Goal: Task Accomplishment & Management: Manage account settings

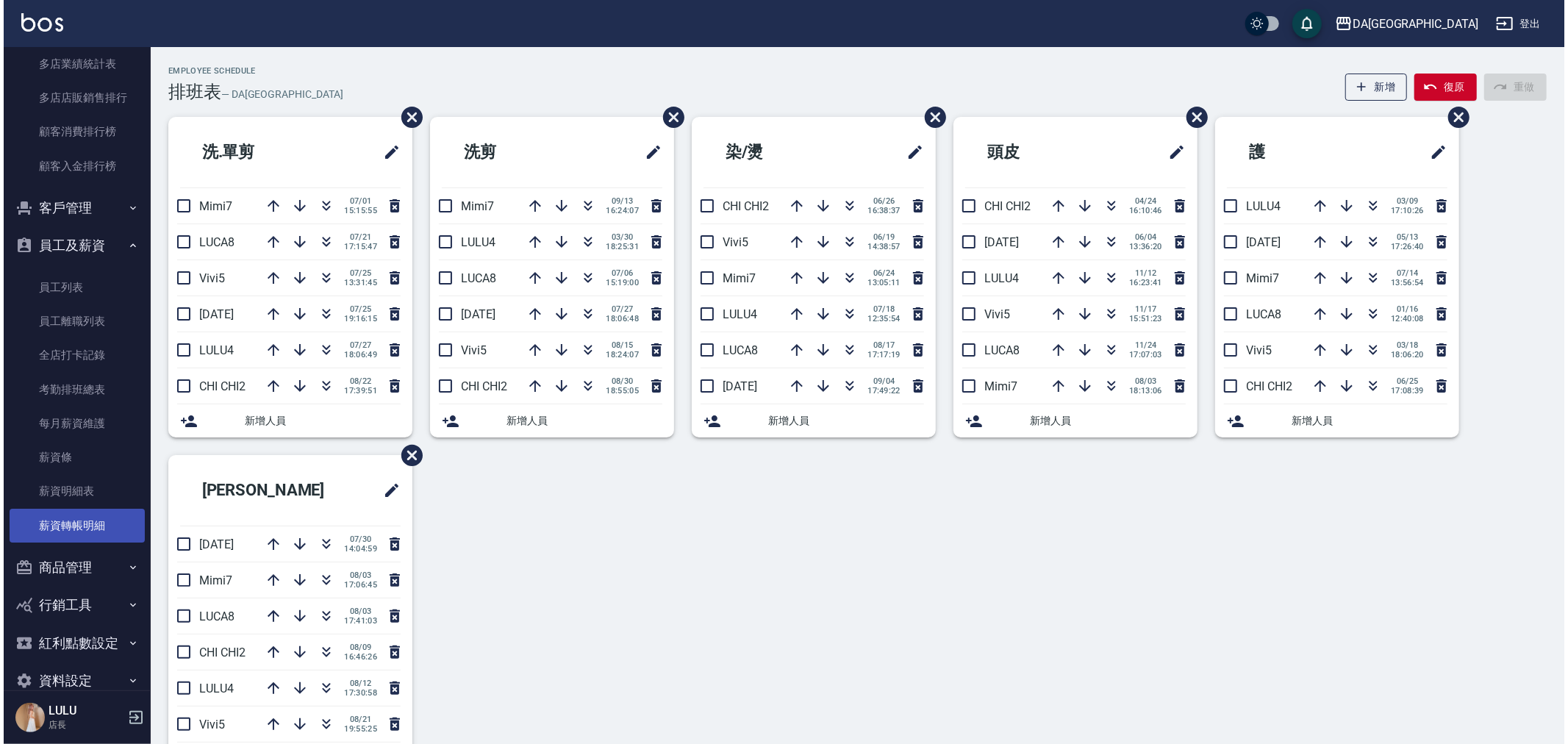
scroll to position [1859, 0]
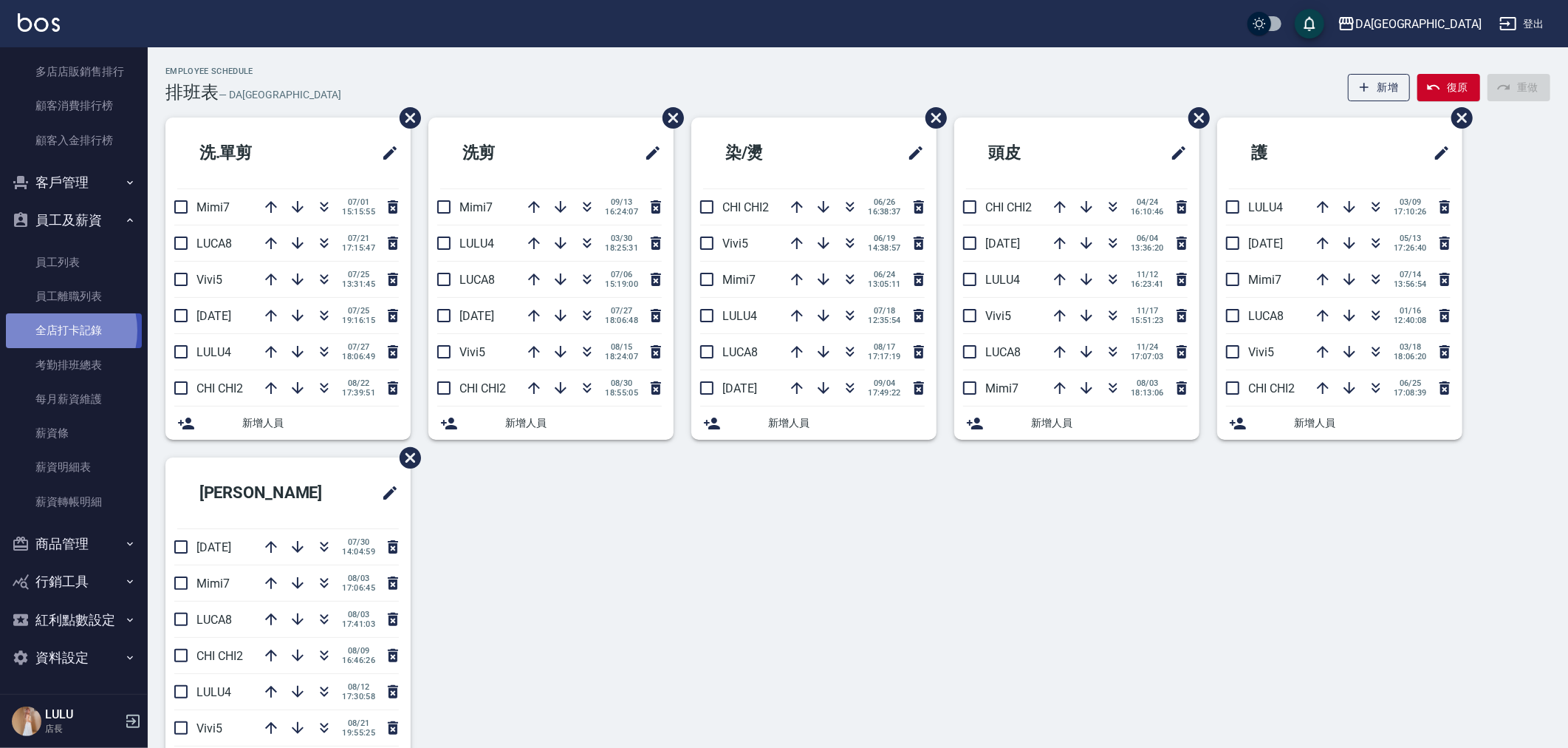
click at [53, 330] on link "全店打卡記錄" at bounding box center [74, 330] width 136 height 34
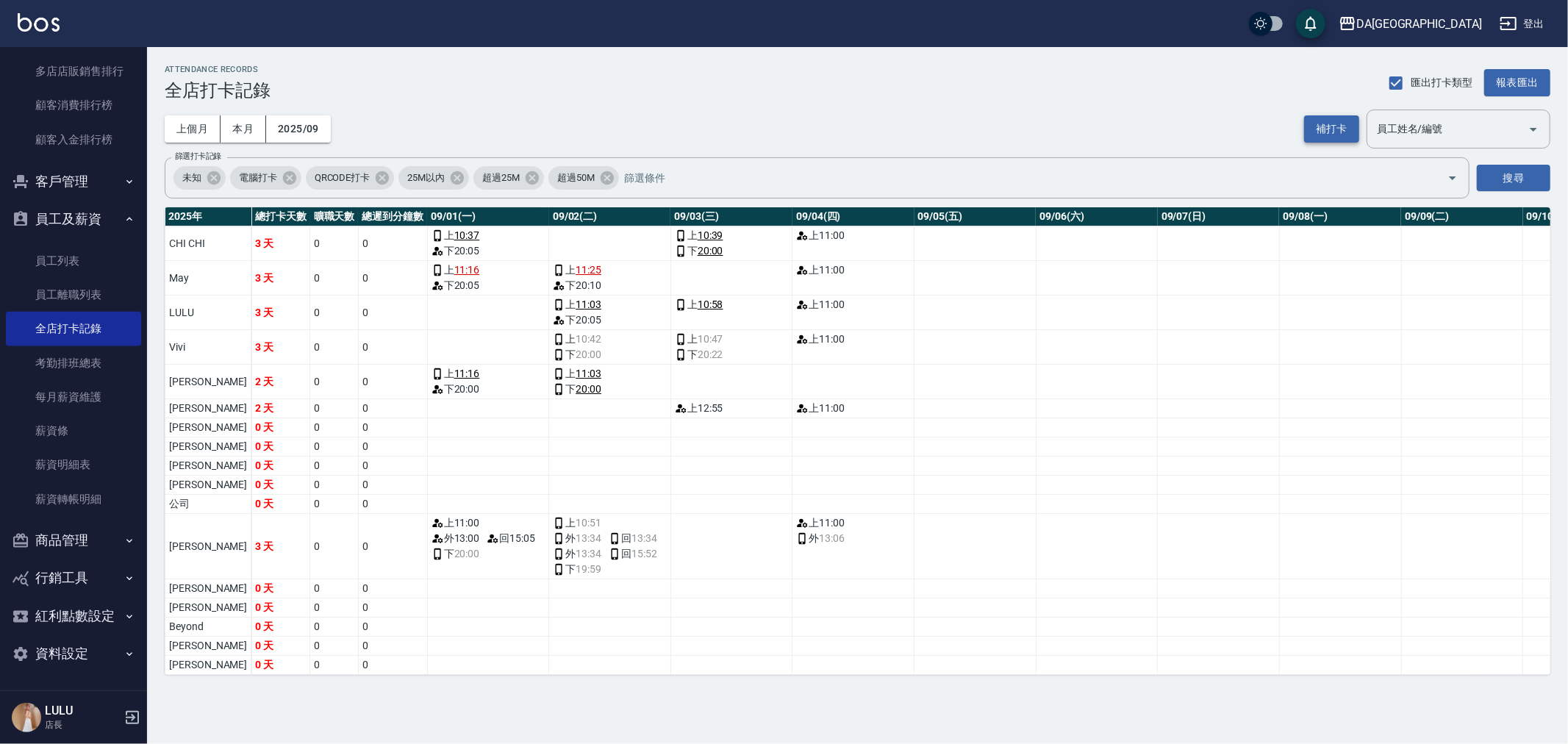
click at [1330, 127] on button "補打卡" at bounding box center [1332, 129] width 55 height 27
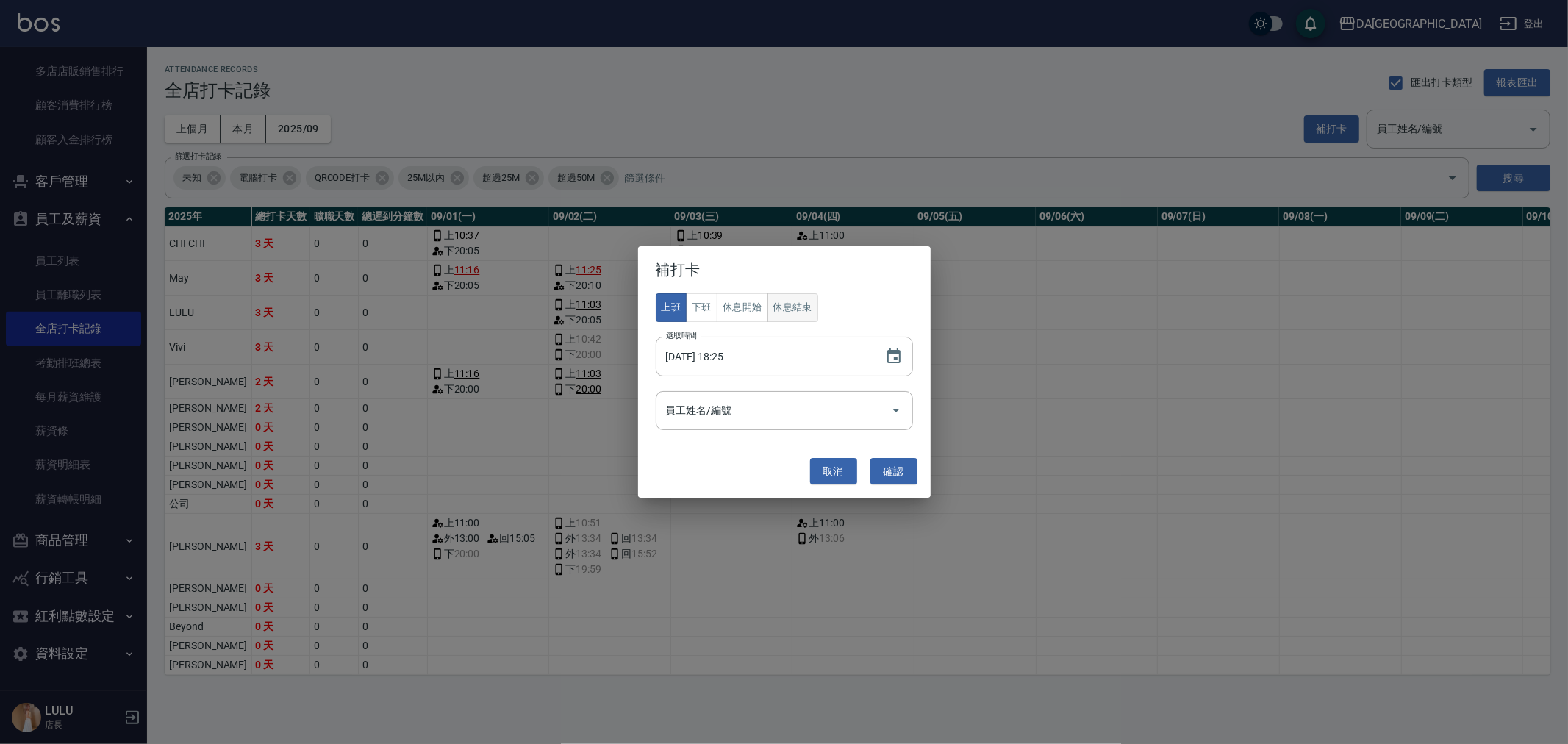
click at [796, 305] on button "休息結束" at bounding box center [794, 307] width 52 height 29
click at [891, 408] on icon "Open" at bounding box center [896, 410] width 18 height 18
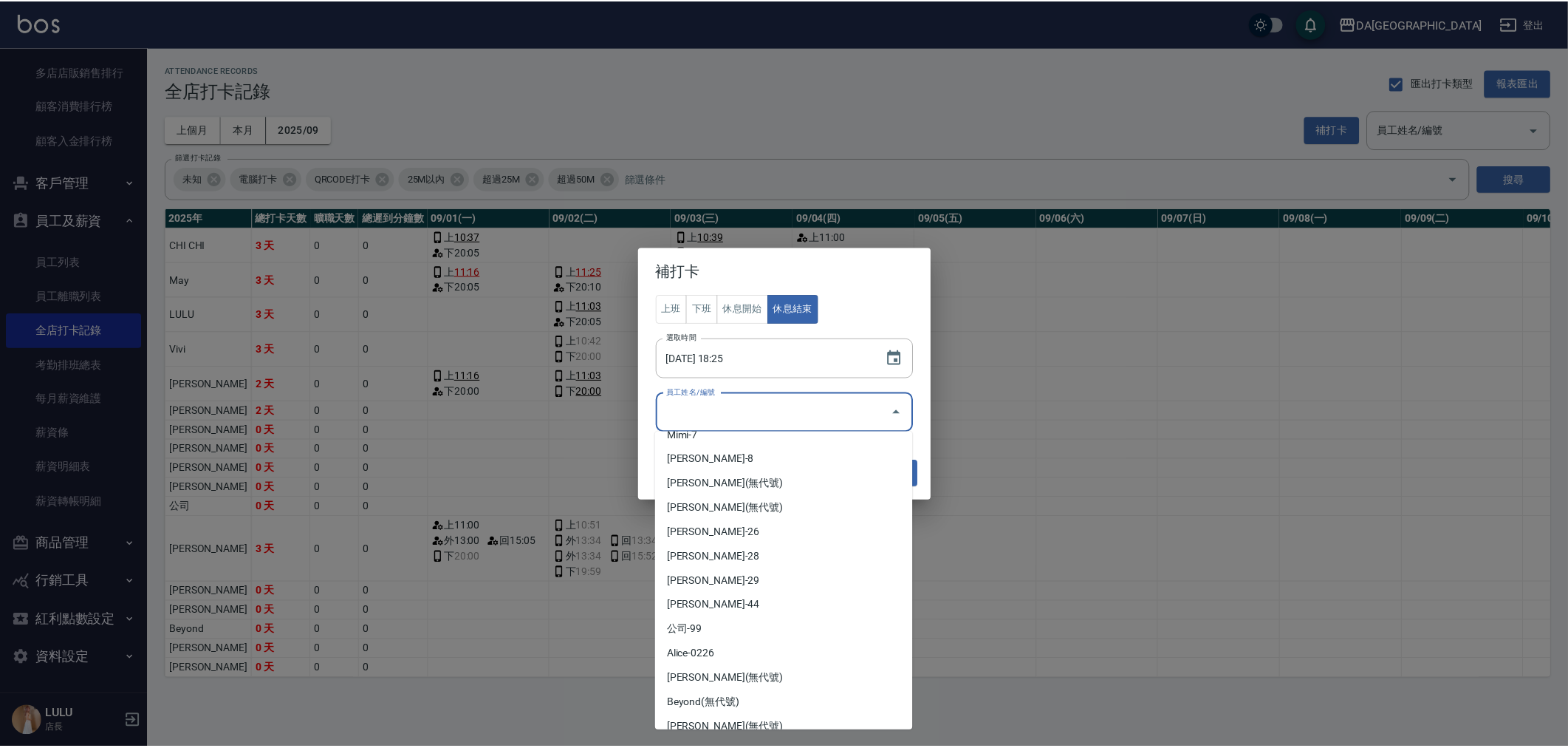
scroll to position [152, 0]
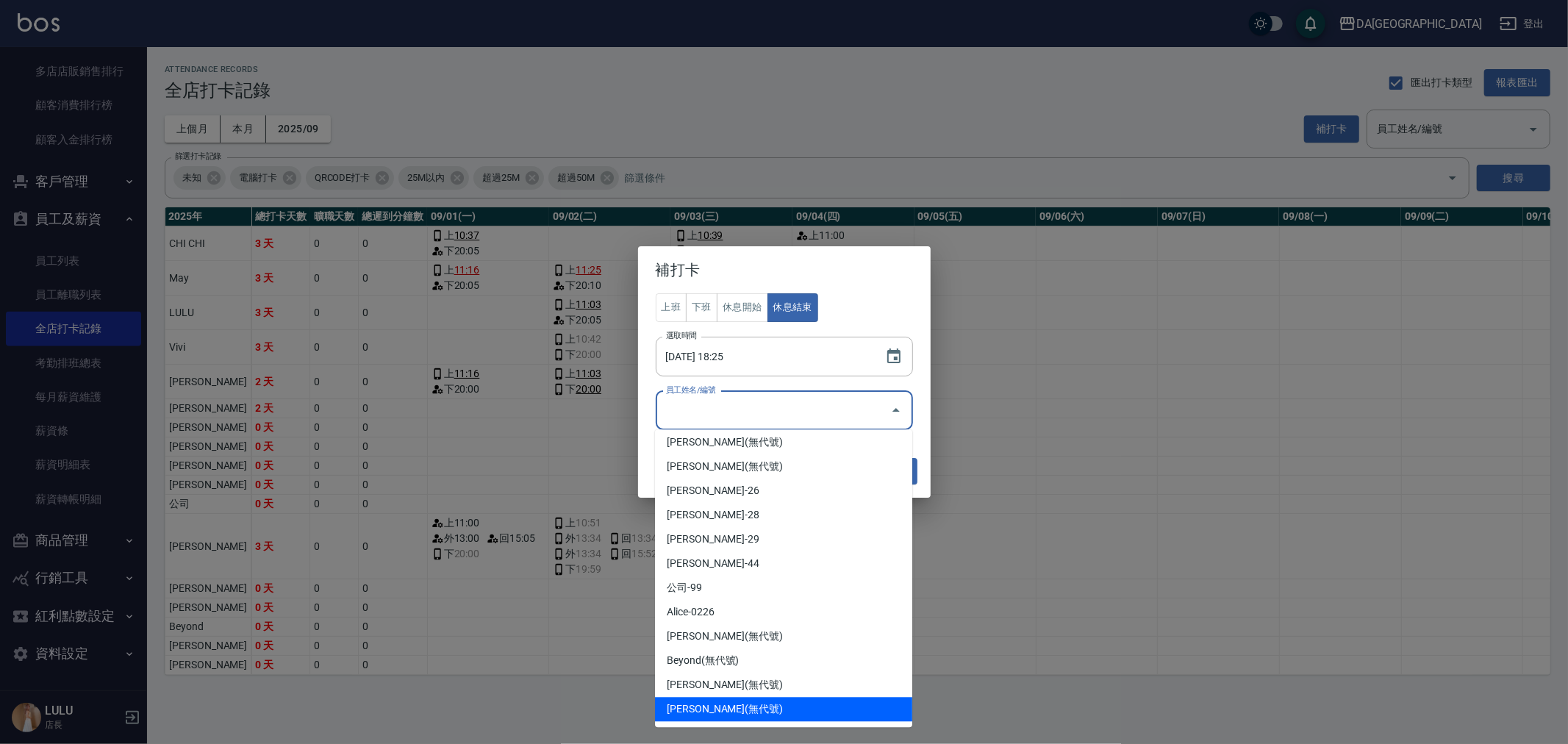
click at [747, 702] on li "[PERSON_NAME](無代號)" at bounding box center [784, 709] width 258 height 24
type input "[PERSON_NAME]"
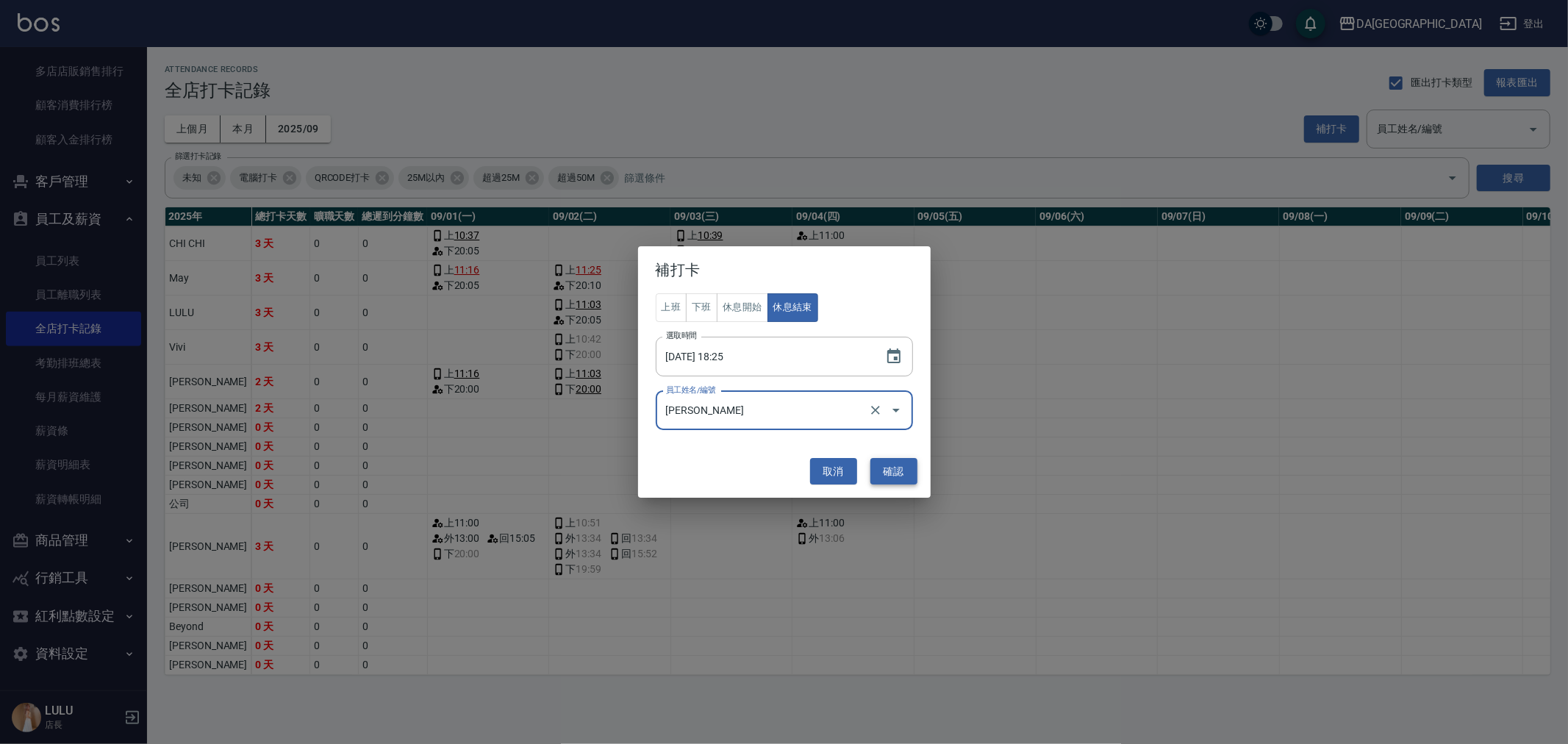
click at [894, 476] on button "確認" at bounding box center [894, 471] width 47 height 27
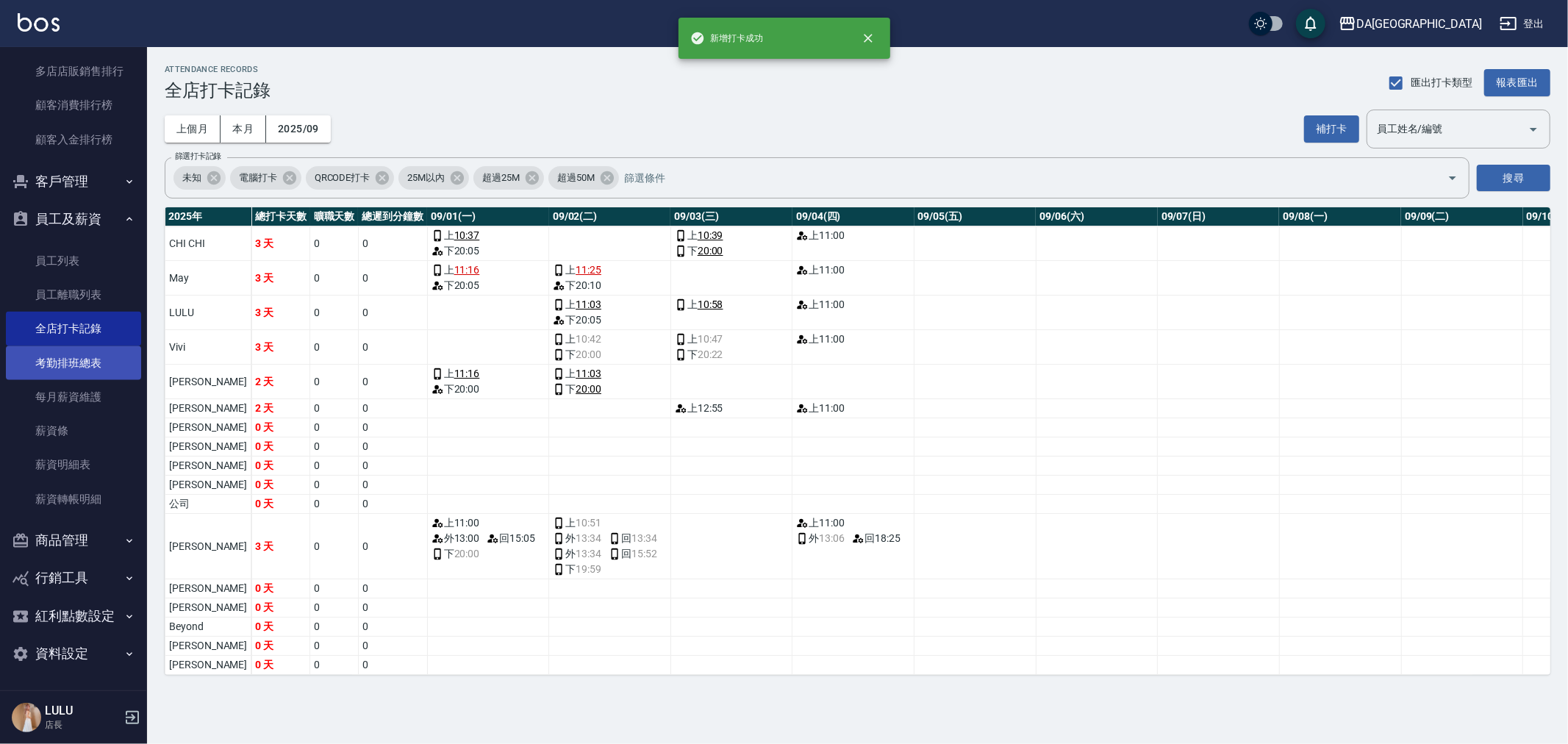
click at [63, 360] on link "考勤排班總表" at bounding box center [74, 363] width 135 height 34
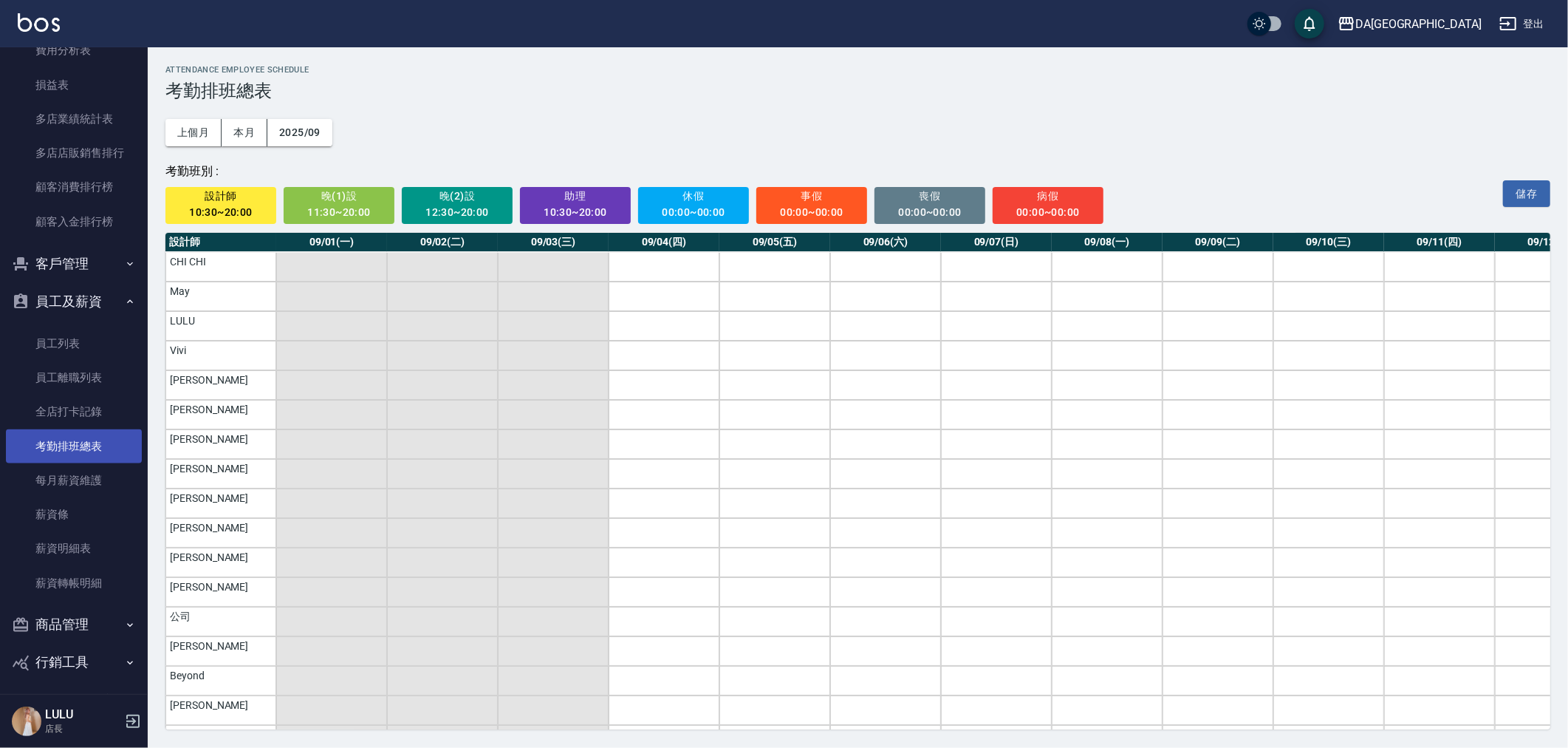
scroll to position [1869, 0]
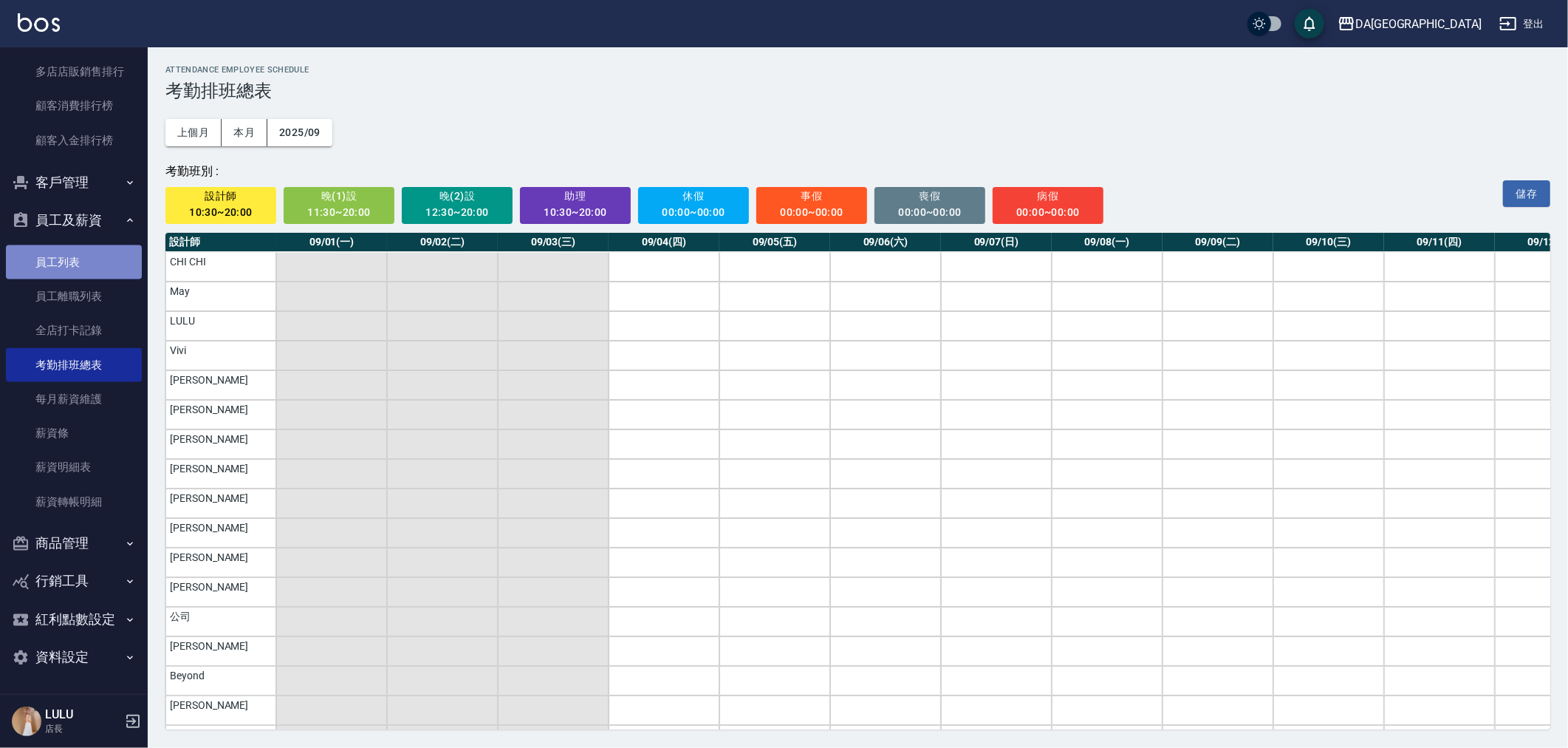
click at [97, 276] on link "員工列表" at bounding box center [74, 263] width 136 height 34
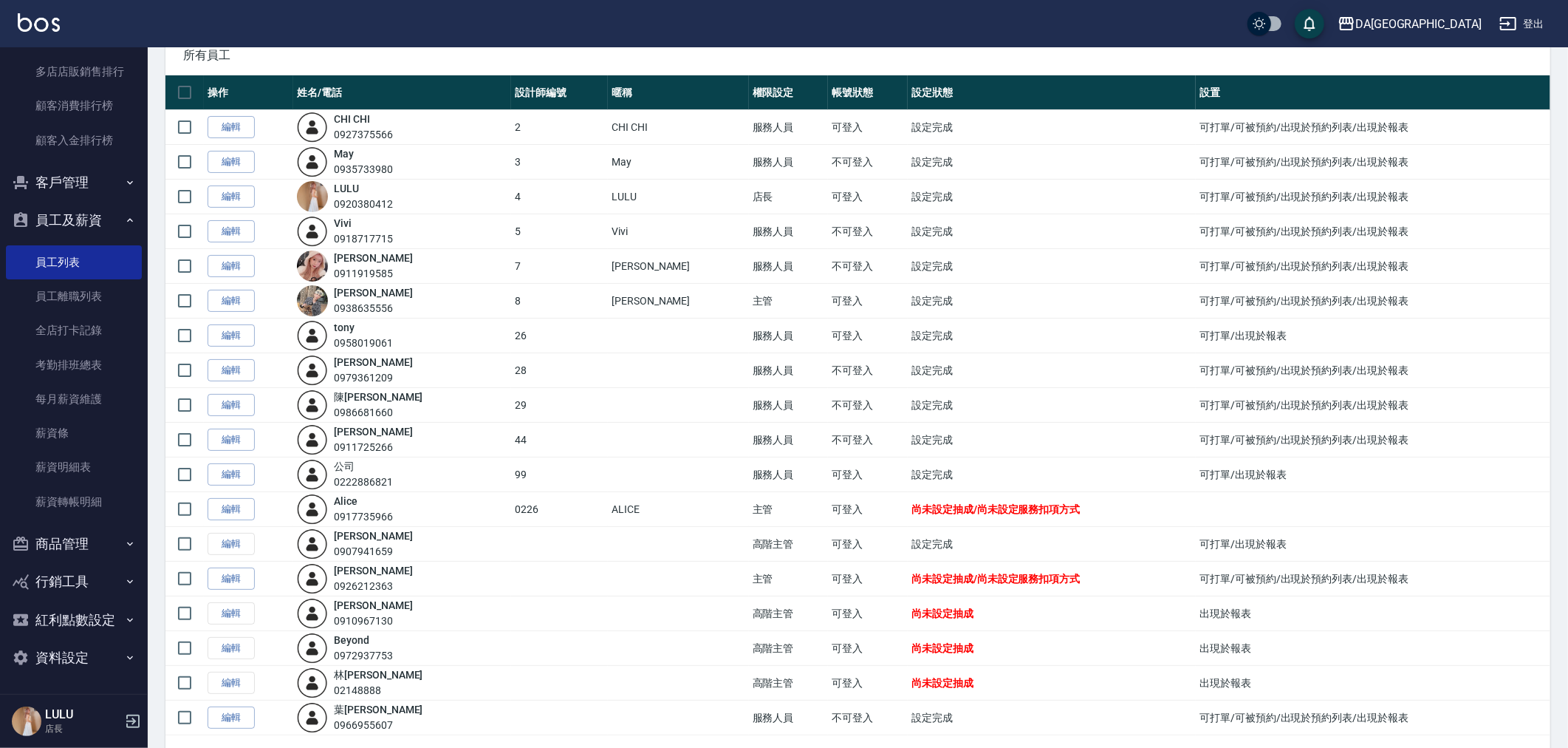
scroll to position [143, 0]
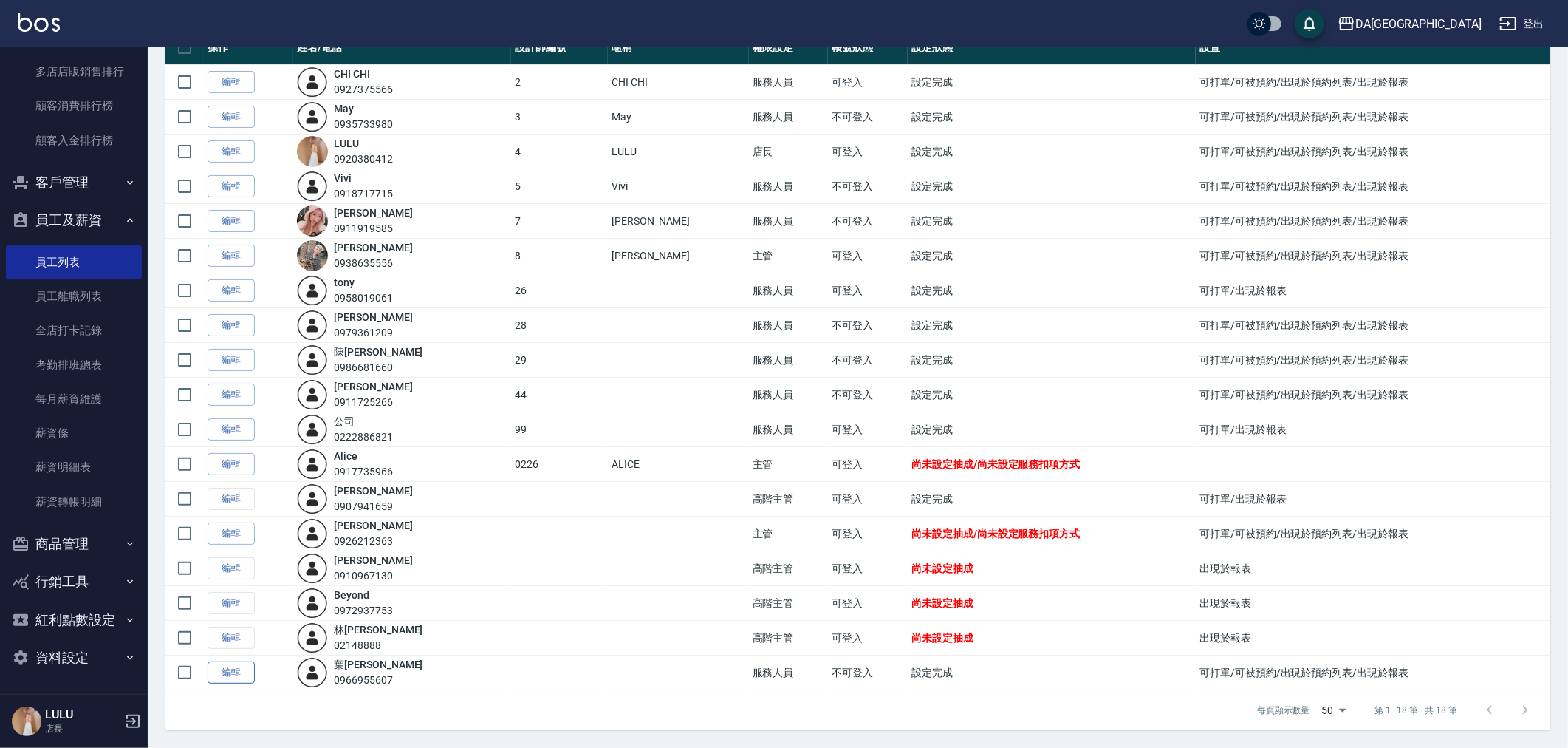
click at [244, 677] on link "編輯" at bounding box center [232, 673] width 47 height 23
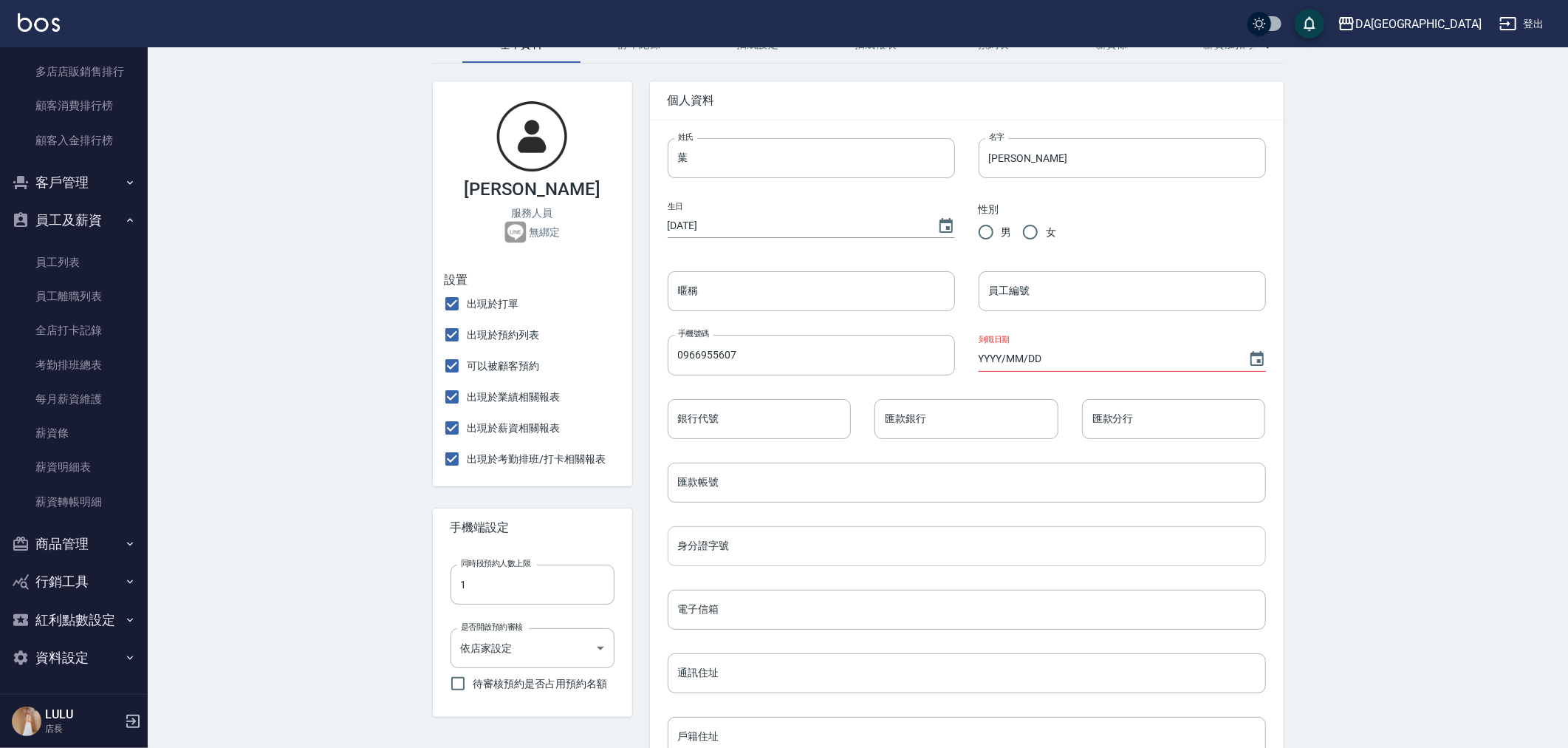
scroll to position [164, 0]
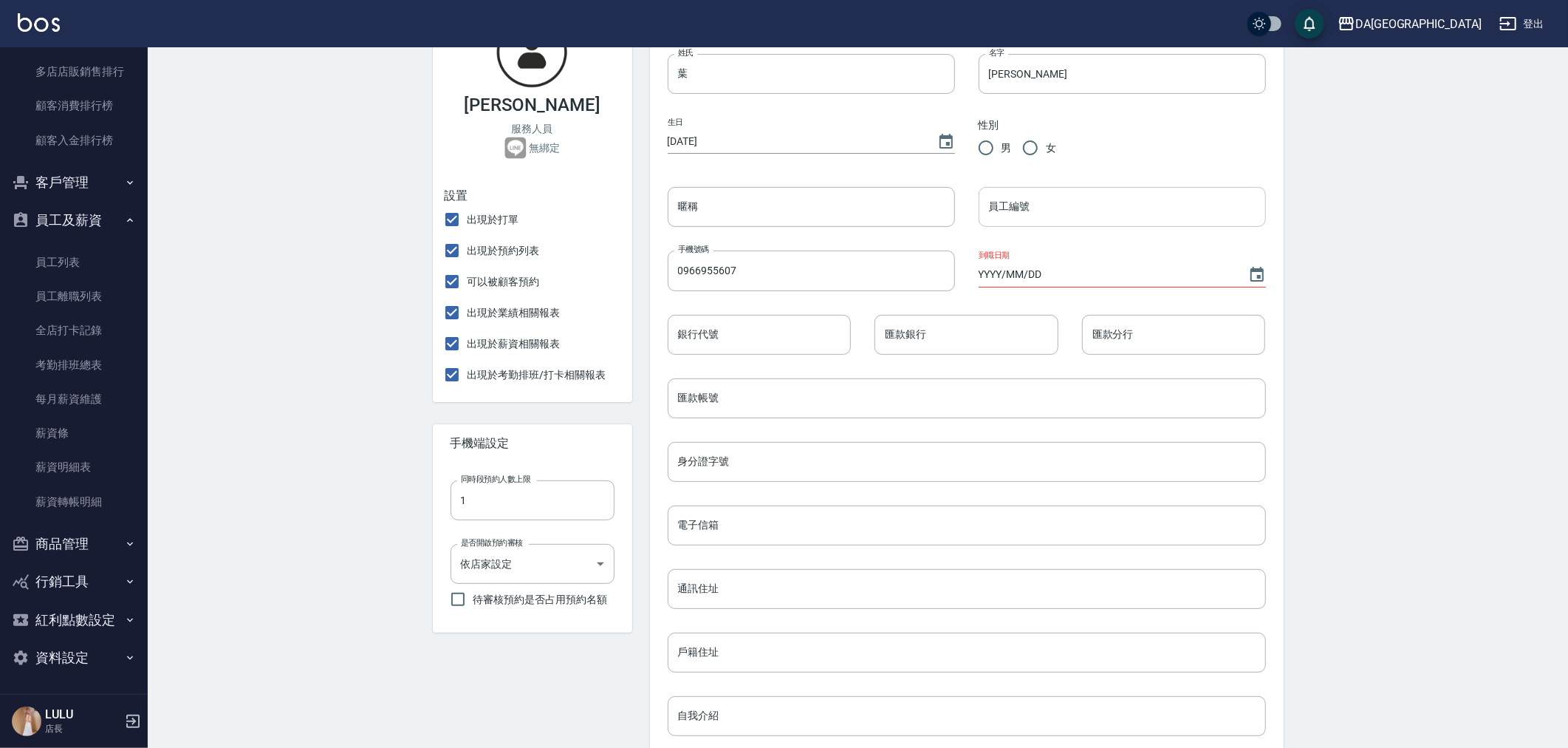
click at [1030, 215] on input "員工編號" at bounding box center [1122, 207] width 287 height 40
type input "30"
click at [1044, 146] on input "女" at bounding box center [1030, 148] width 31 height 31
radio input "true"
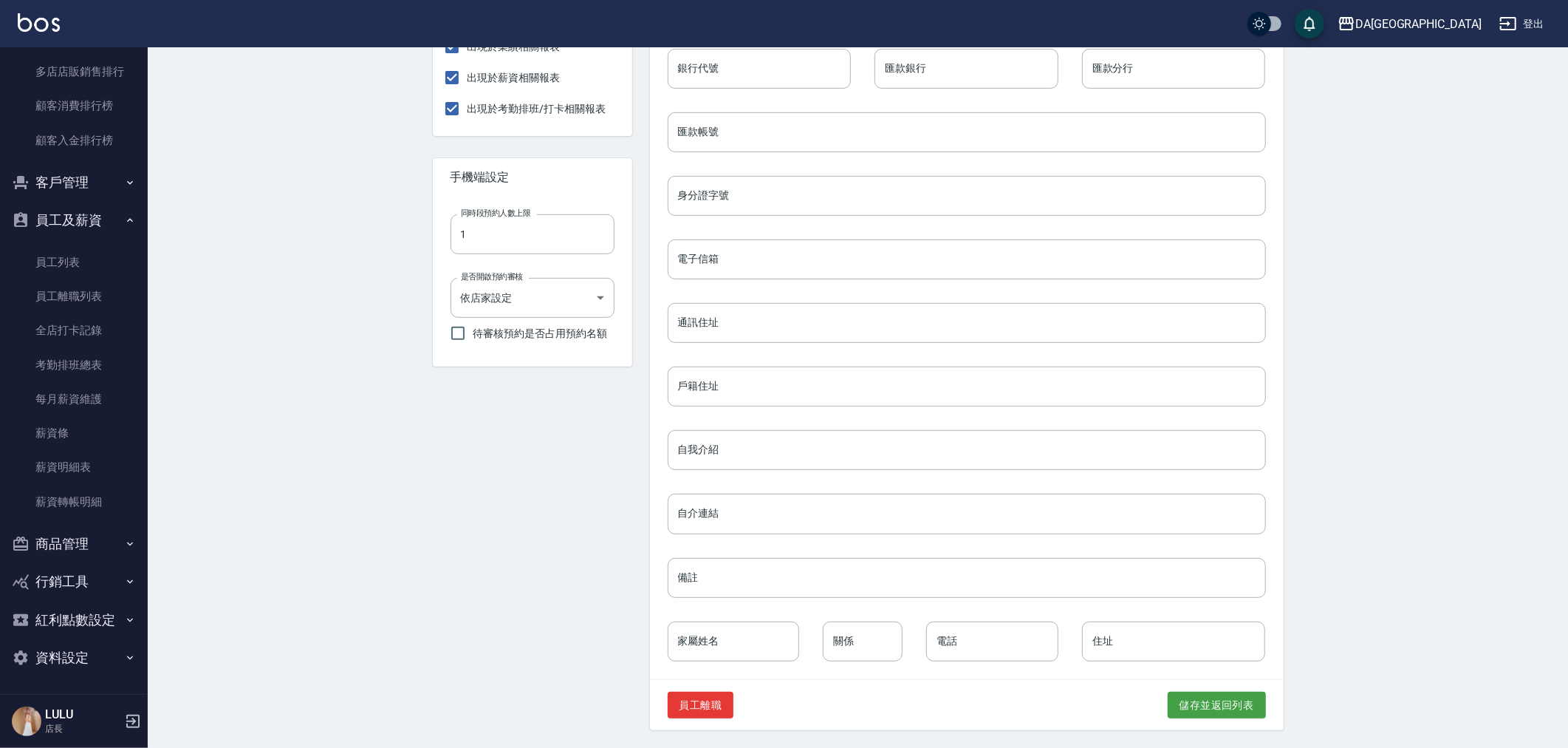
scroll to position [431, 0]
click at [1251, 693] on button "儲存並返回列表" at bounding box center [1217, 705] width 98 height 27
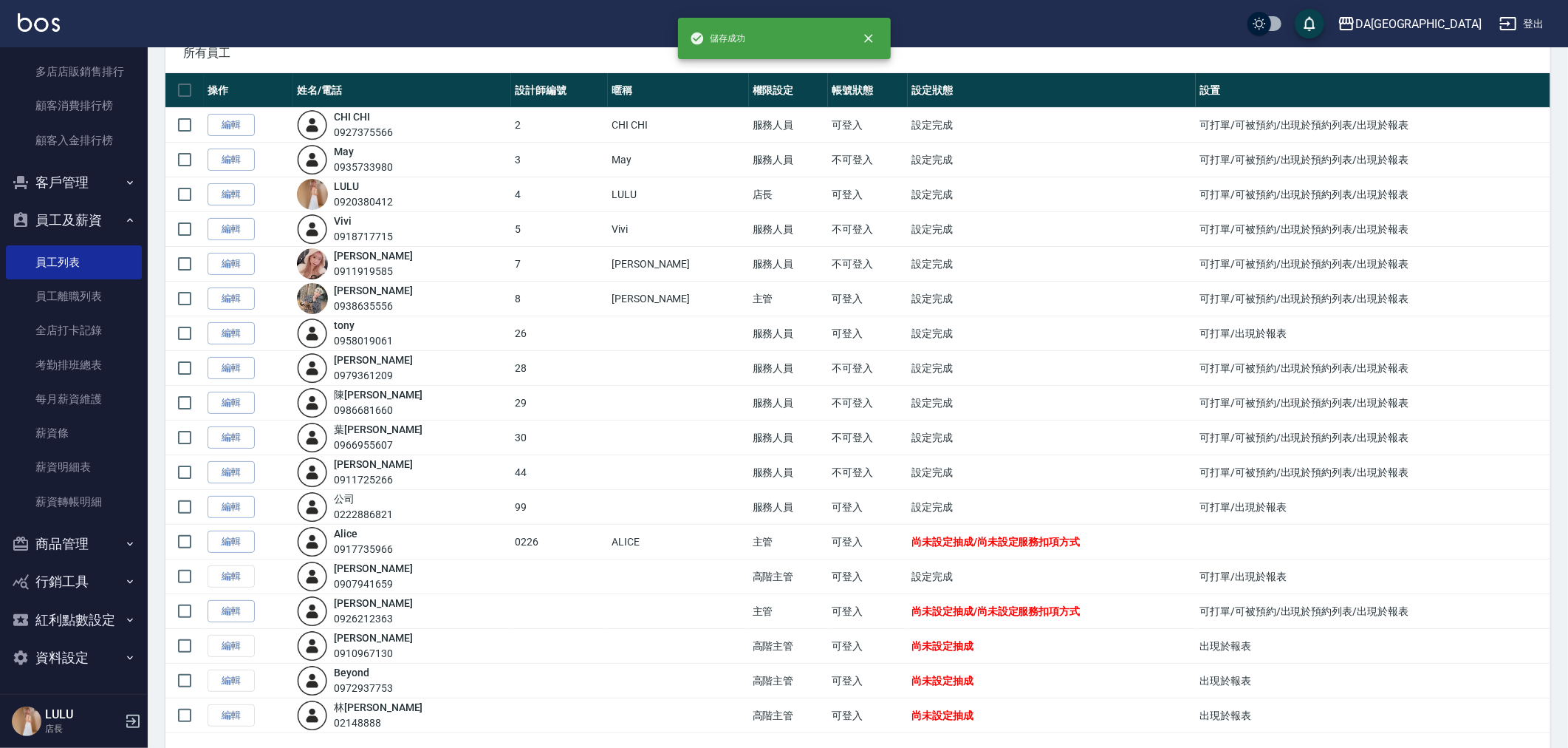
scroll to position [143, 0]
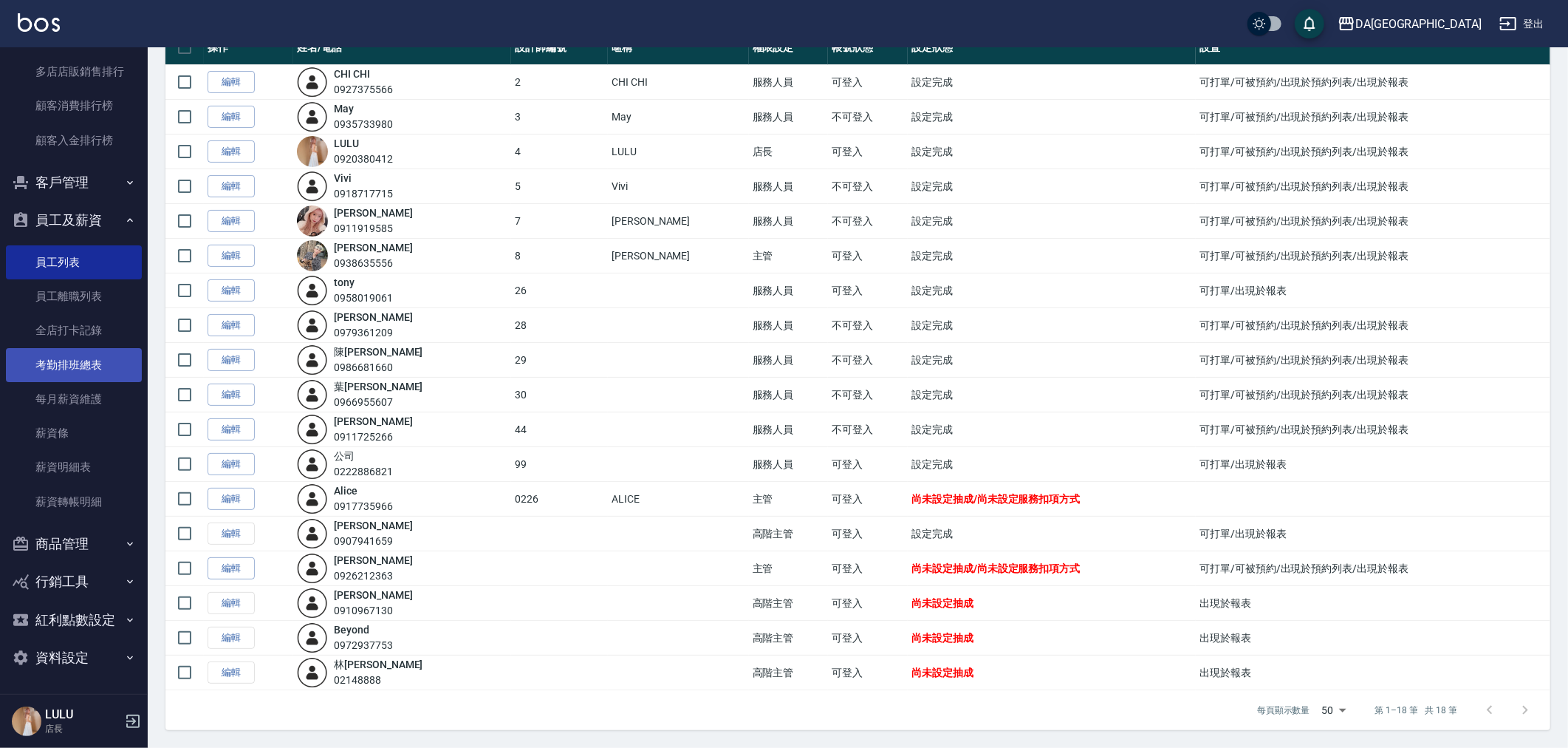
click at [96, 357] on link "考勤排班總表" at bounding box center [74, 365] width 136 height 34
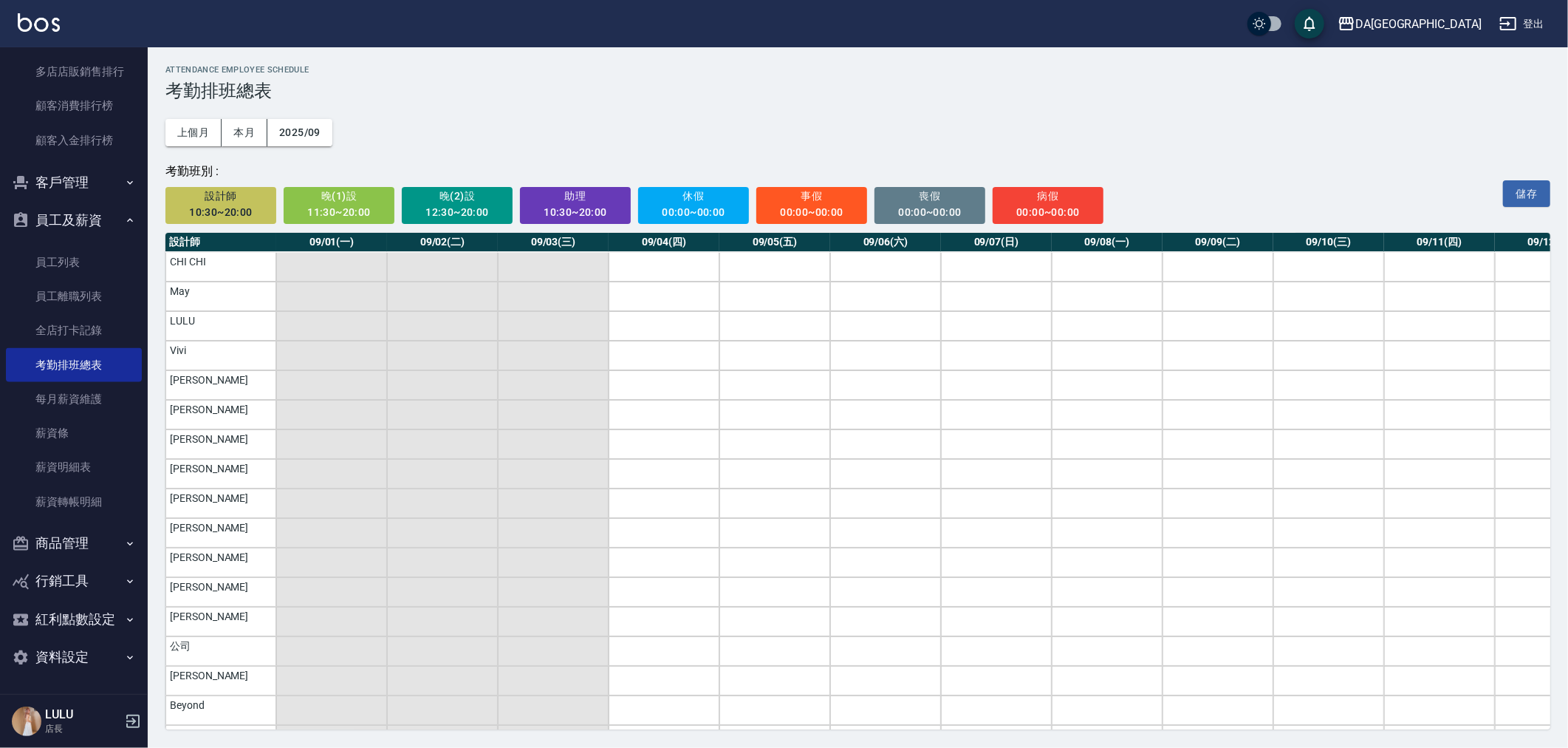
click at [200, 203] on span "設計師" at bounding box center [221, 196] width 91 height 18
click at [709, 211] on div "00:00~00:00" at bounding box center [694, 212] width 91 height 18
click at [885, 264] on td "a dense table" at bounding box center [885, 267] width 111 height 30
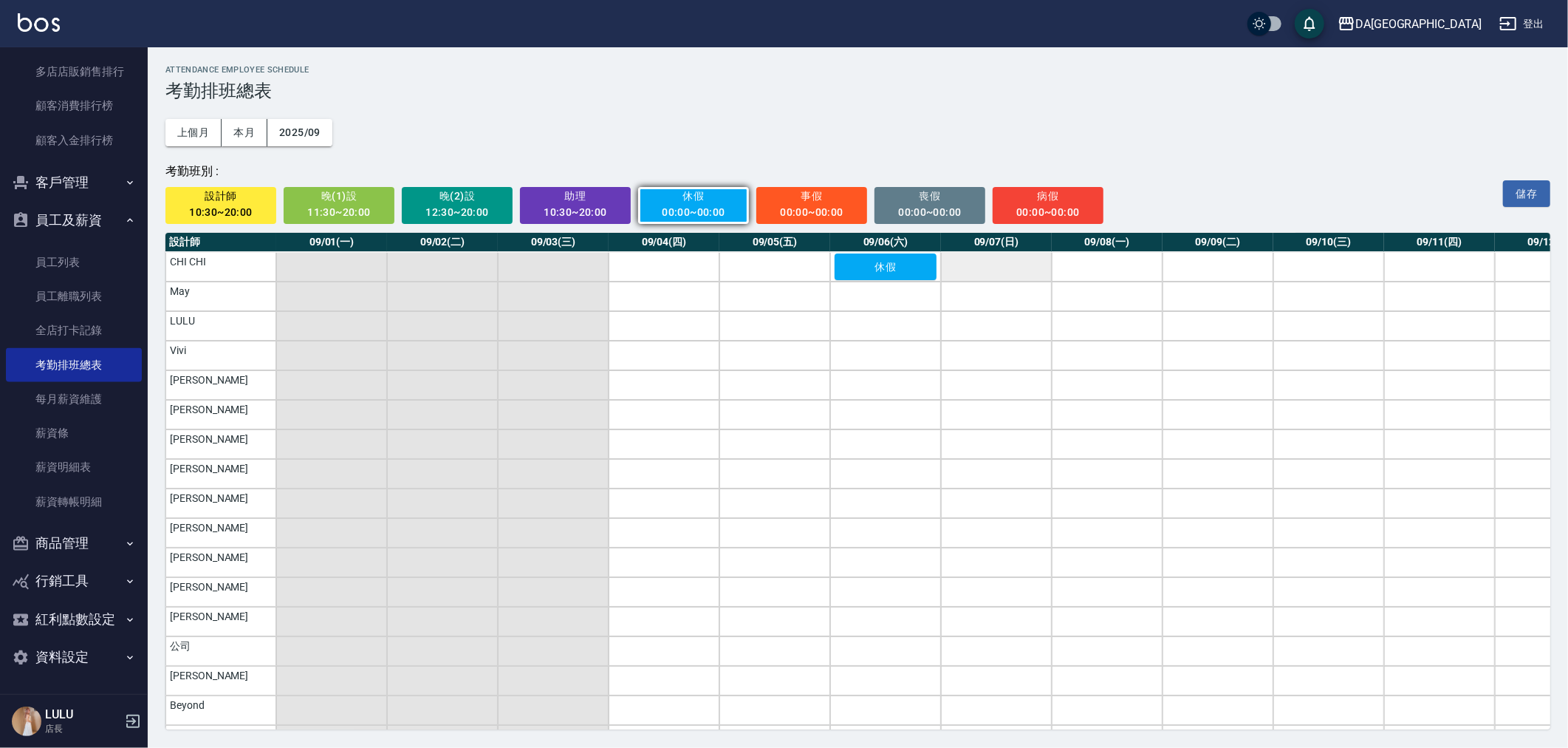
click at [976, 262] on td "a dense table" at bounding box center [996, 267] width 111 height 30
click at [1229, 272] on td "a dense table" at bounding box center [1218, 267] width 111 height 30
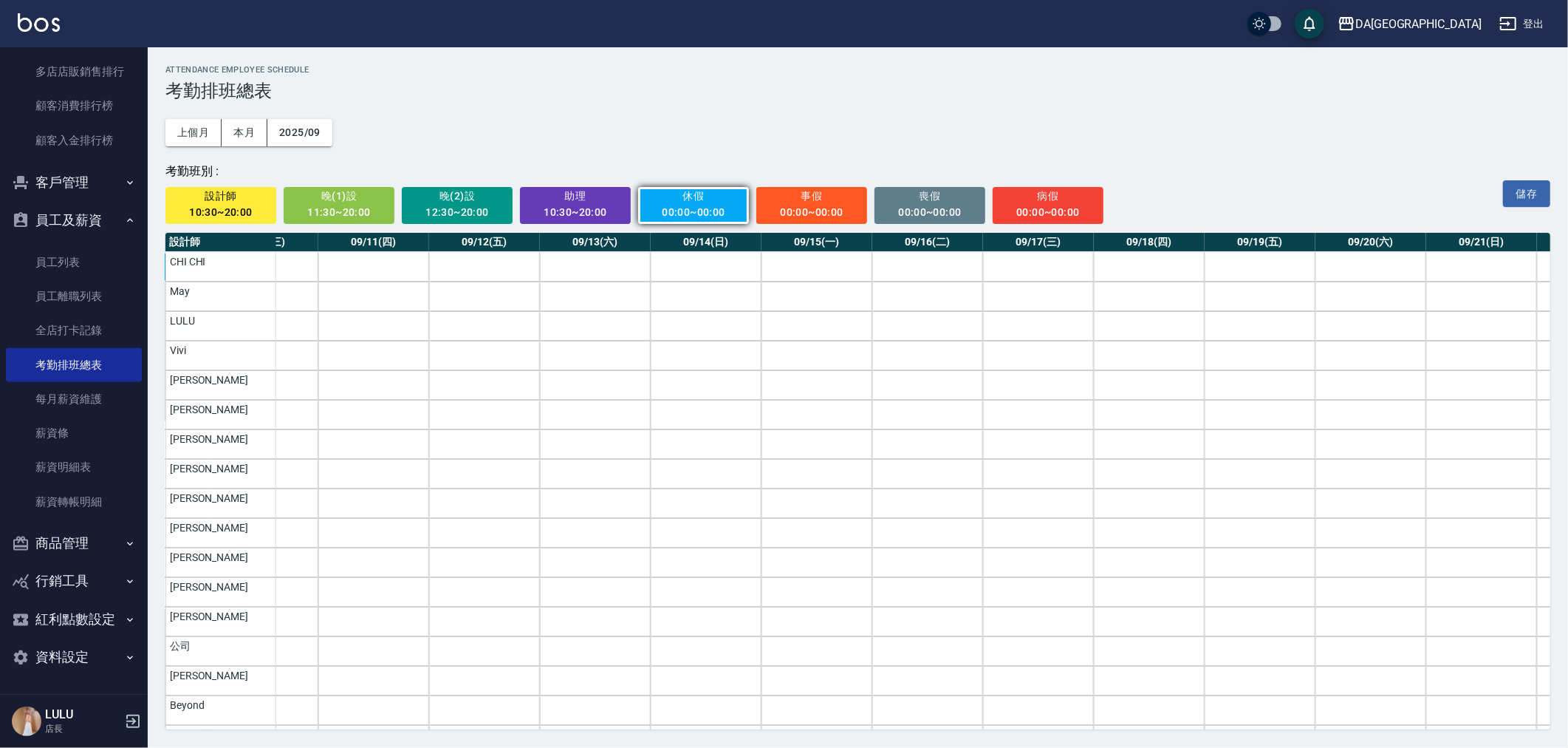
scroll to position [0, 708]
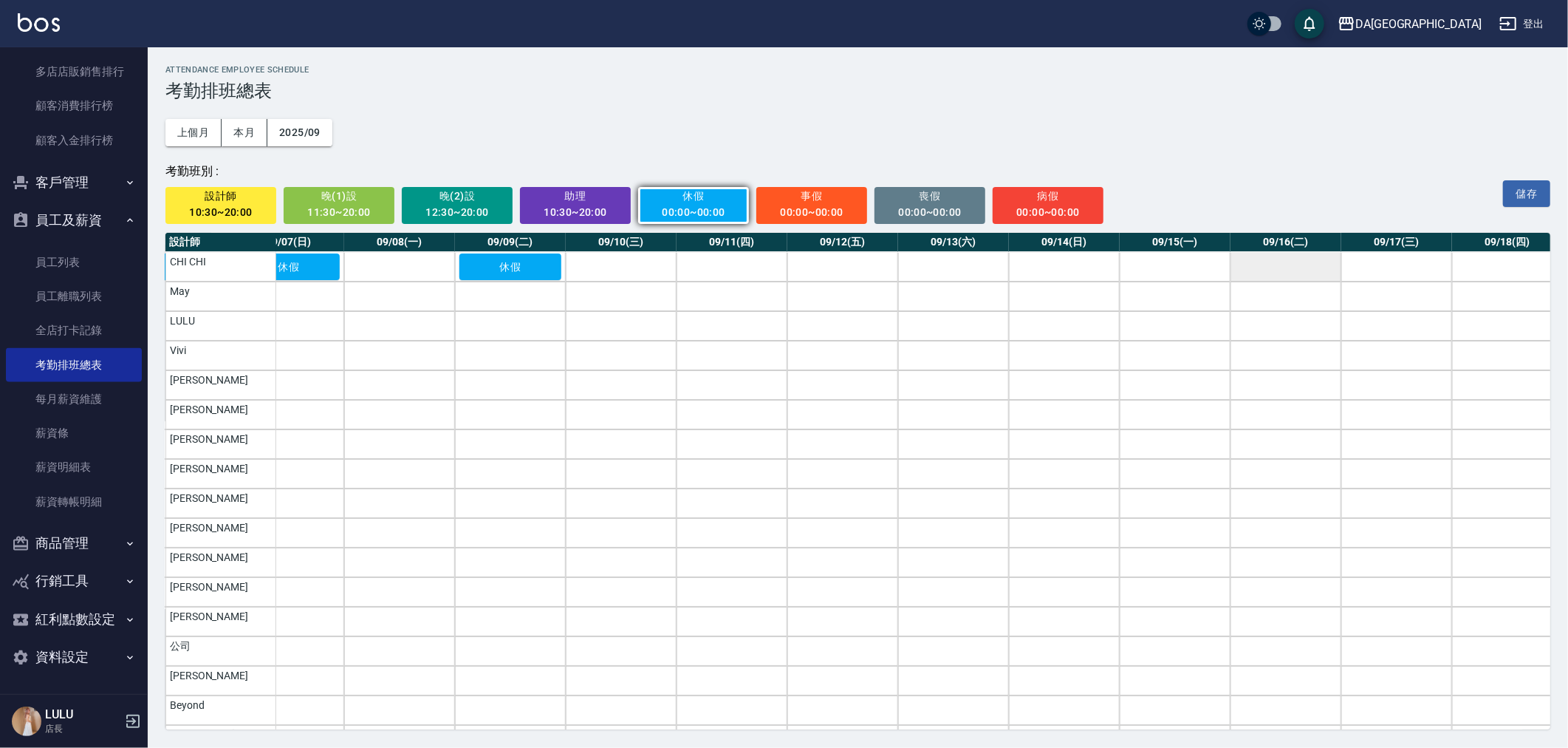
click at [1308, 261] on td "a dense table" at bounding box center [1286, 267] width 111 height 30
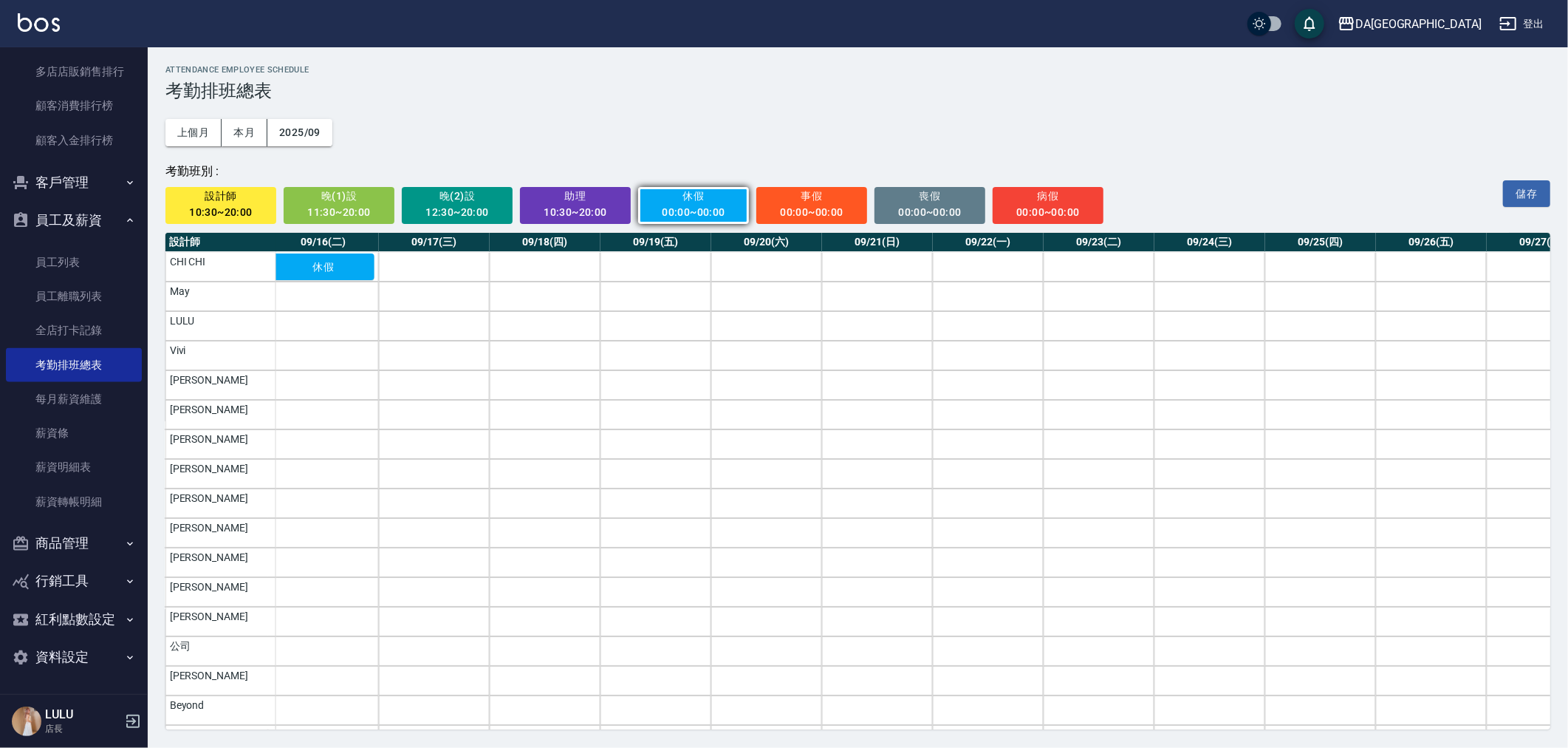
scroll to position [0, 1725]
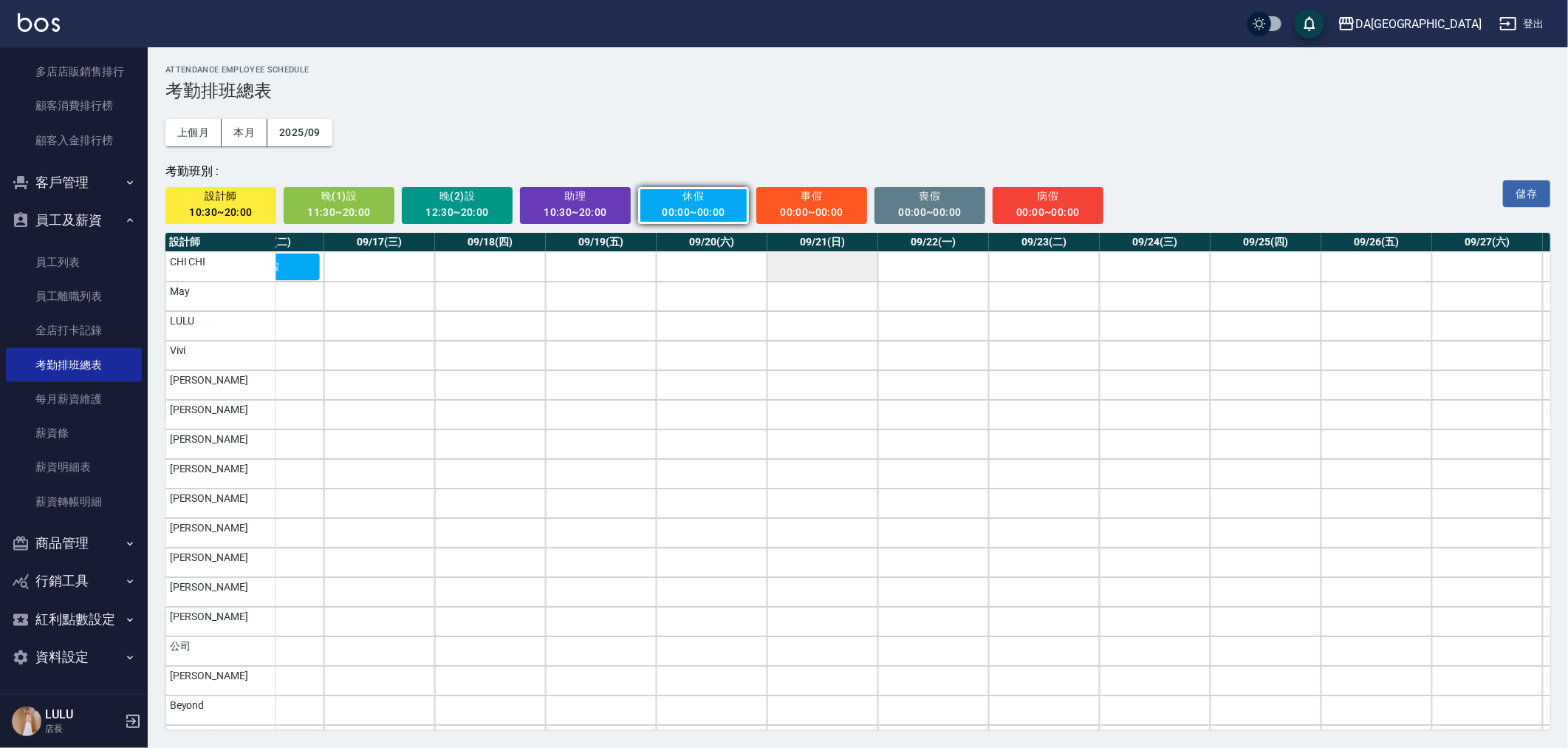
click at [851, 270] on td "a dense table" at bounding box center [823, 267] width 111 height 30
click at [913, 266] on td "a dense table" at bounding box center [933, 267] width 111 height 30
click at [1088, 300] on td "a dense table" at bounding box center [1044, 296] width 111 height 30
click at [1053, 285] on button "休假" at bounding box center [1044, 296] width 102 height 27
click at [1058, 269] on td "a dense table" at bounding box center [1044, 267] width 111 height 30
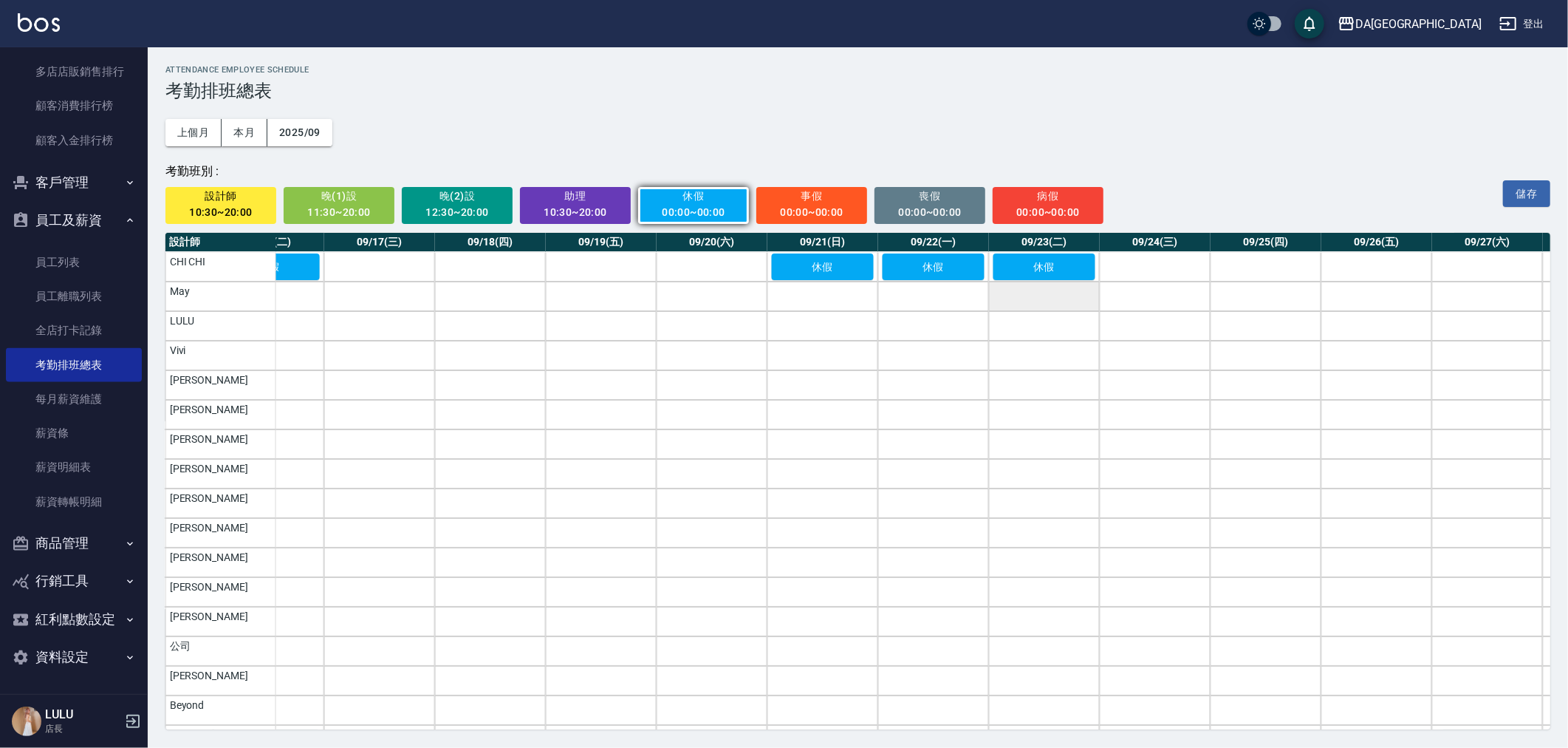
scroll to position [0, 2056]
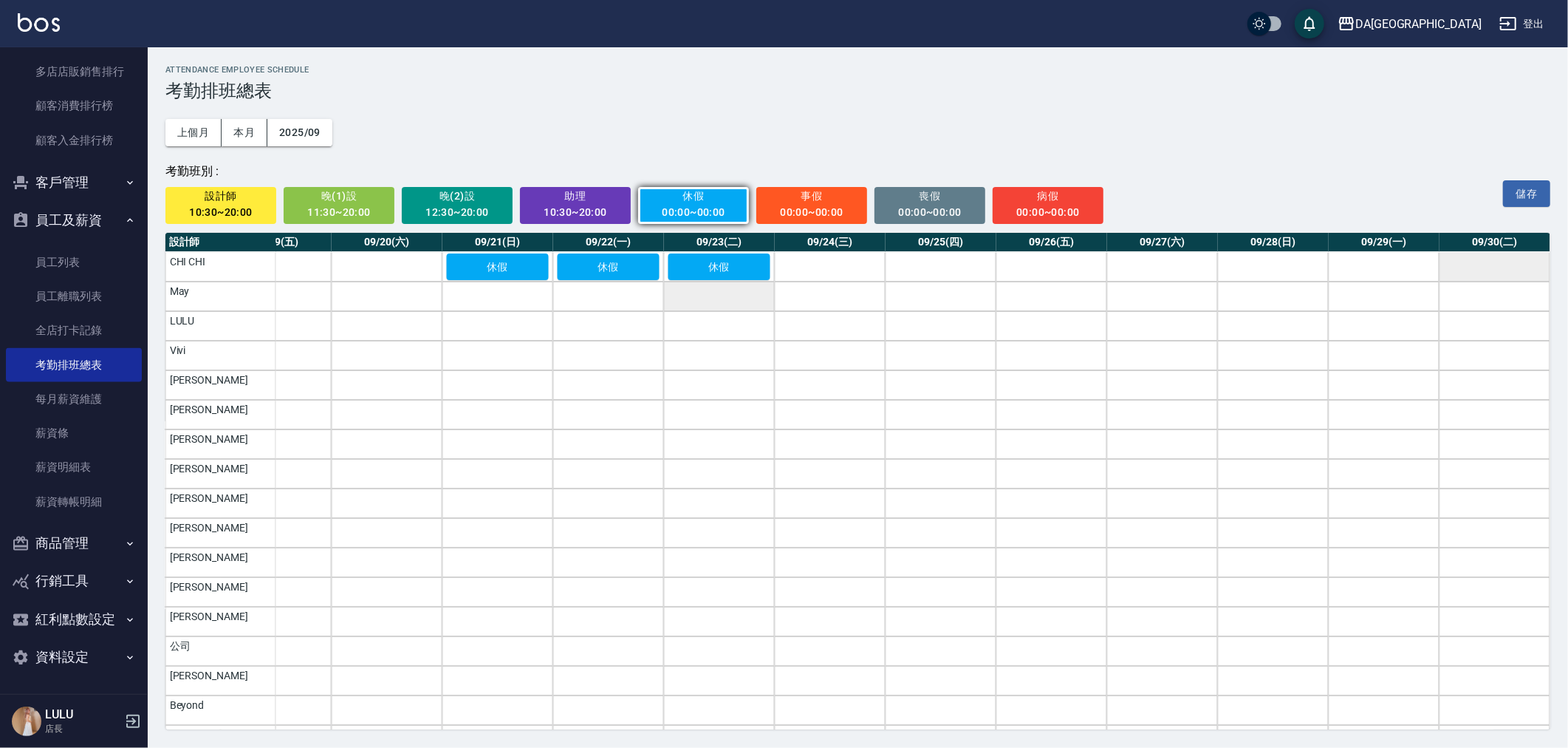
click at [1519, 270] on td "a dense table" at bounding box center [1495, 267] width 111 height 30
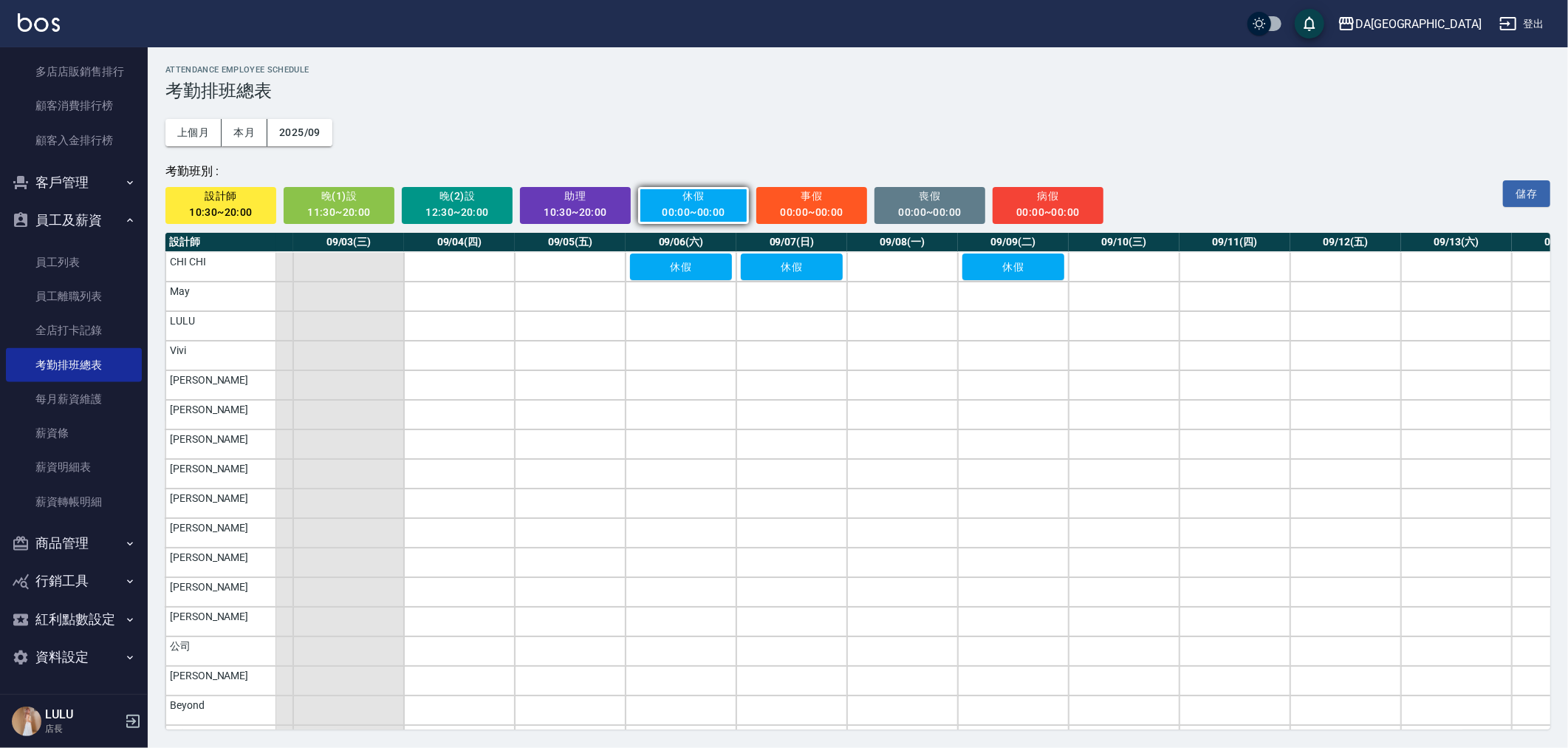
scroll to position [0, 180]
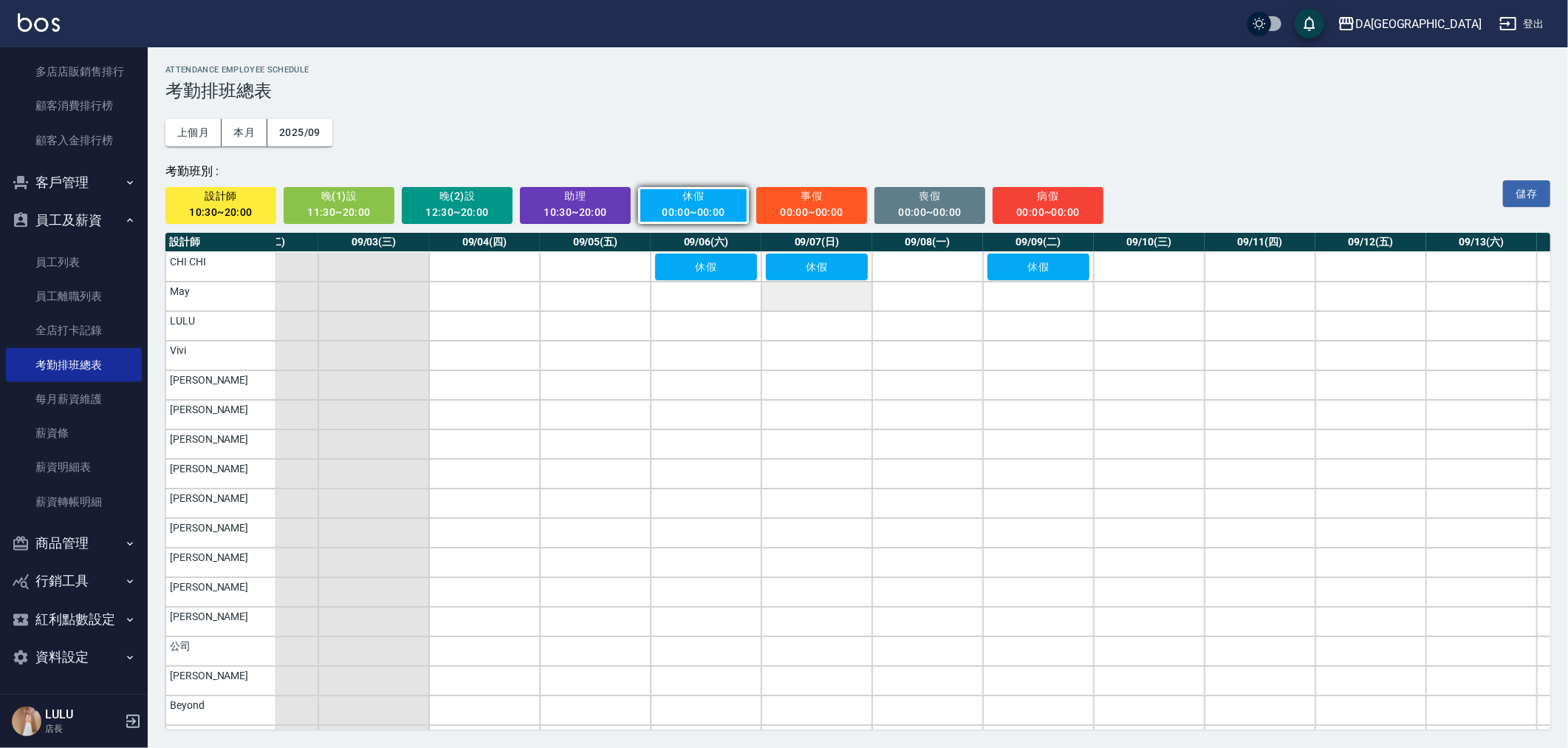
click at [807, 311] on td "a dense table" at bounding box center [817, 296] width 111 height 30
click at [912, 308] on td "a dense table" at bounding box center [927, 296] width 111 height 30
click at [1133, 300] on td "a dense table" at bounding box center [1149, 296] width 111 height 30
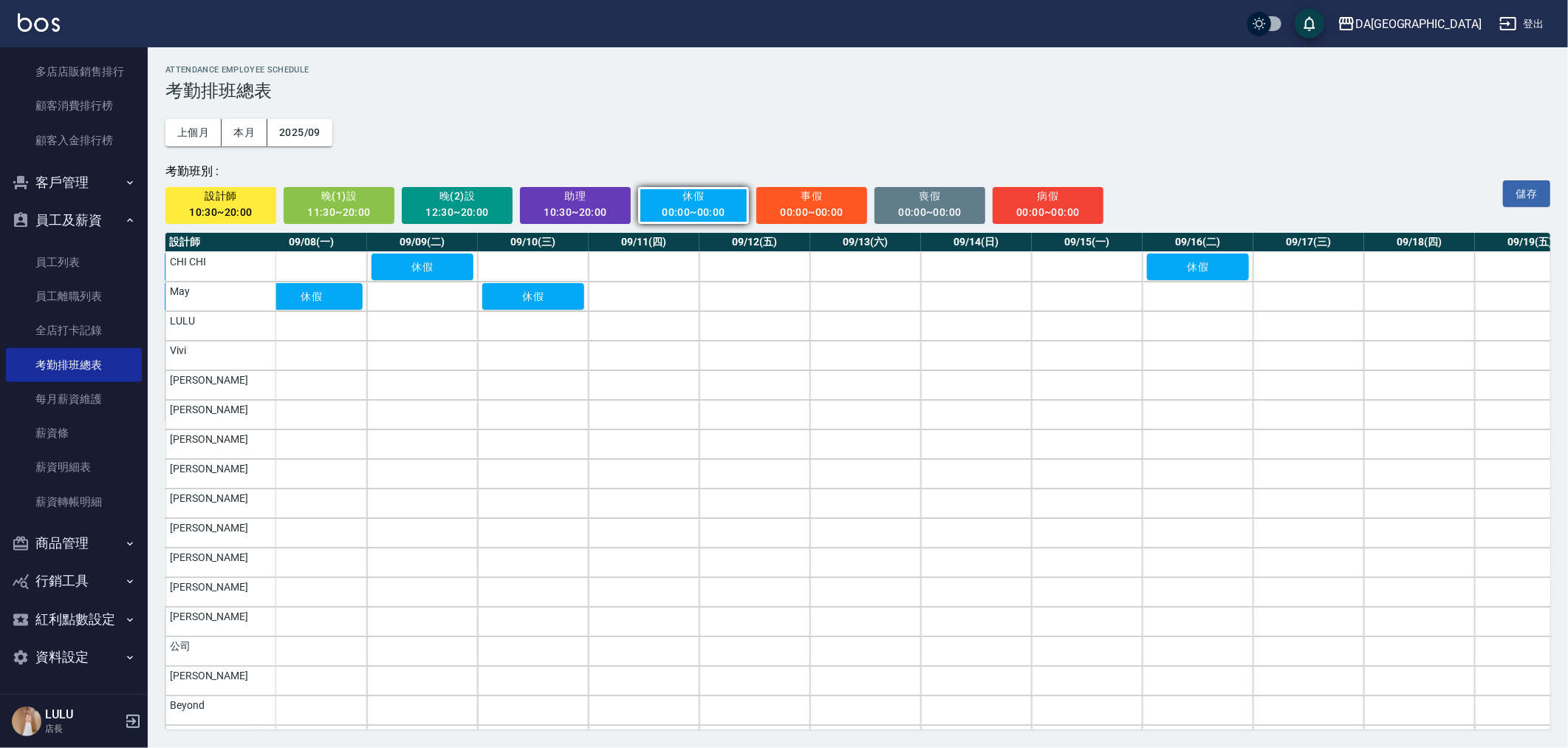
scroll to position [0, 798]
click at [1312, 300] on td "a dense table" at bounding box center [1306, 296] width 111 height 30
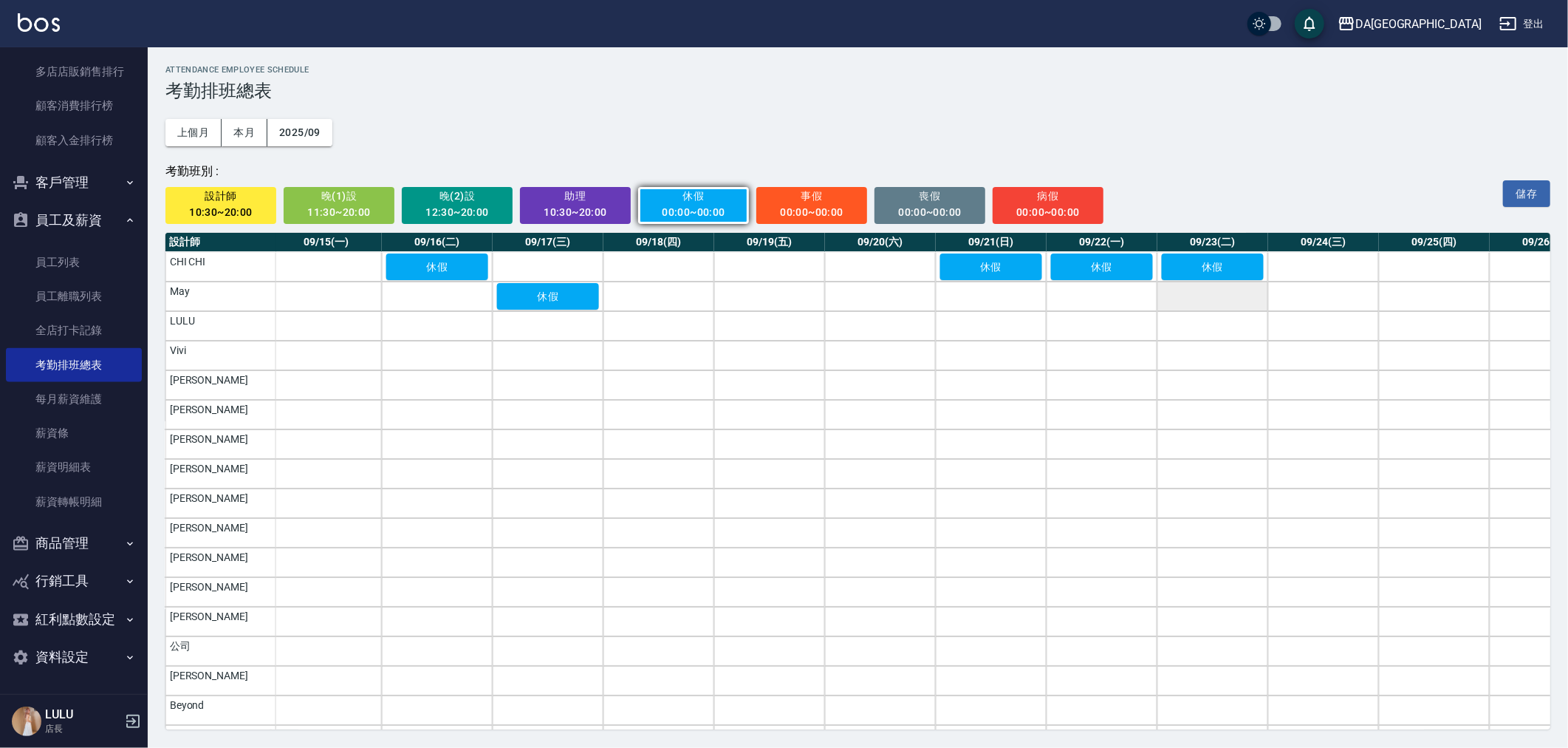
scroll to position [0, 1581]
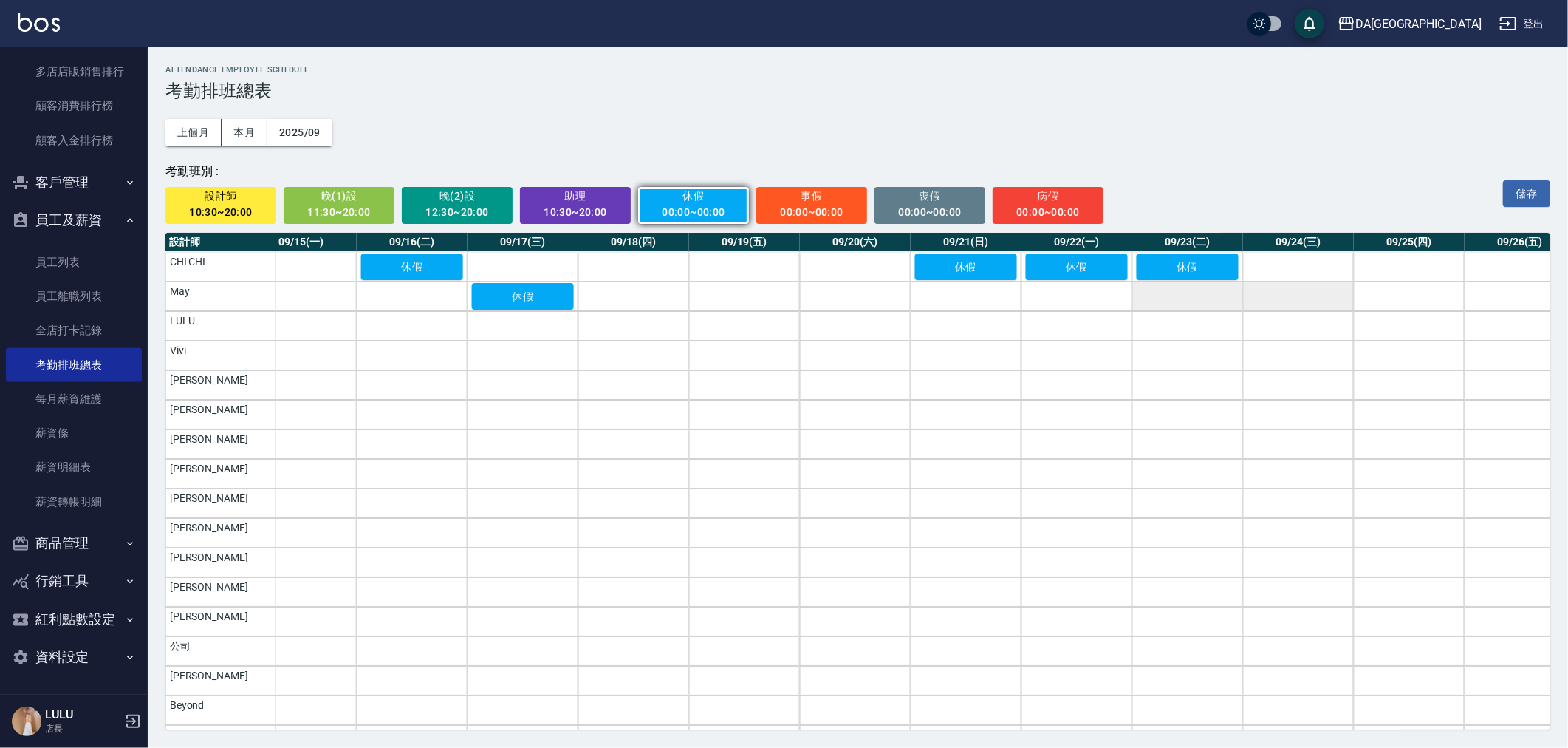
click at [1295, 298] on td "a dense table" at bounding box center [1299, 296] width 111 height 30
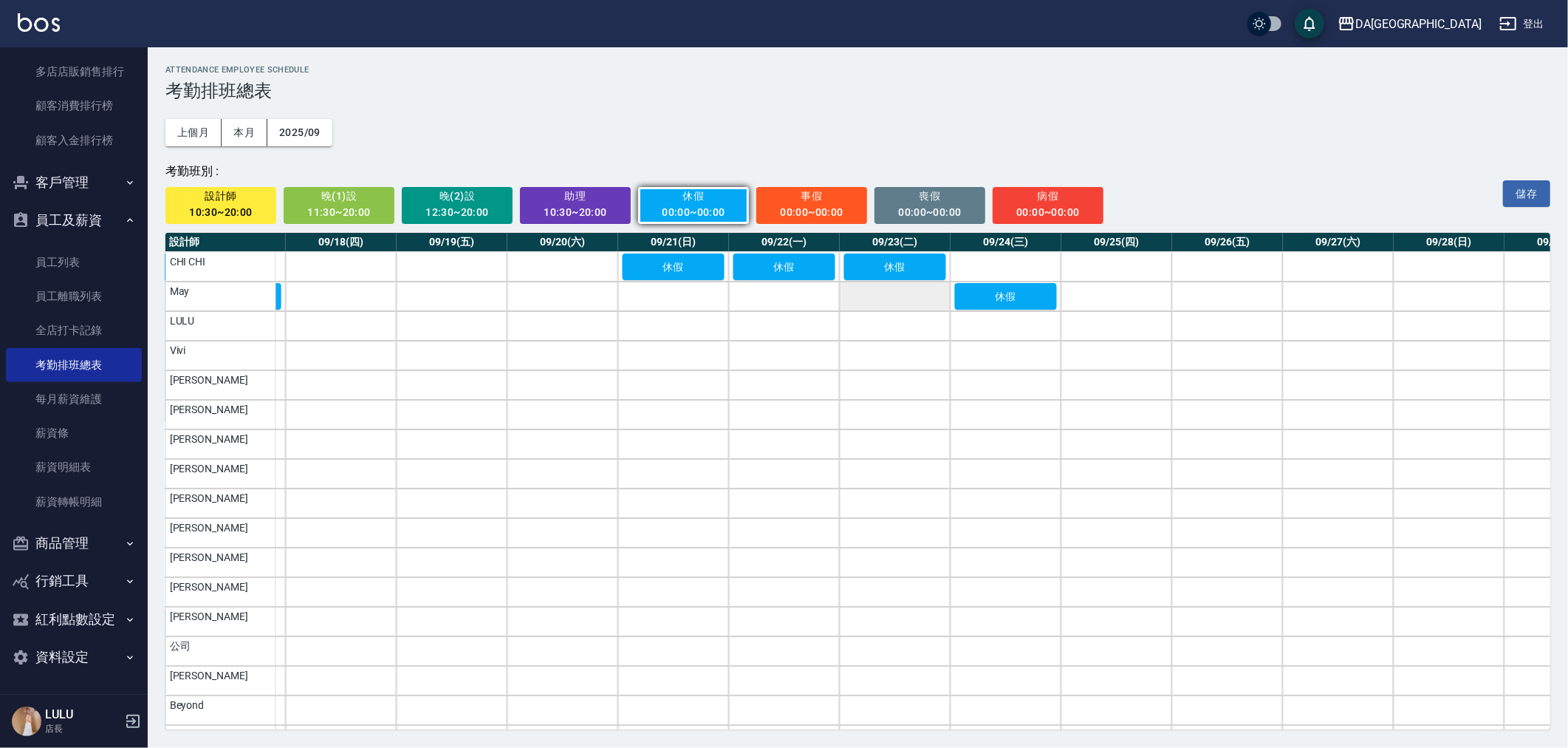
scroll to position [0, 1876]
click at [1347, 297] on td "a dense table" at bounding box center [1336, 296] width 111 height 30
drag, startPoint x: 1517, startPoint y: 306, endPoint x: 1502, endPoint y: 340, distance: 37.2
click at [1517, 305] on td "a dense table" at bounding box center [1558, 296] width 111 height 30
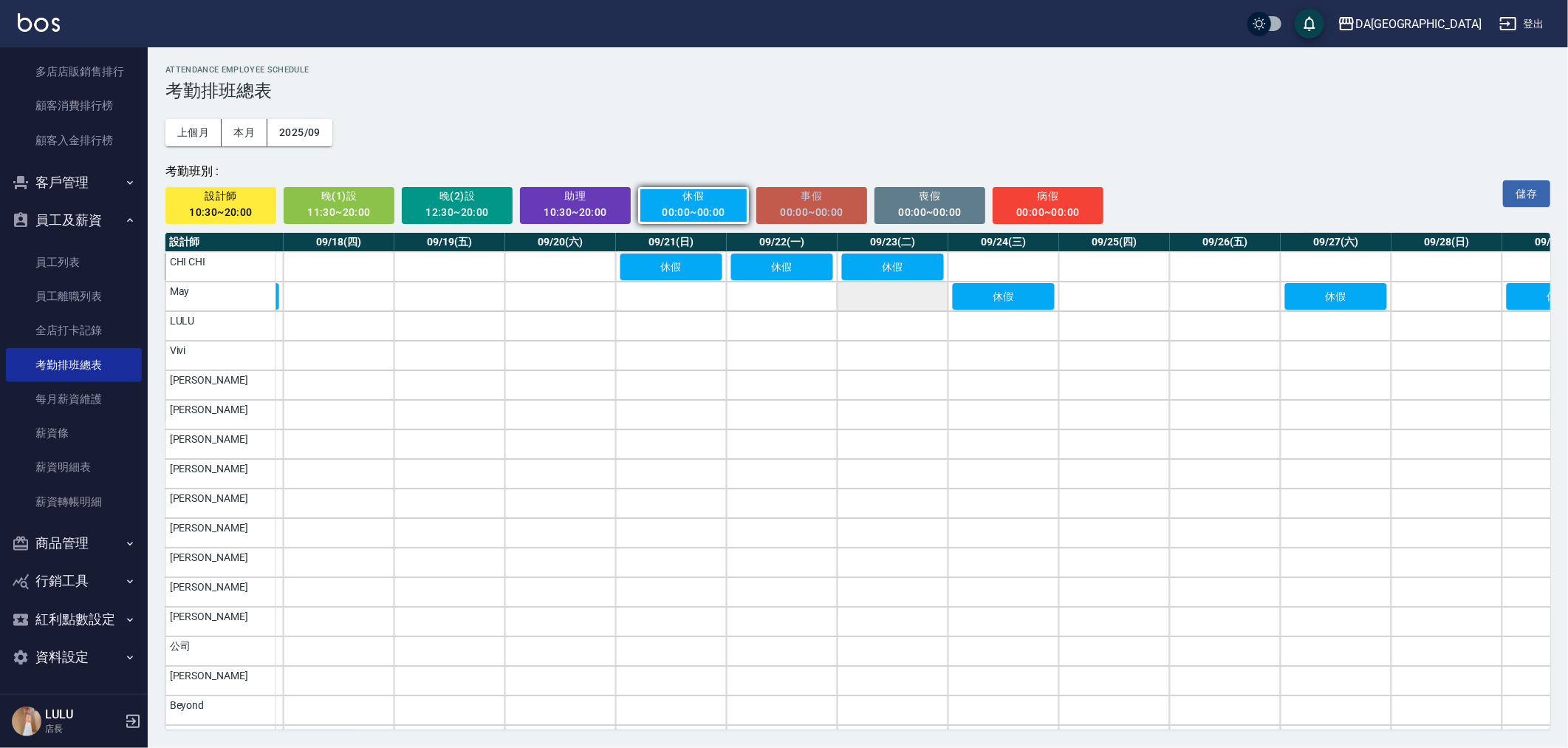
click at [836, 204] on div "00:00~00:00" at bounding box center [812, 212] width 91 height 18
click at [1445, 295] on td "a dense table" at bounding box center [1447, 296] width 111 height 30
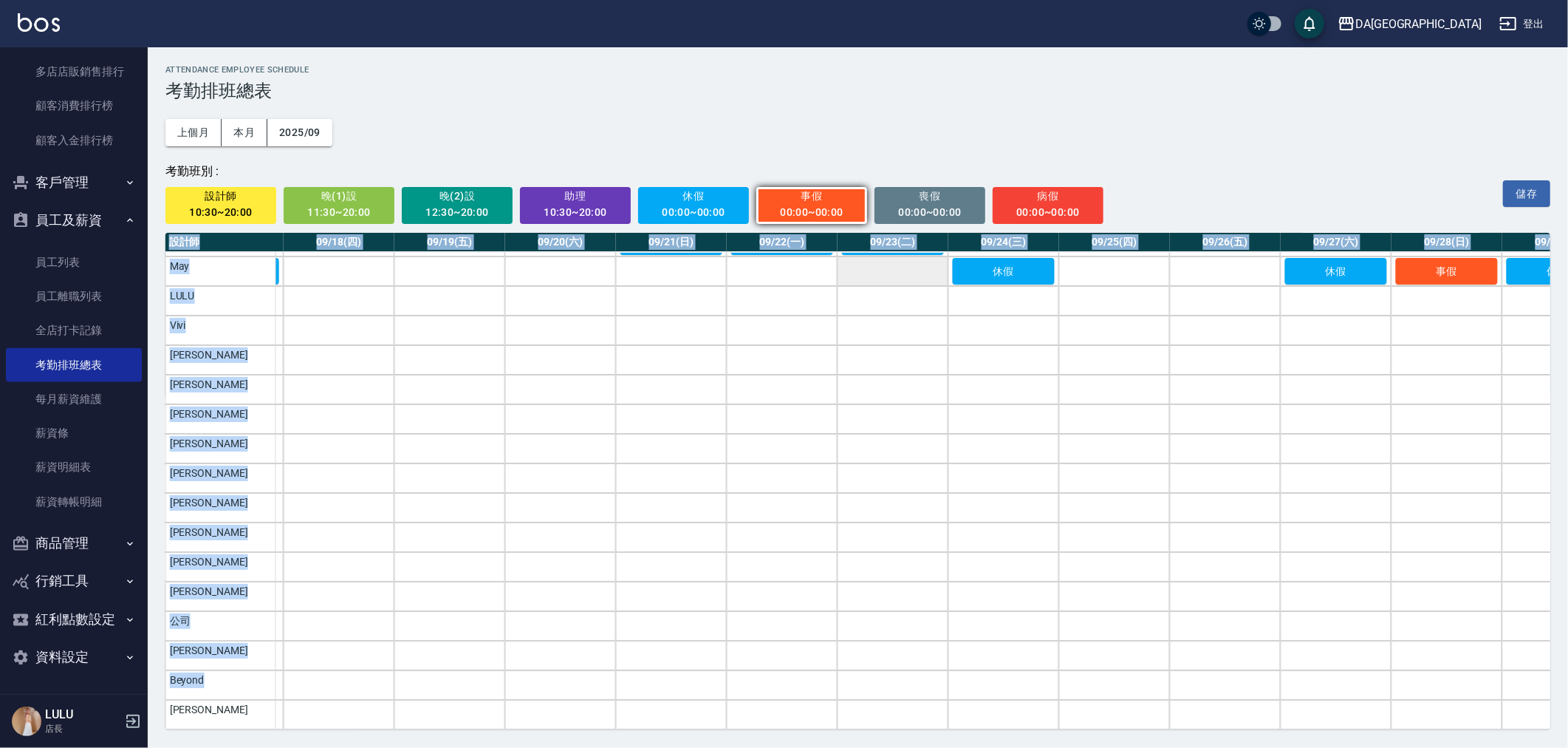
scroll to position [38, 1667]
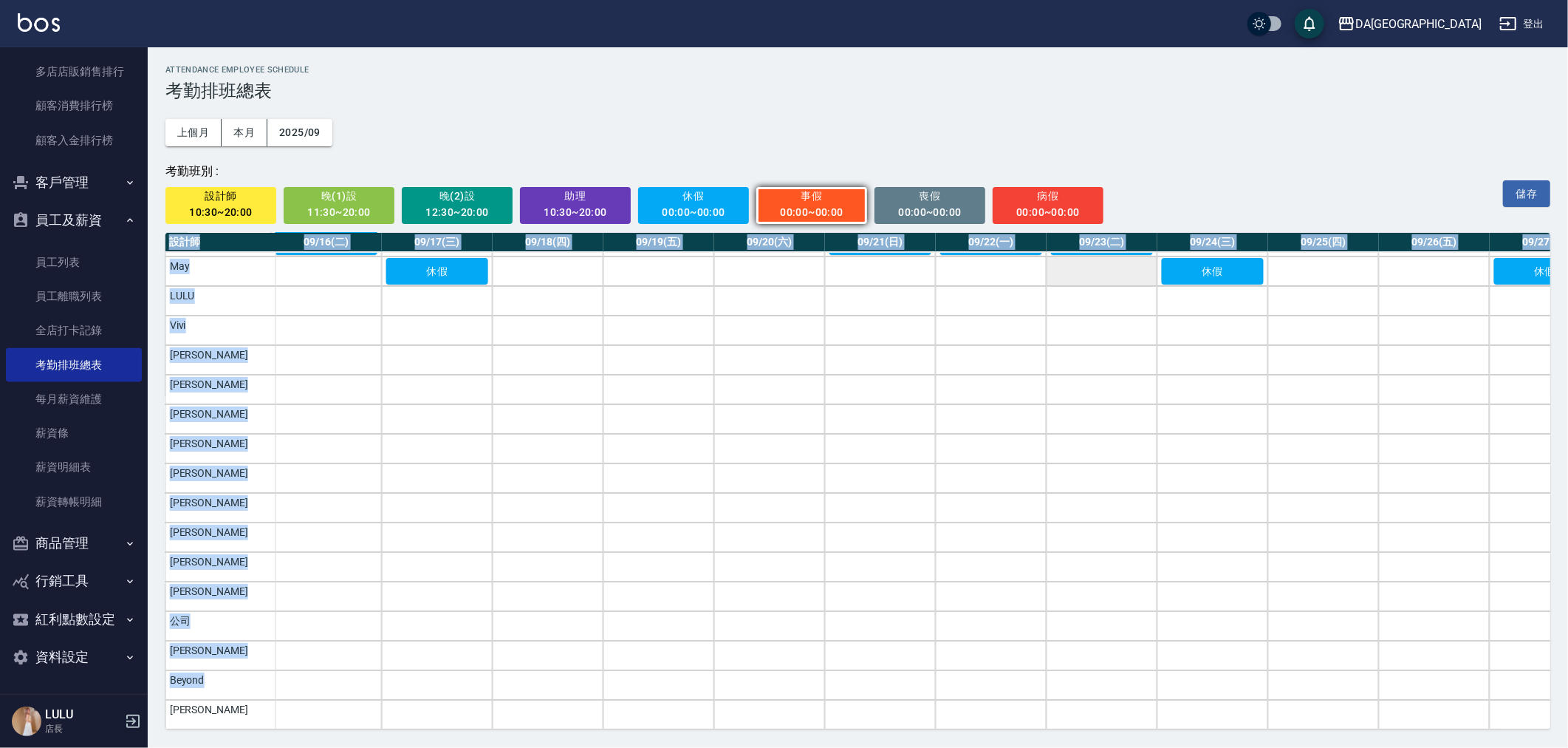
drag, startPoint x: 1158, startPoint y: 718, endPoint x: 313, endPoint y: 749, distance: 845.6
click at [313, 747] on html "DA蘆洲 登出 櫃檯作業 打帳單 帳單列表 掛單列表 座位開單 營業儀表板 現金收支登錄 高階收支登錄 材料自購登錄 每日結帳 排班表 現場電腦打卡 掃碼打卡…" at bounding box center [784, 374] width 1568 height 748
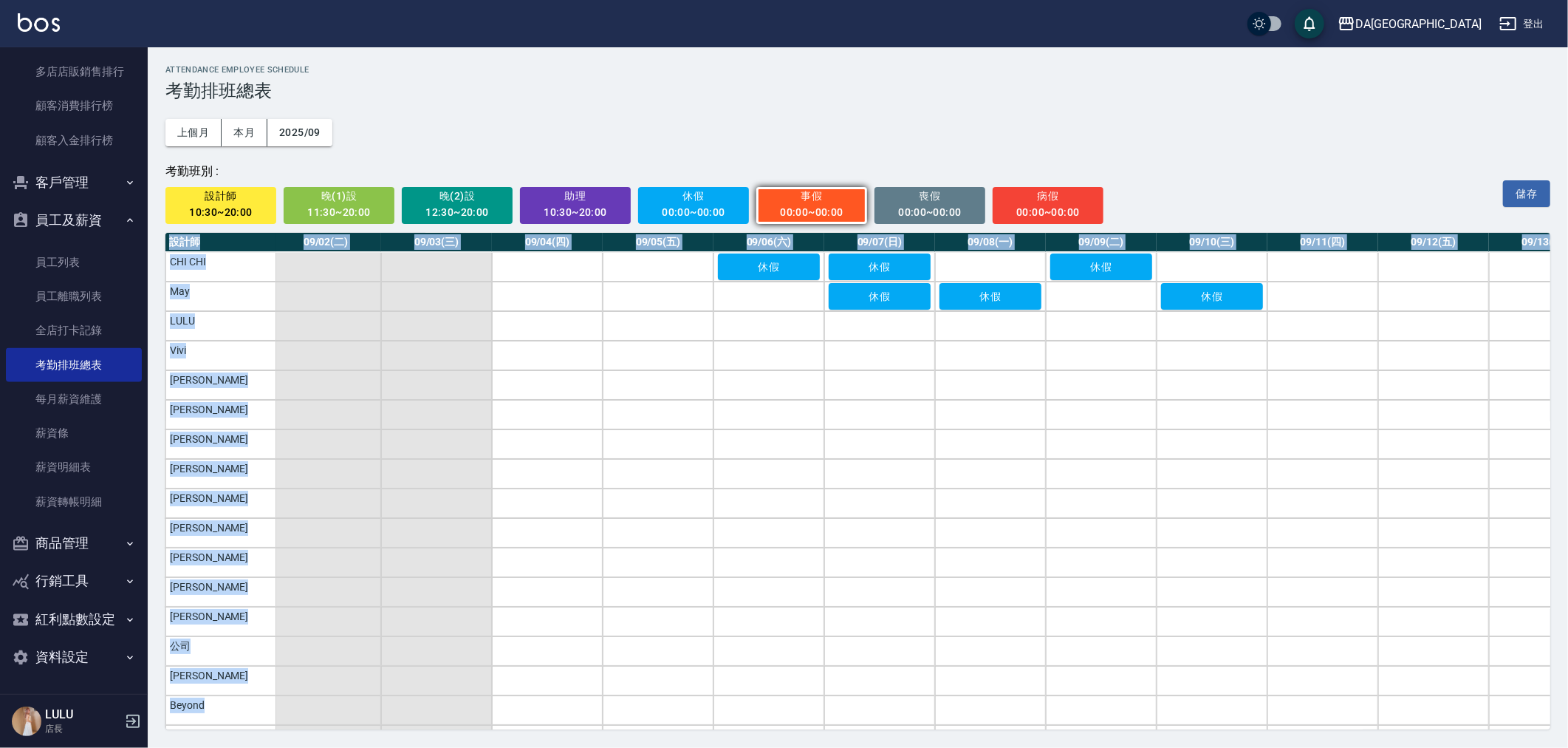
scroll to position [0, 153]
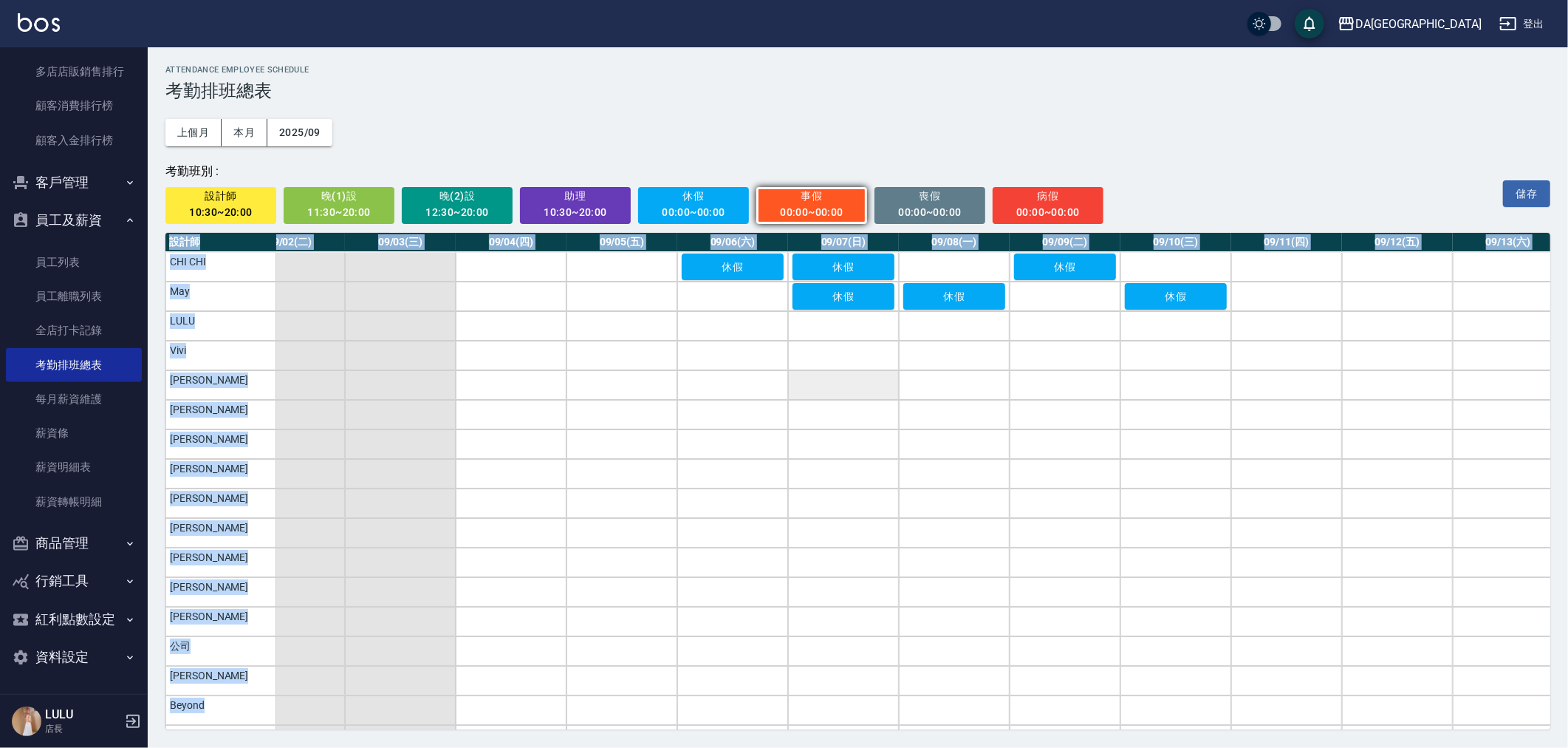
drag, startPoint x: 847, startPoint y: 263, endPoint x: 847, endPoint y: 380, distance: 117.0
click at [847, 263] on span "休假" at bounding box center [843, 267] width 74 height 12
click at [689, 216] on div "00:00~00:00" at bounding box center [694, 212] width 91 height 18
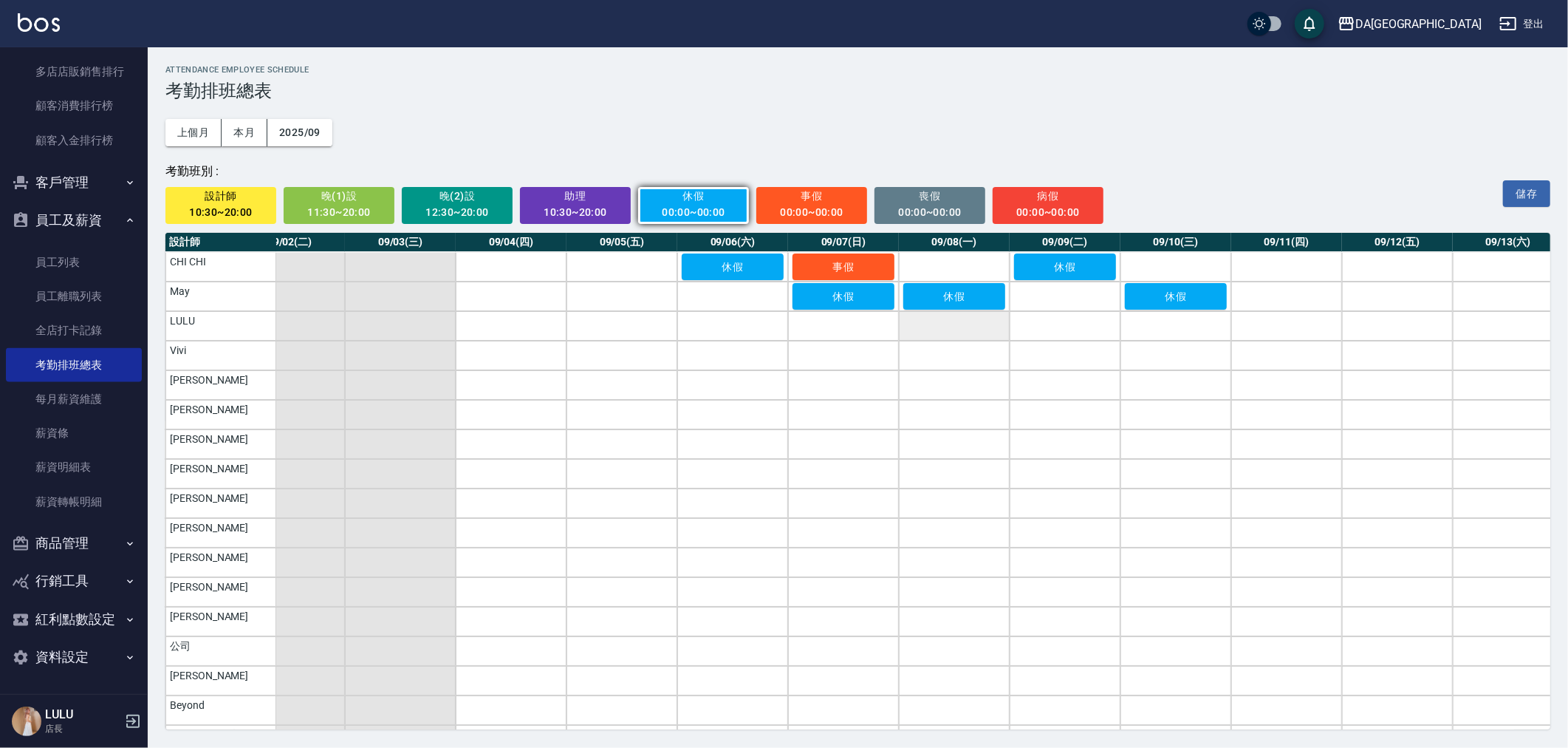
click at [950, 330] on td "a dense table" at bounding box center [954, 326] width 111 height 30
click at [1297, 328] on td "a dense table" at bounding box center [1287, 326] width 111 height 30
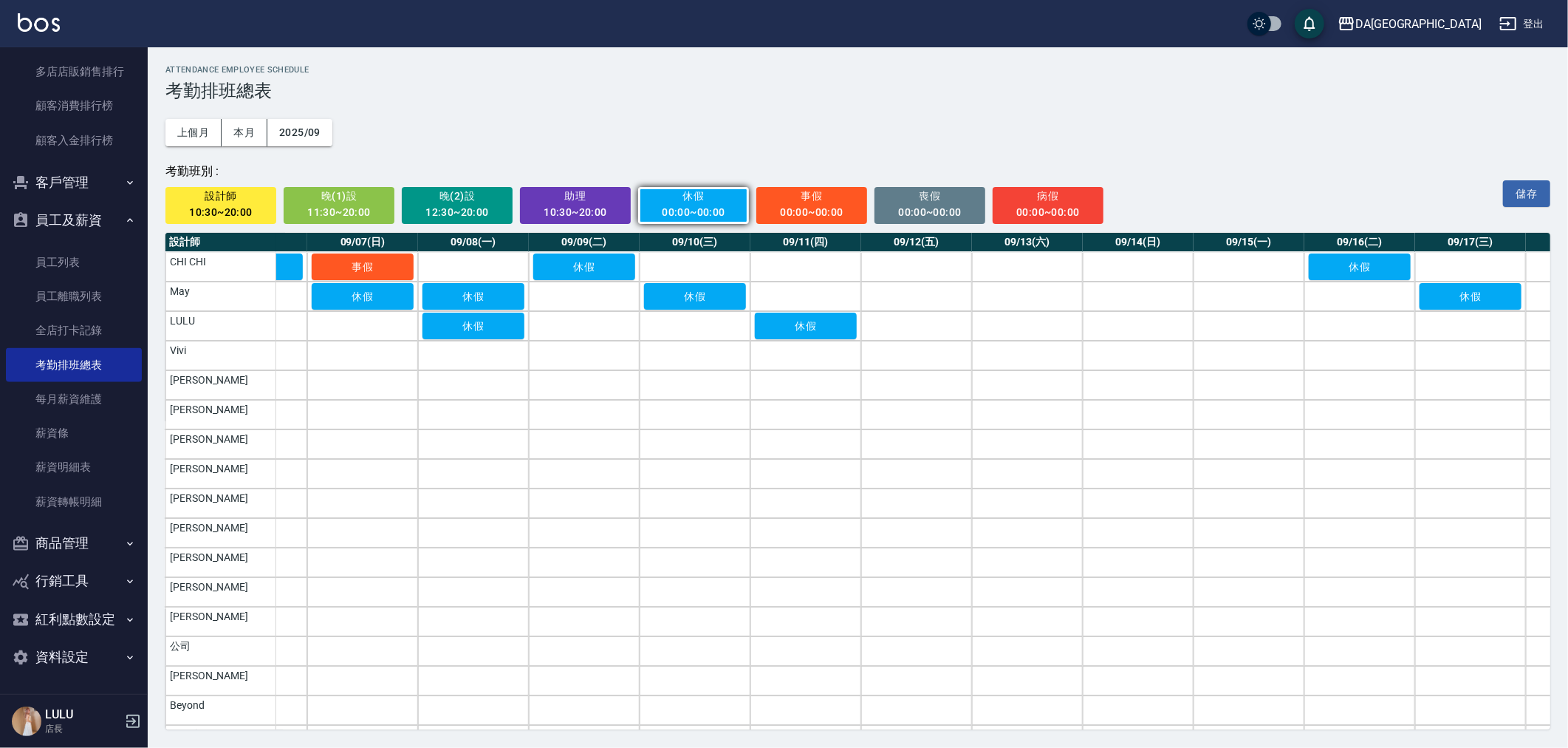
scroll to position [0, 808]
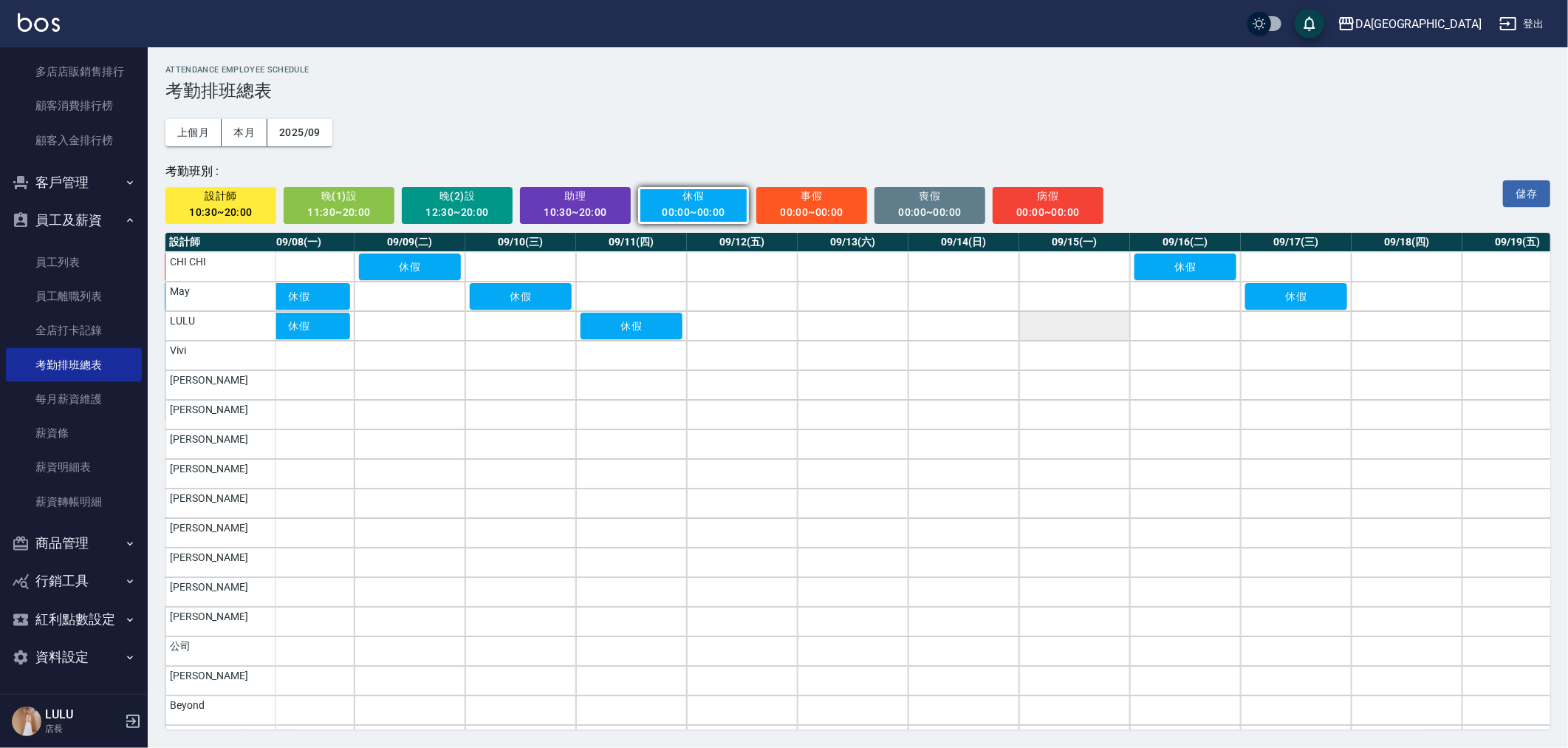
click at [1075, 320] on td "a dense table" at bounding box center [1075, 326] width 111 height 30
click at [1394, 332] on td "a dense table" at bounding box center [1407, 326] width 111 height 30
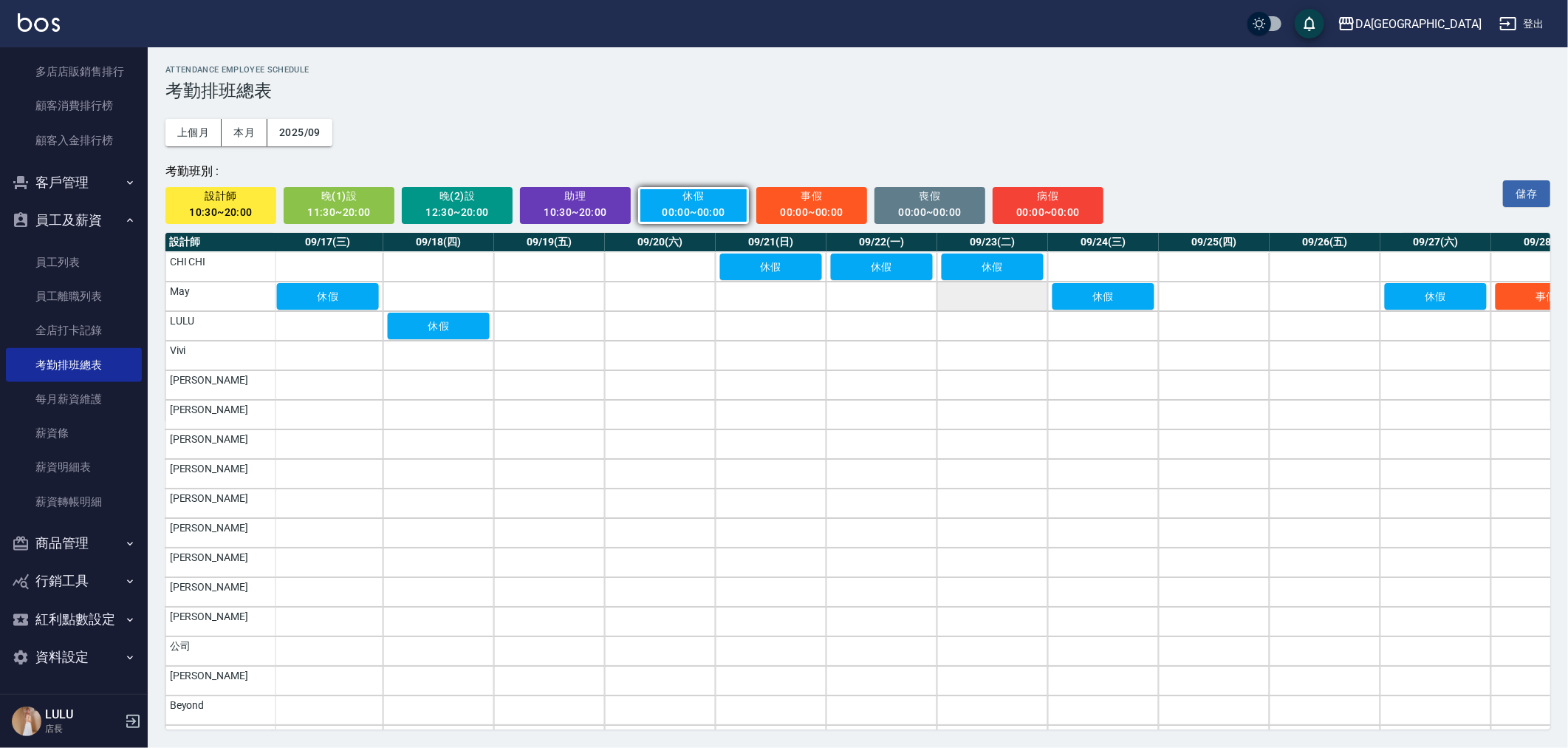
scroll to position [0, 1778]
click at [869, 328] on td "a dense table" at bounding box center [880, 326] width 111 height 30
click at [1234, 326] on td "a dense table" at bounding box center [1213, 326] width 111 height 30
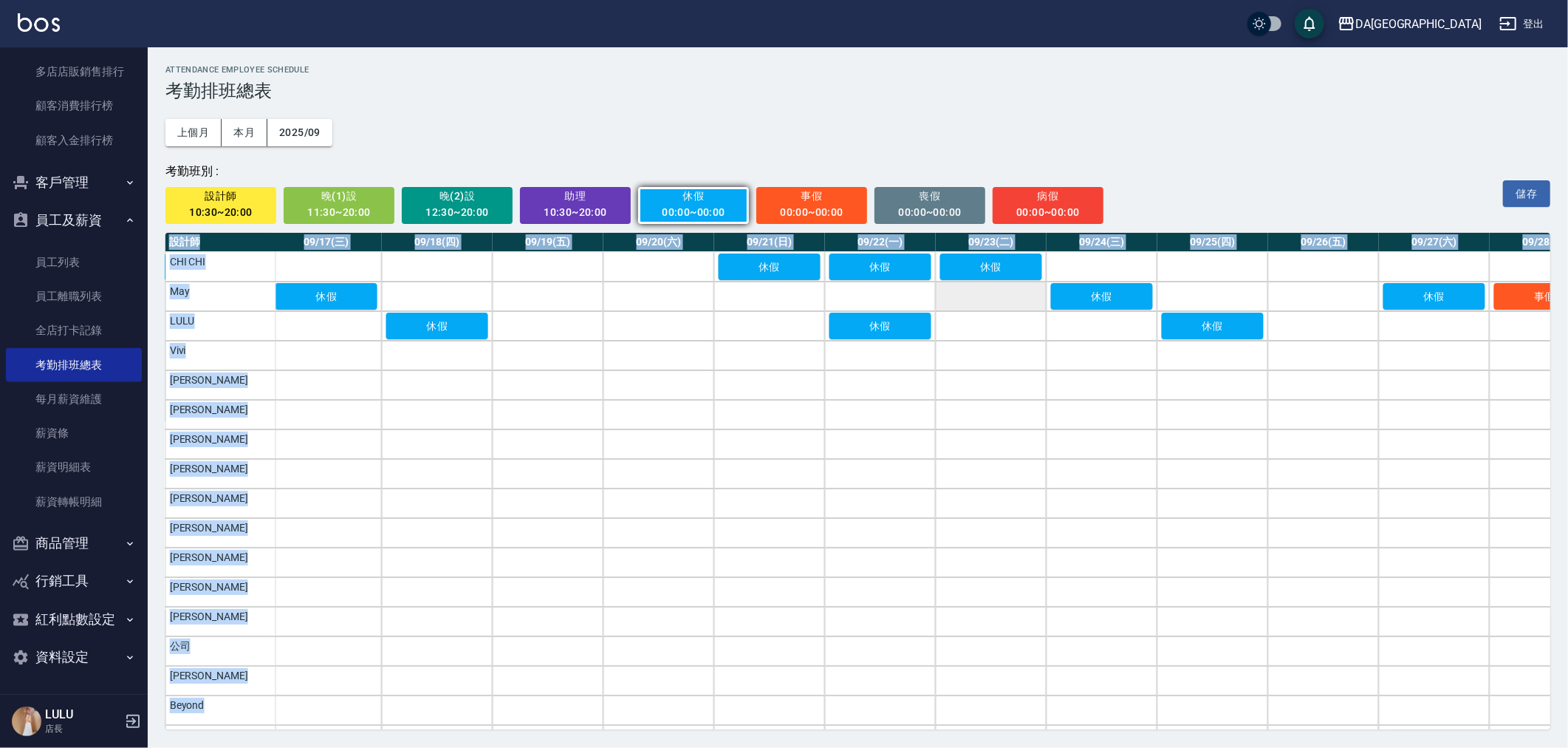
scroll to position [1, 0]
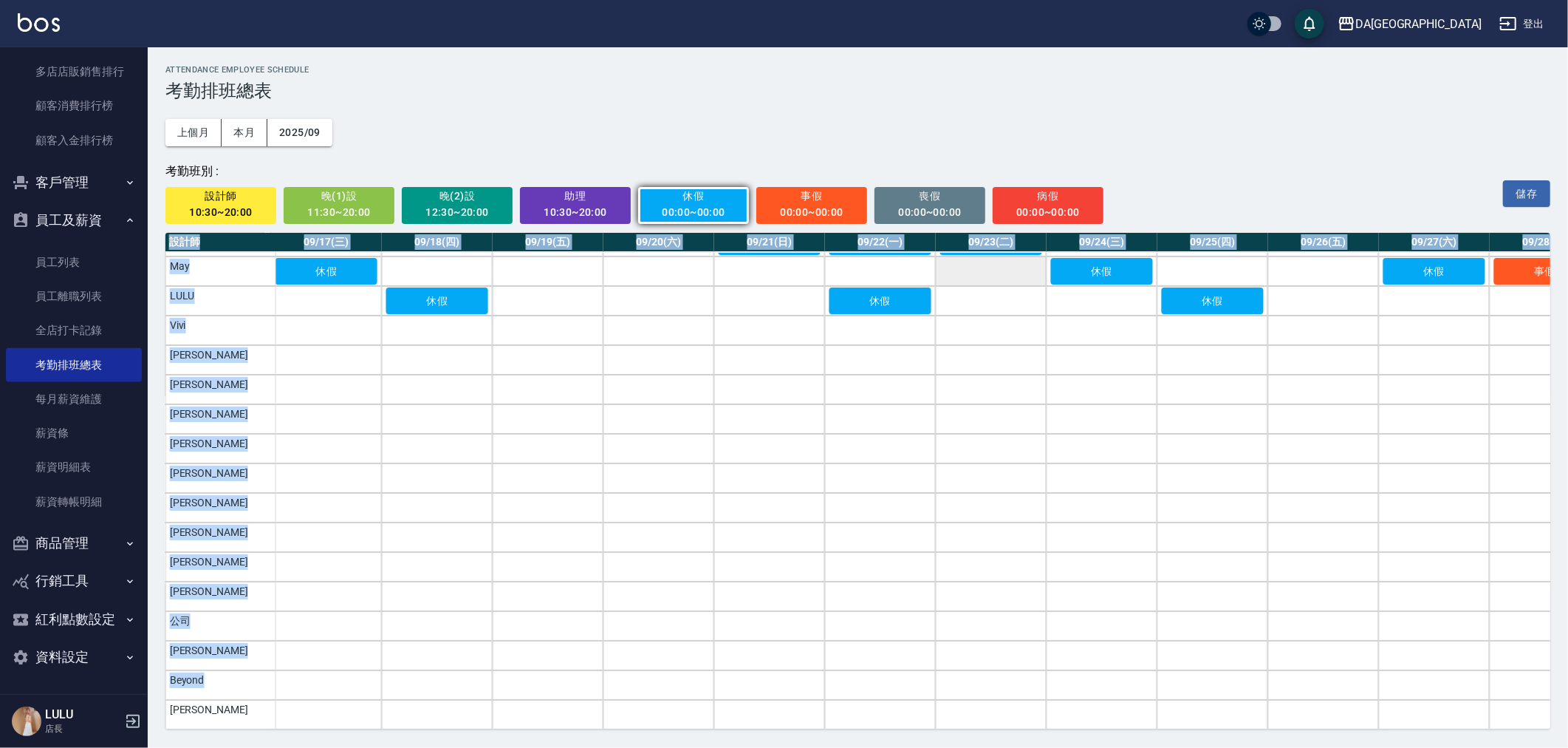
drag, startPoint x: 1084, startPoint y: 715, endPoint x: 1056, endPoint y: 739, distance: 36.9
click at [1058, 739] on div "ATTENDANCE EMPLOYEE SCHEDULE 考勤排班總表 上個月 本月 2025/09 考勤班別 : 設計師 10:30~20:00 晚(1)設…" at bounding box center [858, 397] width 1420 height 700
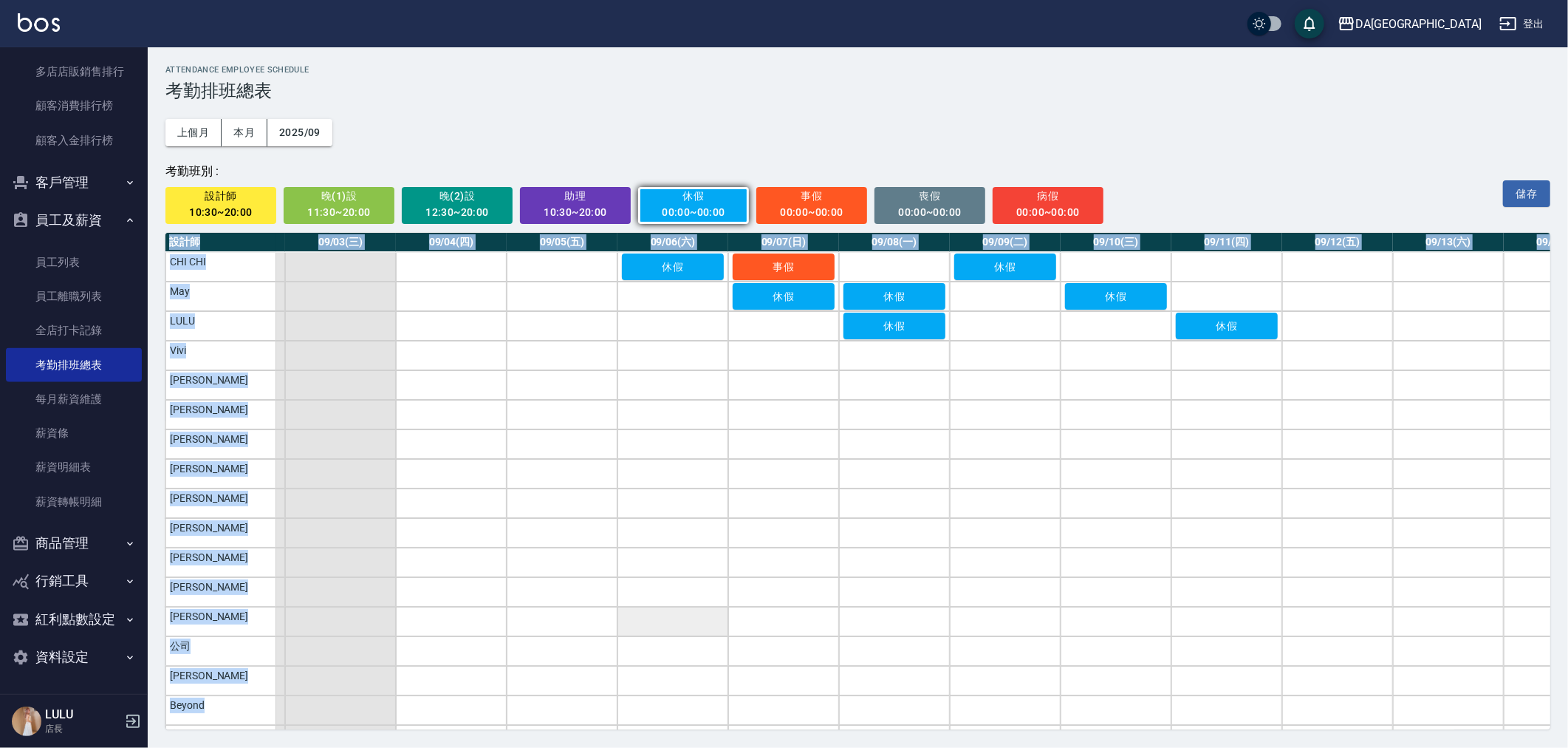
scroll to position [0, 0]
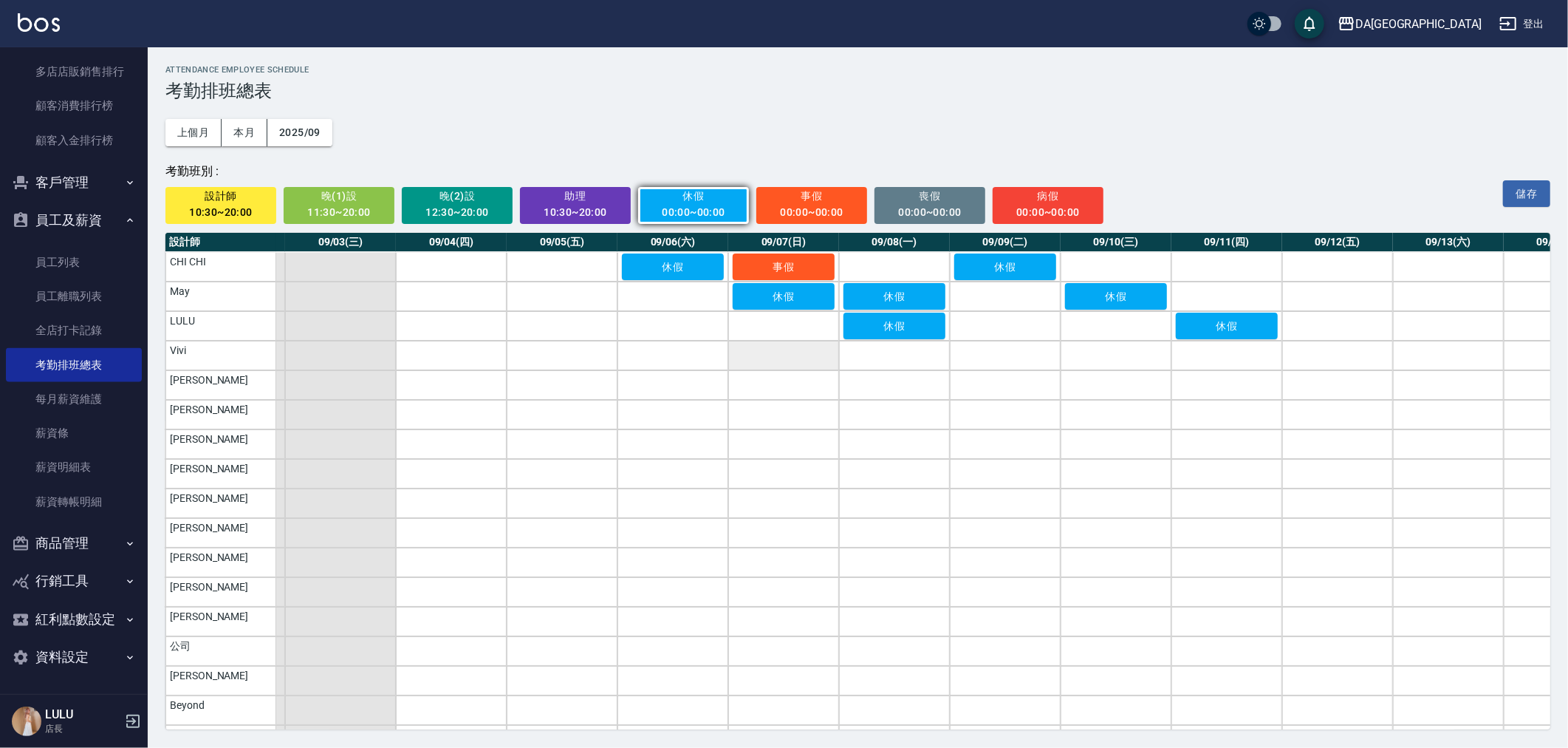
click at [767, 354] on td "a dense table" at bounding box center [784, 355] width 111 height 30
click at [1231, 357] on td "a dense table" at bounding box center [1227, 355] width 111 height 30
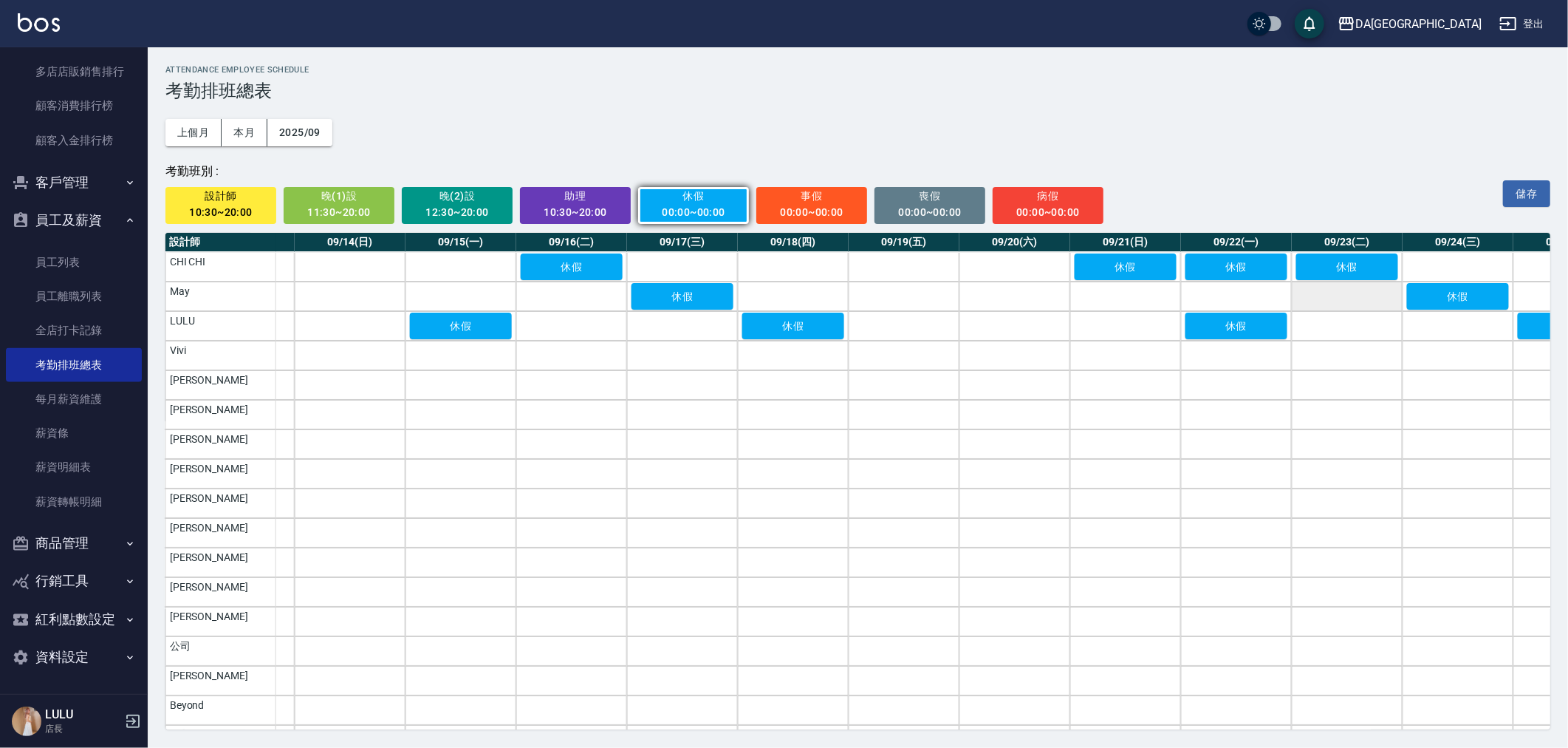
scroll to position [0, 1552]
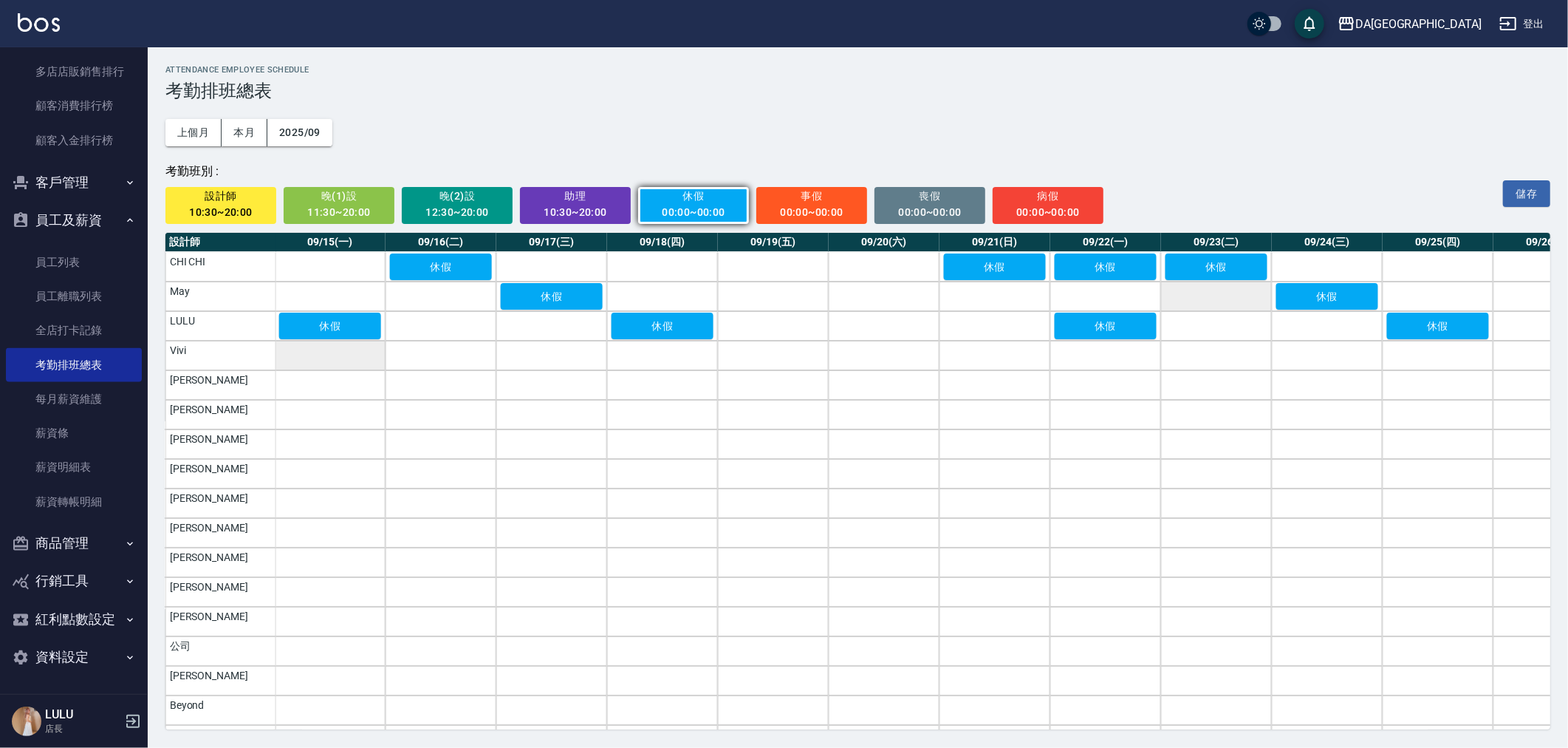
click at [331, 363] on td "a dense table" at bounding box center [330, 355] width 111 height 30
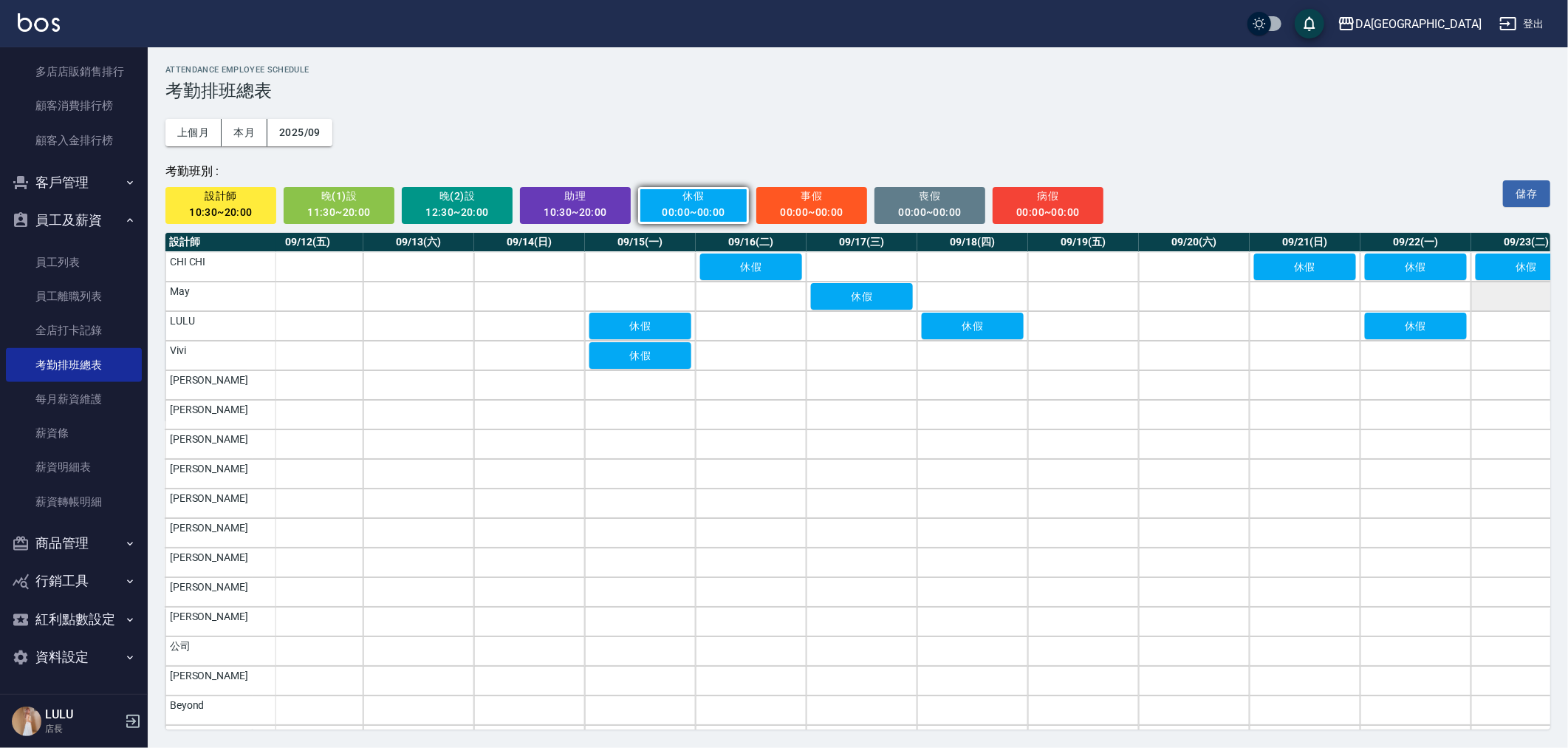
scroll to position [0, 1212]
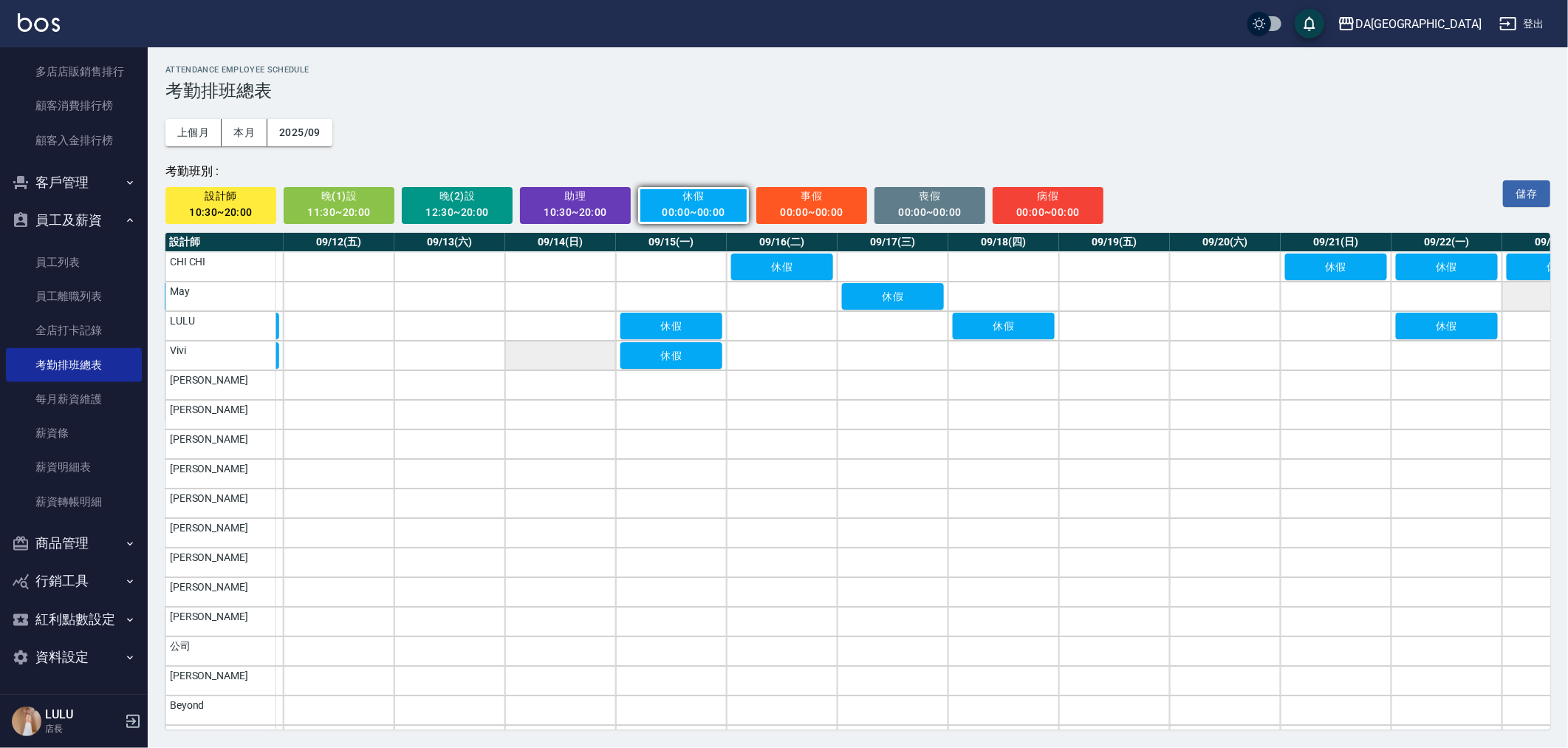
click at [570, 358] on td "a dense table" at bounding box center [561, 355] width 111 height 30
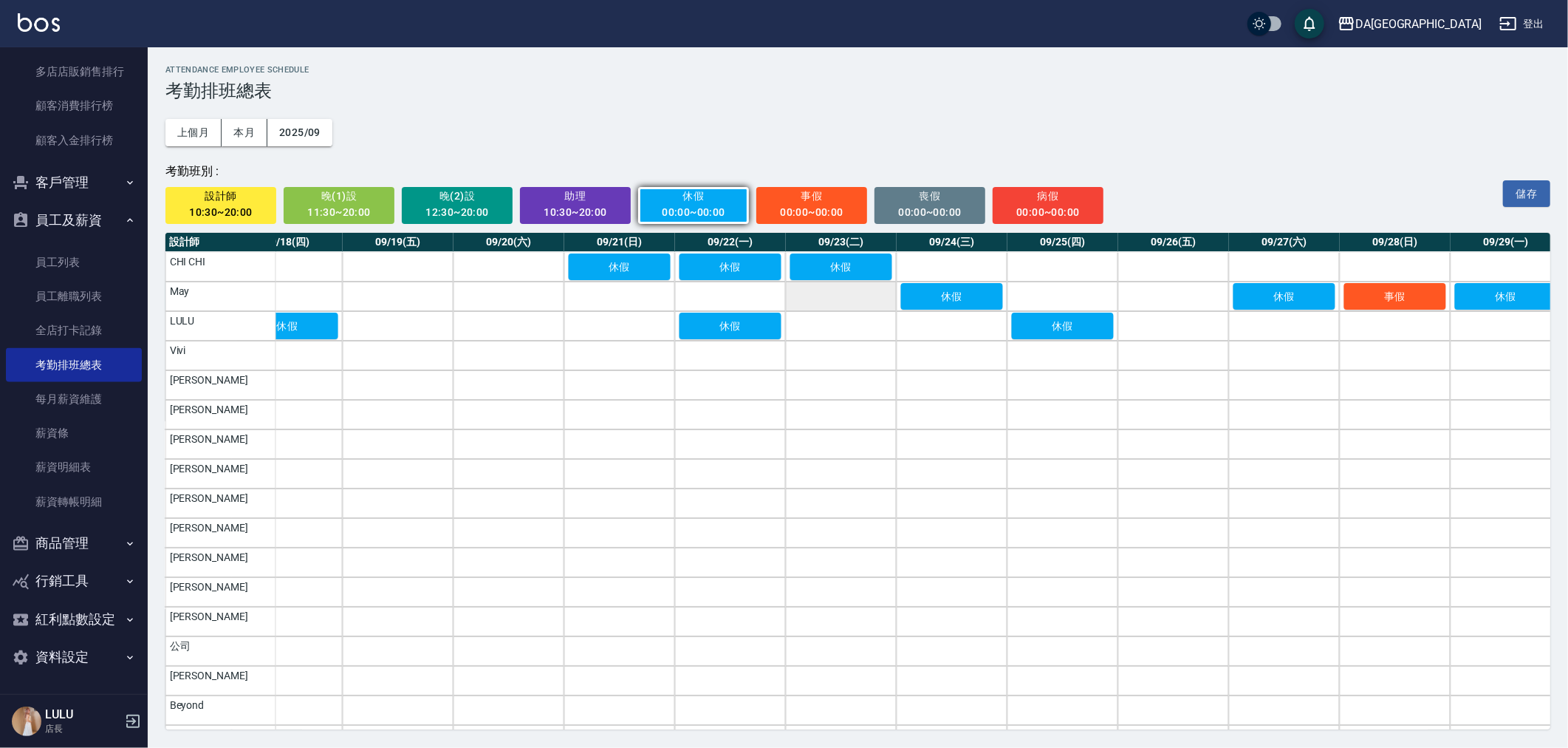
scroll to position [0, 1929]
click at [629, 360] on td "a dense table" at bounding box center [618, 355] width 111 height 30
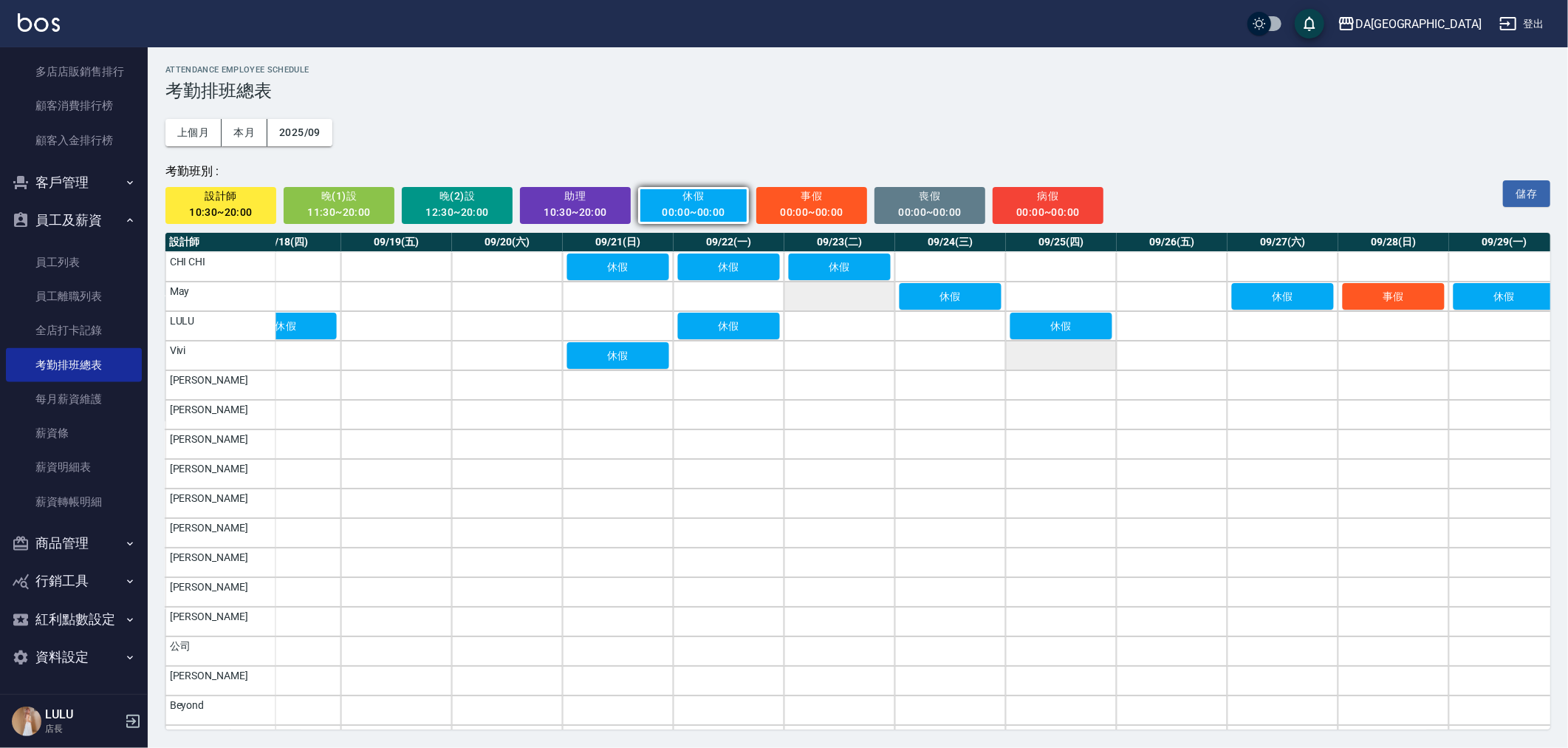
click at [1072, 359] on td "a dense table" at bounding box center [1061, 355] width 111 height 30
click at [1414, 359] on td "a dense table" at bounding box center [1393, 355] width 111 height 30
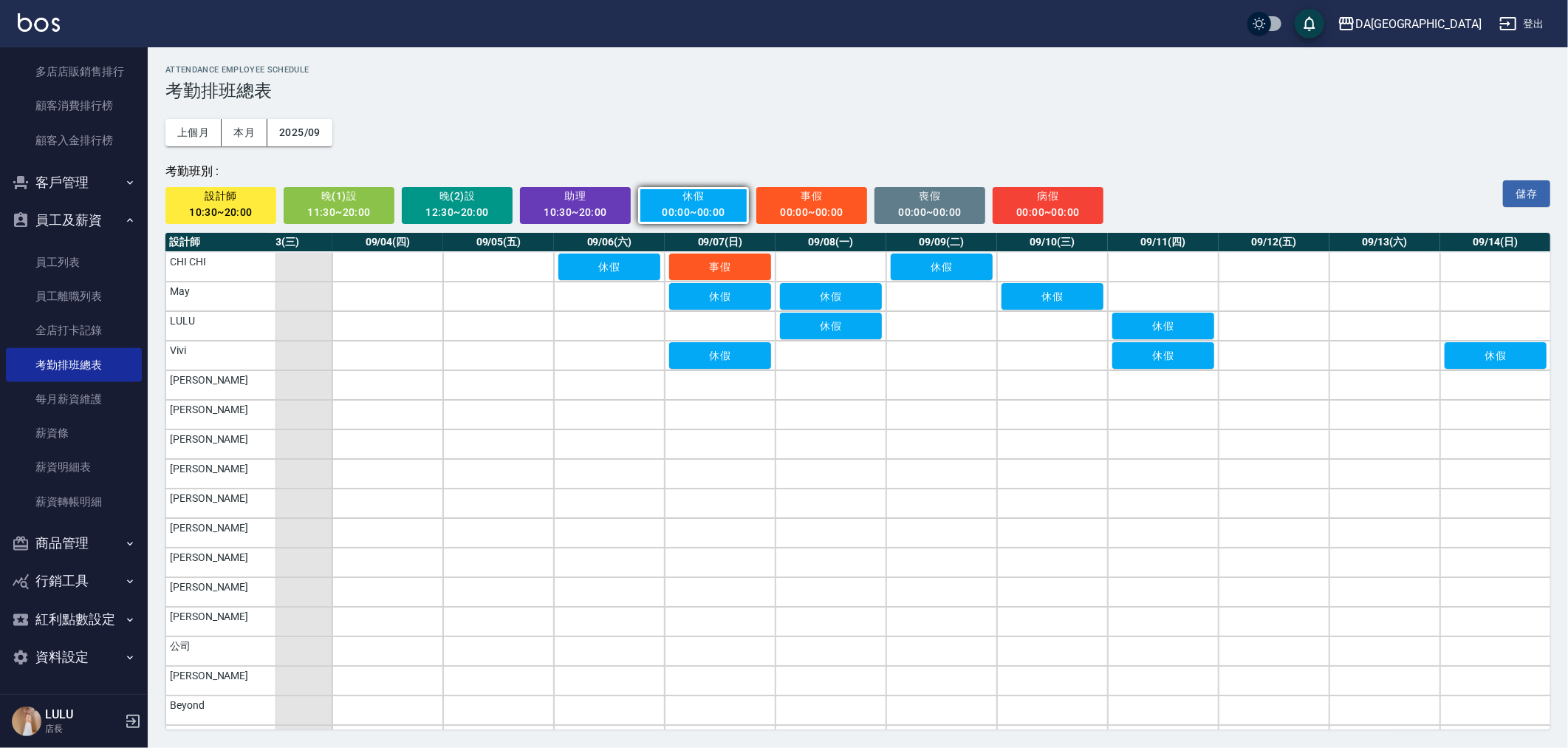
scroll to position [0, 252]
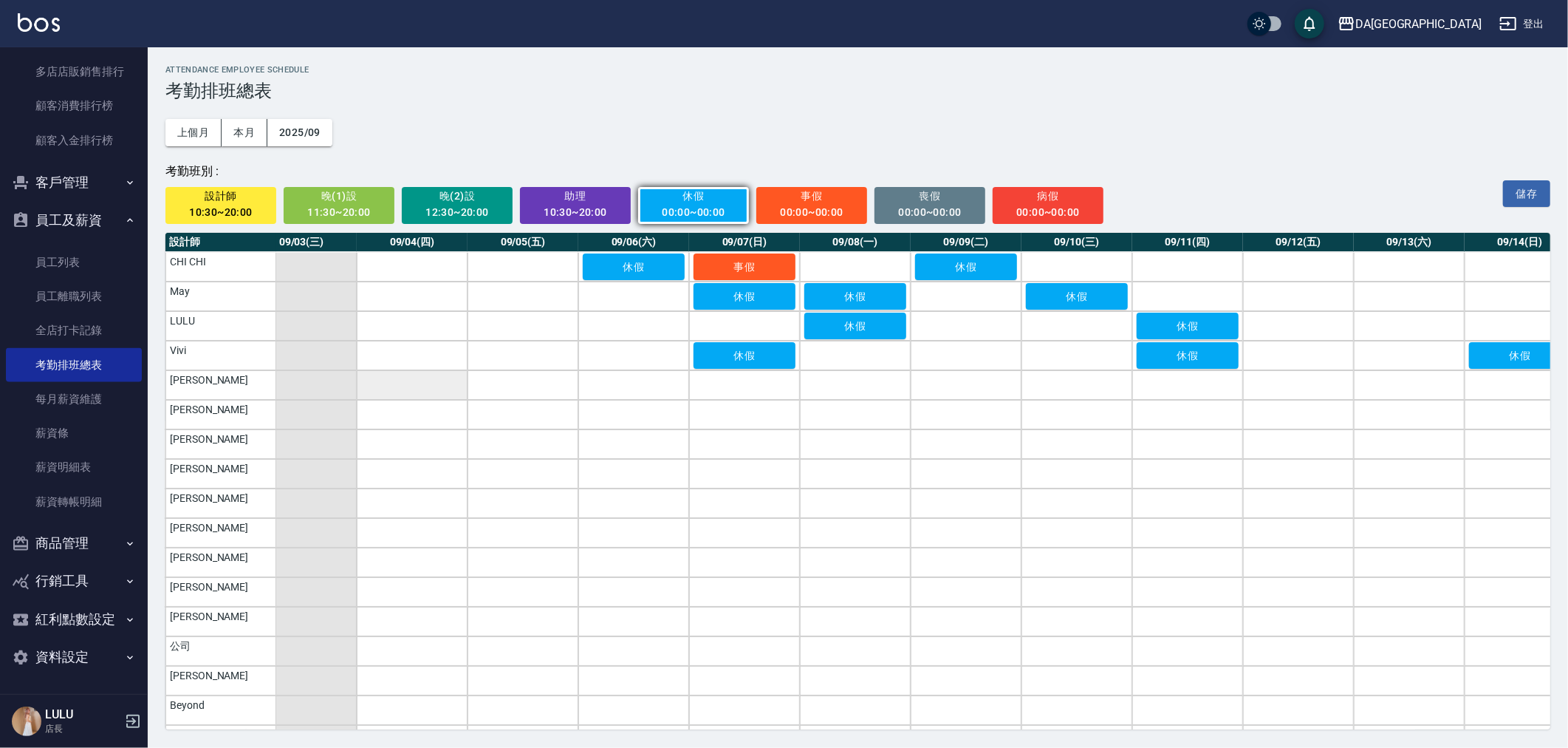
click at [431, 386] on td "a dense table" at bounding box center [412, 385] width 111 height 30
click at [1094, 390] on td "a dense table" at bounding box center [1077, 385] width 111 height 30
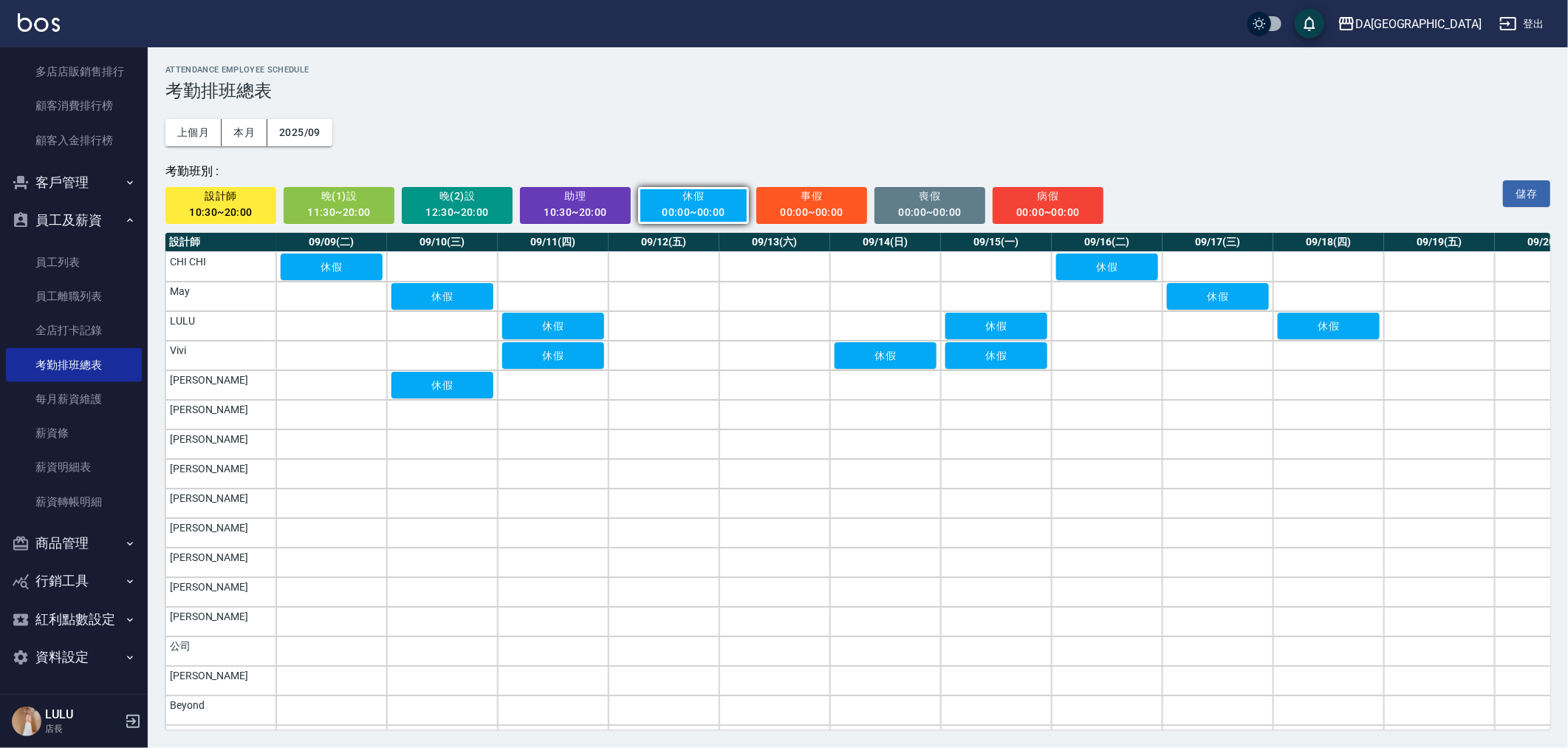
scroll to position [0, 967]
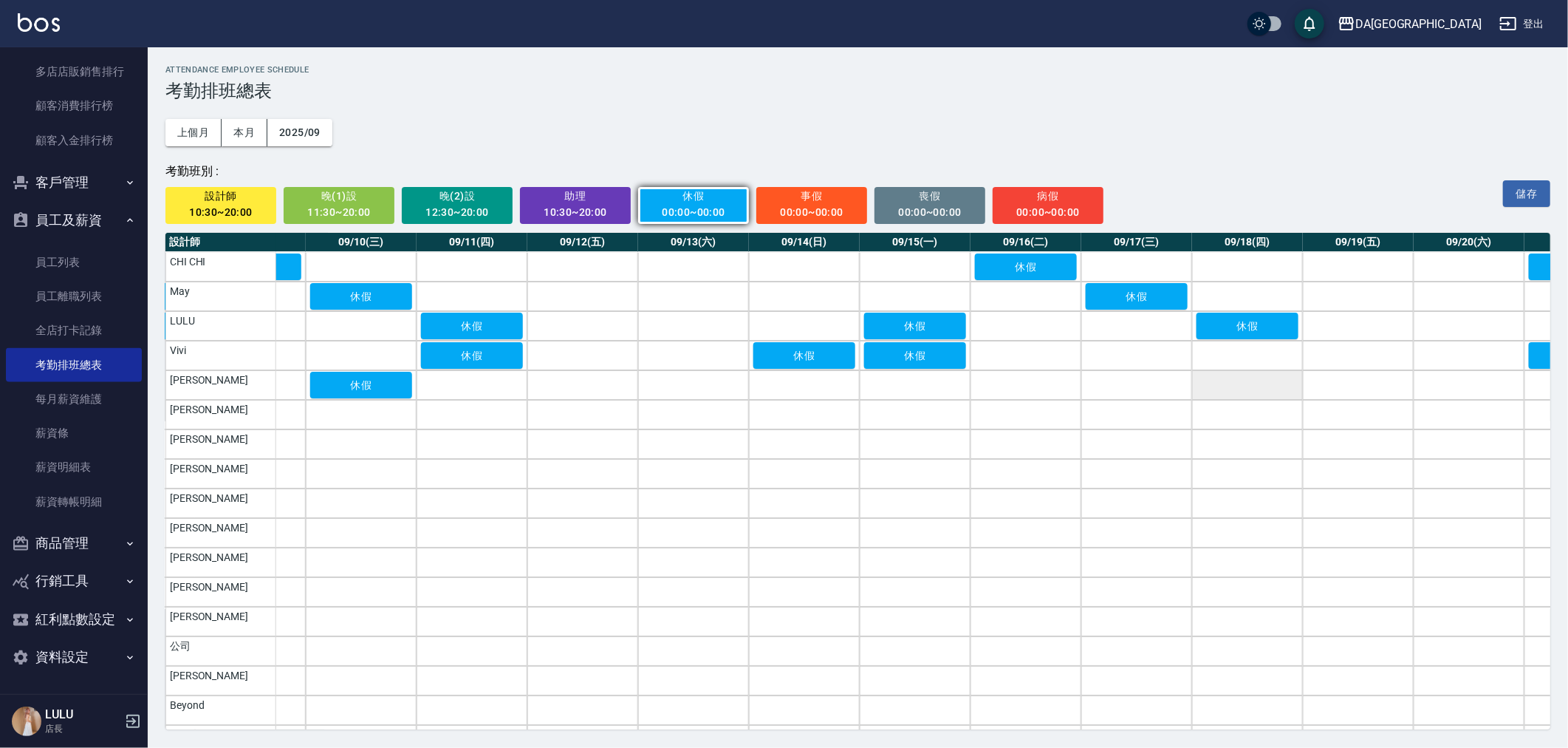
drag, startPoint x: 1115, startPoint y: 383, endPoint x: 1202, endPoint y: 393, distance: 87.6
click at [1116, 383] on td "a dense table" at bounding box center [1137, 385] width 111 height 30
click at [1236, 393] on td "a dense table" at bounding box center [1248, 385] width 111 height 30
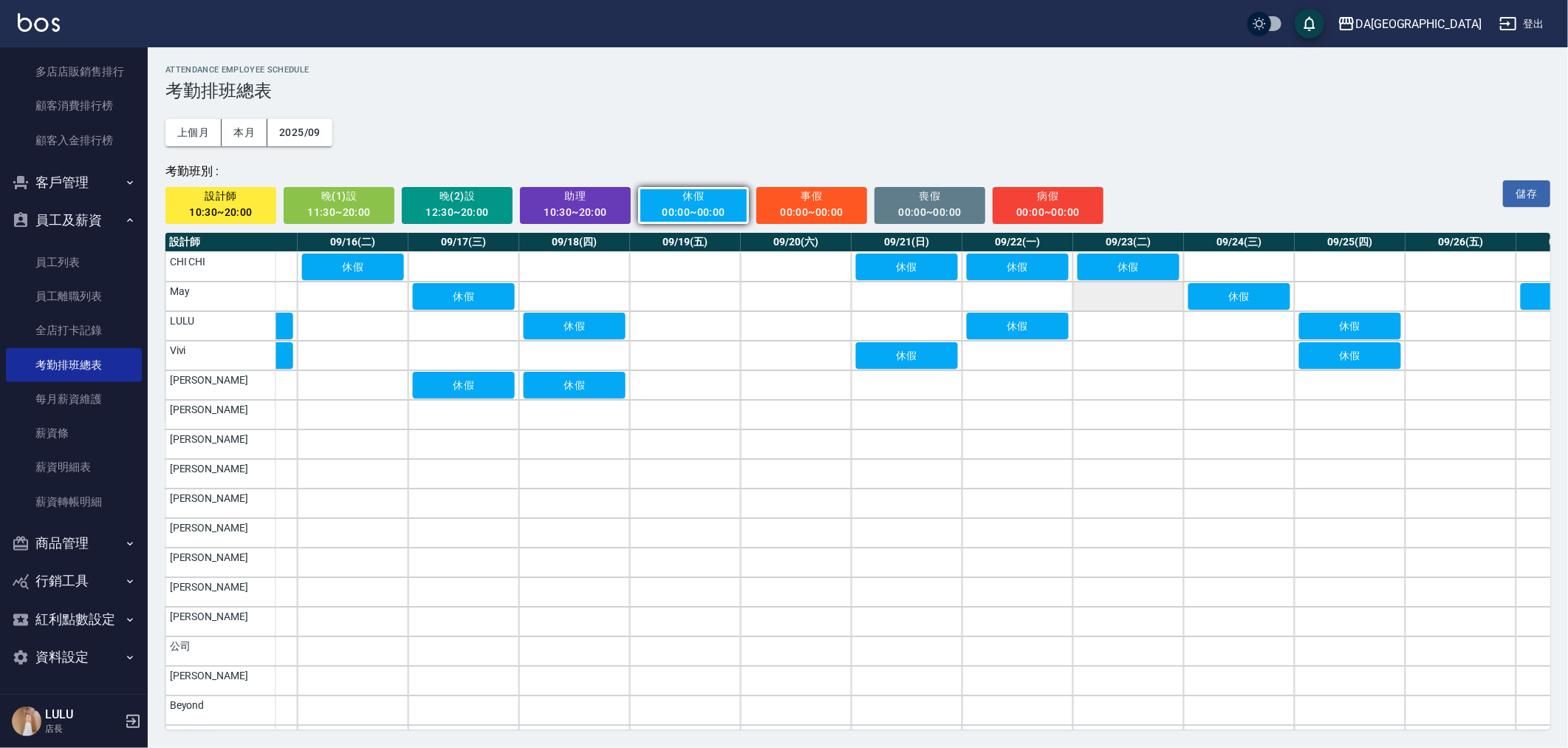
scroll to position [0, 1737]
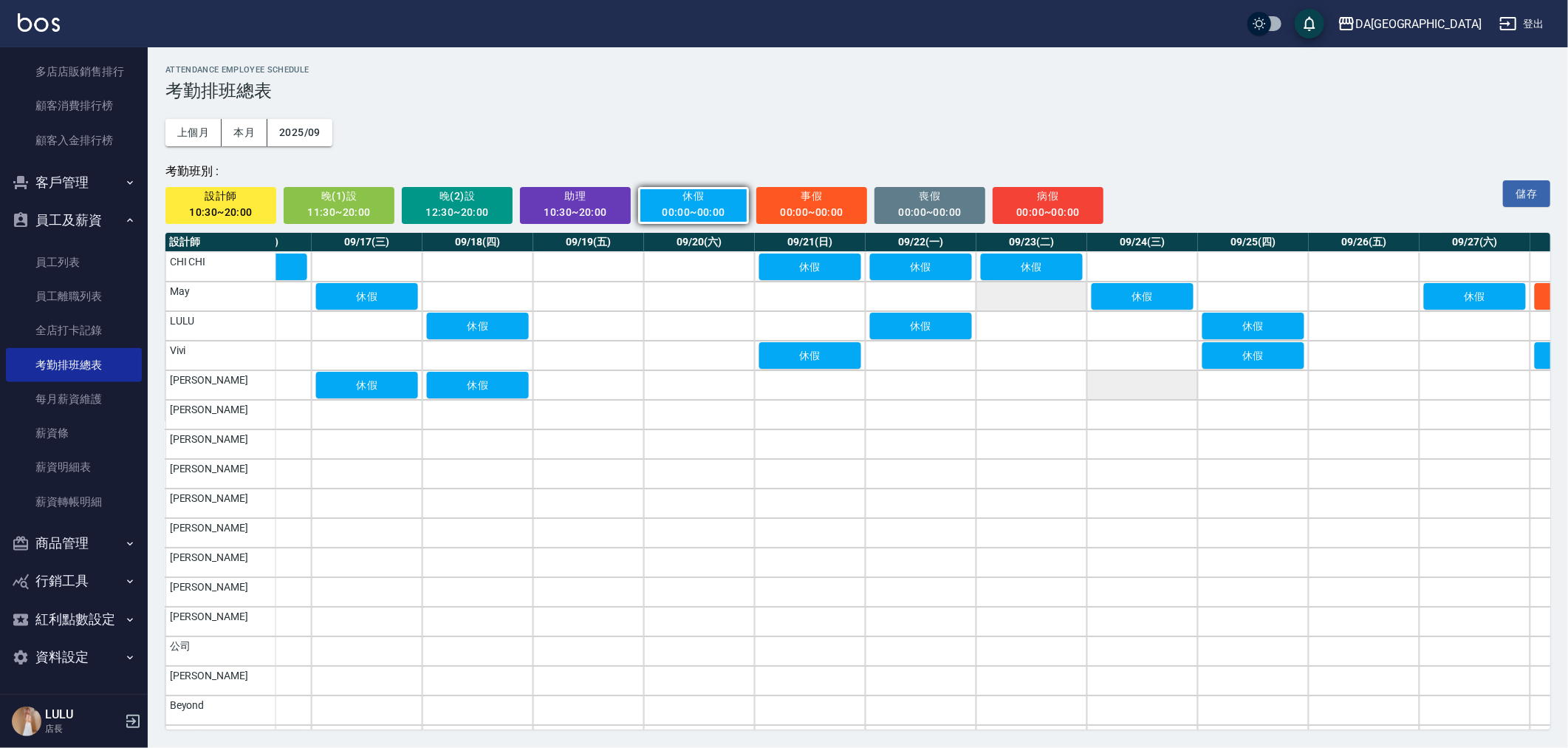
click at [1143, 385] on td "a dense table" at bounding box center [1143, 385] width 111 height 30
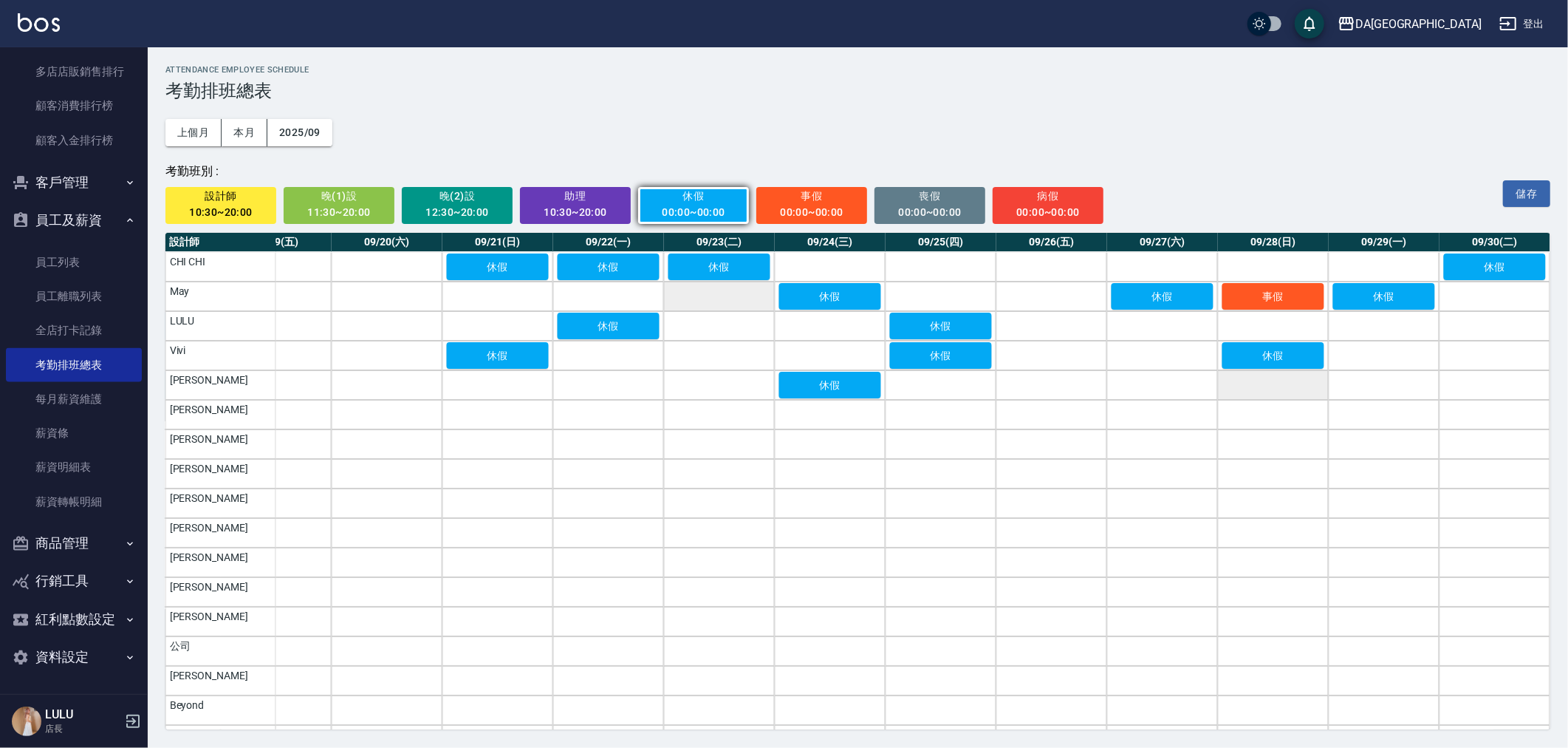
click at [1239, 387] on td "a dense table" at bounding box center [1274, 385] width 111 height 30
click at [1382, 381] on td "a dense table" at bounding box center [1384, 385] width 111 height 30
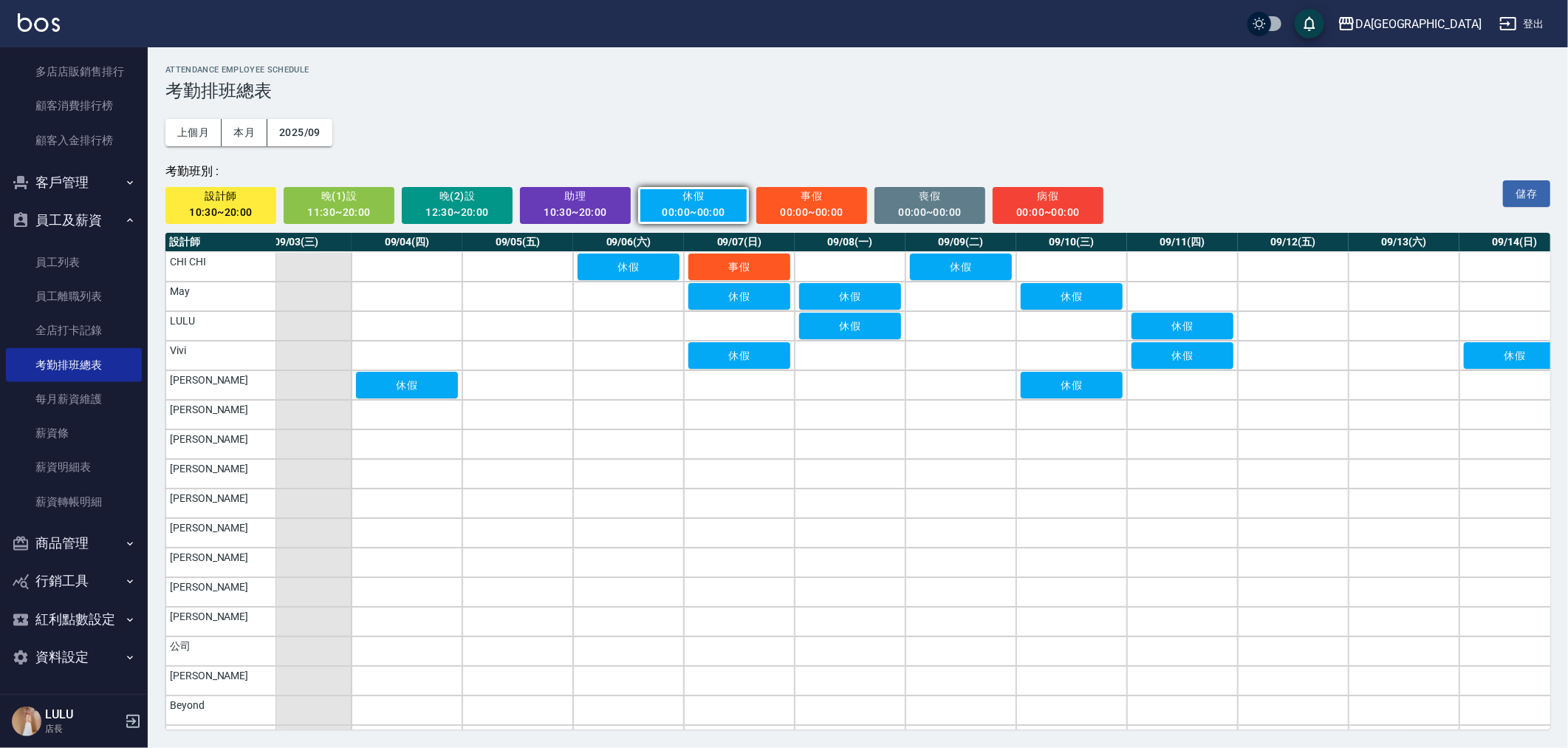
scroll to position [0, 232]
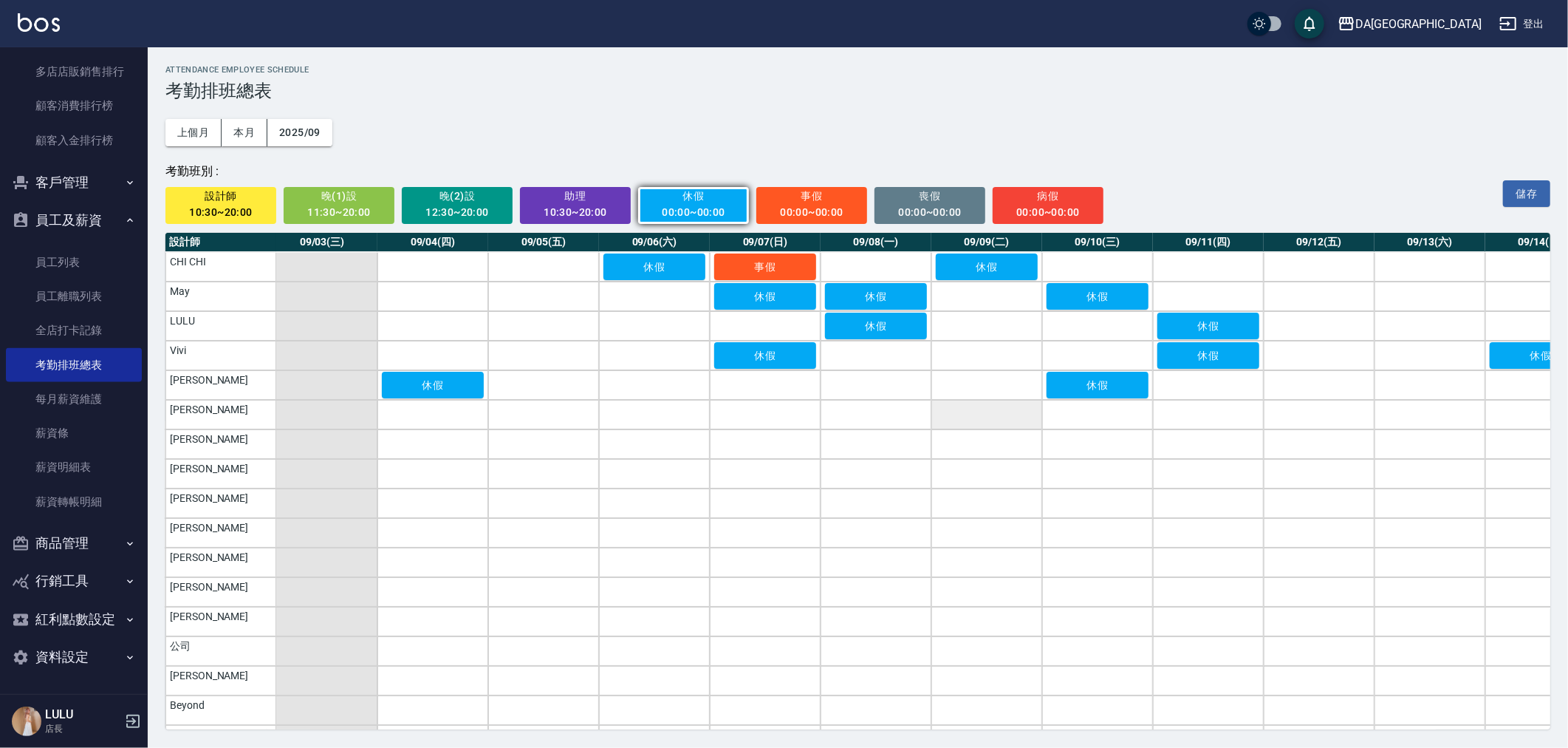
click at [993, 417] on td "a dense table" at bounding box center [987, 414] width 111 height 30
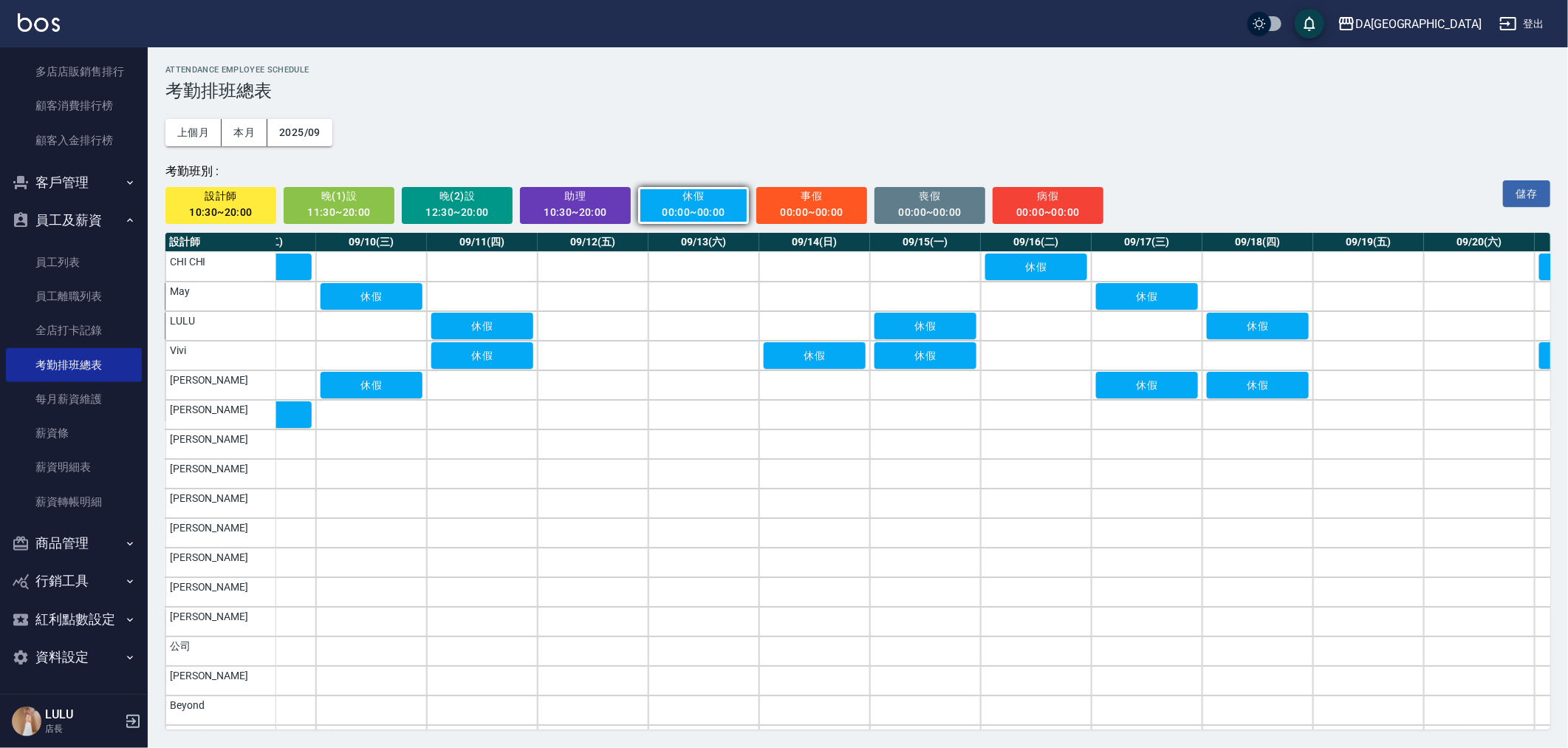
scroll to position [0, 1089]
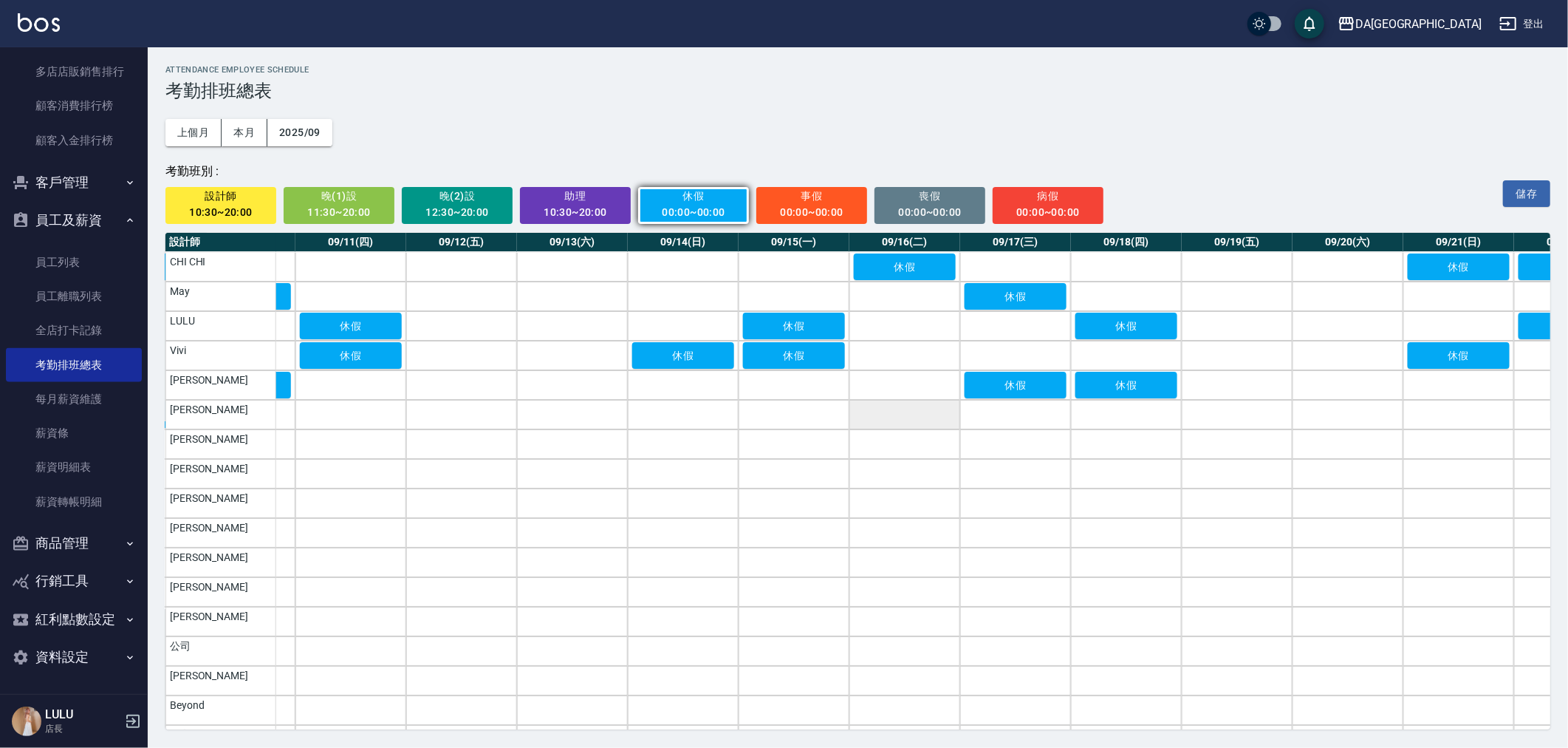
click at [911, 414] on td "a dense table" at bounding box center [905, 414] width 111 height 30
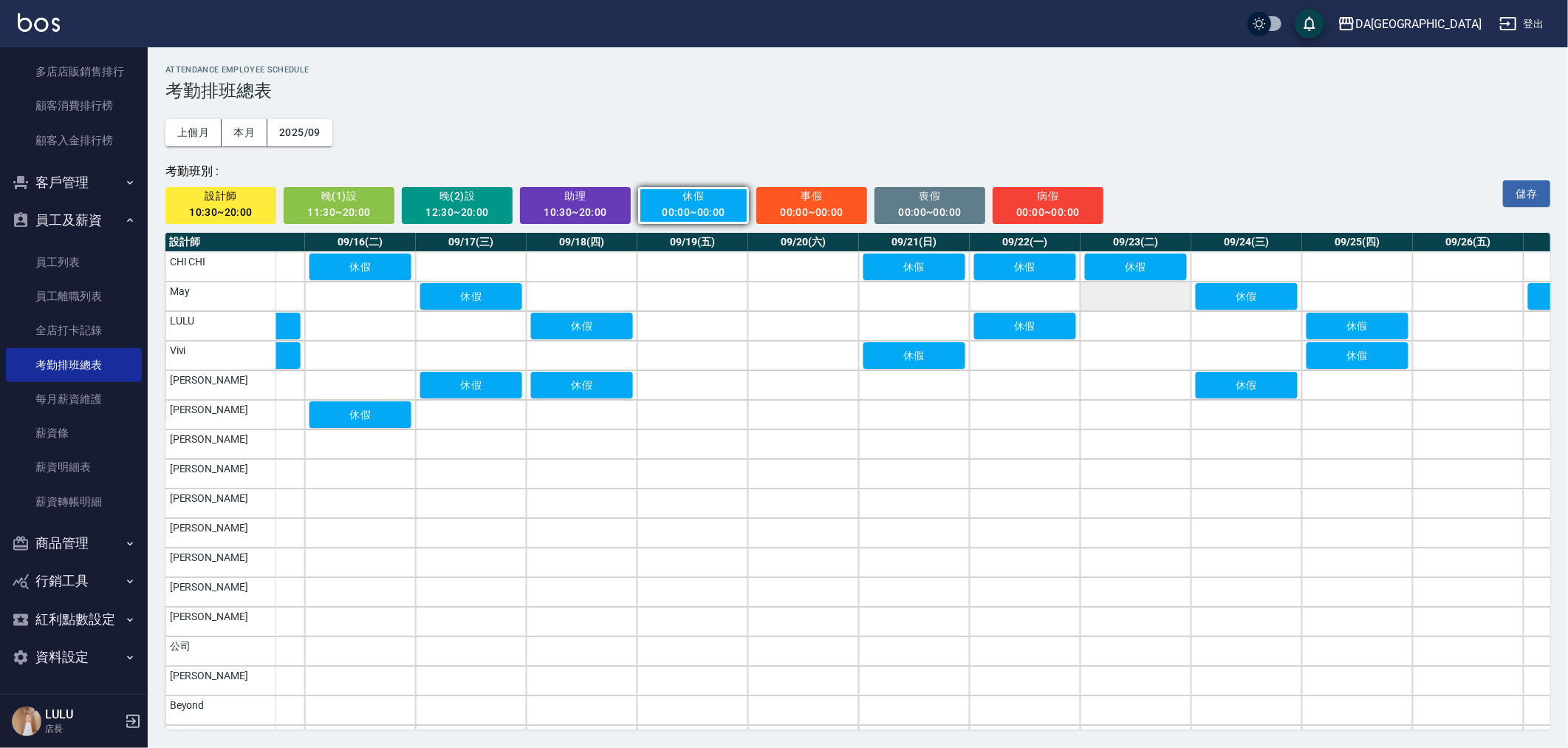
scroll to position [0, 1680]
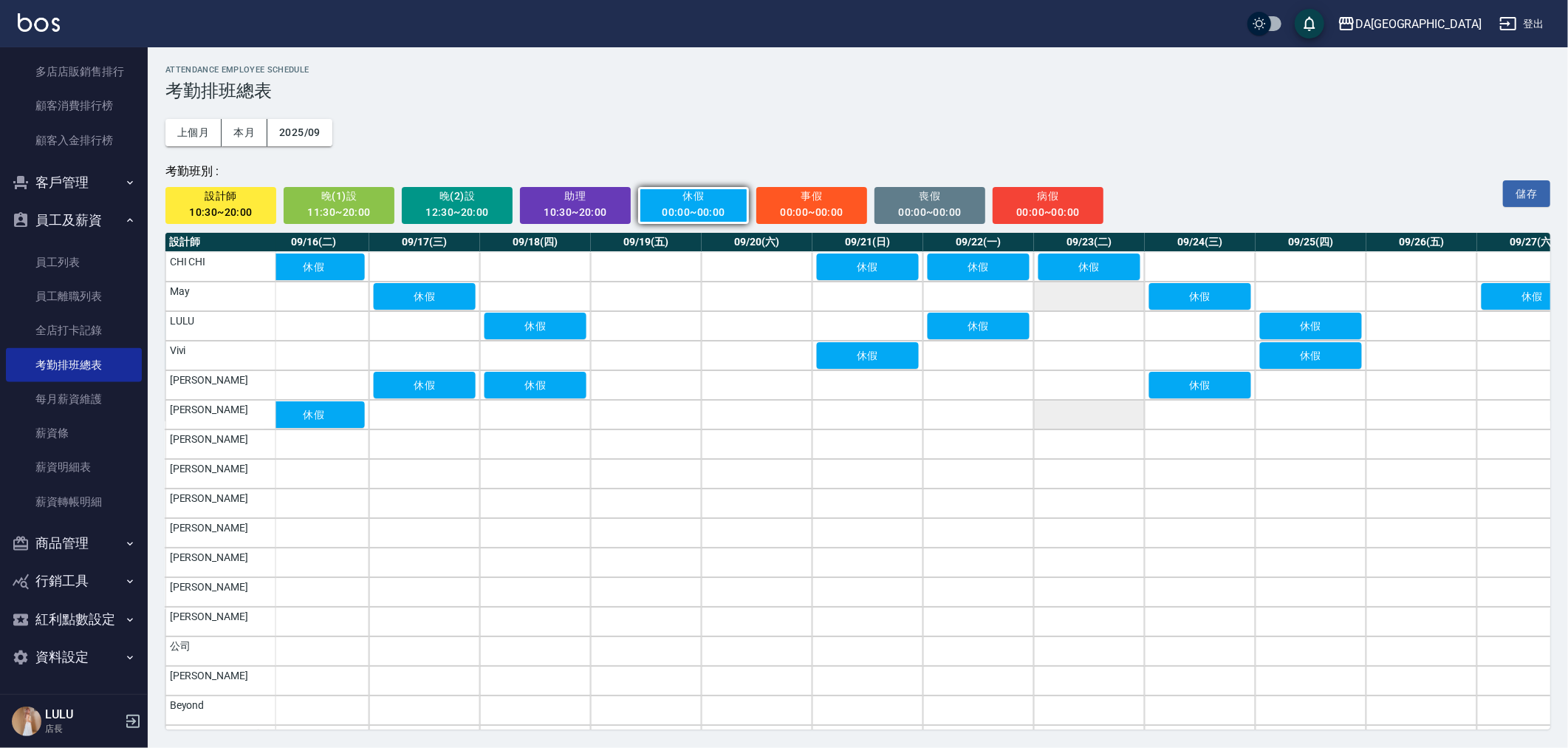
click at [1098, 424] on td "a dense table" at bounding box center [1089, 414] width 111 height 30
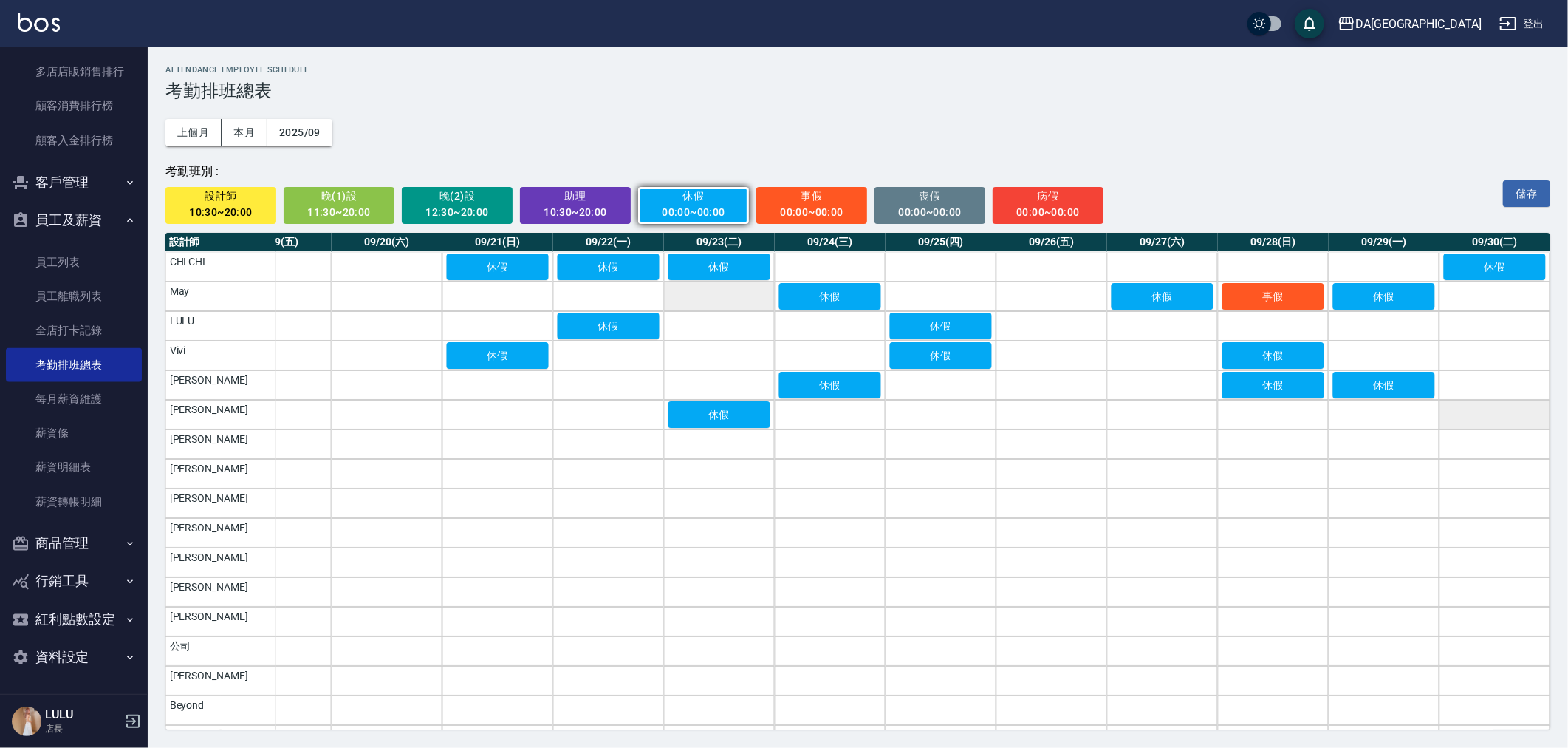
click at [1476, 422] on td "a dense table" at bounding box center [1495, 414] width 111 height 30
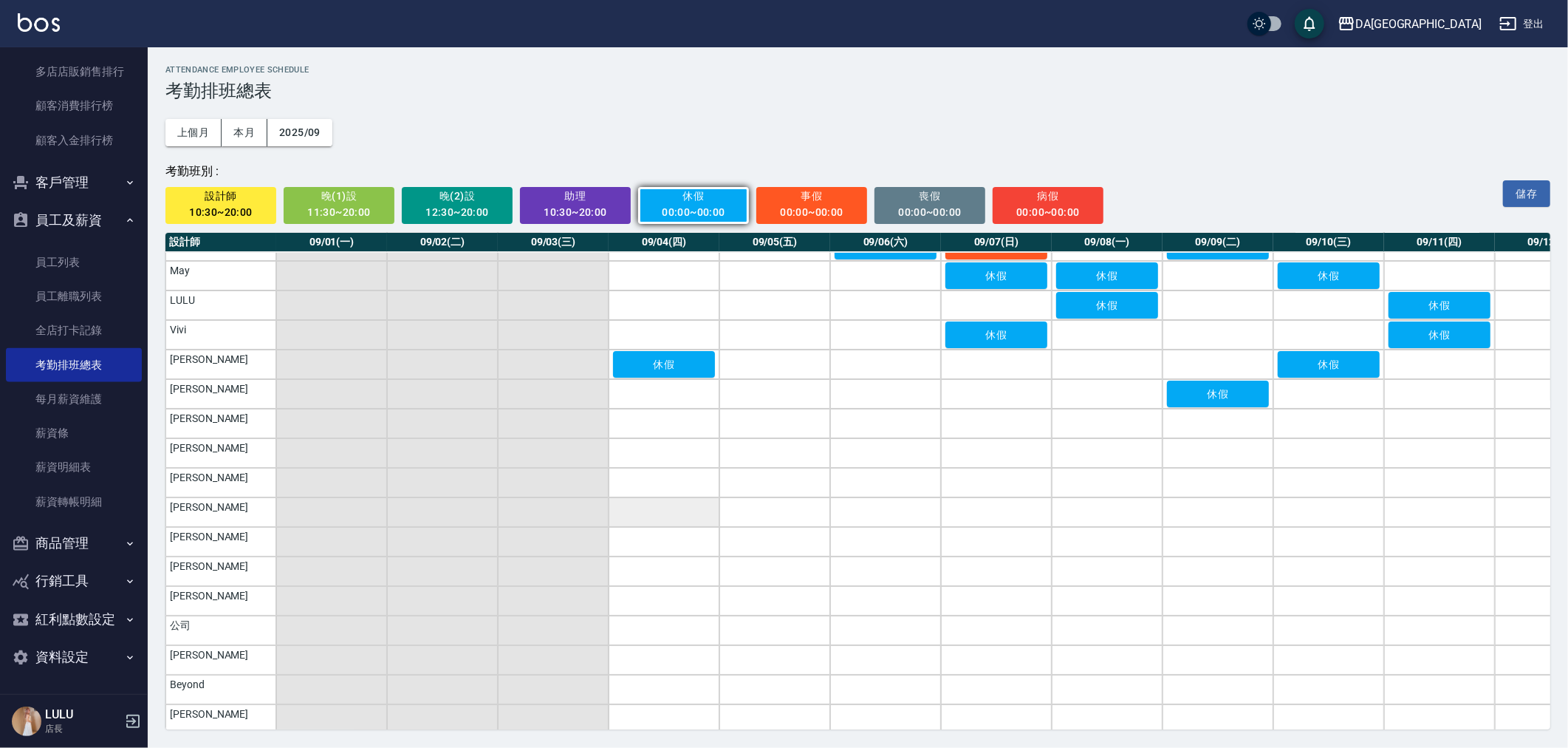
scroll to position [38, 0]
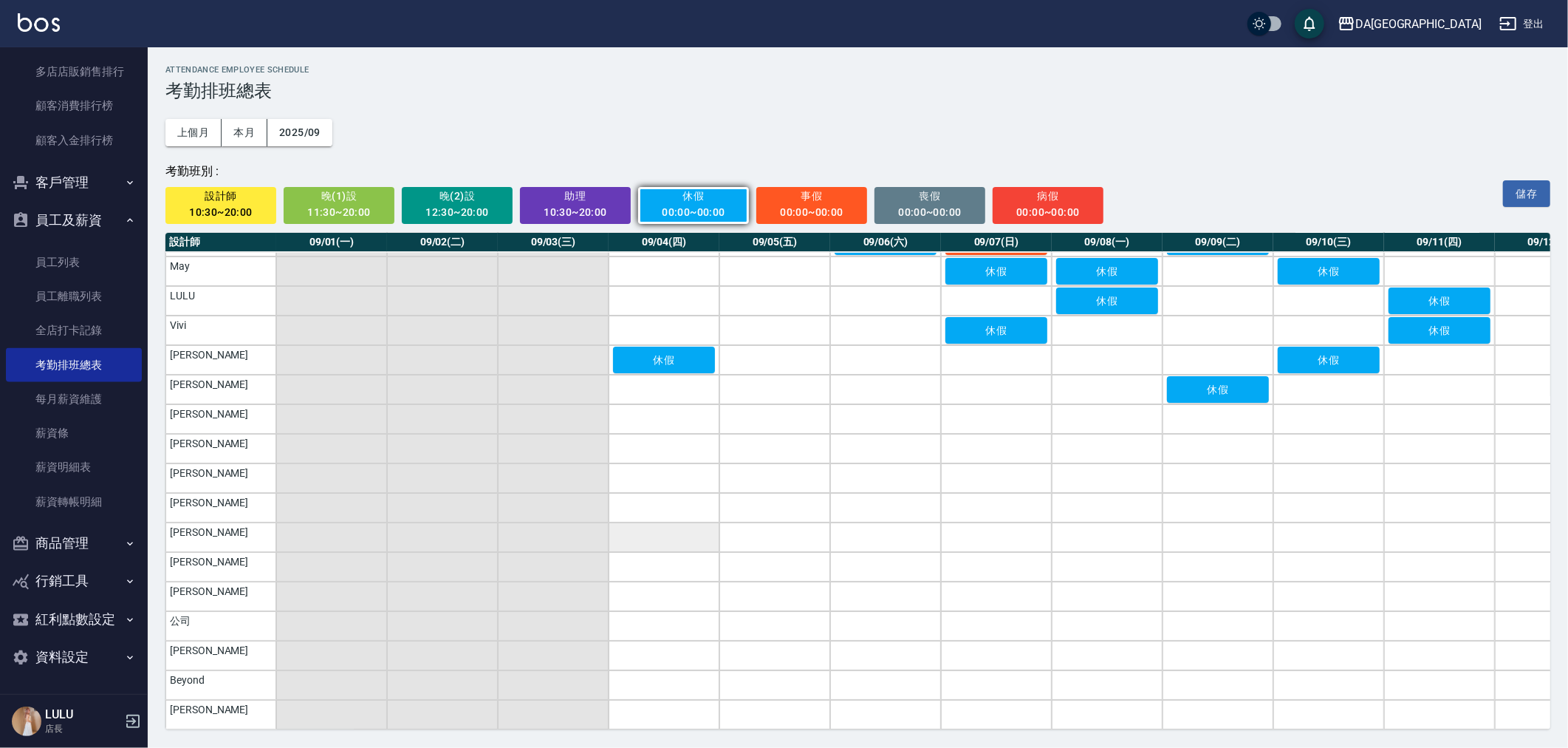
click at [697, 533] on td "a dense table" at bounding box center [664, 537] width 111 height 30
click at [1208, 523] on td "a dense table" at bounding box center [1218, 537] width 111 height 30
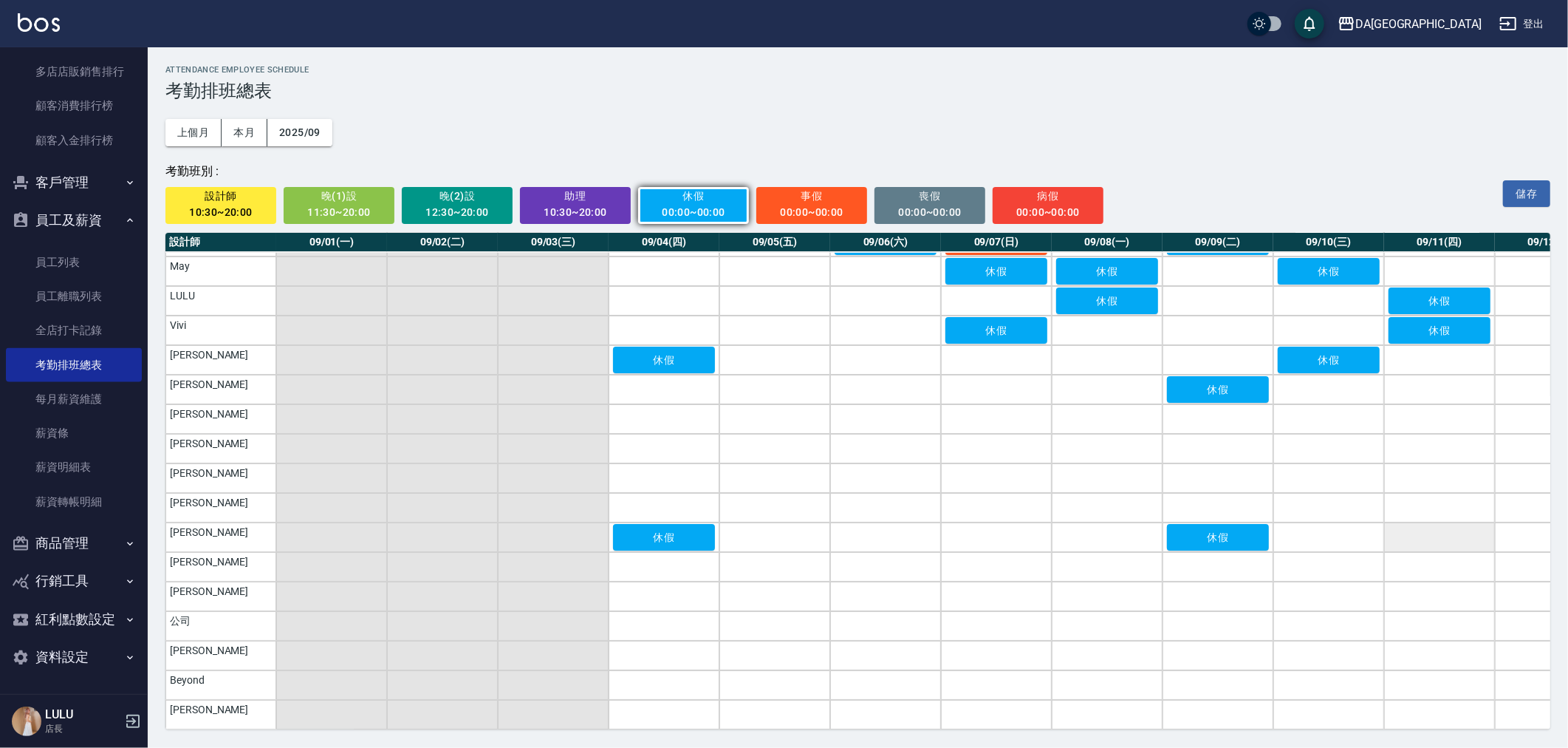
click at [1456, 522] on td "a dense table" at bounding box center [1439, 537] width 111 height 30
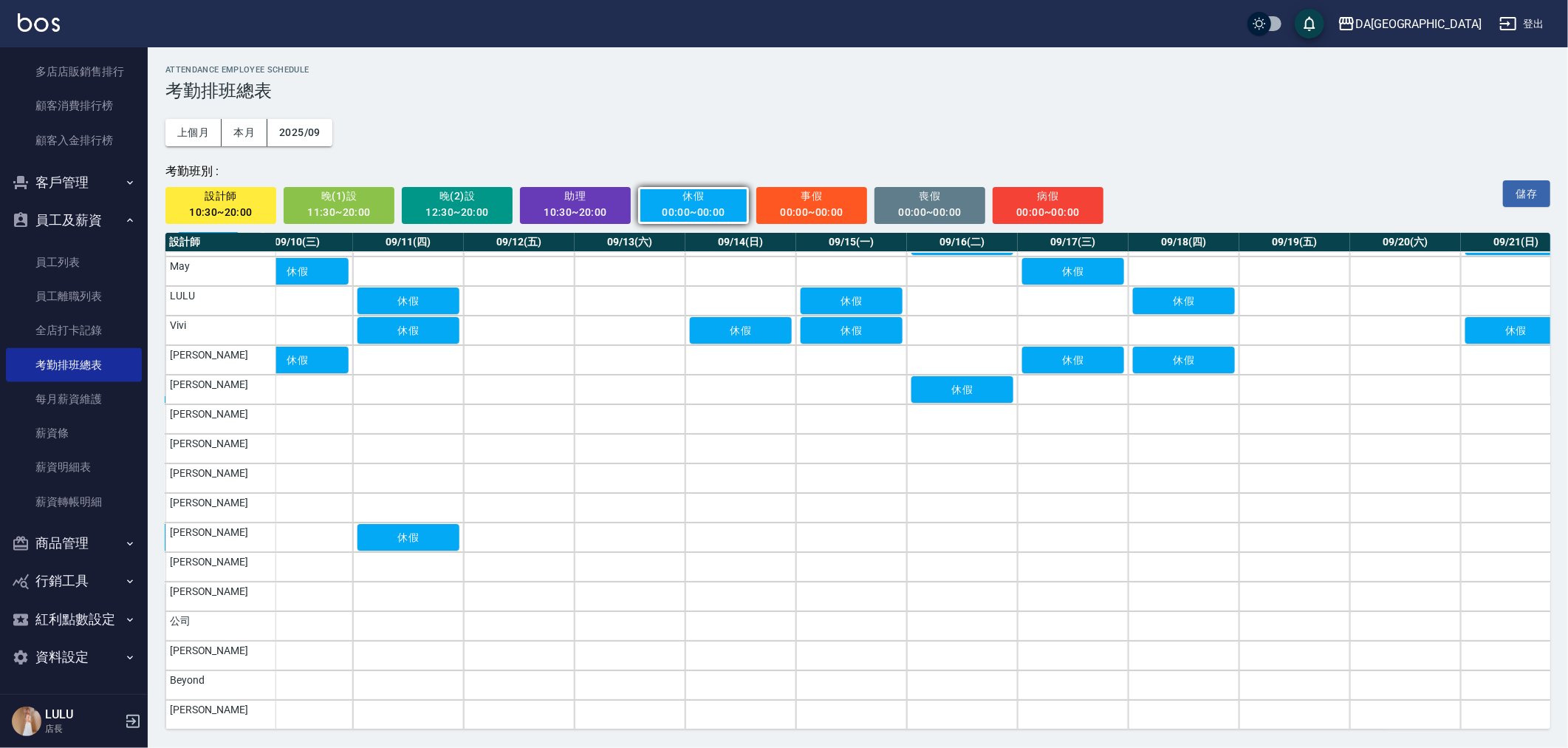
scroll to position [38, 1140]
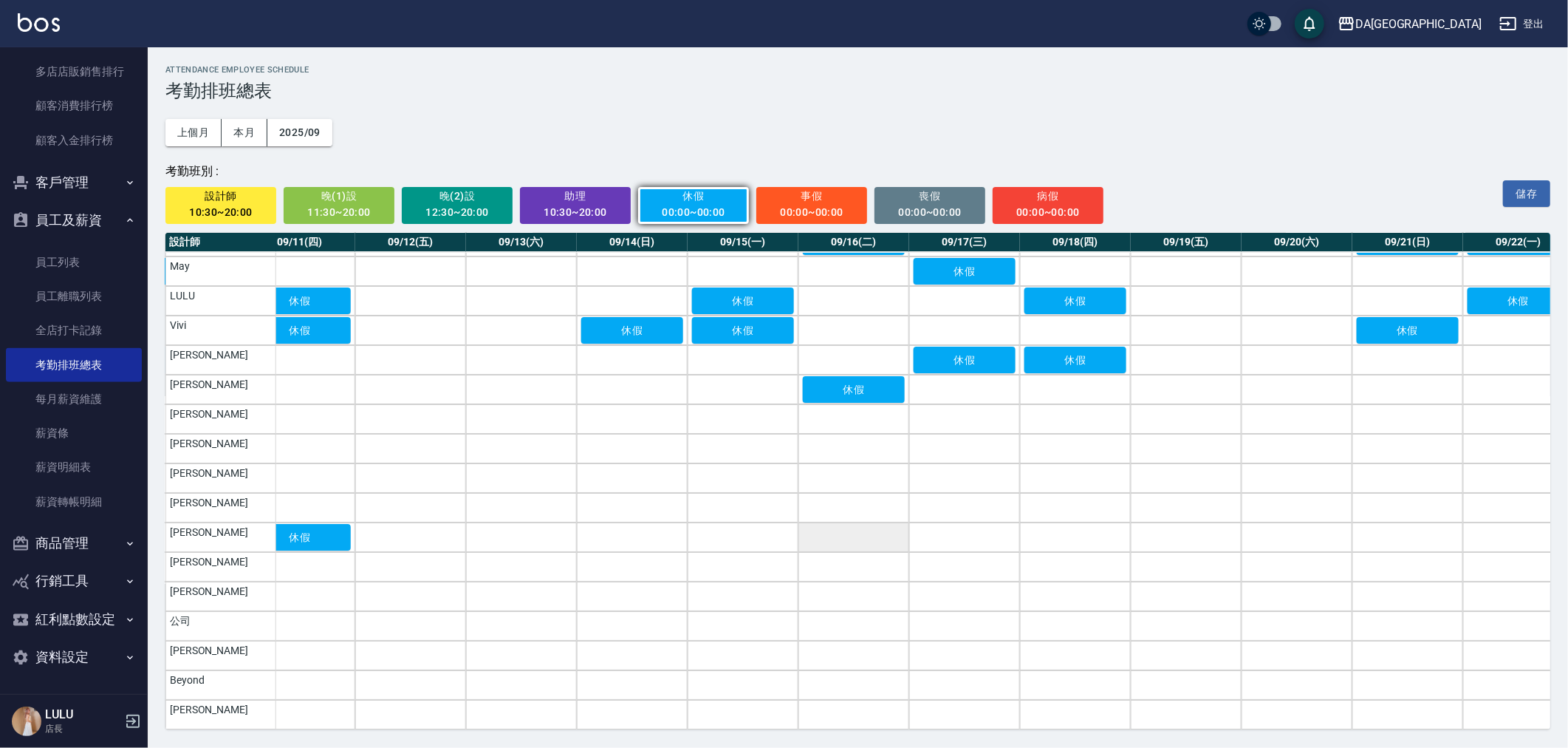
click at [842, 522] on td "a dense table" at bounding box center [854, 537] width 111 height 30
click at [919, 522] on td "a dense table" at bounding box center [964, 537] width 111 height 30
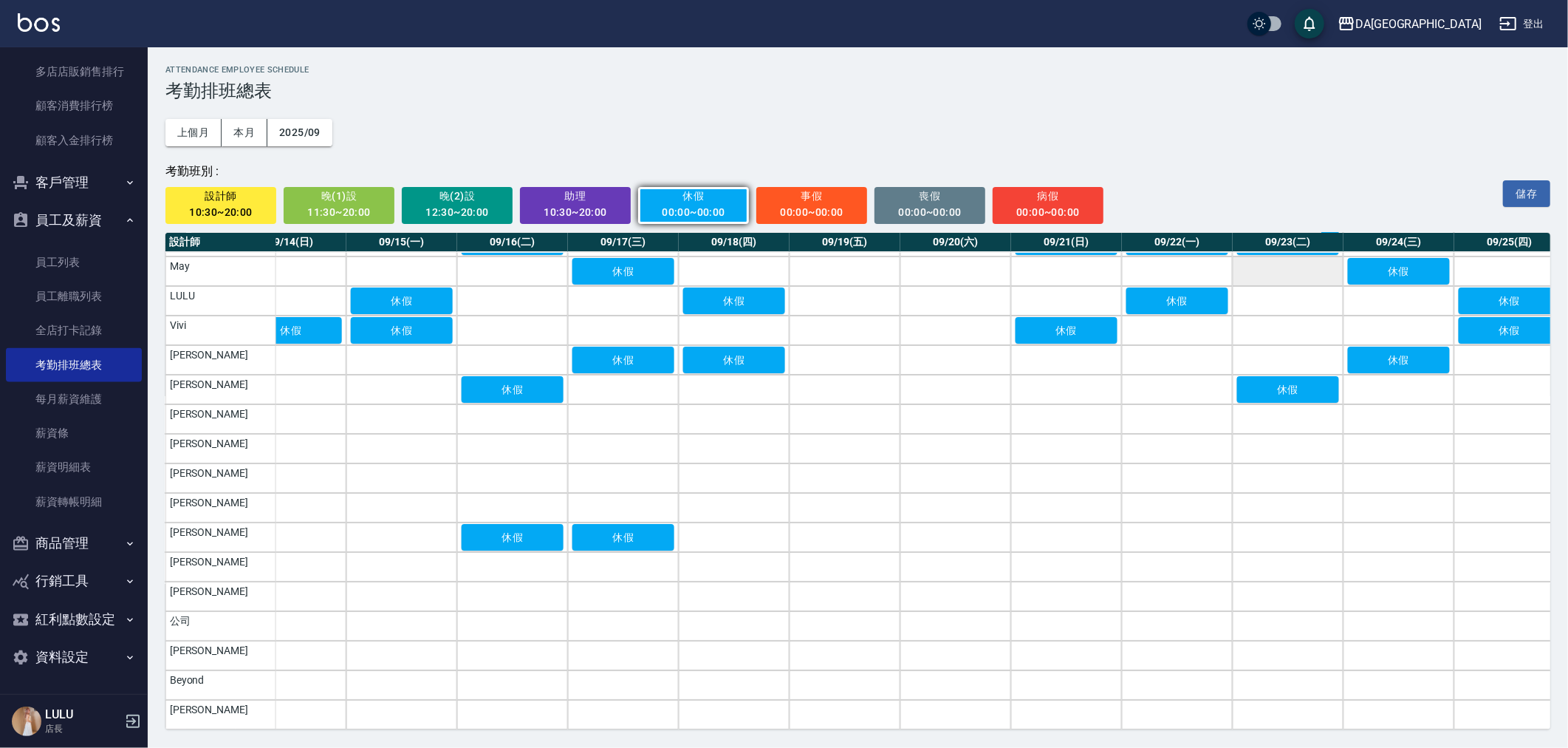
scroll to position [38, 1518]
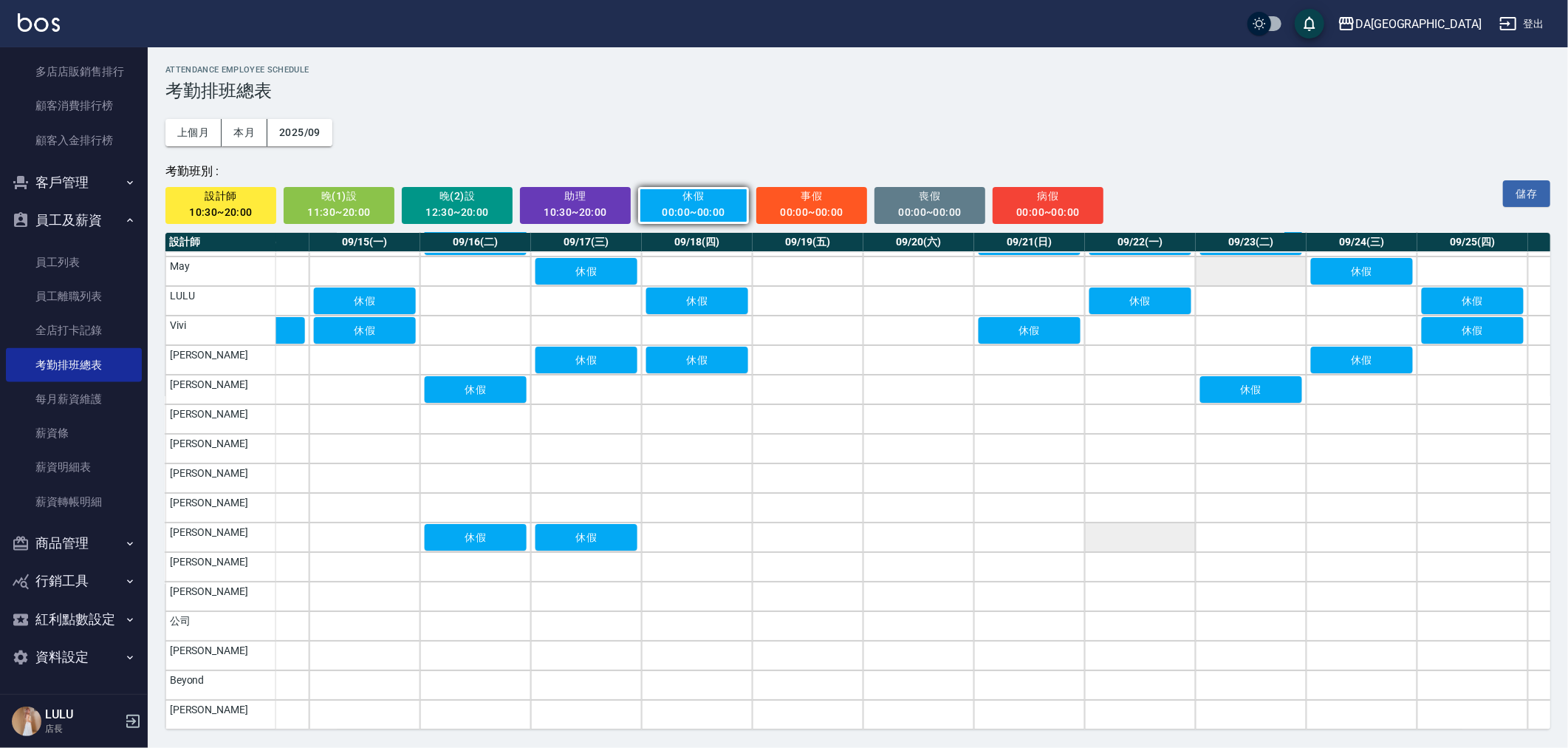
click at [1148, 532] on td "a dense table" at bounding box center [1140, 537] width 111 height 30
click at [1348, 525] on td "a dense table" at bounding box center [1362, 537] width 111 height 30
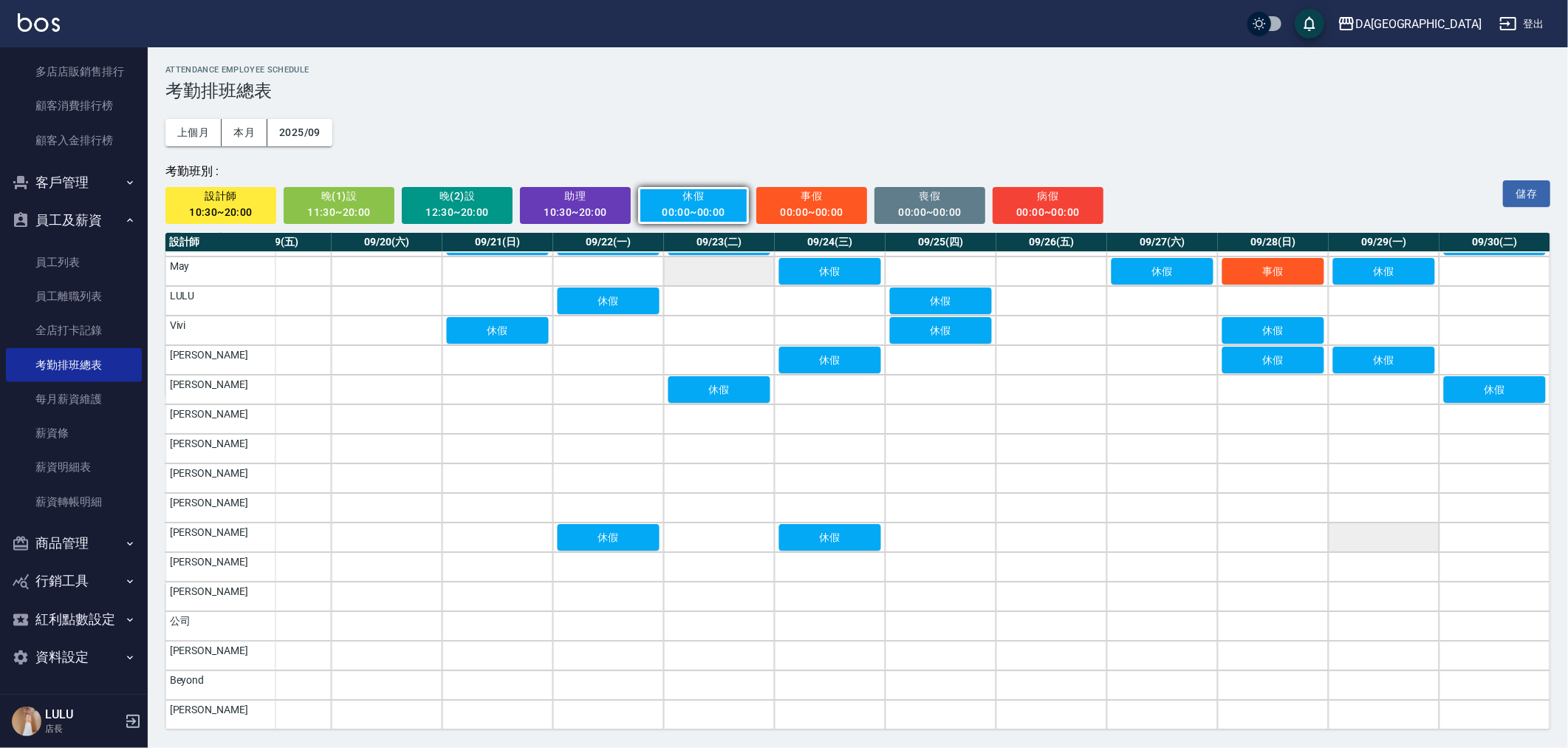
click at [1376, 530] on td "a dense table" at bounding box center [1384, 537] width 111 height 30
click at [1368, 557] on td "a dense table" at bounding box center [1384, 567] width 111 height 30
click at [958, 553] on td "a dense table" at bounding box center [941, 567] width 111 height 30
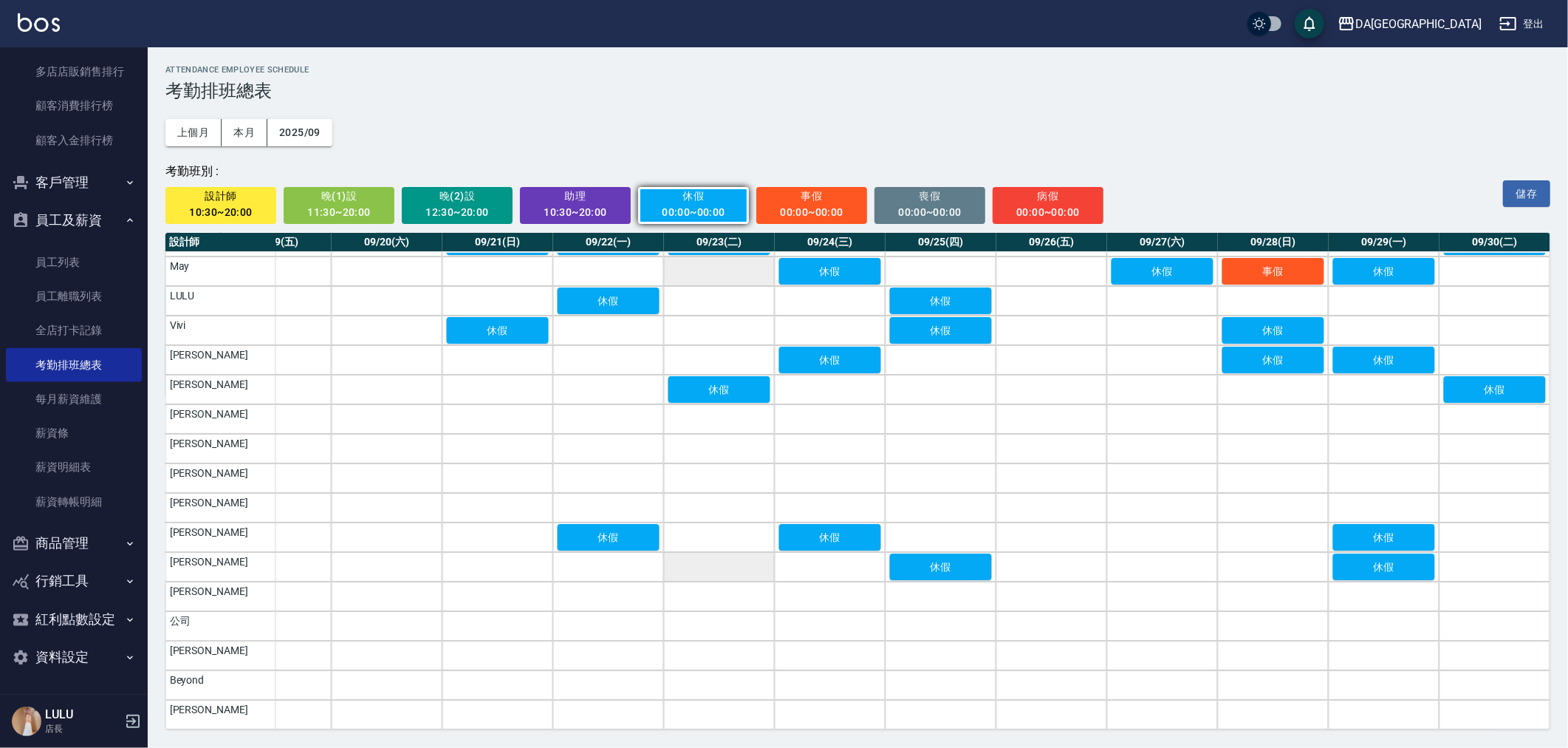
click at [720, 559] on td "a dense table" at bounding box center [720, 567] width 111 height 30
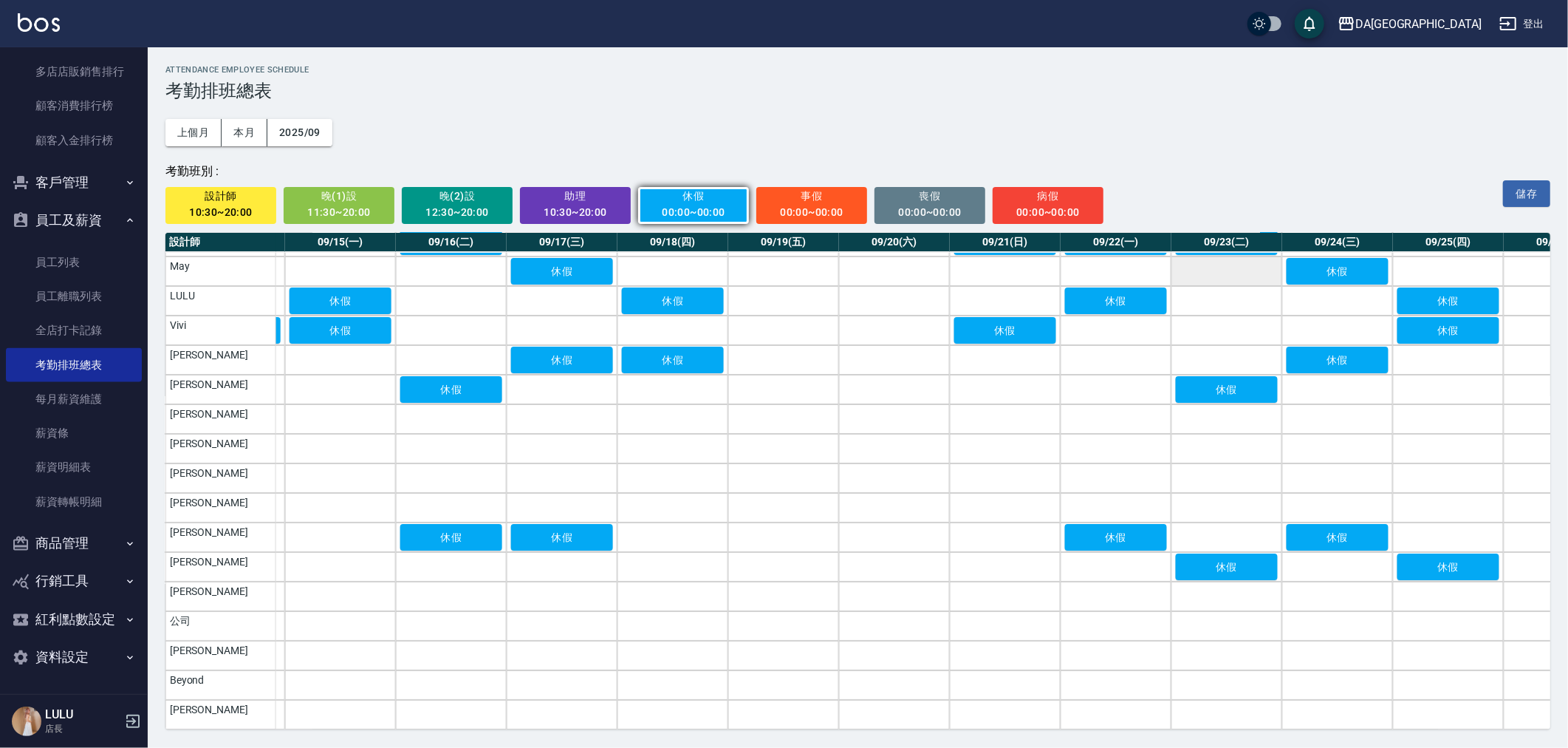
scroll to position [38, 1418]
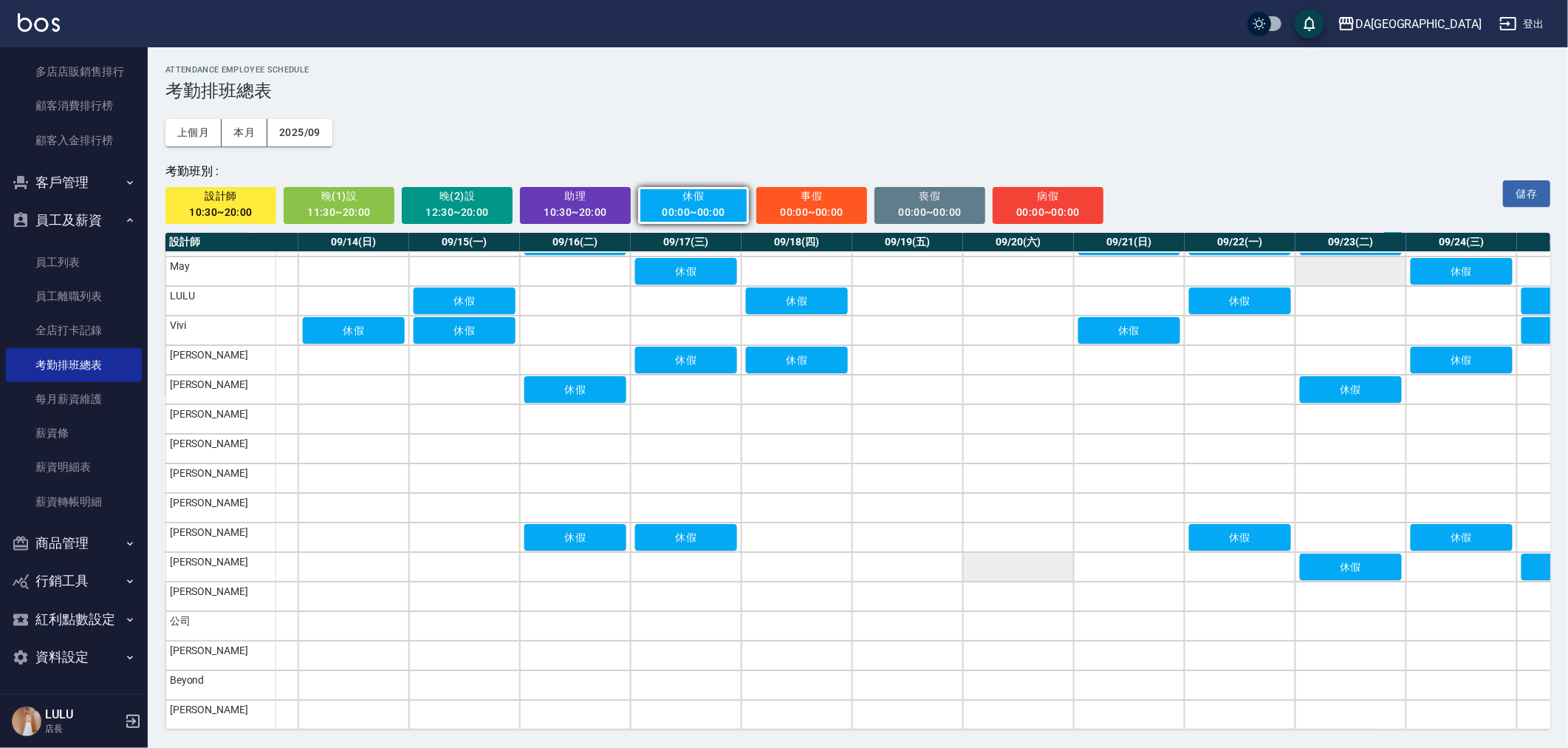
click at [1016, 562] on td "a dense table" at bounding box center [1018, 567] width 111 height 30
click at [699, 564] on td "a dense table" at bounding box center [686, 567] width 111 height 30
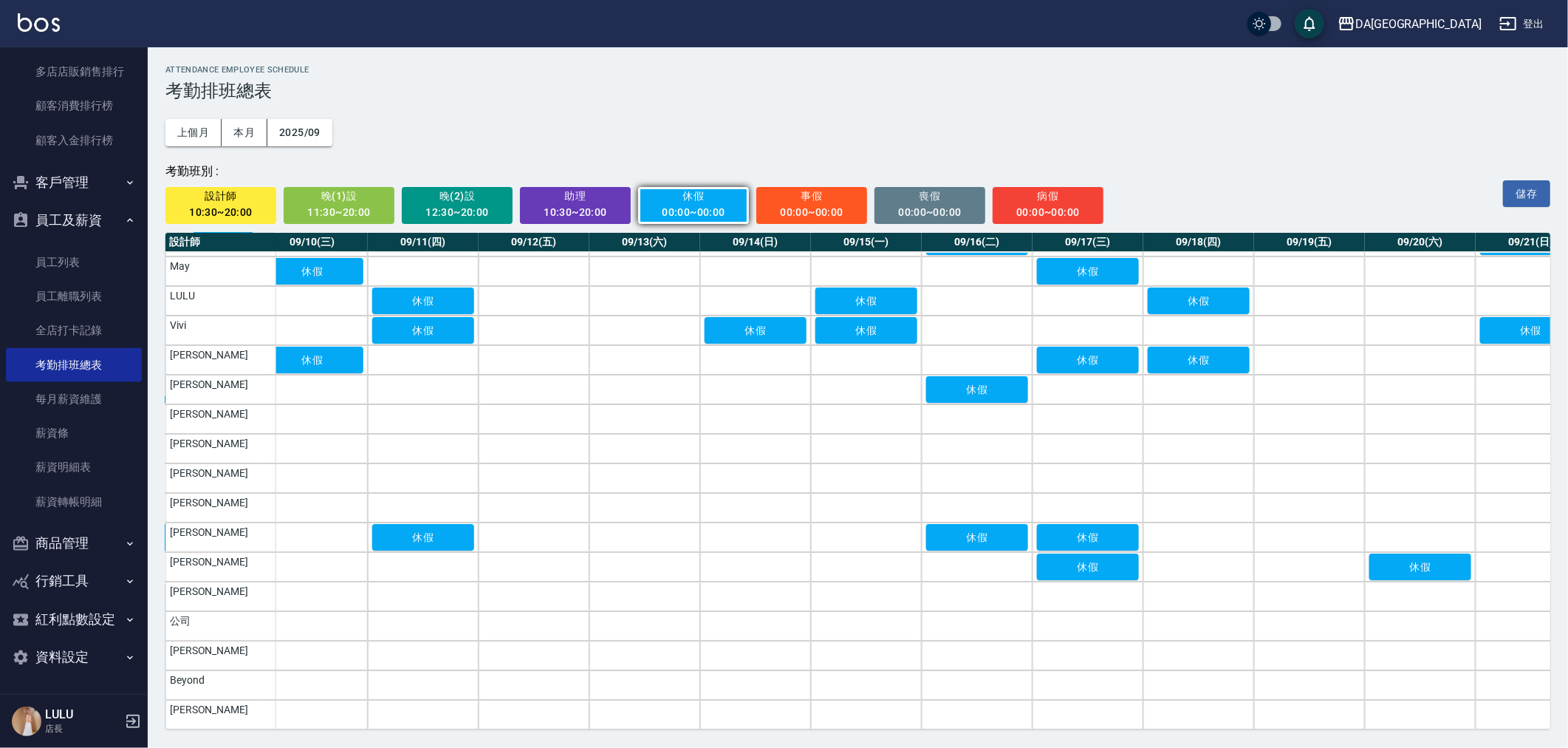
scroll to position [38, 1013]
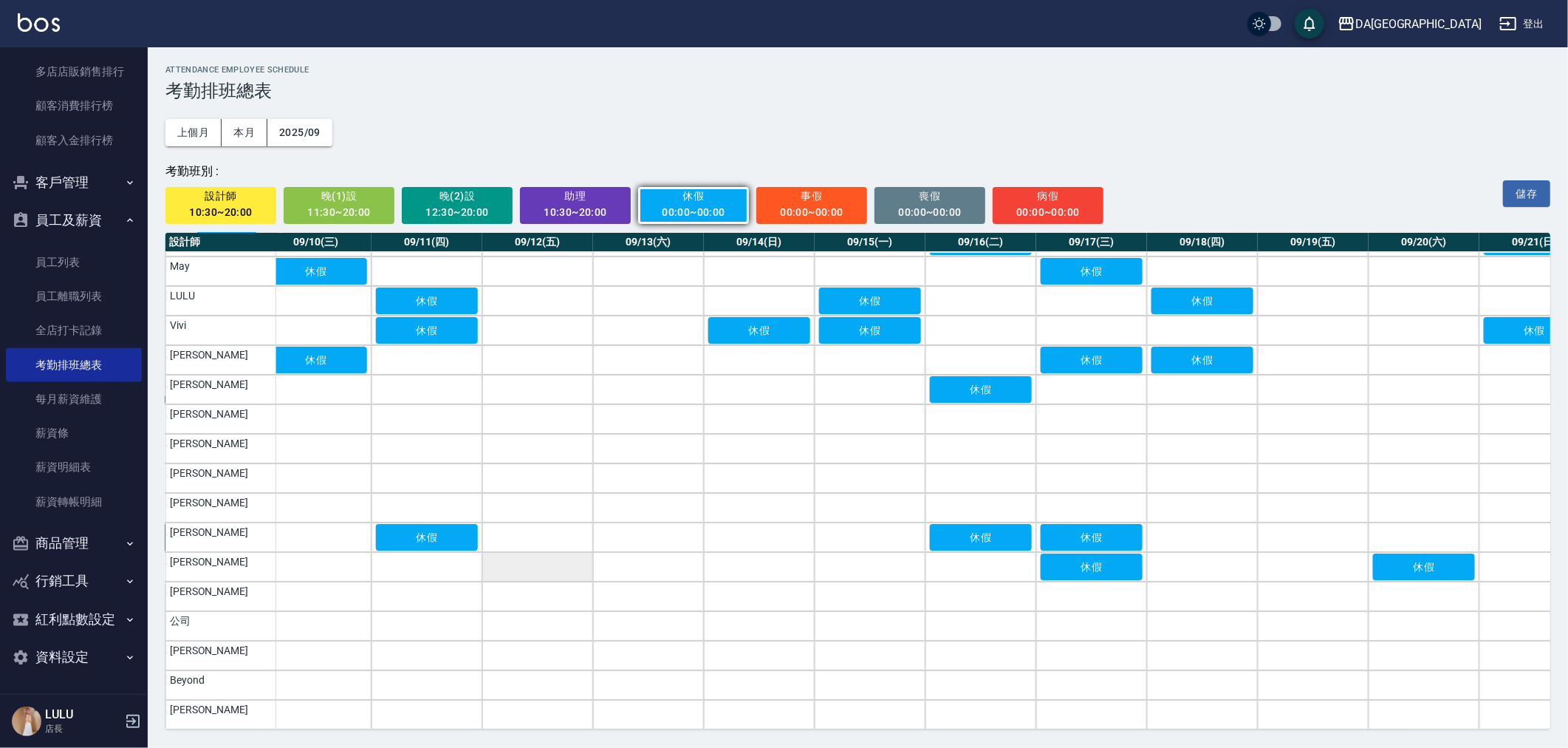
click at [577, 559] on td "a dense table" at bounding box center [538, 567] width 111 height 30
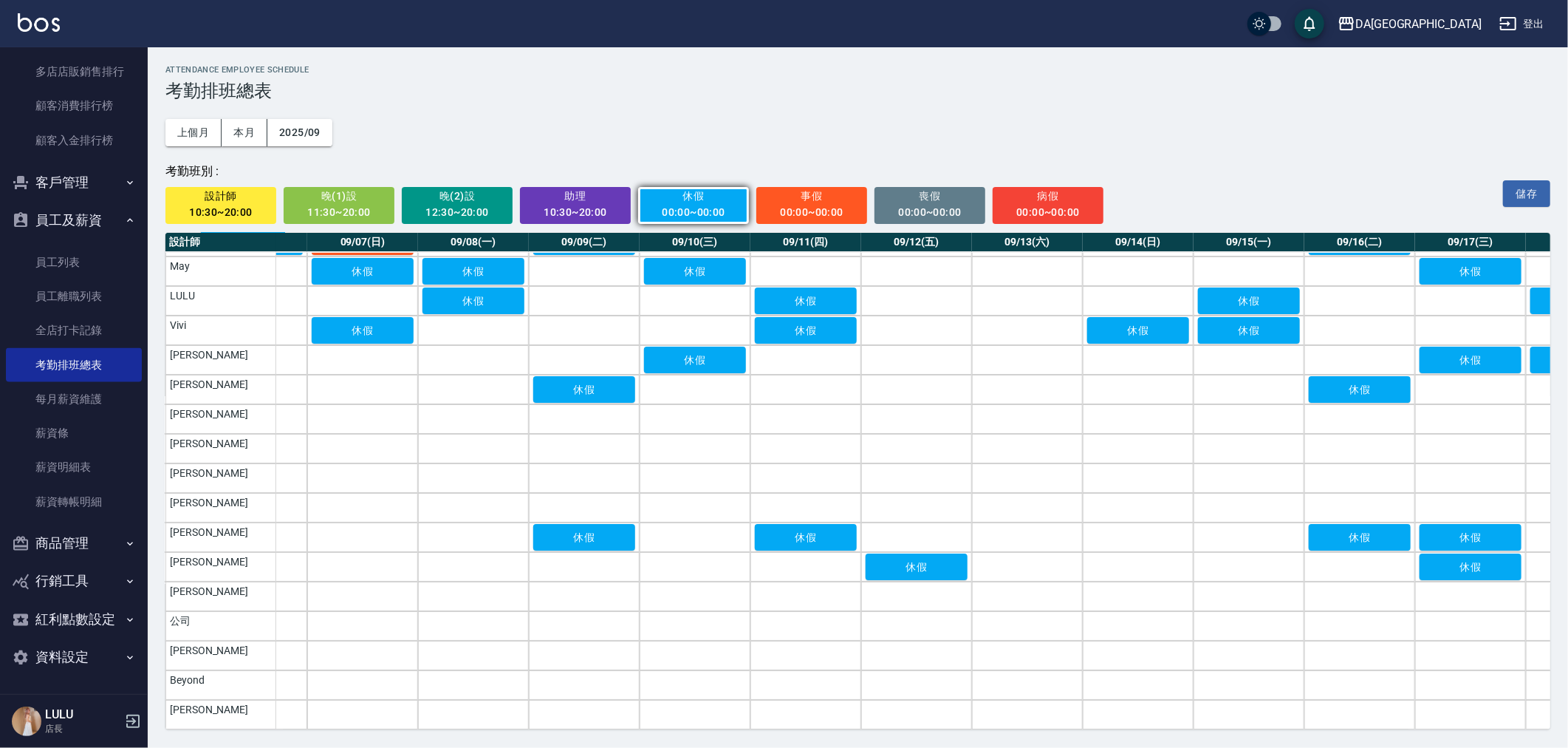
scroll to position [38, 595]
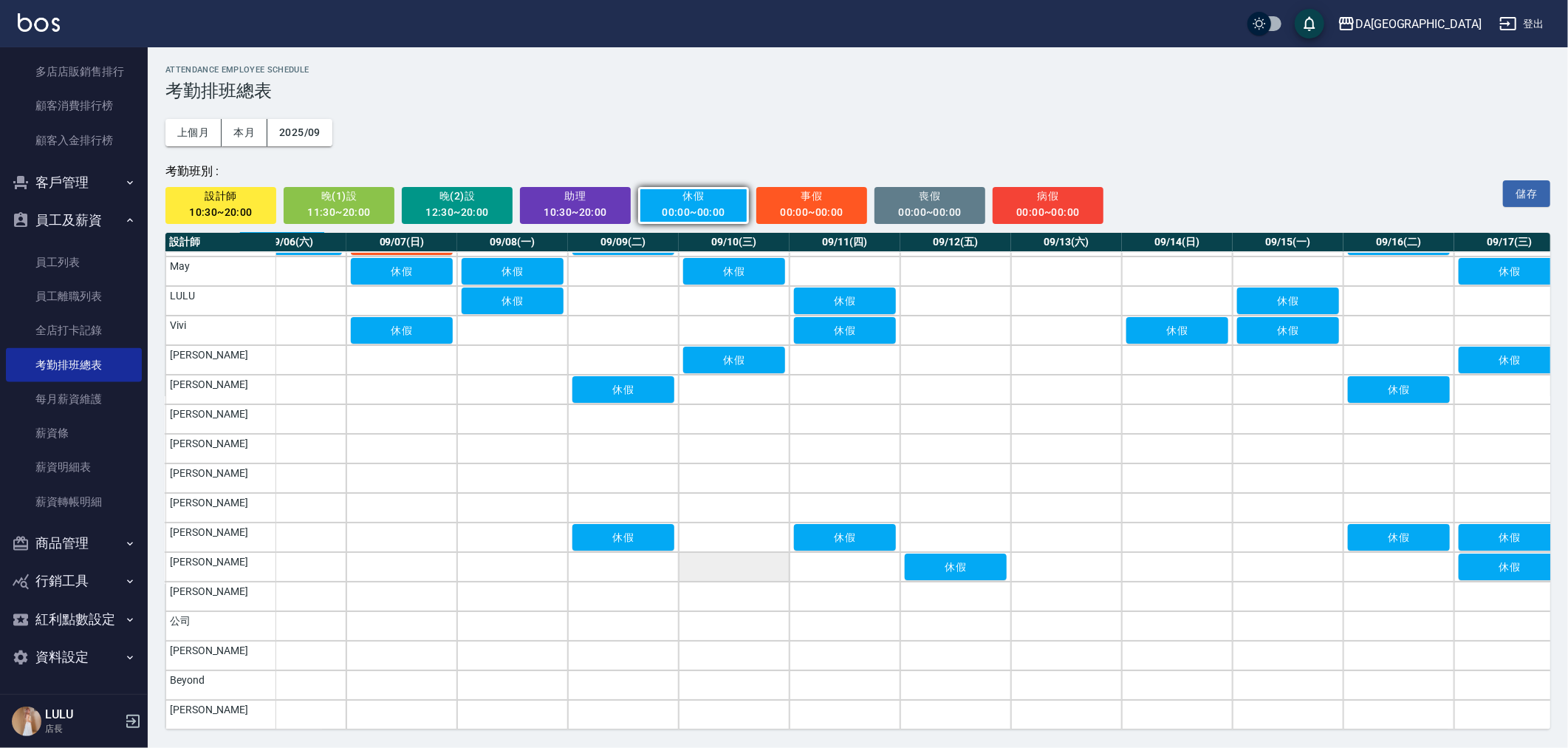
click at [746, 557] on td "a dense table" at bounding box center [734, 567] width 111 height 30
click at [438, 560] on td "a dense table" at bounding box center [402, 567] width 111 height 30
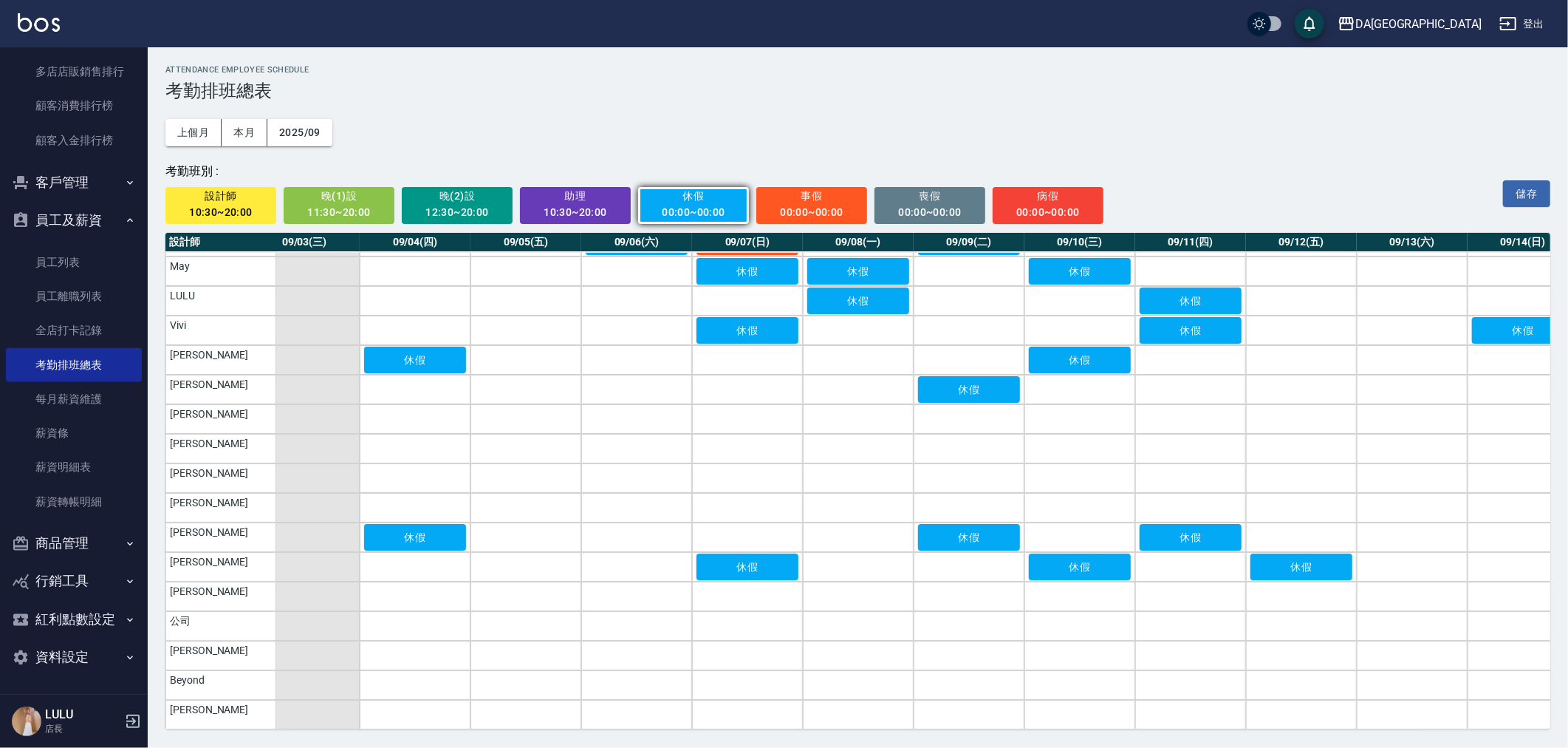
scroll to position [38, 240]
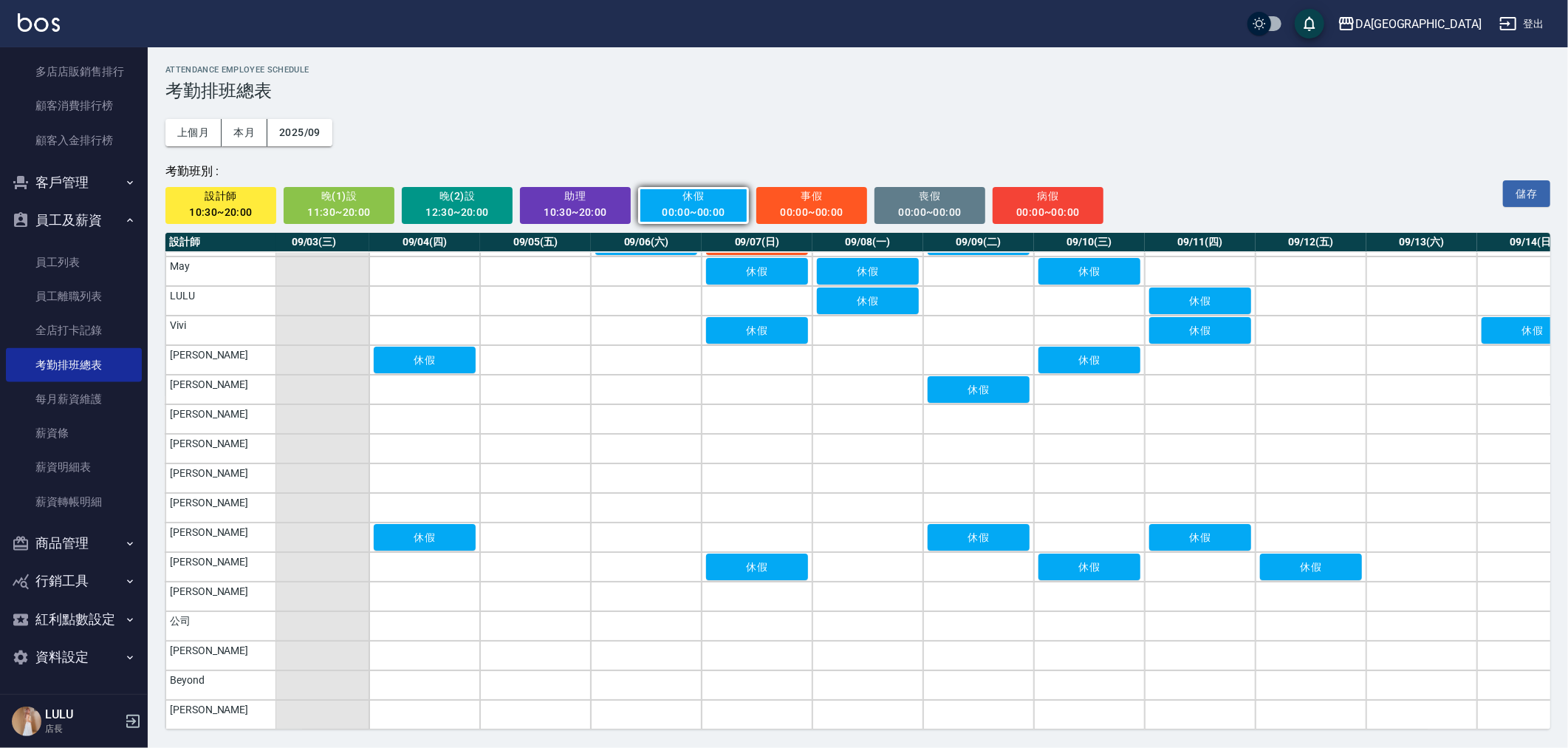
click at [559, 204] on div "10:30~20:00" at bounding box center [575, 212] width 91 height 18
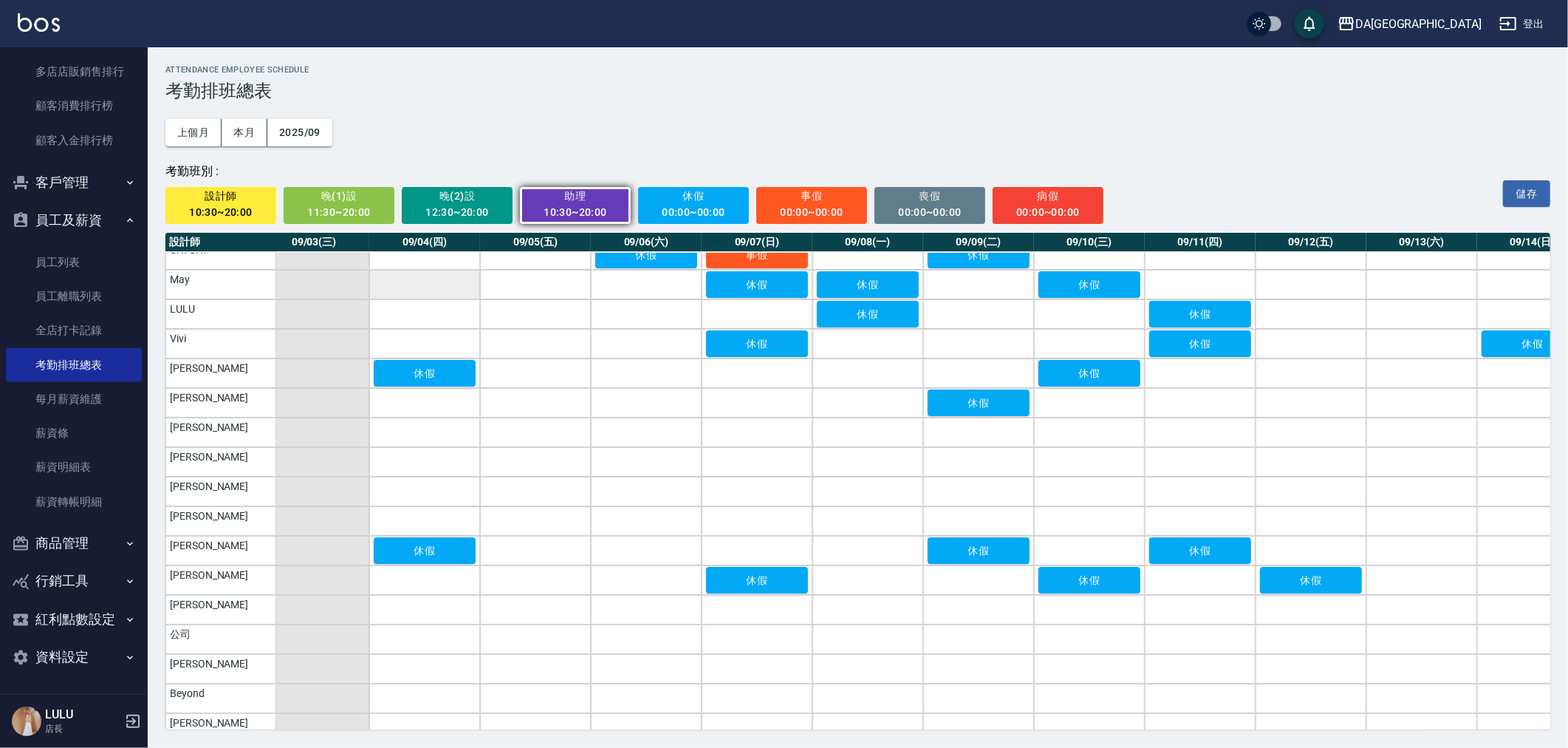
scroll to position [0, 240]
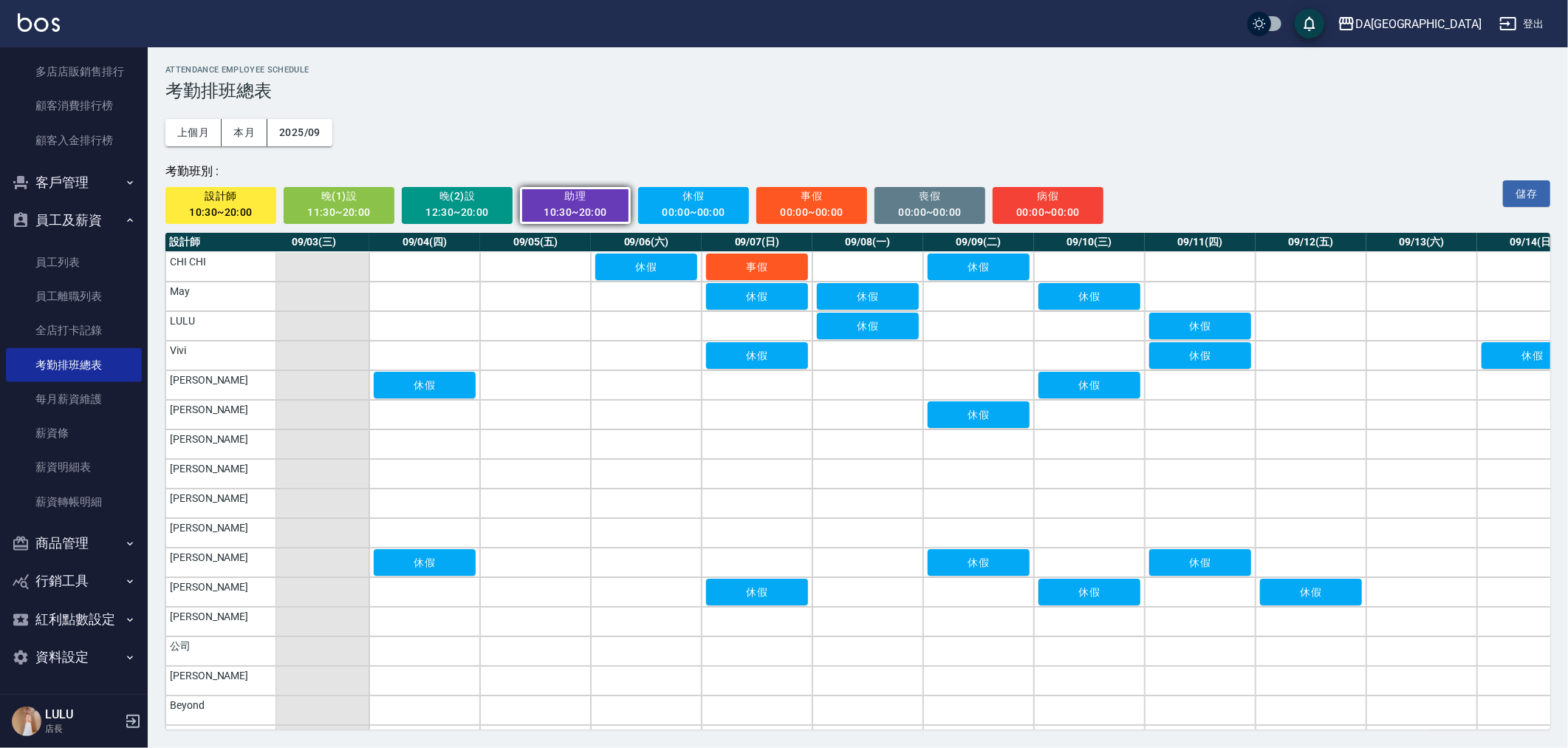
click at [240, 200] on span "設計師" at bounding box center [221, 196] width 91 height 18
click at [396, 262] on td "a dense table" at bounding box center [425, 267] width 111 height 30
click at [394, 289] on td "a dense table" at bounding box center [425, 296] width 111 height 30
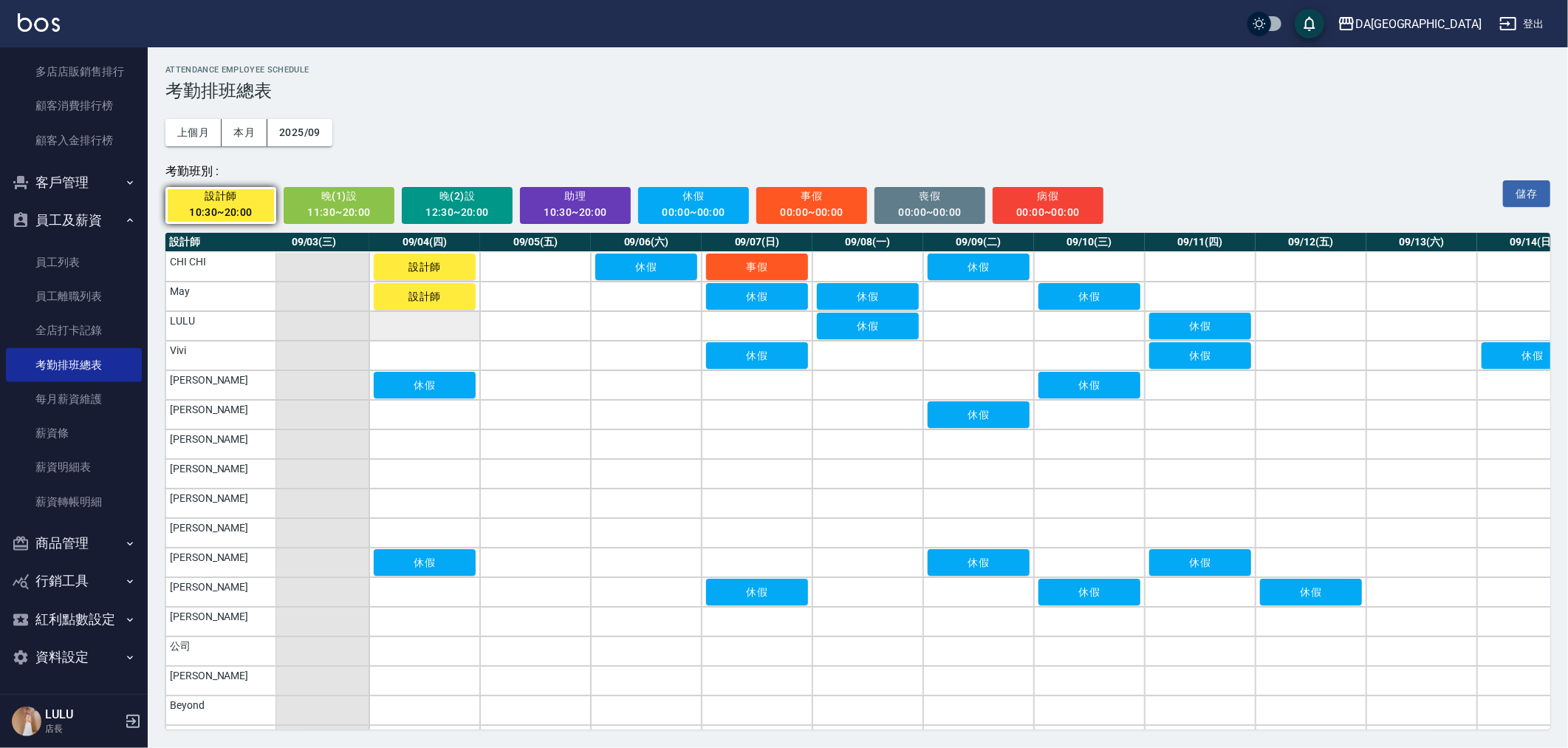
click at [396, 325] on td "a dense table" at bounding box center [425, 326] width 111 height 30
click at [399, 346] on td "a dense table" at bounding box center [425, 355] width 111 height 30
click at [405, 418] on td "a dense table" at bounding box center [425, 414] width 111 height 30
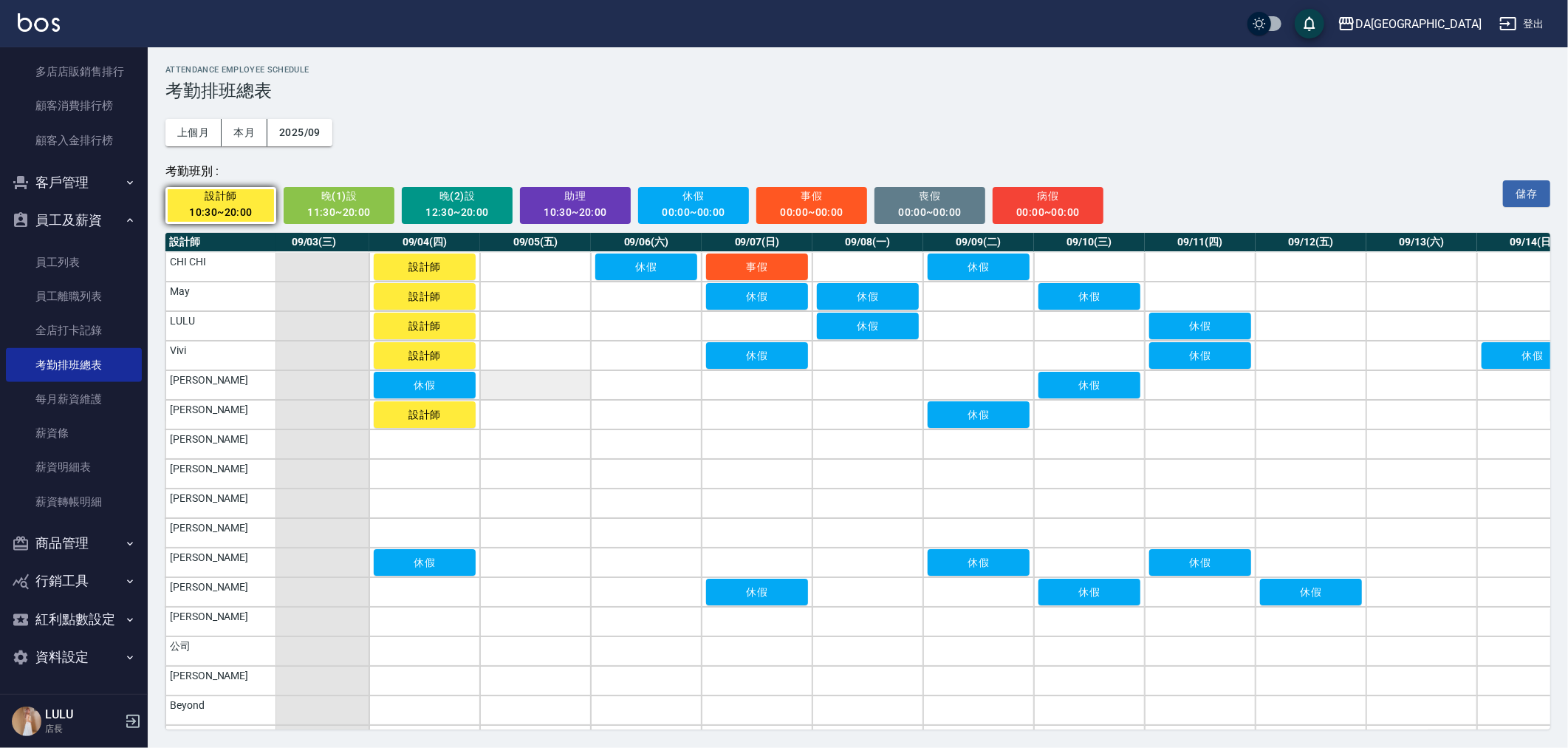
drag, startPoint x: 543, startPoint y: 420, endPoint x: 547, endPoint y: 393, distance: 27.3
click at [544, 419] on td "a dense table" at bounding box center [535, 414] width 111 height 30
click at [547, 388] on td "a dense table" at bounding box center [535, 385] width 111 height 30
click at [549, 348] on td "a dense table" at bounding box center [535, 355] width 111 height 30
click at [547, 325] on td "a dense table" at bounding box center [535, 326] width 111 height 30
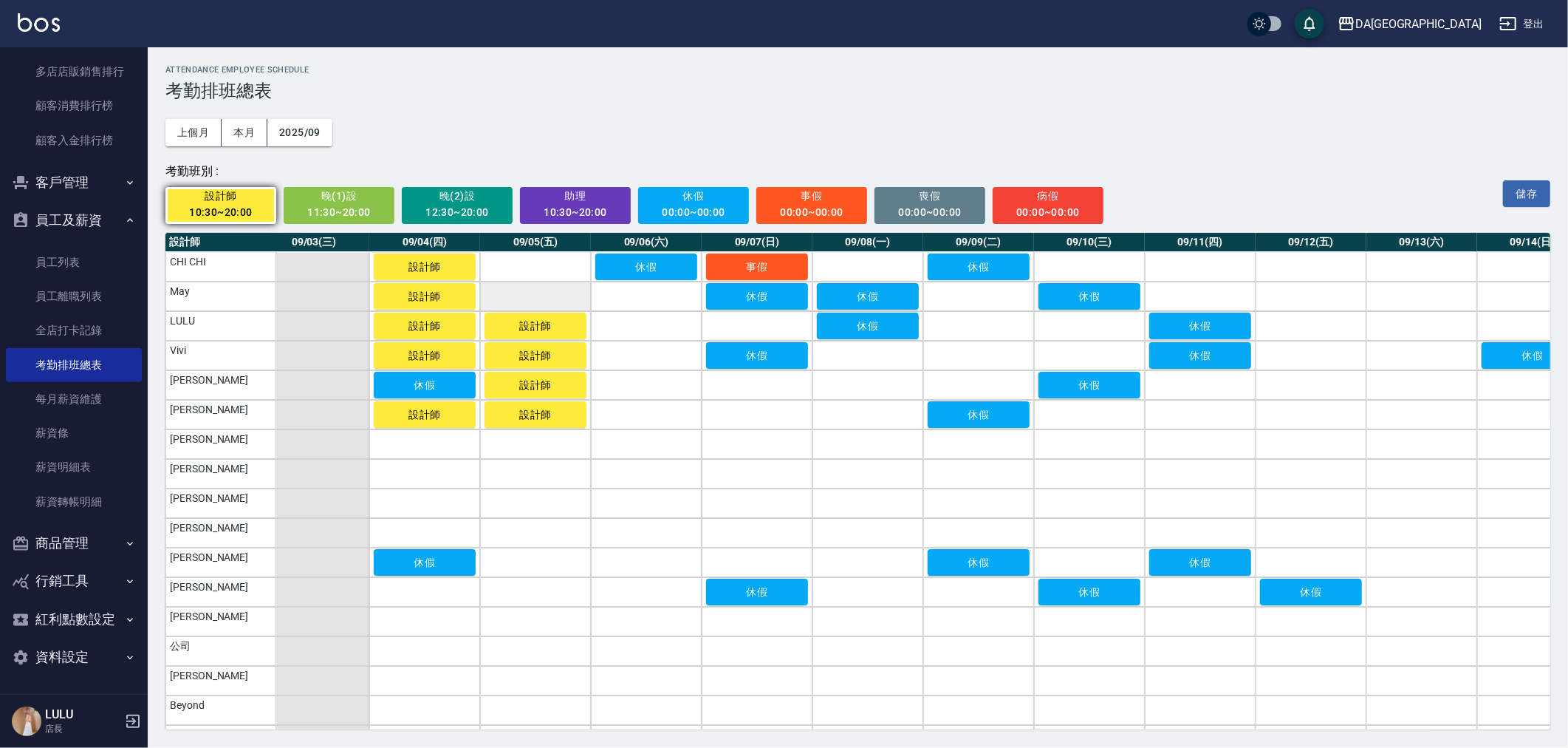
click at [549, 283] on td "a dense table" at bounding box center [535, 296] width 111 height 30
click at [552, 271] on td "a dense table" at bounding box center [535, 267] width 111 height 30
click at [624, 300] on td "a dense table" at bounding box center [646, 296] width 111 height 30
click at [625, 321] on td "a dense table" at bounding box center [646, 326] width 111 height 30
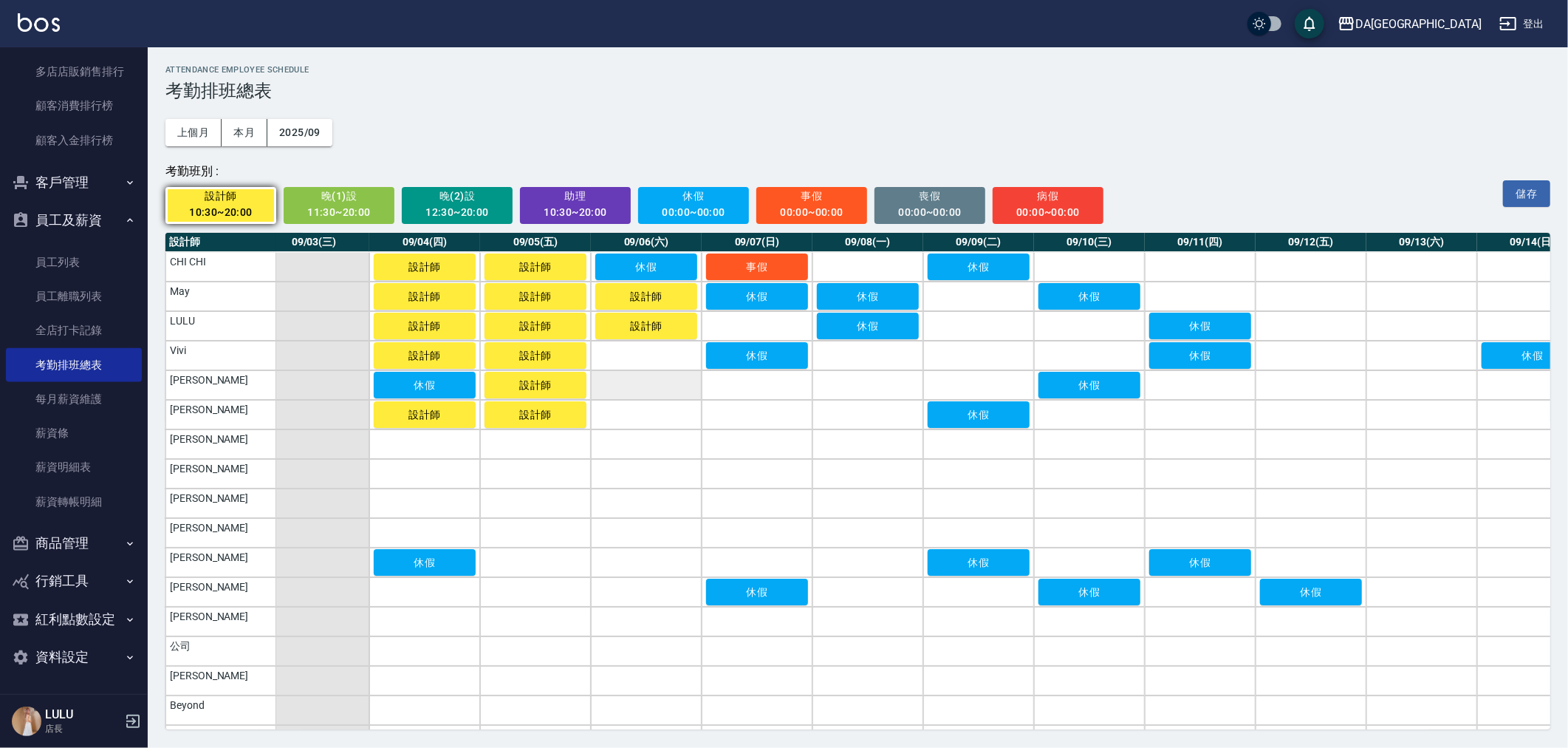
drag, startPoint x: 623, startPoint y: 357, endPoint x: 626, endPoint y: 386, distance: 29.2
click at [623, 365] on td "a dense table" at bounding box center [646, 355] width 111 height 30
click at [626, 386] on td "a dense table" at bounding box center [646, 385] width 111 height 30
click at [626, 416] on td "a dense table" at bounding box center [646, 414] width 111 height 30
click at [782, 427] on td "a dense table" at bounding box center [757, 414] width 111 height 30
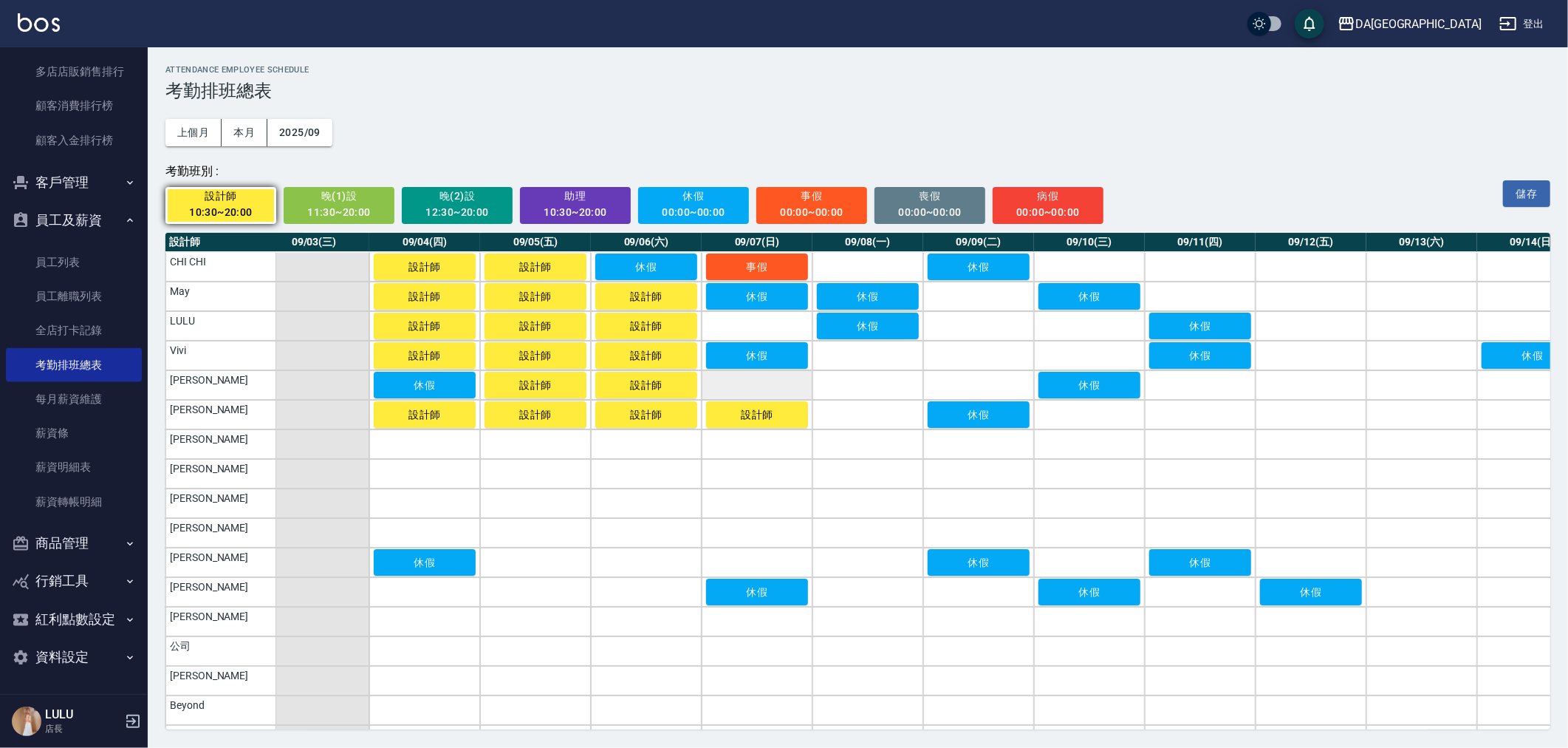
click at [774, 393] on td "a dense table" at bounding box center [757, 385] width 111 height 30
click at [759, 321] on td "a dense table" at bounding box center [757, 326] width 111 height 30
click at [846, 350] on td "a dense table" at bounding box center [868, 355] width 111 height 30
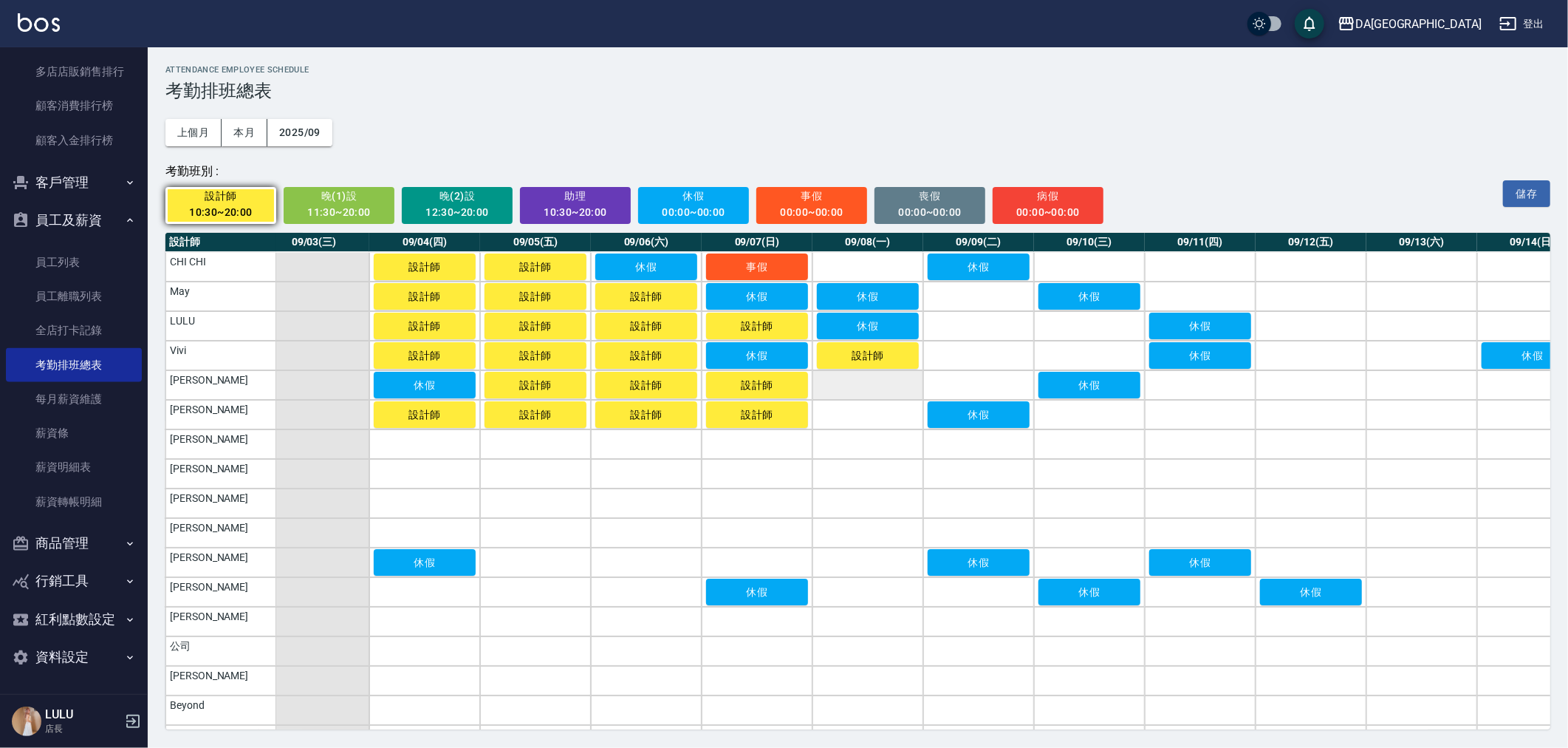
click at [842, 377] on td "a dense table" at bounding box center [868, 385] width 111 height 30
click at [843, 411] on td "a dense table" at bounding box center [868, 414] width 111 height 30
click at [865, 270] on td "a dense table" at bounding box center [868, 267] width 111 height 30
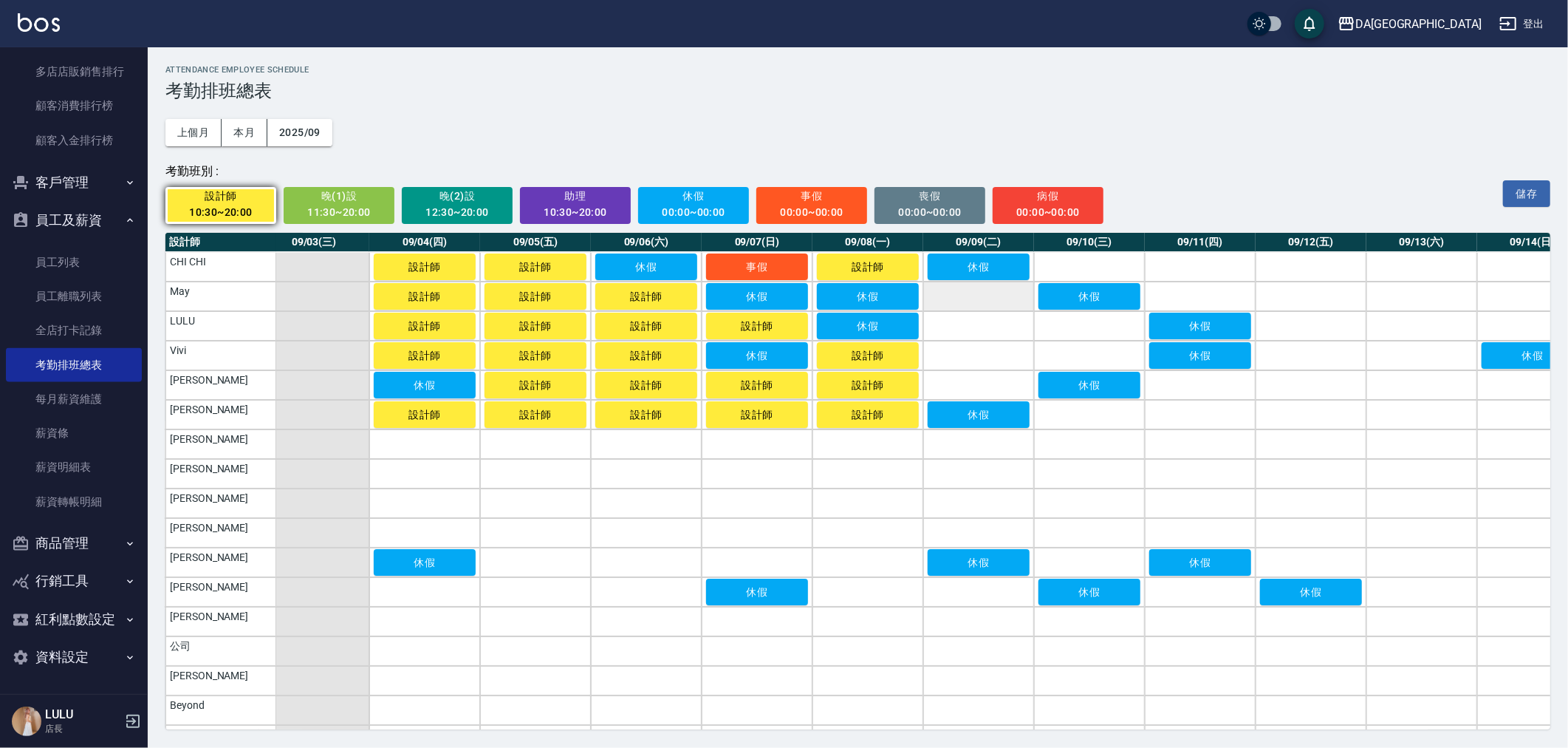
click at [979, 300] on td "a dense table" at bounding box center [979, 296] width 111 height 30
click at [978, 321] on td "a dense table" at bounding box center [979, 326] width 111 height 30
click at [976, 363] on td "a dense table" at bounding box center [979, 355] width 111 height 30
click at [971, 379] on td "a dense table" at bounding box center [979, 385] width 111 height 30
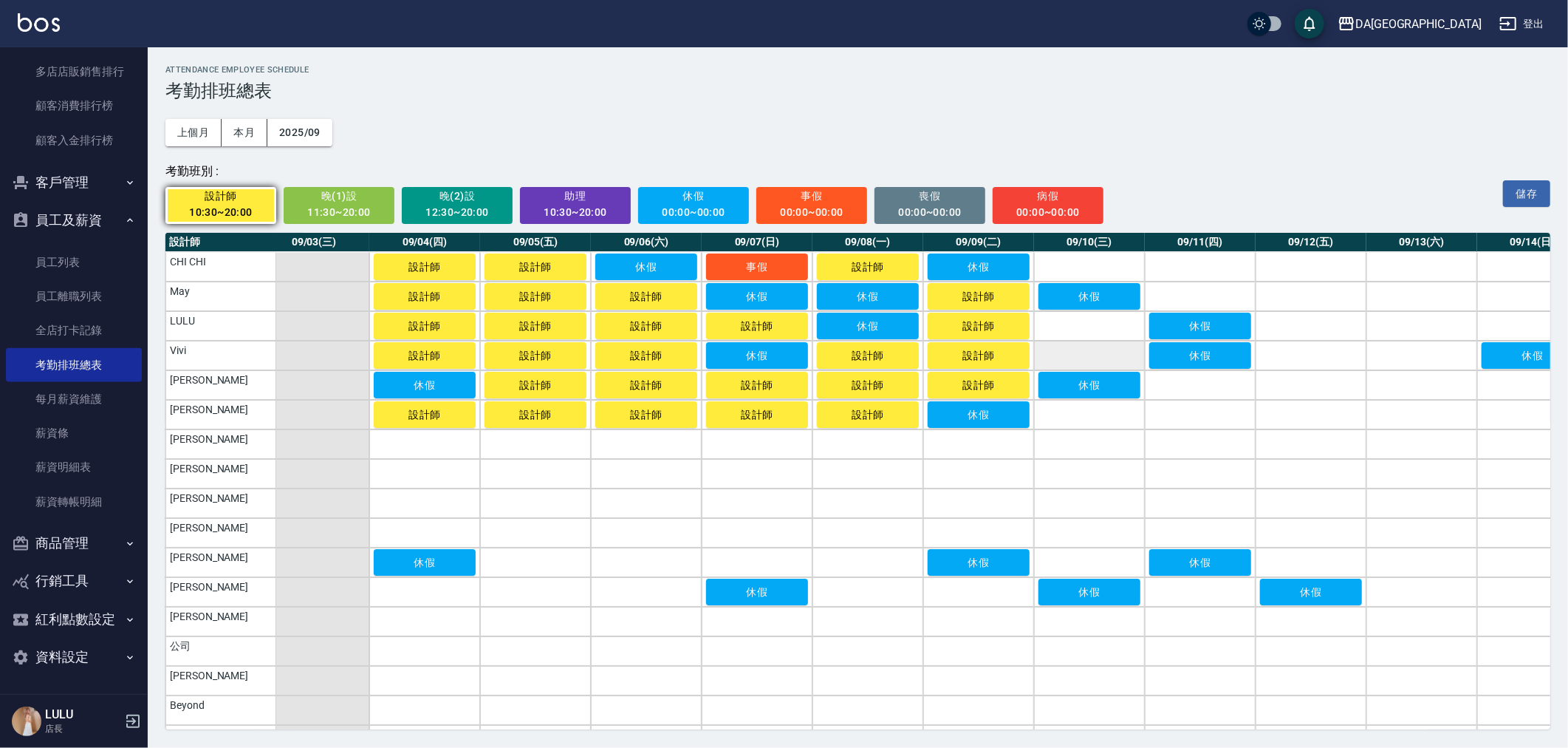
click at [1079, 356] on td "a dense table" at bounding box center [1089, 355] width 111 height 30
click at [1082, 331] on td "a dense table" at bounding box center [1089, 326] width 111 height 30
click at [1078, 274] on td "a dense table" at bounding box center [1089, 267] width 111 height 30
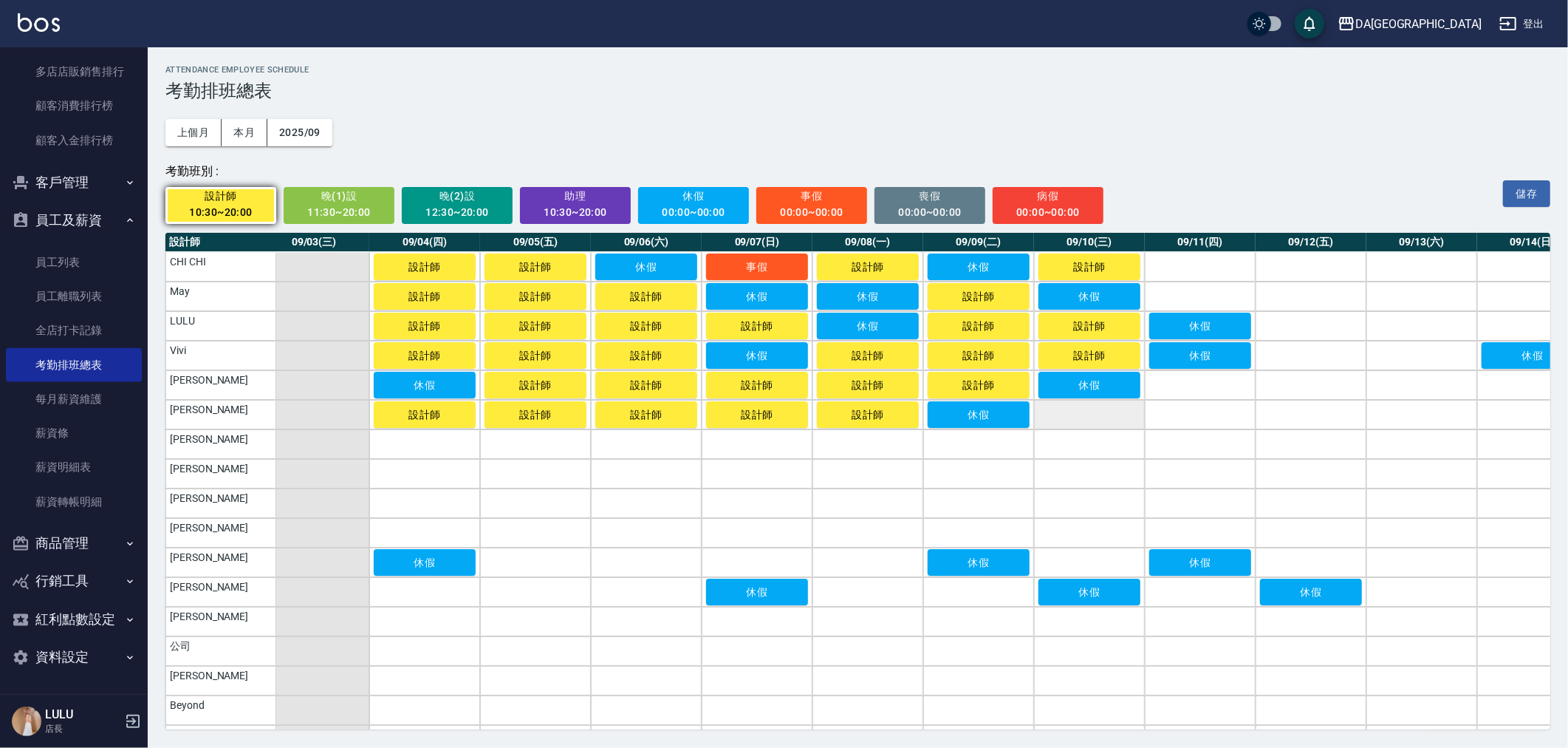
click at [1091, 402] on td "a dense table" at bounding box center [1089, 414] width 111 height 30
drag, startPoint x: 1212, startPoint y: 415, endPoint x: 1199, endPoint y: 385, distance: 32.7
click at [1212, 414] on td "a dense table" at bounding box center [1200, 414] width 111 height 30
click at [1199, 385] on td "a dense table" at bounding box center [1200, 385] width 111 height 30
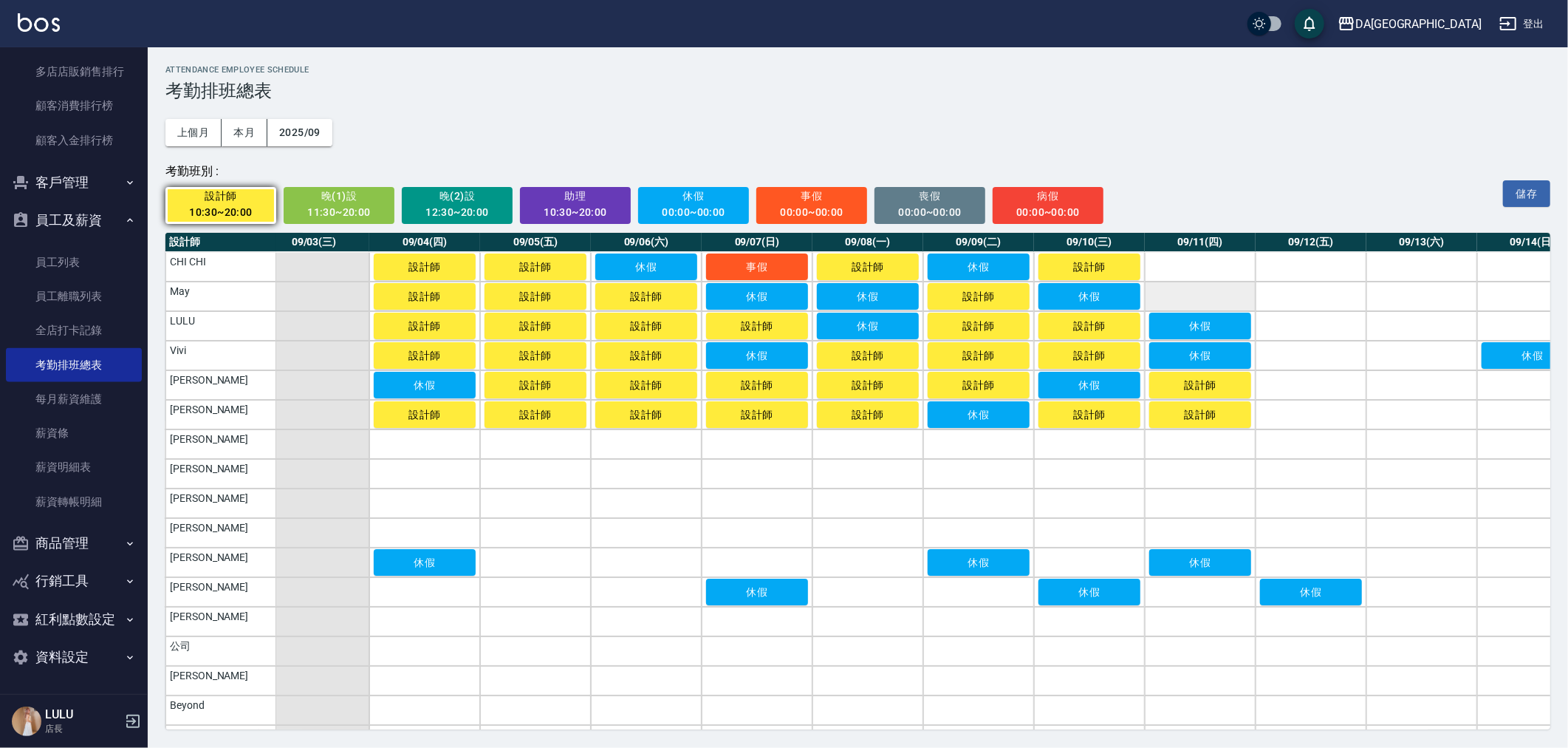
click at [1188, 291] on td "a dense table" at bounding box center [1200, 296] width 111 height 30
click at [1190, 273] on td "a dense table" at bounding box center [1200, 267] width 111 height 30
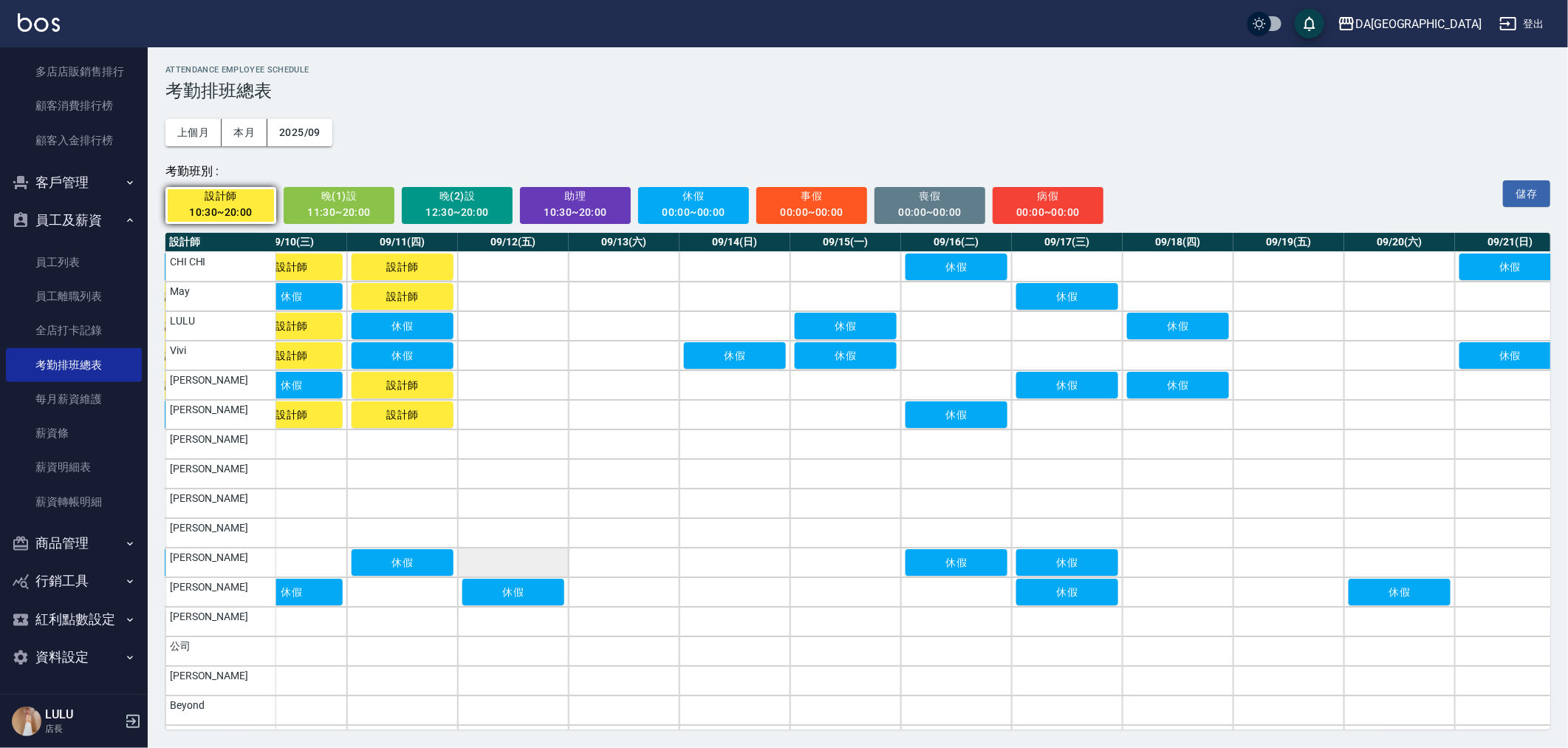
scroll to position [0, 1033]
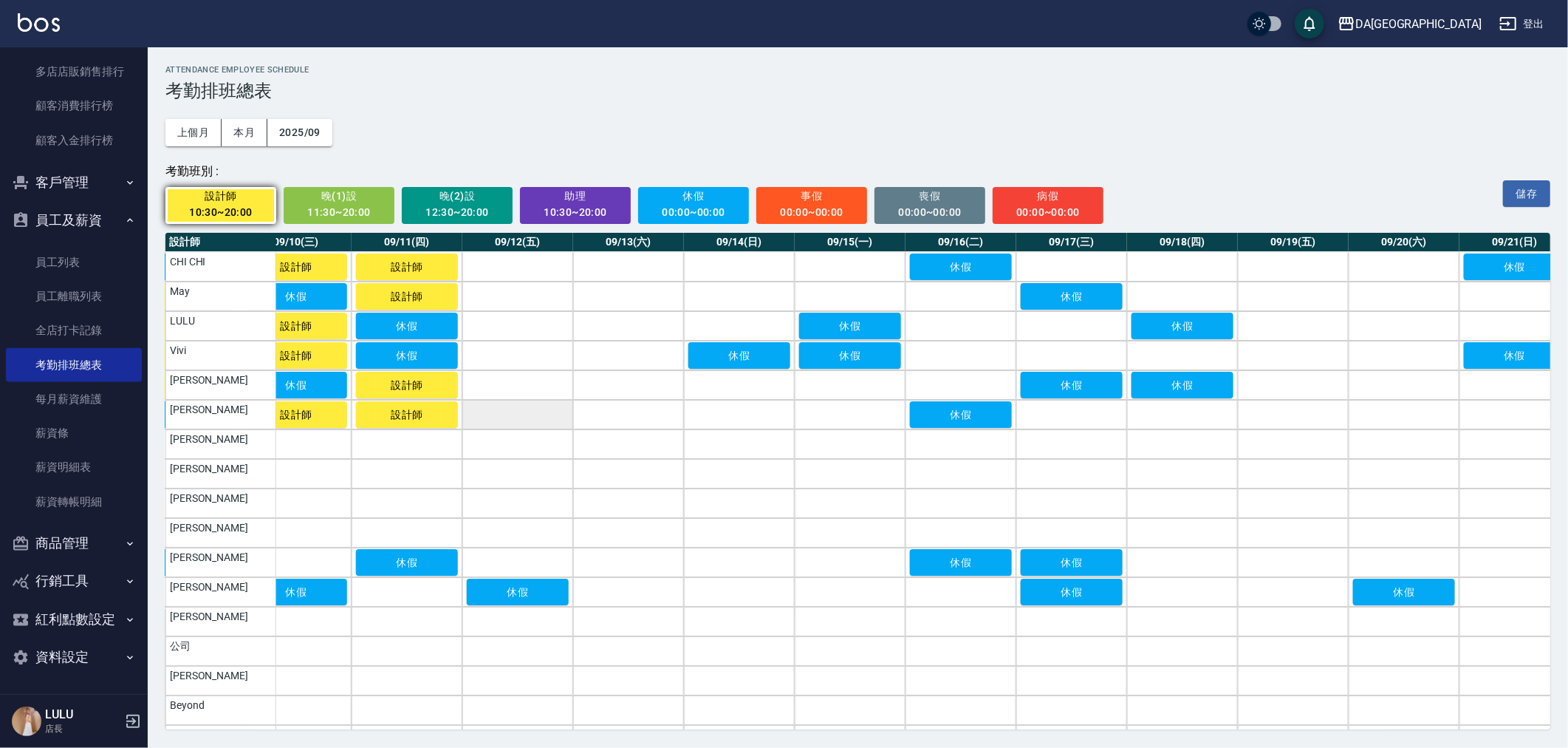
click at [526, 415] on td "a dense table" at bounding box center [518, 414] width 111 height 30
click at [599, 415] on td "a dense table" at bounding box center [629, 414] width 111 height 30
drag, startPoint x: 609, startPoint y: 391, endPoint x: 572, endPoint y: 388, distance: 37.1
click at [608, 391] on td "a dense table" at bounding box center [629, 385] width 111 height 30
click at [535, 388] on td "a dense table" at bounding box center [518, 385] width 111 height 30
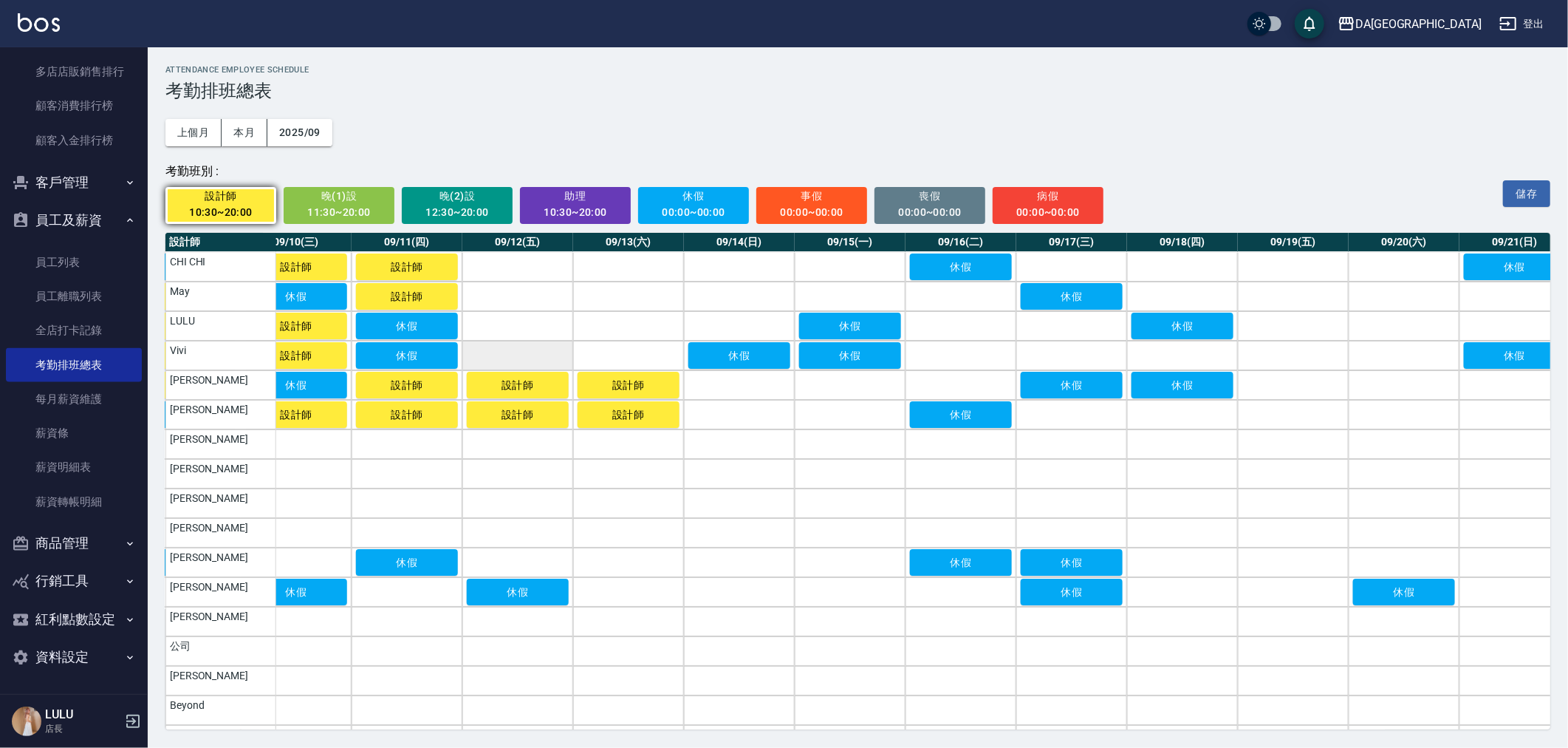
click at [498, 355] on td "a dense table" at bounding box center [518, 355] width 111 height 30
click at [591, 352] on td "a dense table" at bounding box center [629, 355] width 111 height 30
click at [609, 326] on td "a dense table" at bounding box center [629, 326] width 111 height 30
click at [471, 320] on td "a dense table" at bounding box center [518, 326] width 111 height 30
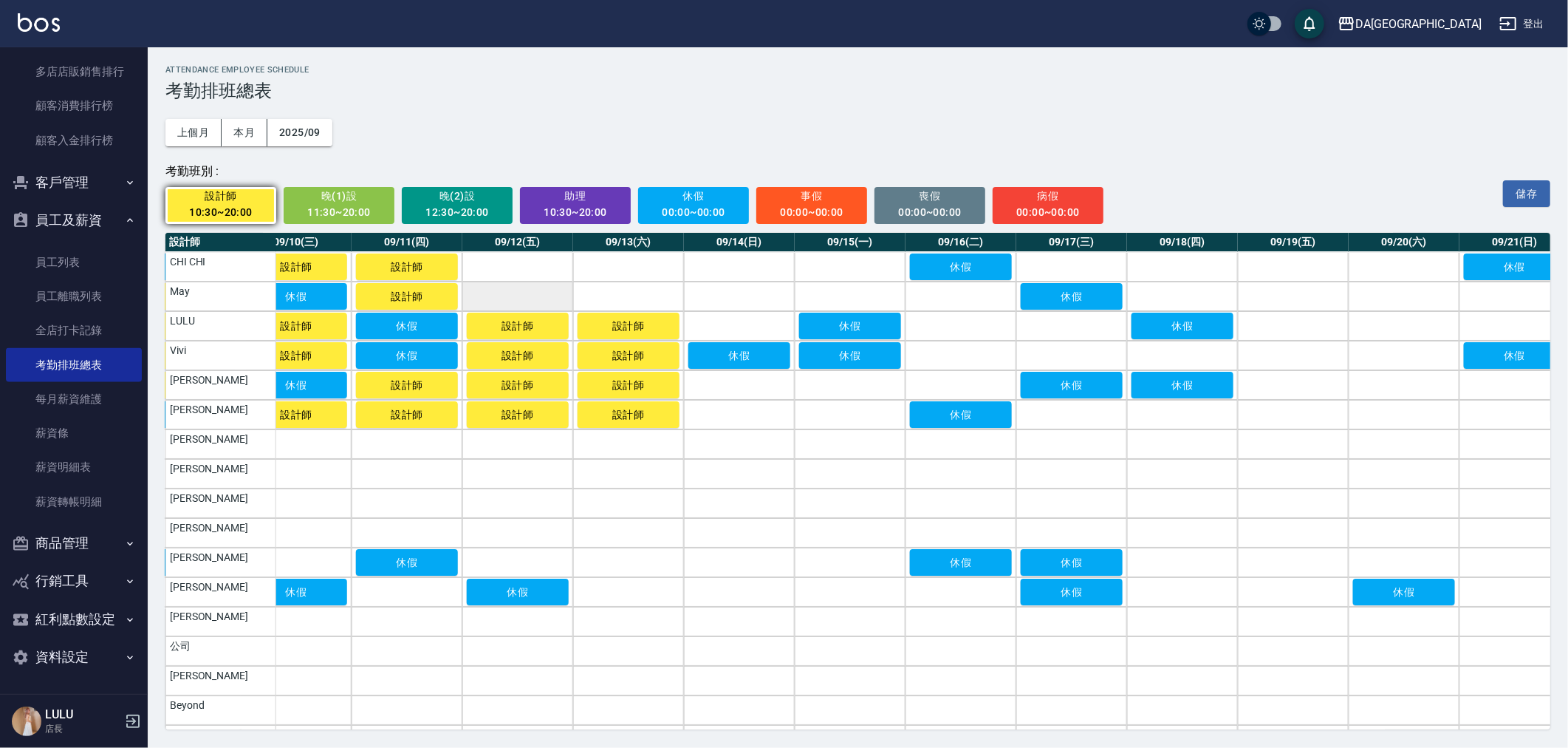
click at [521, 291] on td "a dense table" at bounding box center [518, 296] width 111 height 30
click at [633, 299] on td "a dense table" at bounding box center [629, 296] width 111 height 30
click at [632, 278] on td "a dense table" at bounding box center [629, 267] width 111 height 30
click at [491, 264] on td "a dense table" at bounding box center [518, 267] width 111 height 30
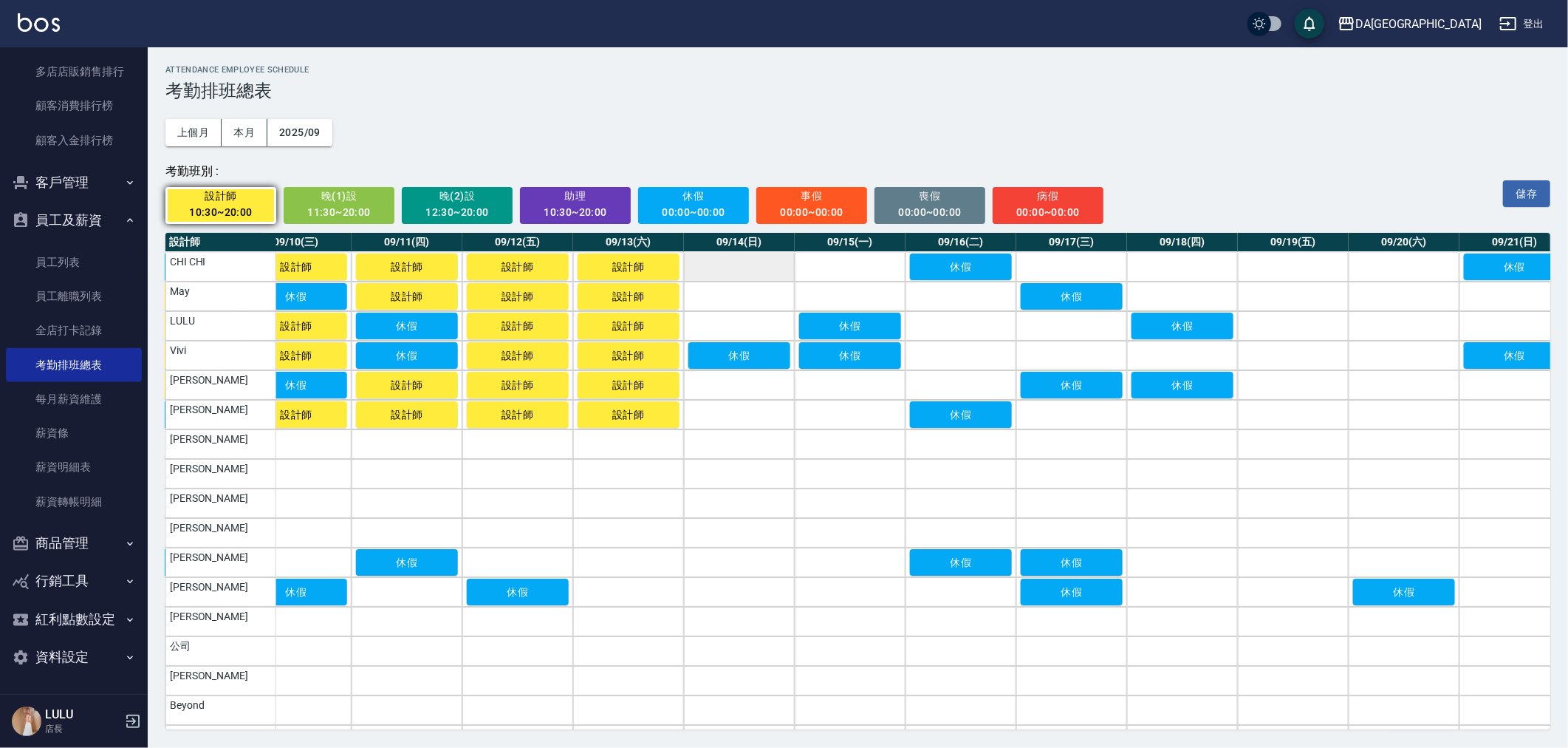
click at [720, 262] on td "a dense table" at bounding box center [740, 267] width 111 height 30
click at [806, 270] on td "a dense table" at bounding box center [850, 267] width 111 height 30
click at [726, 299] on td "a dense table" at bounding box center [740, 296] width 111 height 30
click at [837, 299] on td "a dense table" at bounding box center [850, 296] width 111 height 30
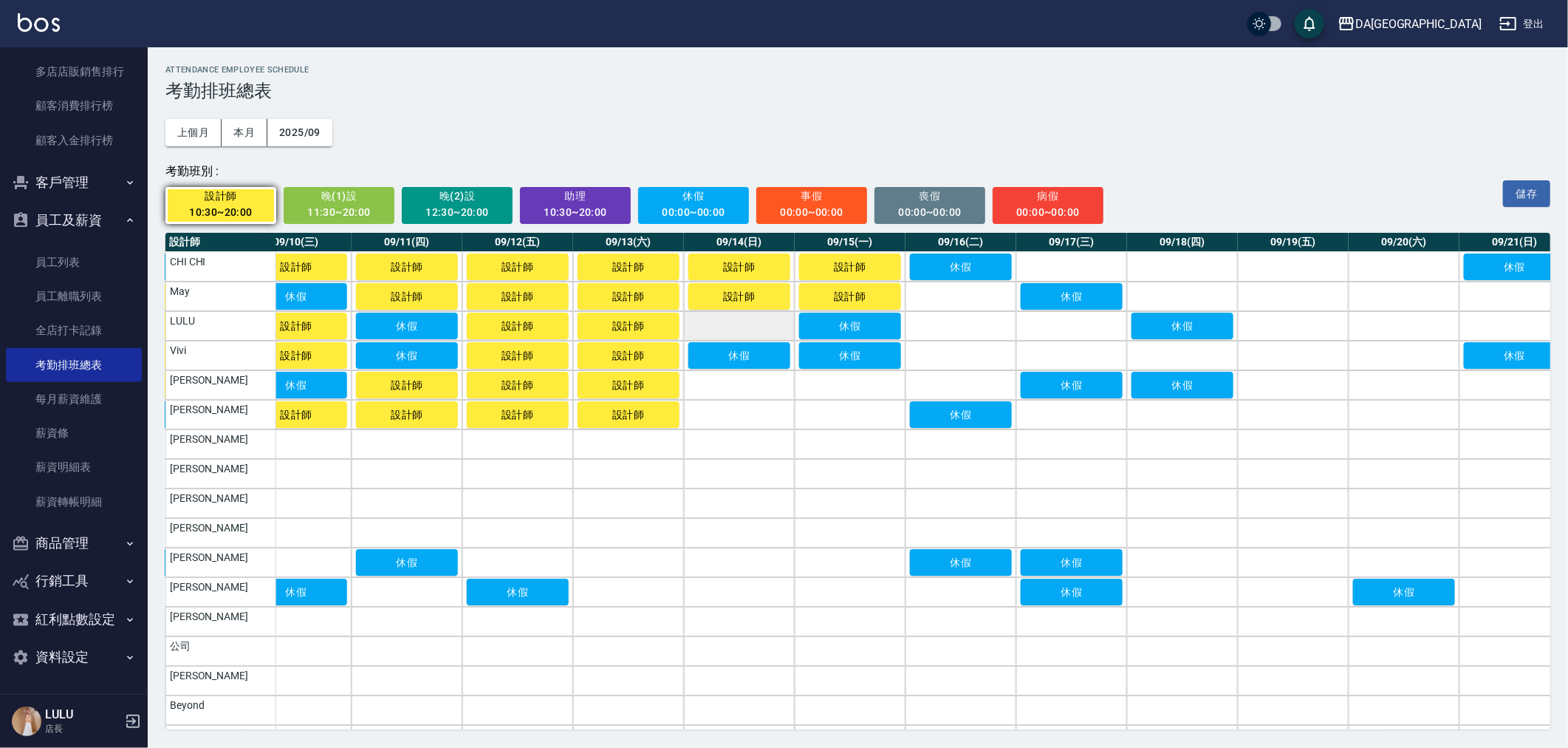
click at [714, 321] on td "a dense table" at bounding box center [740, 326] width 111 height 30
click at [735, 387] on td "a dense table" at bounding box center [740, 385] width 111 height 30
click at [839, 381] on td "a dense table" at bounding box center [850, 385] width 111 height 30
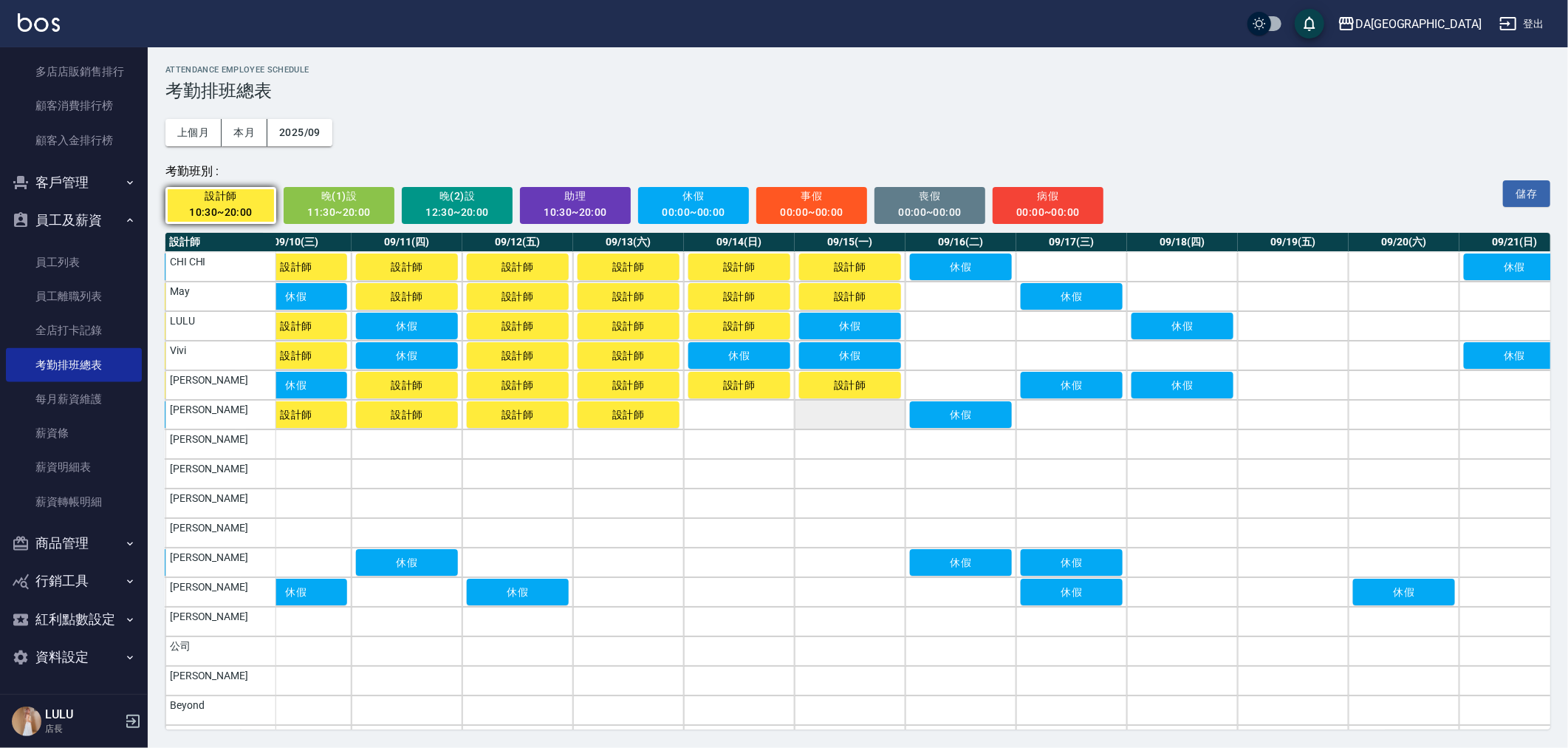
click at [833, 404] on td "a dense table" at bounding box center [850, 414] width 111 height 30
click at [728, 431] on td "a dense table" at bounding box center [740, 444] width 111 height 30
click at [731, 443] on span "設計師" at bounding box center [740, 444] width 74 height 12
click at [741, 419] on td "a dense table" at bounding box center [740, 414] width 111 height 30
click at [976, 382] on td "a dense table" at bounding box center [961, 385] width 111 height 30
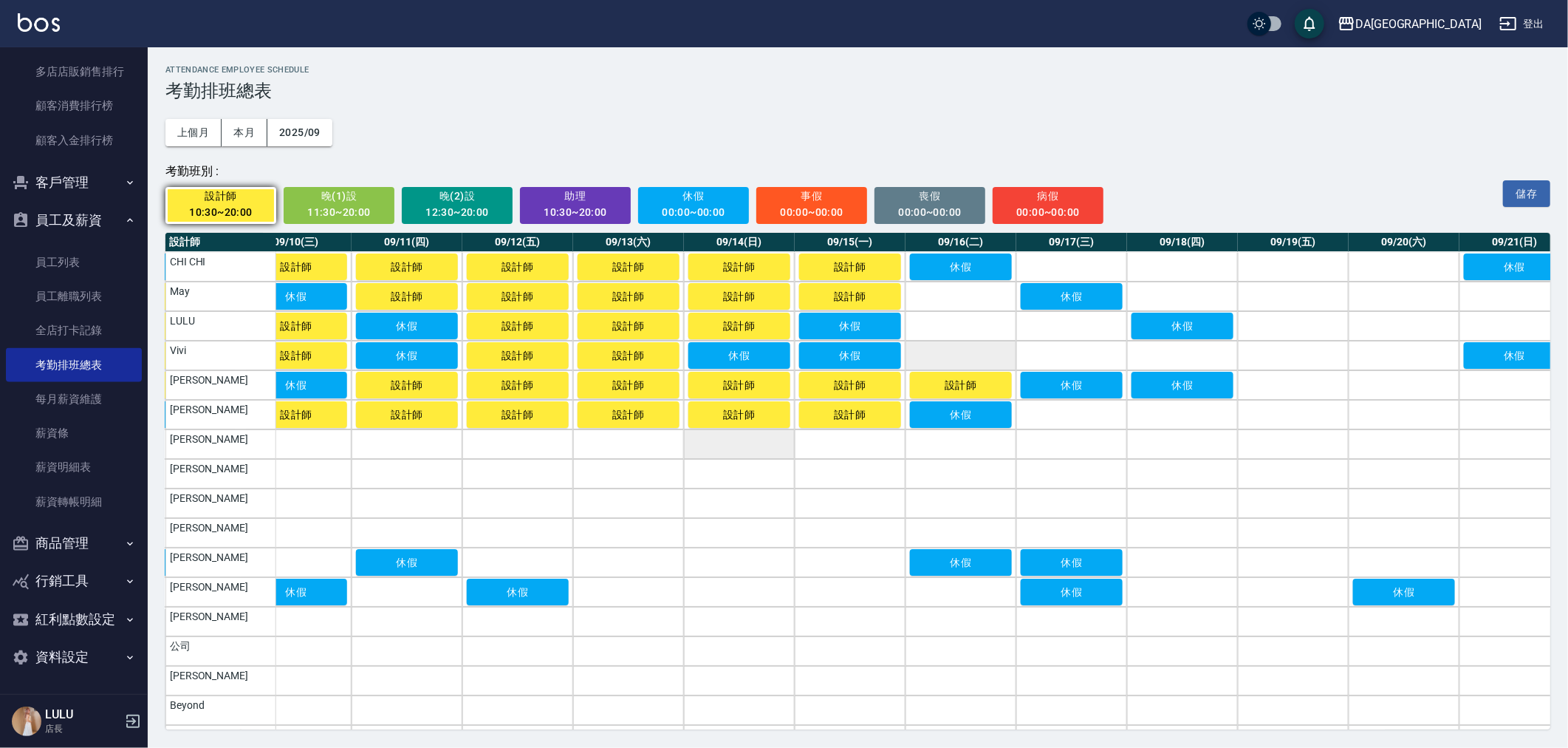
click at [970, 357] on td "a dense table" at bounding box center [961, 355] width 111 height 30
click at [966, 337] on td "a dense table" at bounding box center [961, 326] width 111 height 30
click at [963, 298] on td "a dense table" at bounding box center [961, 296] width 111 height 30
click at [1044, 327] on td "a dense table" at bounding box center [1072, 326] width 111 height 30
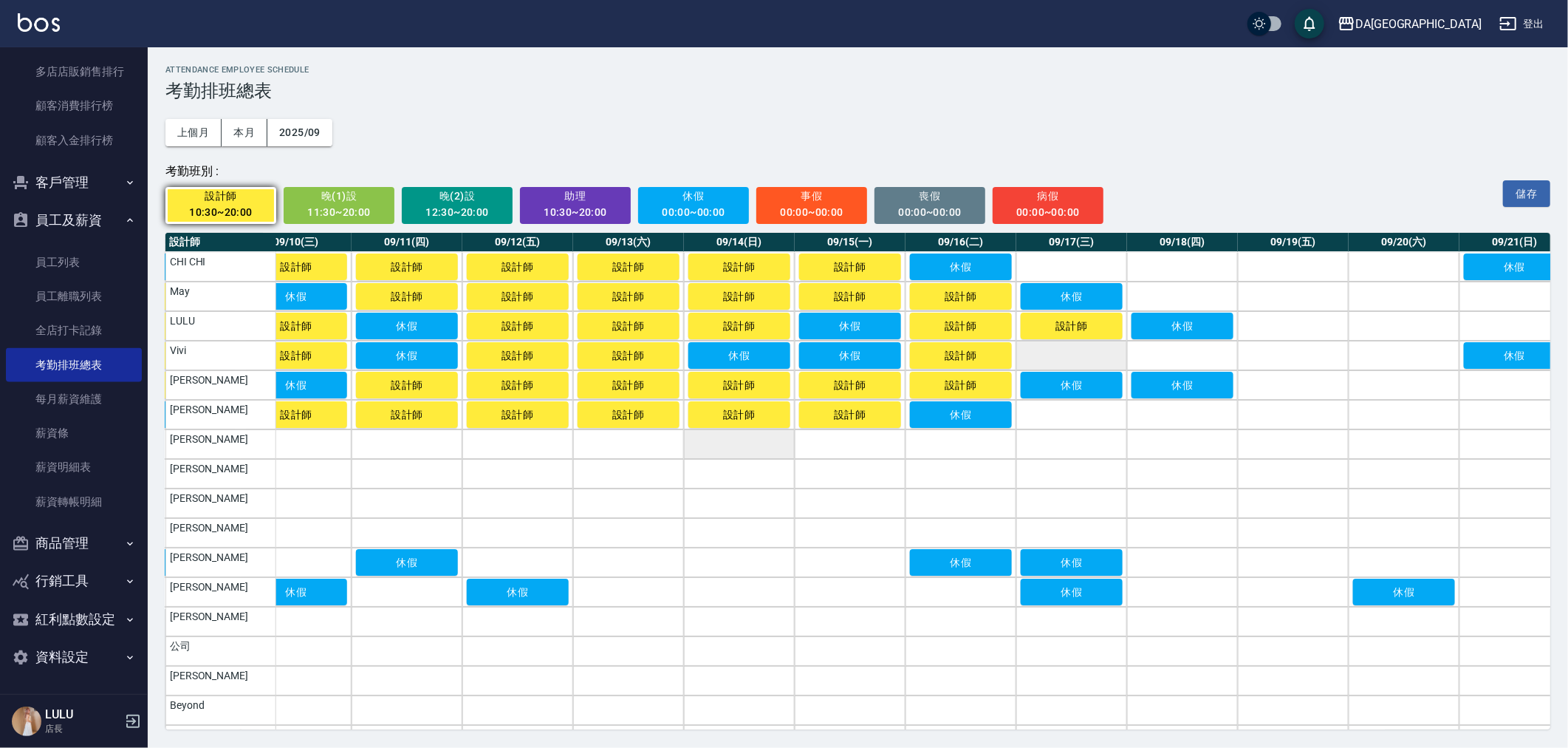
click at [1042, 351] on td "a dense table" at bounding box center [1072, 355] width 111 height 30
click at [1058, 264] on td "a dense table" at bounding box center [1072, 267] width 111 height 30
click at [1067, 408] on td "a dense table" at bounding box center [1072, 414] width 111 height 30
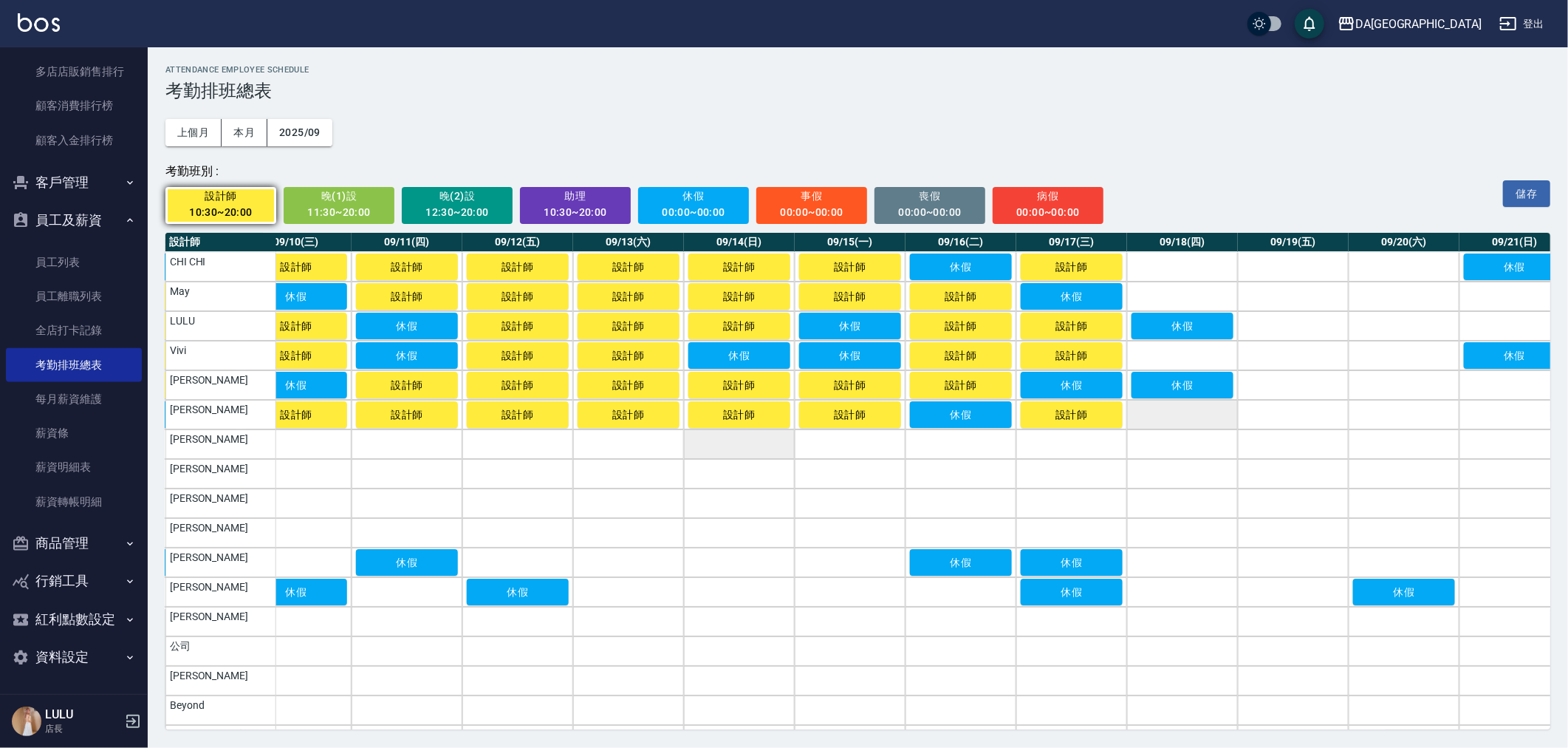
click at [1155, 418] on td "a dense table" at bounding box center [1183, 414] width 111 height 30
click at [1165, 358] on td "a dense table" at bounding box center [1183, 355] width 111 height 30
click at [1179, 289] on td "a dense table" at bounding box center [1183, 296] width 111 height 30
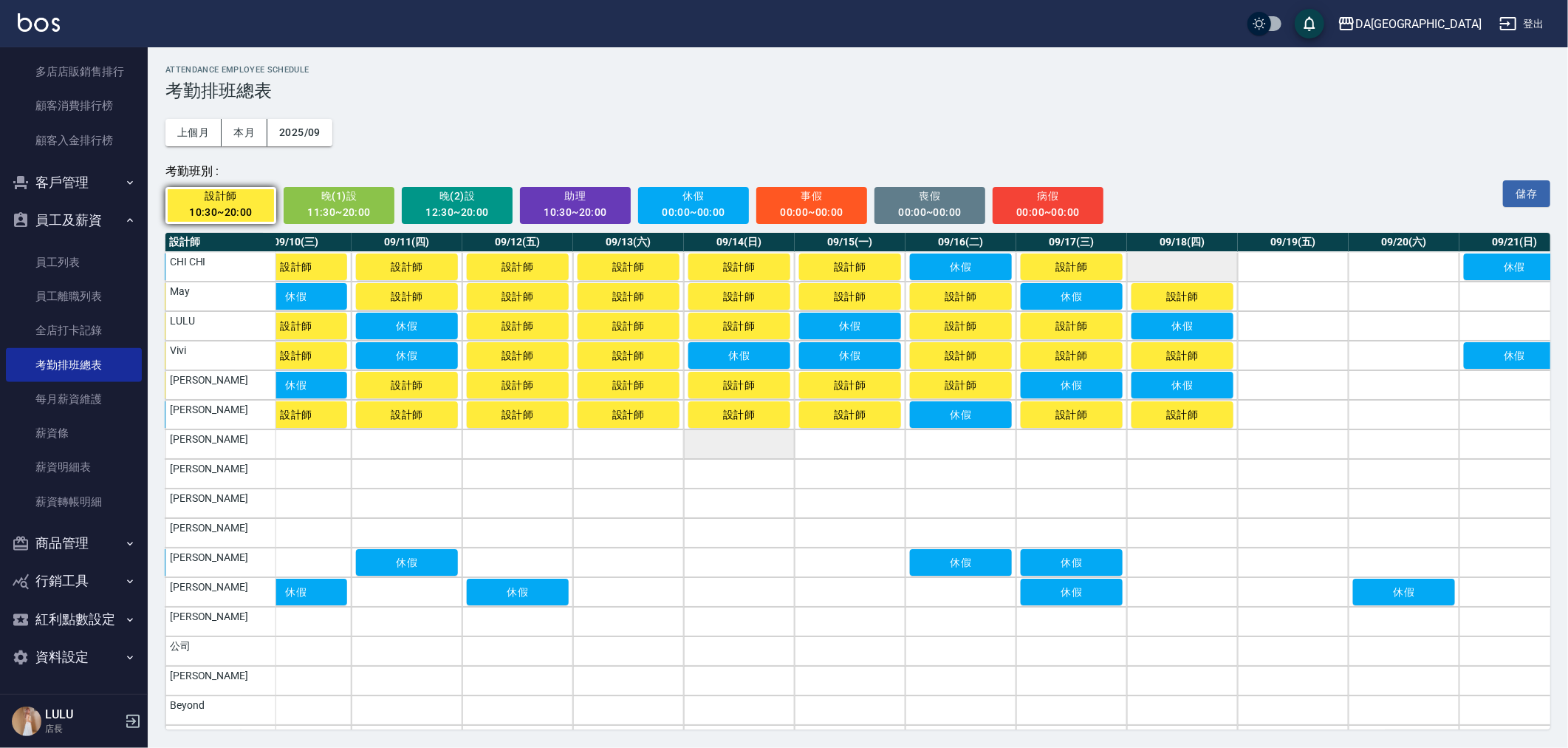
click at [1182, 270] on td "a dense table" at bounding box center [1183, 267] width 111 height 30
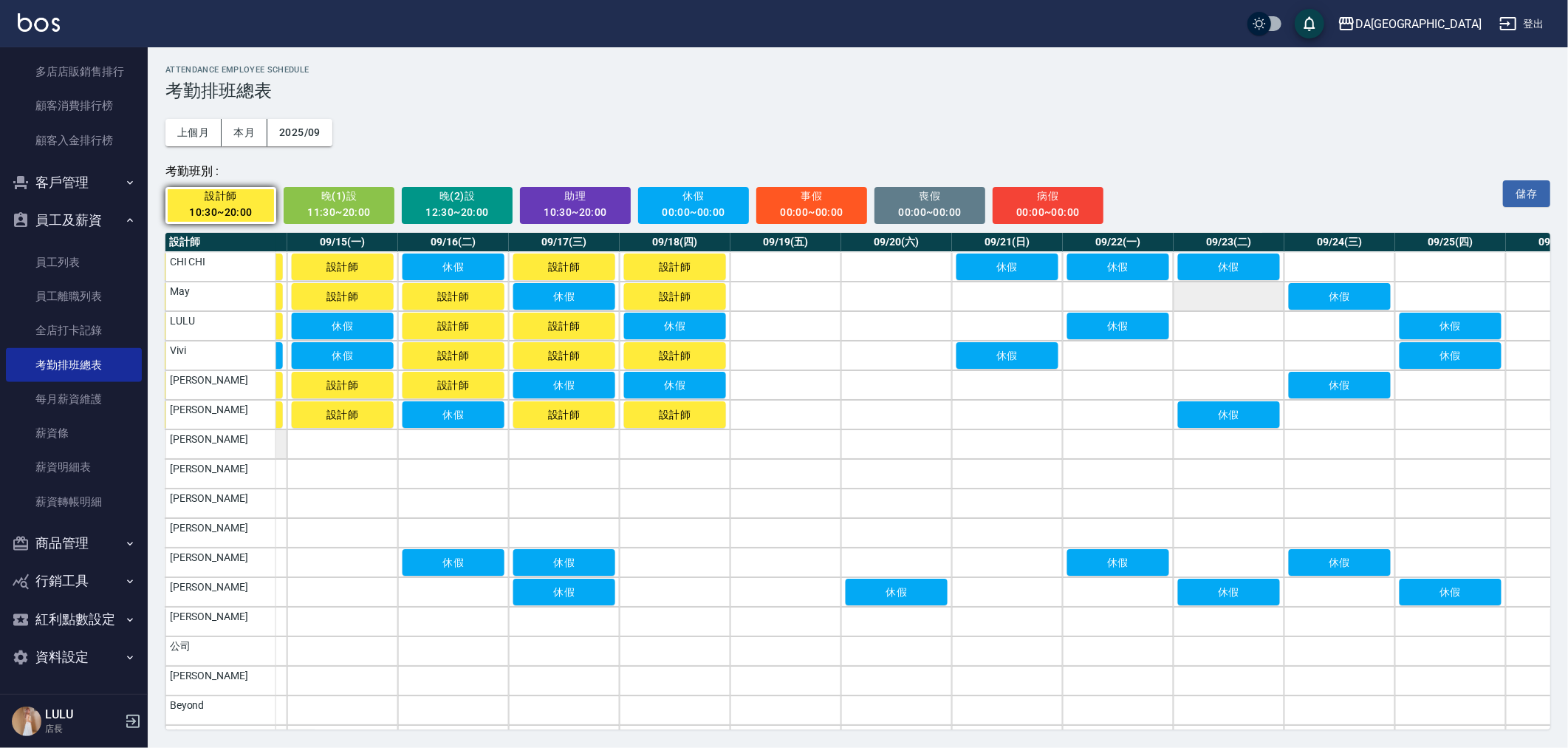
scroll to position [0, 1601]
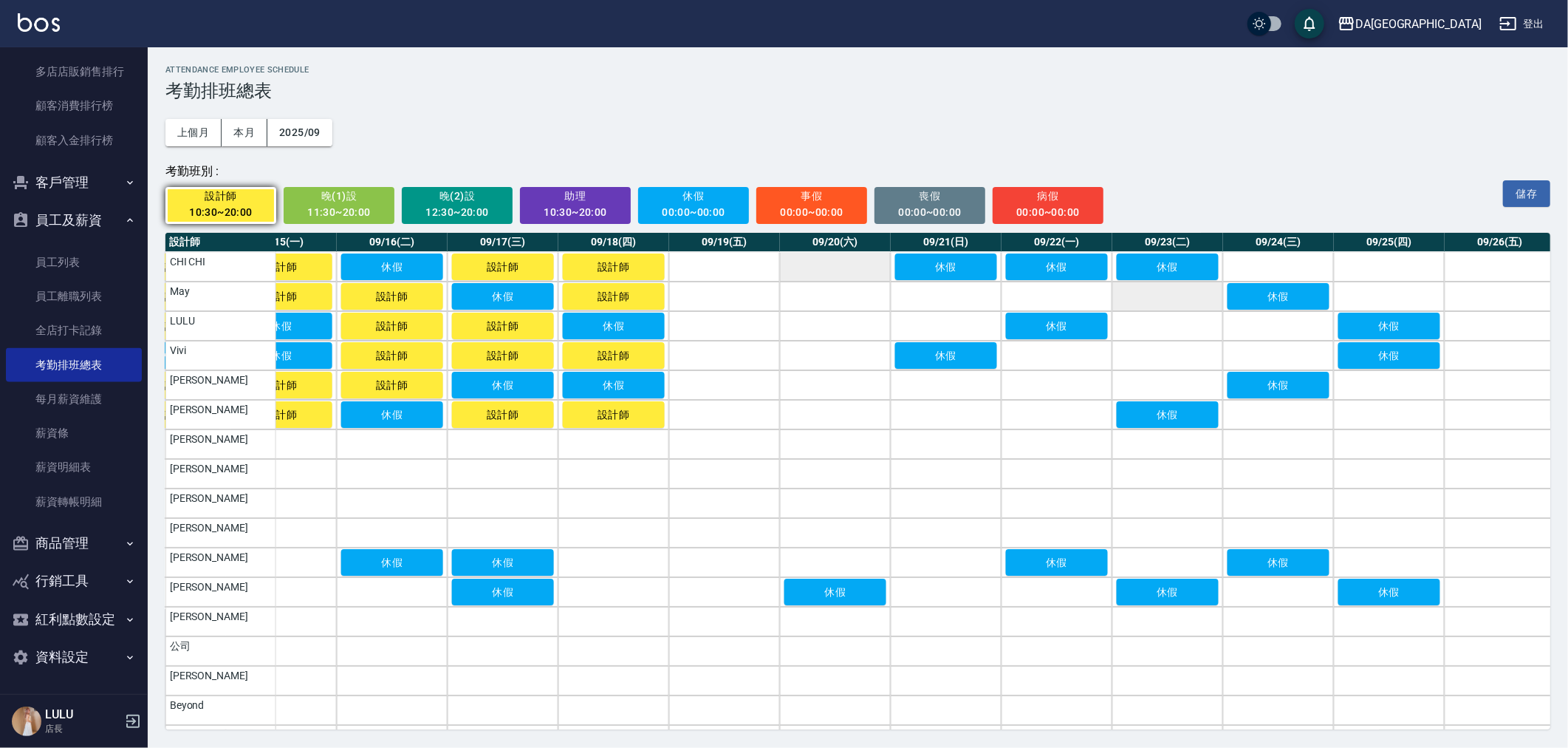
drag, startPoint x: 758, startPoint y: 276, endPoint x: 822, endPoint y: 278, distance: 64.0
click at [760, 277] on td "a dense table" at bounding box center [725, 267] width 111 height 30
click at [833, 278] on td "a dense table" at bounding box center [836, 267] width 111 height 30
click at [814, 290] on td "a dense table" at bounding box center [836, 296] width 111 height 30
click at [756, 299] on td "a dense table" at bounding box center [725, 296] width 111 height 30
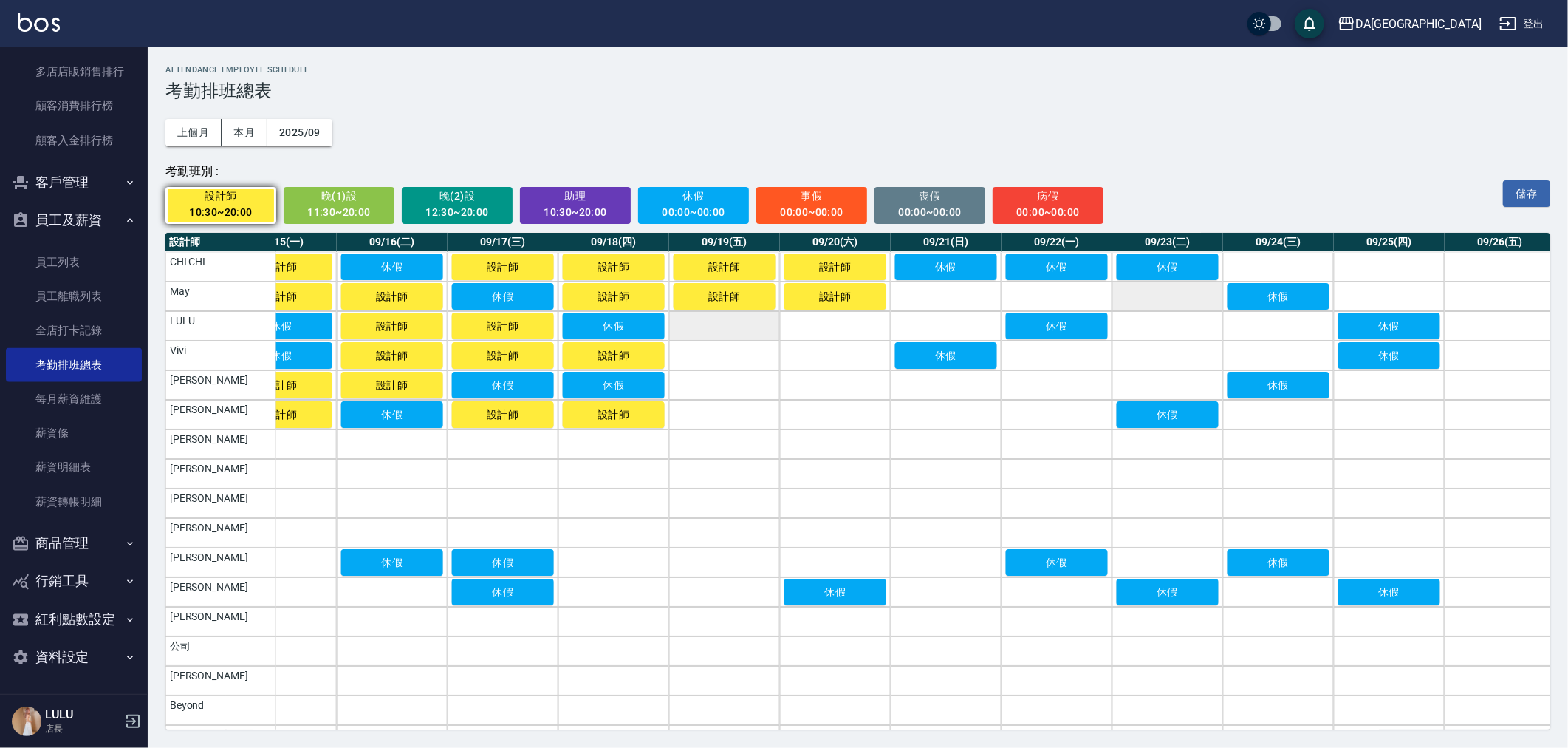
click at [726, 317] on td "a dense table" at bounding box center [725, 326] width 111 height 30
click at [809, 333] on td "a dense table" at bounding box center [836, 326] width 111 height 30
click at [820, 354] on td "a dense table" at bounding box center [836, 355] width 111 height 30
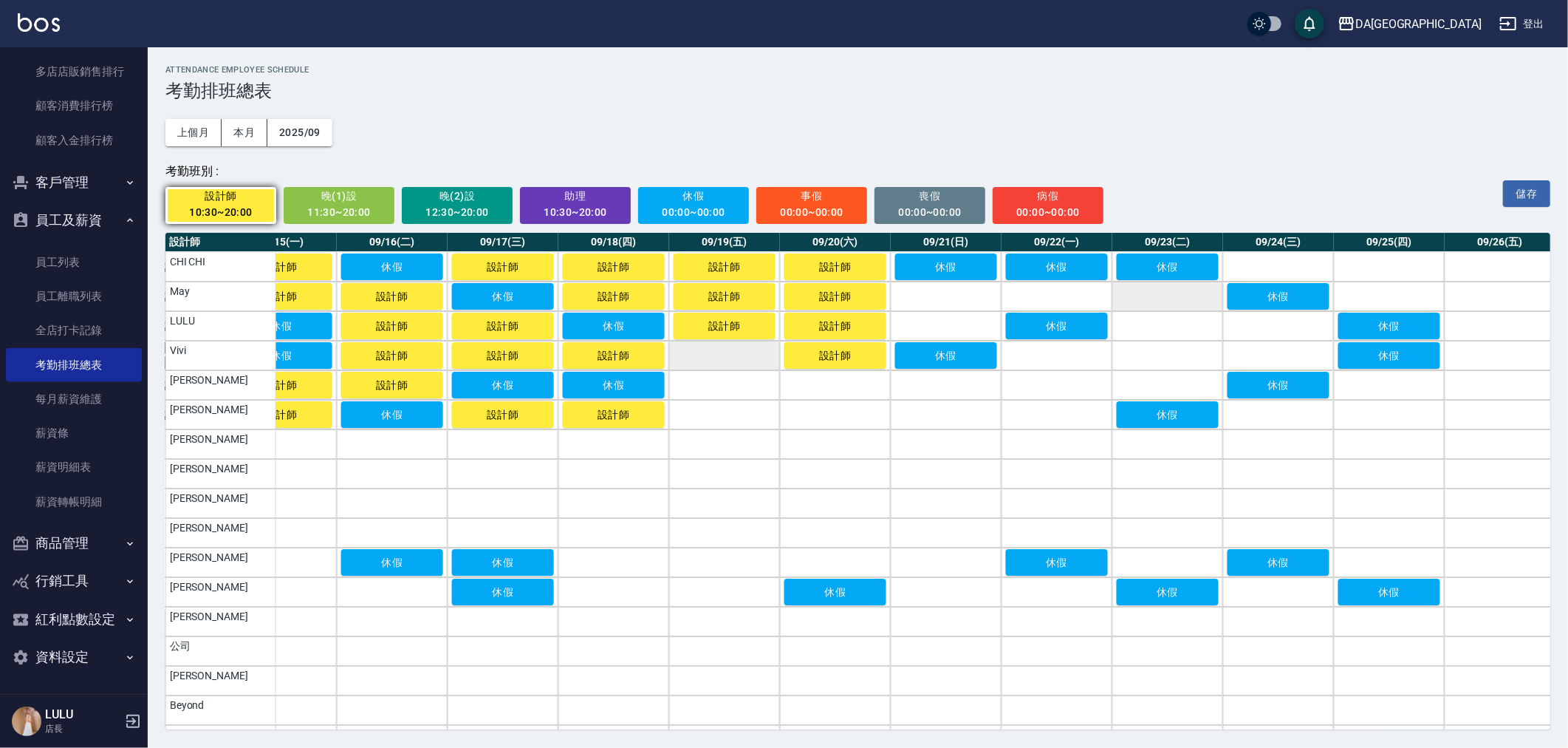
click at [705, 355] on td "a dense table" at bounding box center [725, 355] width 111 height 30
click at [706, 379] on td "a dense table" at bounding box center [725, 385] width 111 height 30
click at [781, 391] on td "a dense table" at bounding box center [836, 385] width 111 height 30
click at [791, 408] on td "a dense table" at bounding box center [836, 414] width 111 height 30
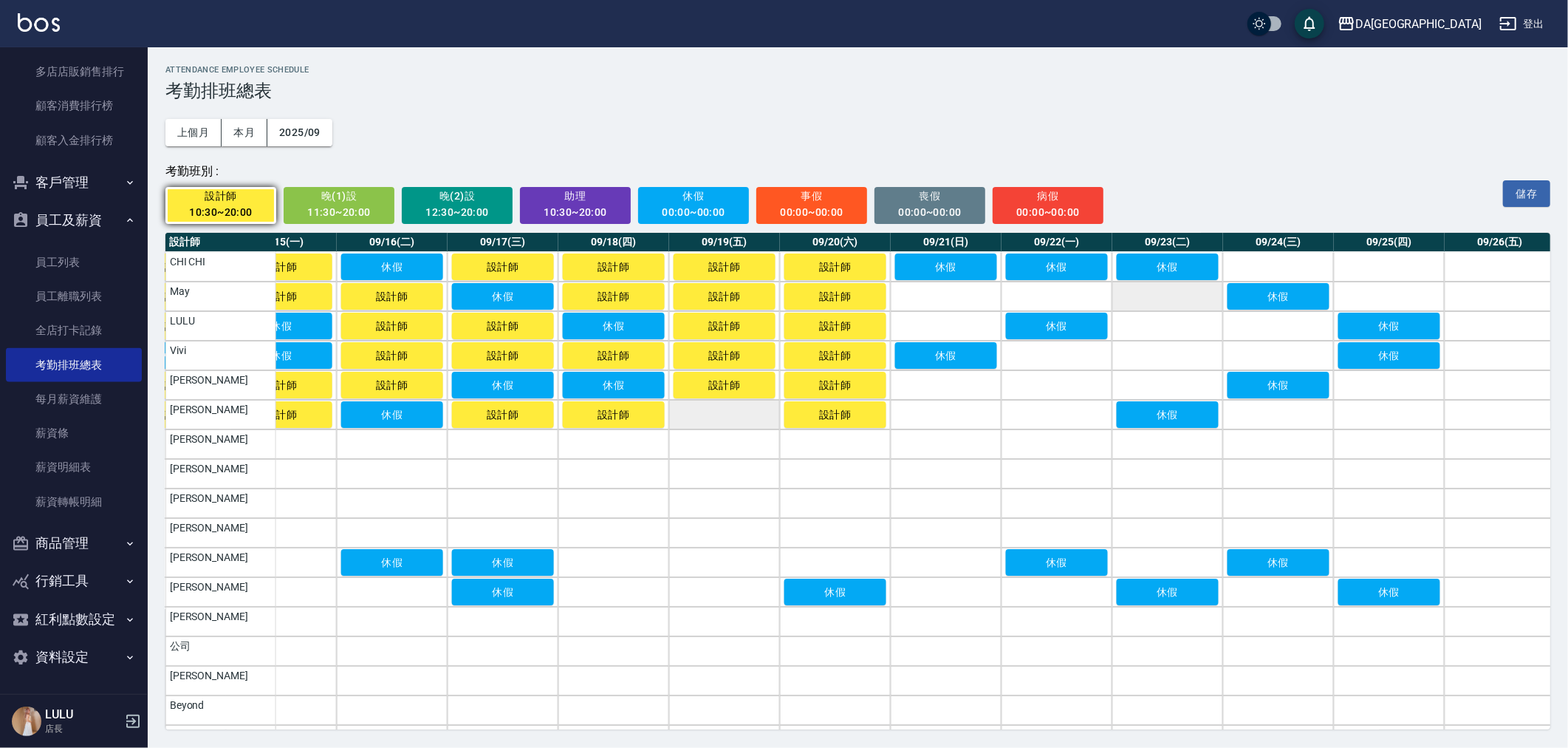
click at [734, 415] on td "a dense table" at bounding box center [725, 414] width 111 height 30
click at [895, 409] on td "a dense table" at bounding box center [946, 414] width 111 height 30
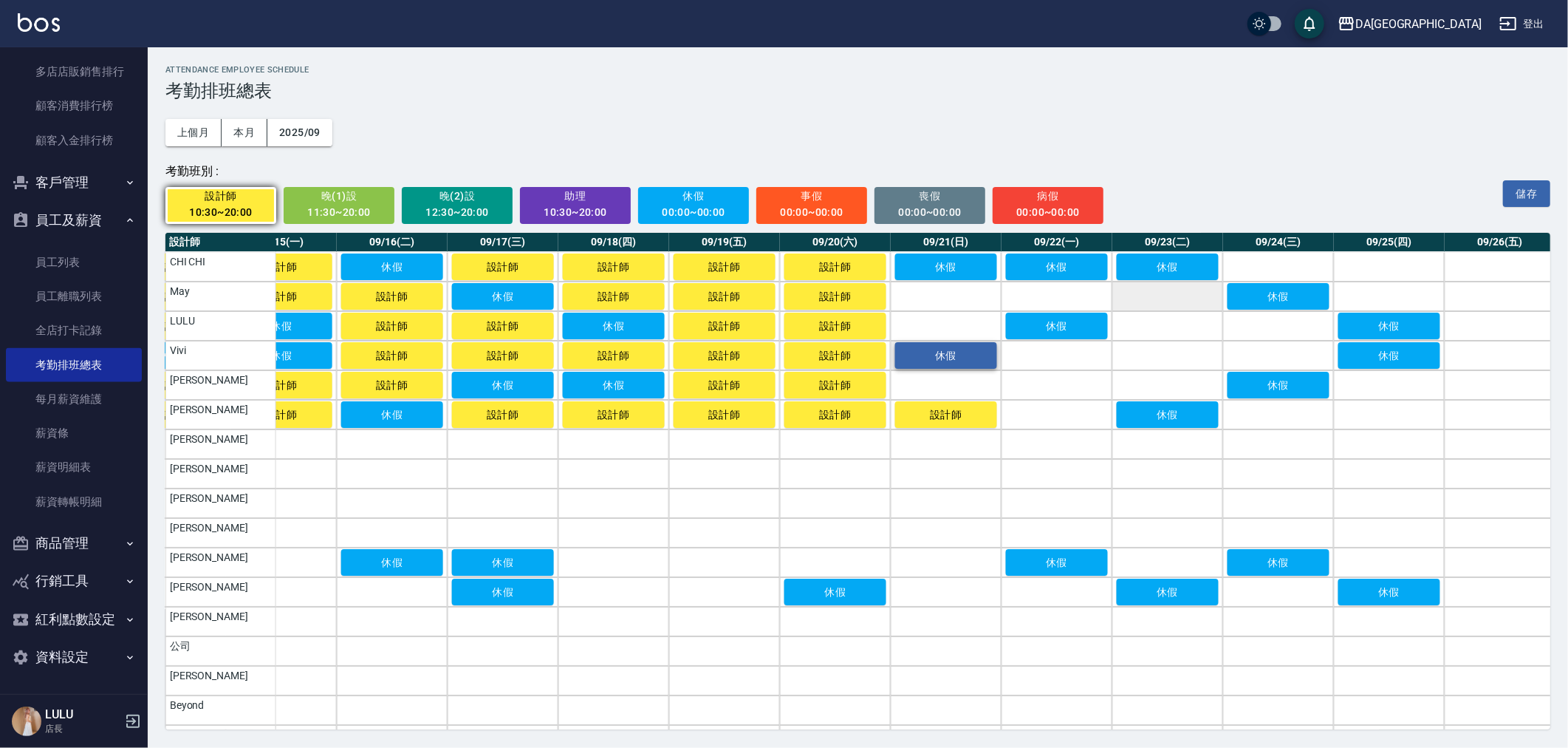
click at [903, 380] on td "a dense table" at bounding box center [946, 385] width 111 height 30
click at [925, 317] on td "a dense table" at bounding box center [946, 326] width 111 height 30
click at [922, 300] on td "a dense table" at bounding box center [946, 296] width 111 height 30
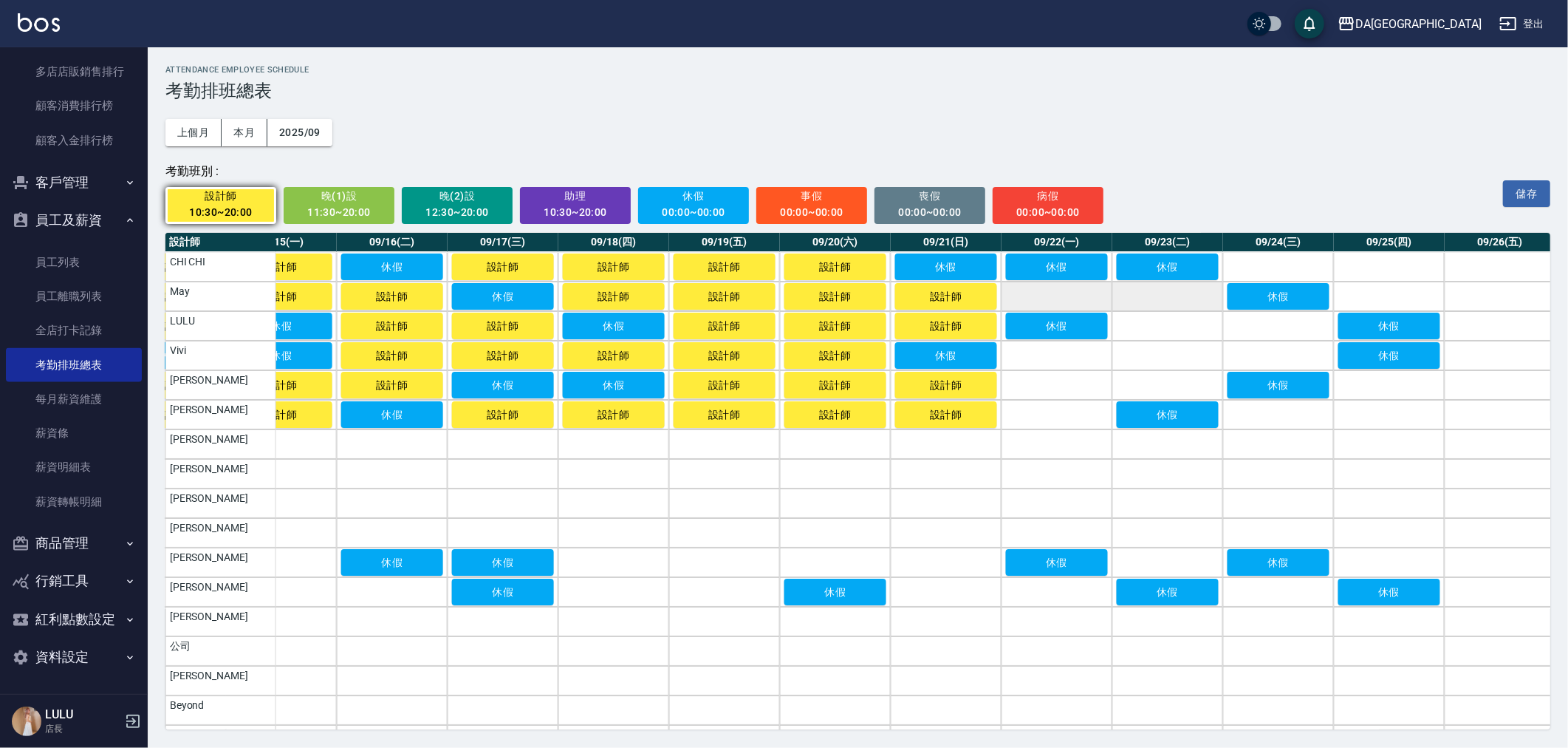
click at [1013, 301] on td "a dense table" at bounding box center [1057, 296] width 111 height 30
click at [1017, 360] on td "a dense table" at bounding box center [1057, 355] width 111 height 30
click at [1008, 389] on td "a dense table" at bounding box center [1057, 385] width 111 height 30
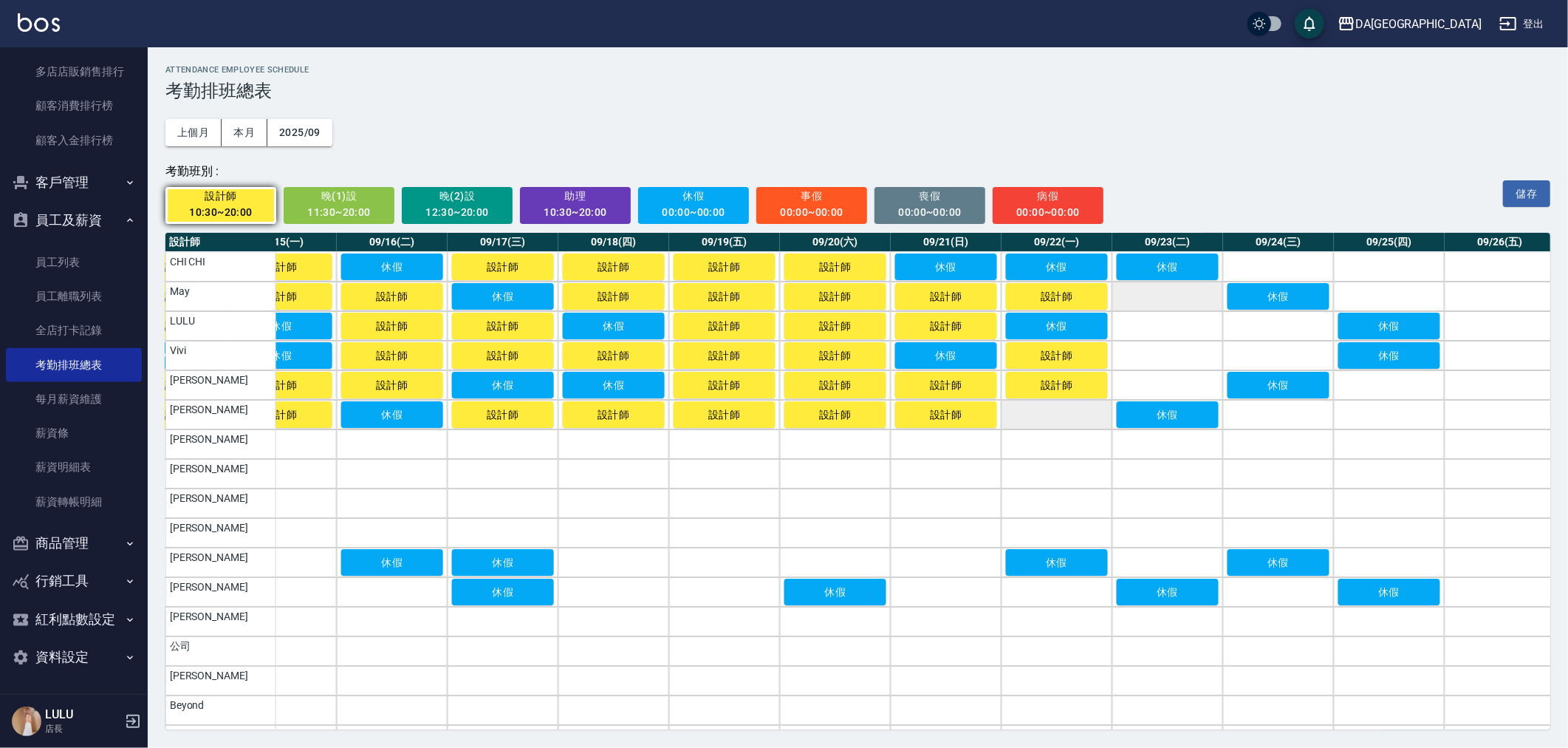
click at [1013, 405] on td "a dense table" at bounding box center [1057, 414] width 111 height 30
click at [1114, 388] on td "a dense table" at bounding box center [1168, 385] width 111 height 30
click at [1135, 358] on td "a dense table" at bounding box center [1168, 355] width 111 height 30
click at [1132, 335] on td "a dense table" at bounding box center [1168, 326] width 111 height 30
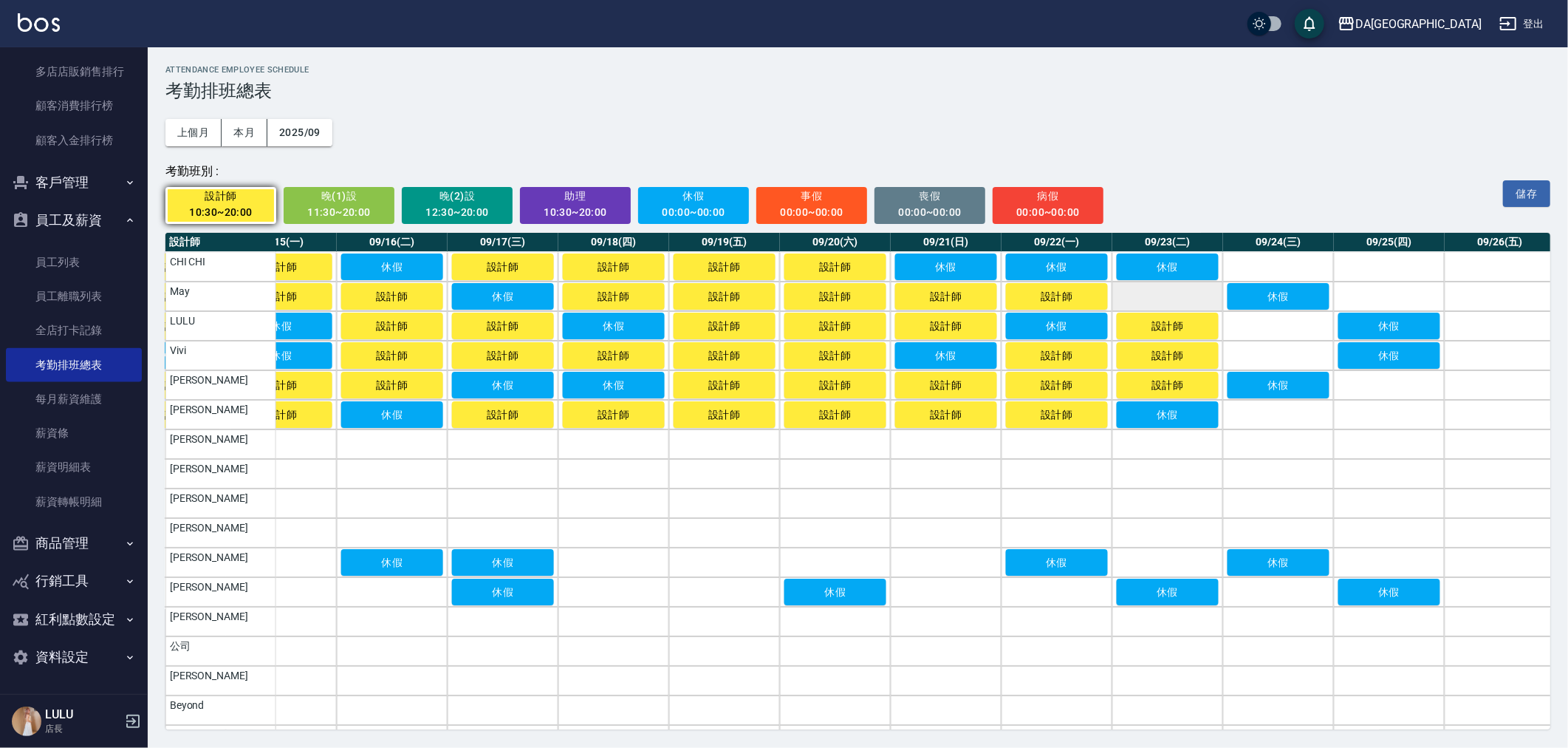
click at [1142, 300] on td "a dense table" at bounding box center [1168, 296] width 111 height 30
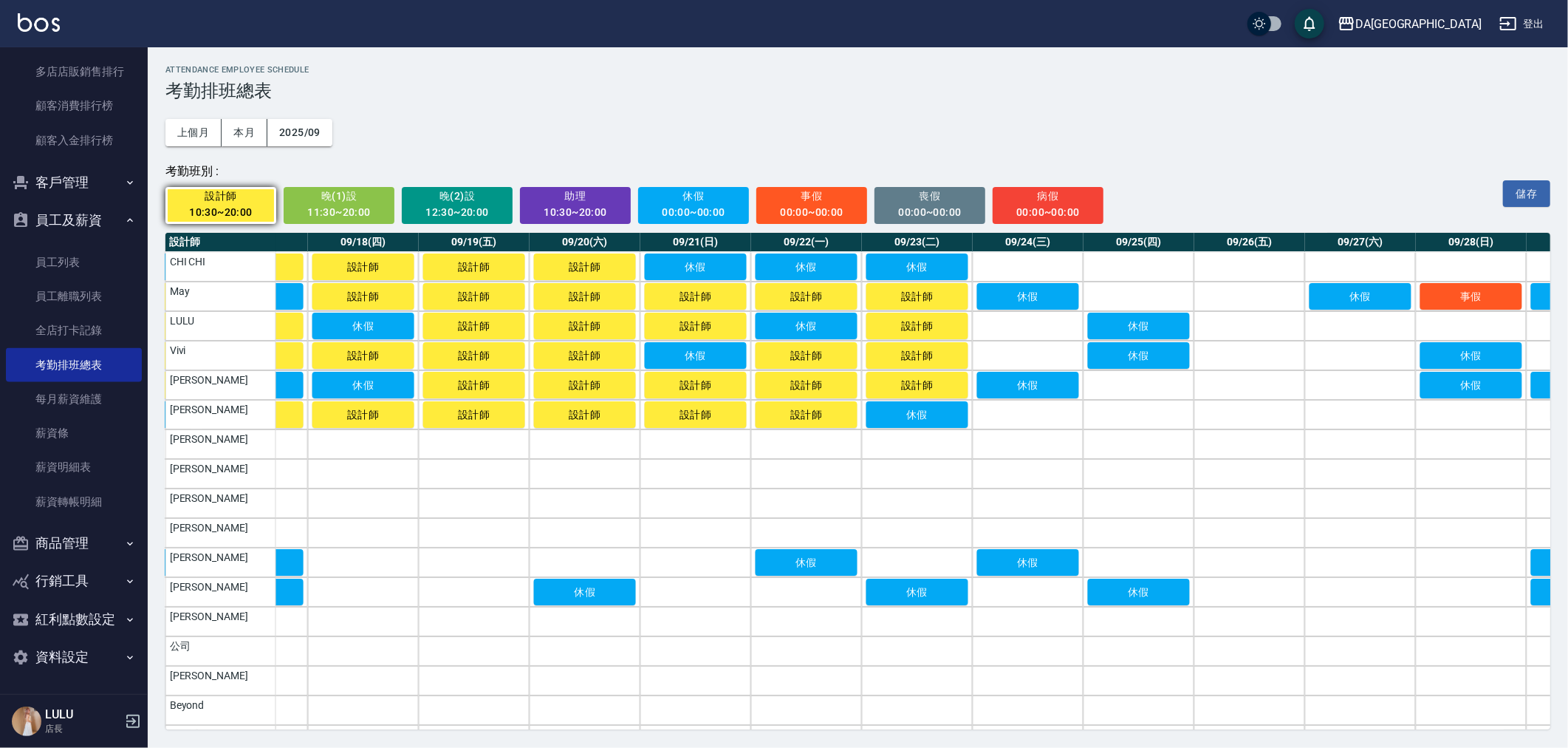
scroll to position [0, 2056]
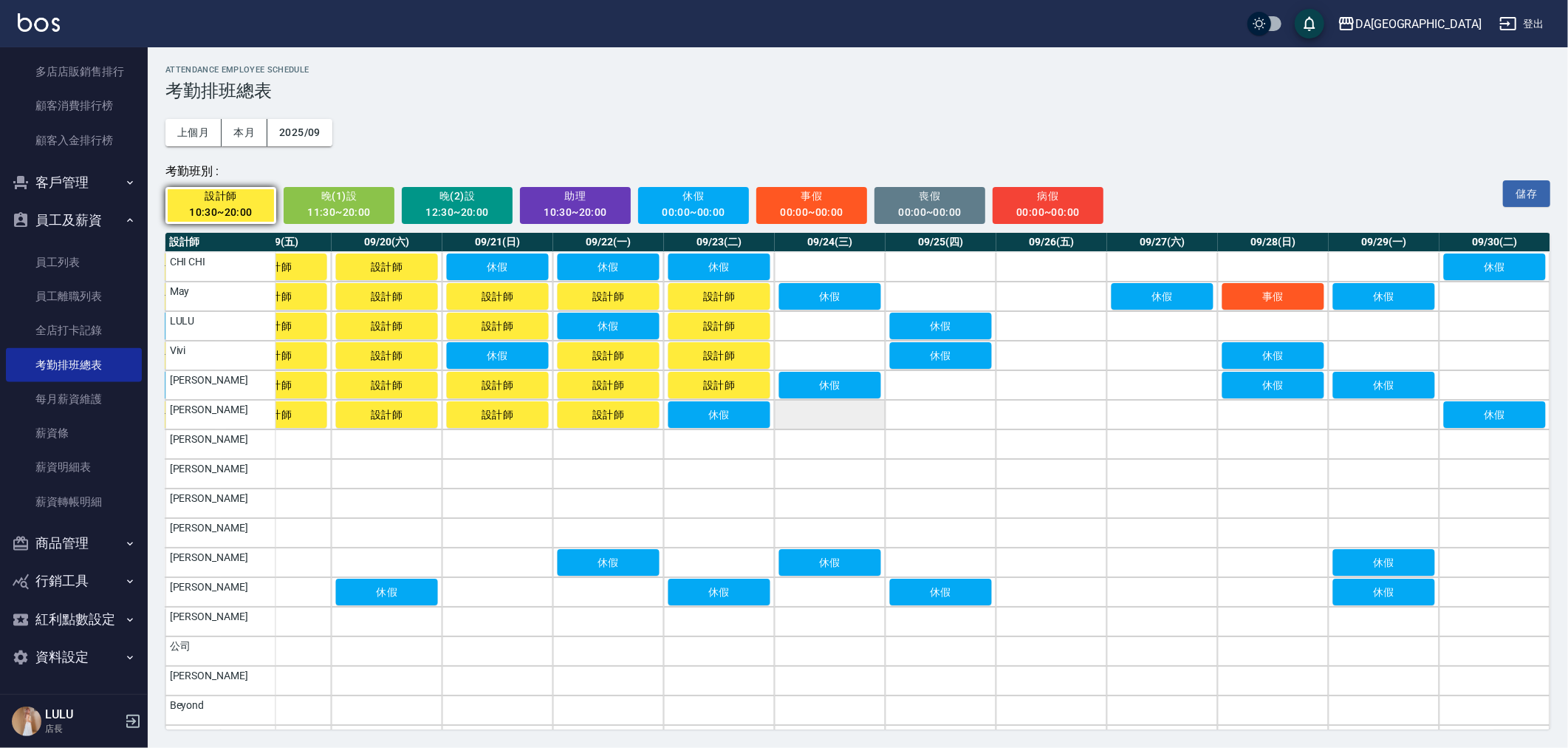
click at [775, 411] on td "a dense table" at bounding box center [831, 414] width 111 height 30
click at [802, 353] on td "a dense table" at bounding box center [831, 355] width 111 height 30
click at [805, 332] on td "a dense table" at bounding box center [831, 326] width 111 height 30
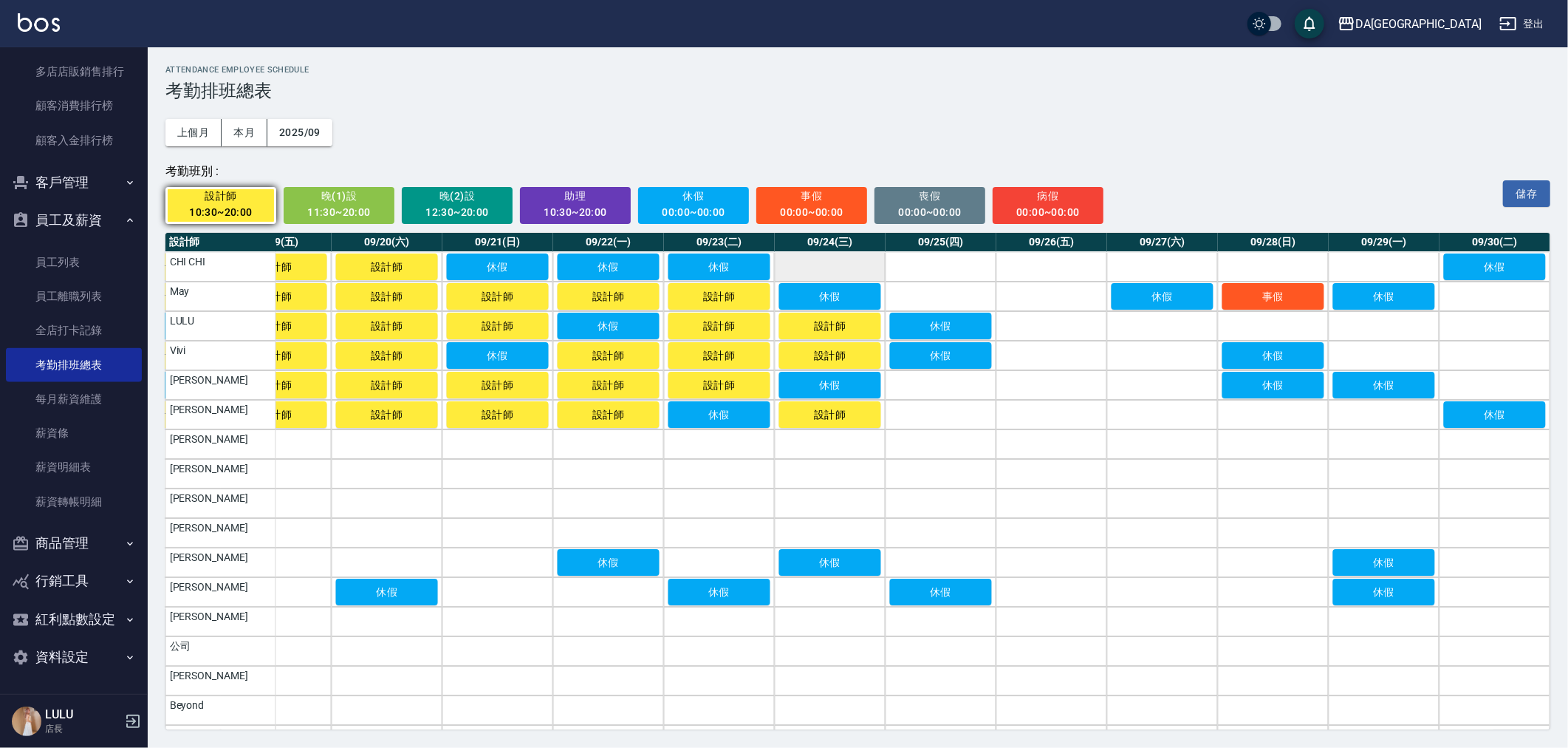
click at [808, 273] on td "a dense table" at bounding box center [831, 267] width 111 height 30
click at [984, 263] on td "a dense table" at bounding box center [941, 267] width 111 height 30
click at [996, 294] on td "a dense table" at bounding box center [1052, 296] width 111 height 30
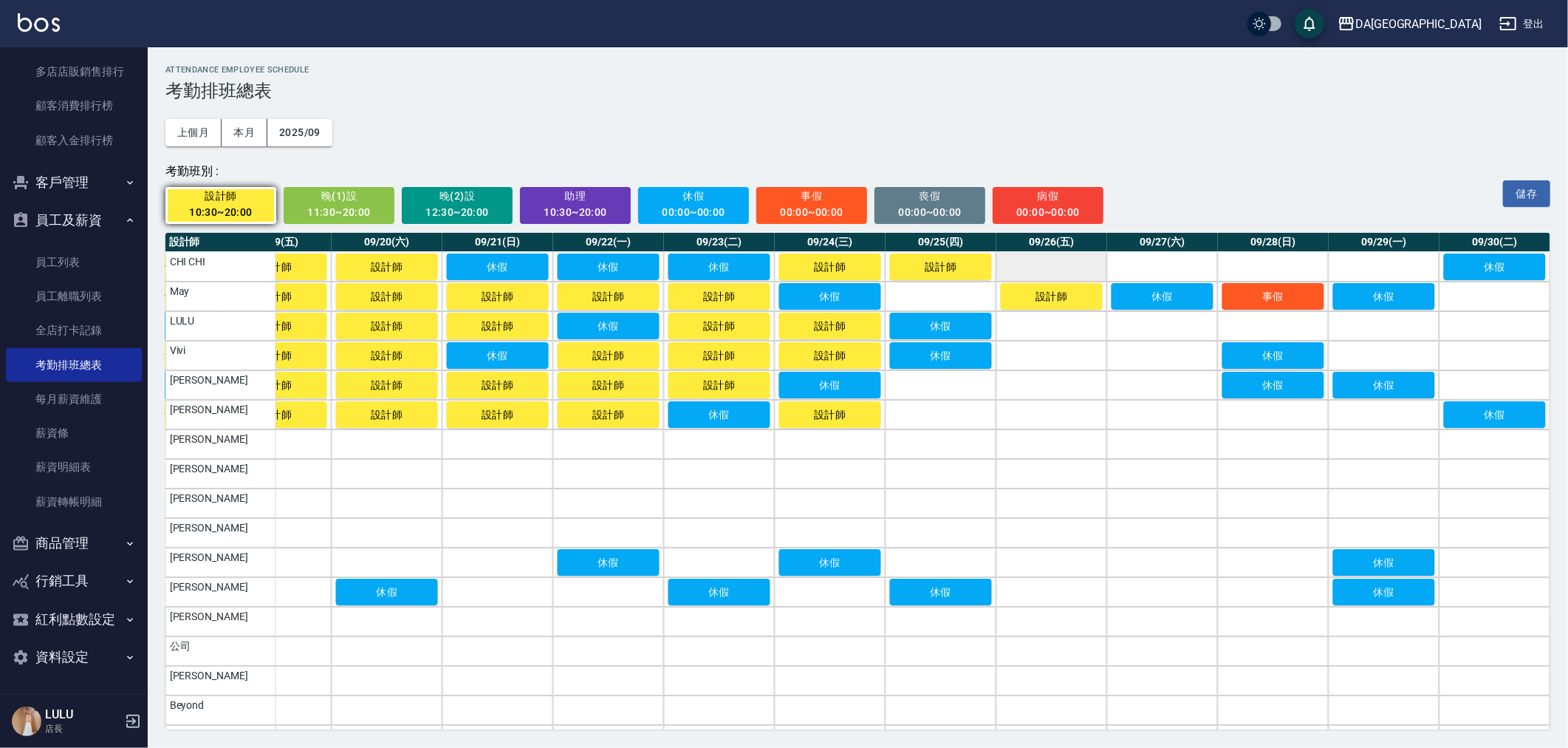
click at [1087, 263] on td "a dense table" at bounding box center [1052, 267] width 111 height 30
click at [978, 289] on td "a dense table" at bounding box center [941, 296] width 111 height 30
click at [1187, 270] on td "a dense table" at bounding box center [1163, 267] width 111 height 30
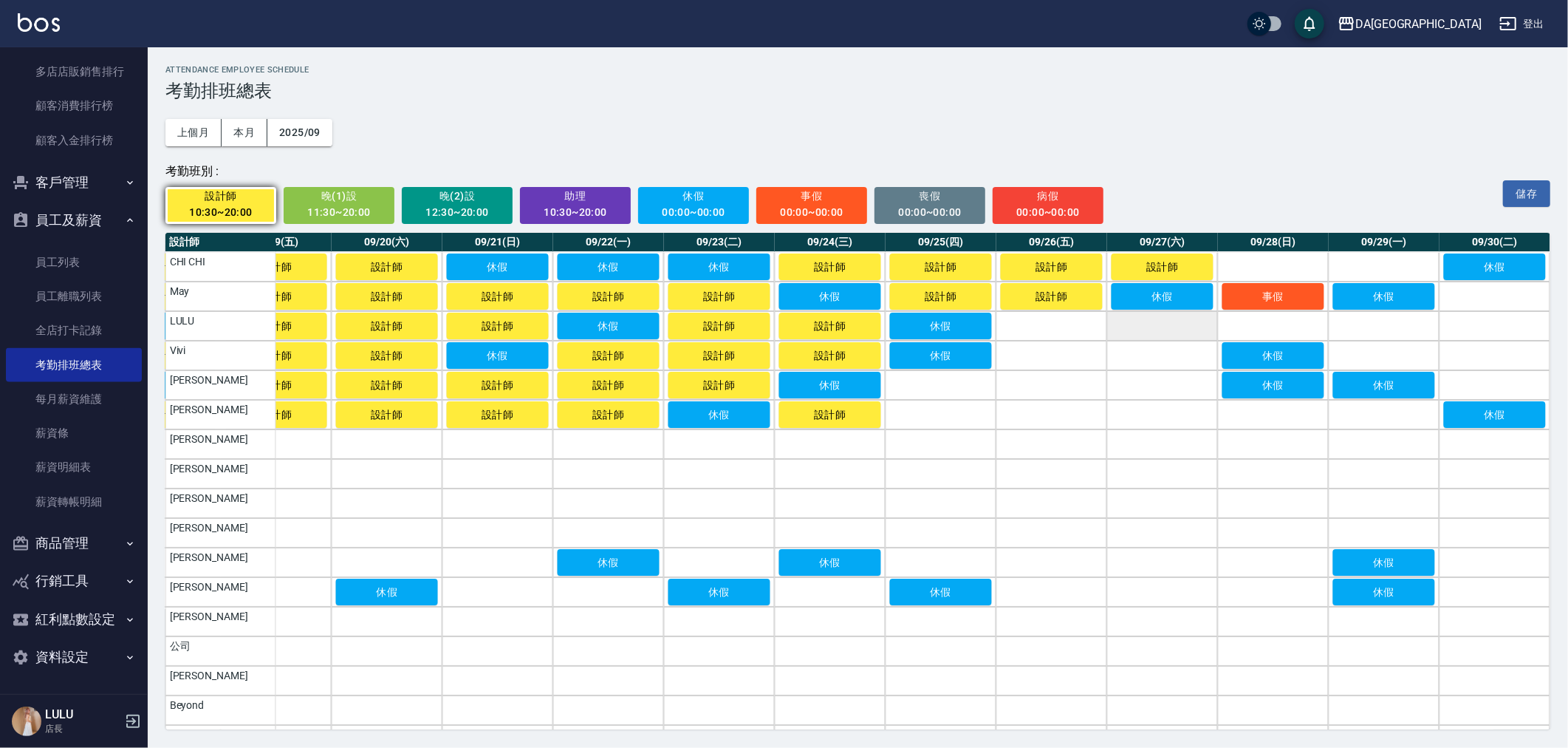
click at [1179, 320] on td "a dense table" at bounding box center [1163, 326] width 111 height 30
drag, startPoint x: 1079, startPoint y: 327, endPoint x: 1088, endPoint y: 340, distance: 15.8
click at [1083, 328] on td "a dense table" at bounding box center [1052, 326] width 111 height 30
click at [1091, 347] on td "a dense table" at bounding box center [1052, 355] width 111 height 30
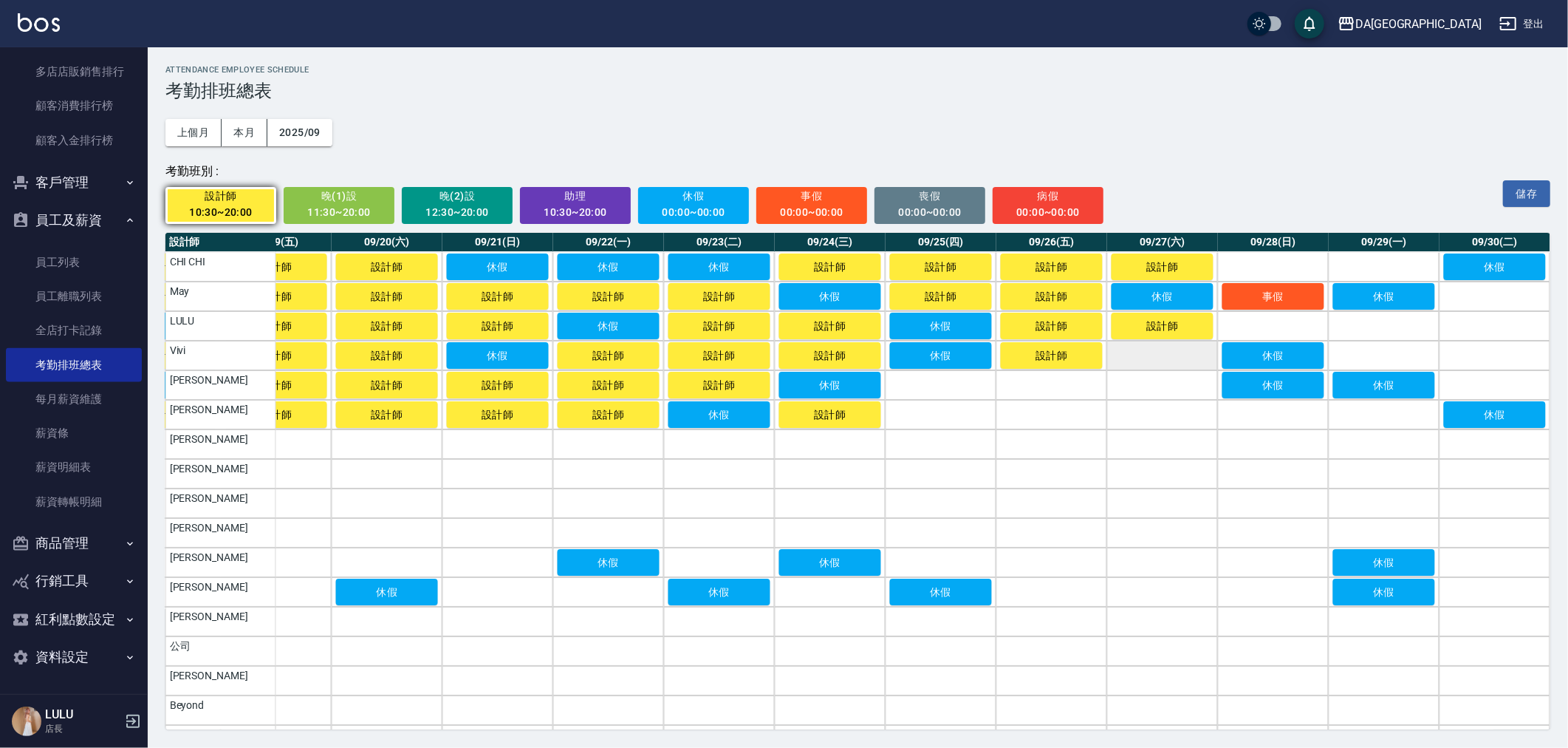
click at [1193, 357] on td "a dense table" at bounding box center [1163, 355] width 111 height 30
click at [1169, 380] on td "a dense table" at bounding box center [1163, 385] width 111 height 30
drag, startPoint x: 1060, startPoint y: 393, endPoint x: 964, endPoint y: 394, distance: 96.0
click at [1052, 394] on td "a dense table" at bounding box center [1052, 385] width 111 height 30
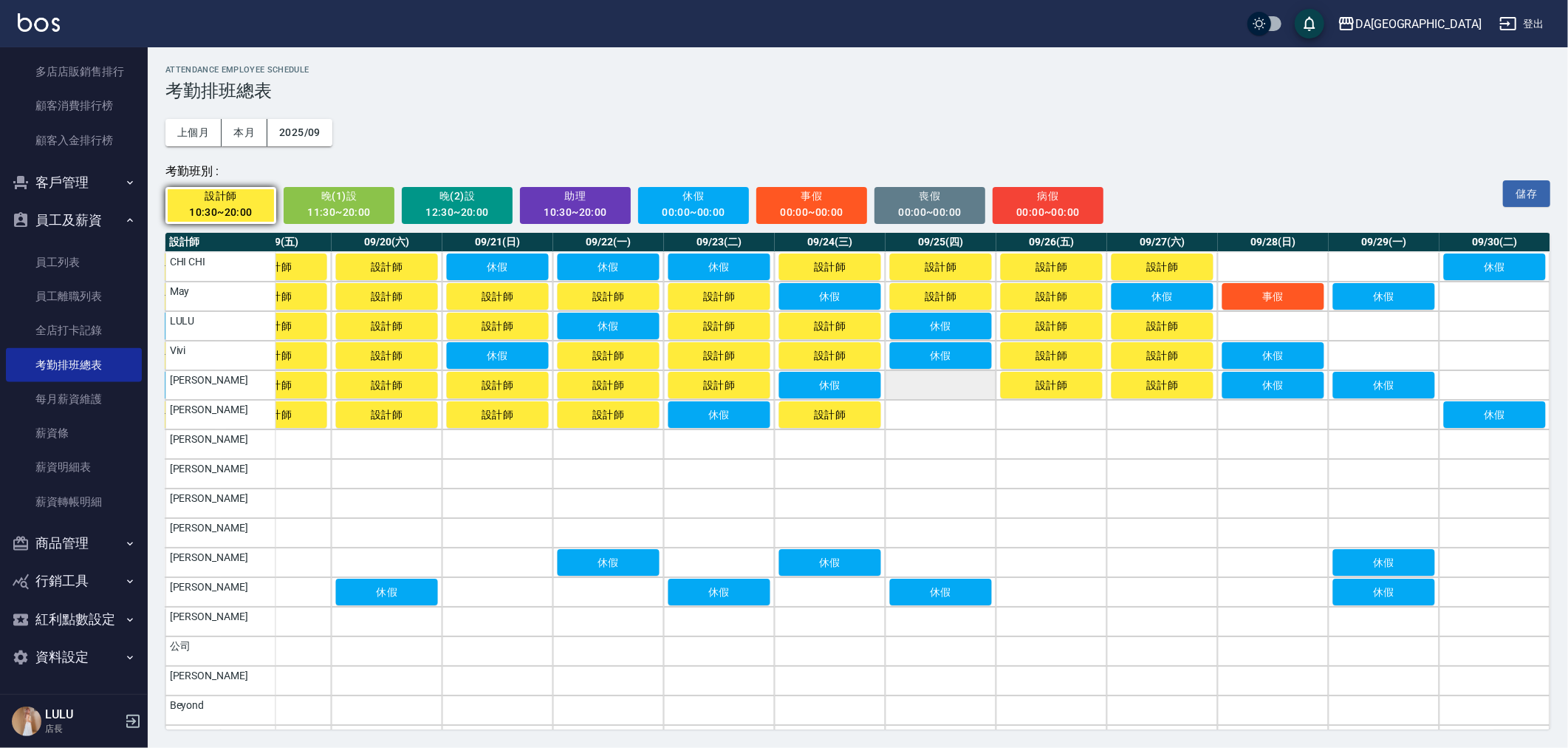
click at [939, 394] on td "a dense table" at bounding box center [941, 385] width 111 height 30
drag, startPoint x: 934, startPoint y: 412, endPoint x: 1035, endPoint y: 414, distance: 101.0
click at [942, 414] on td "a dense table" at bounding box center [941, 414] width 111 height 30
click at [1038, 410] on td "a dense table" at bounding box center [1052, 414] width 111 height 30
click at [1153, 412] on td "a dense table" at bounding box center [1163, 414] width 111 height 30
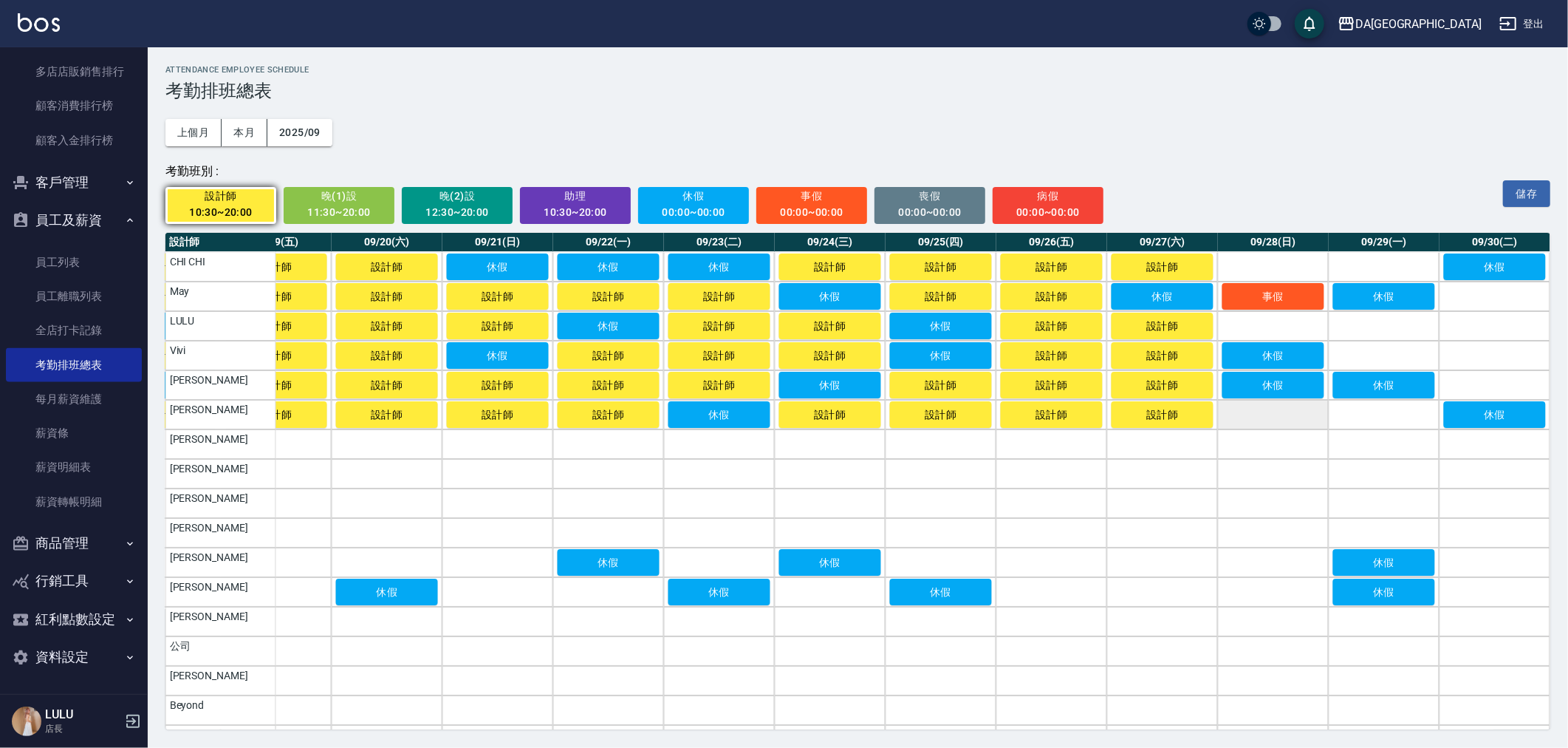
click at [1302, 417] on td "a dense table" at bounding box center [1274, 414] width 111 height 30
click at [1289, 334] on td "a dense table" at bounding box center [1274, 326] width 111 height 30
click at [1282, 268] on td "a dense table" at bounding box center [1274, 267] width 111 height 30
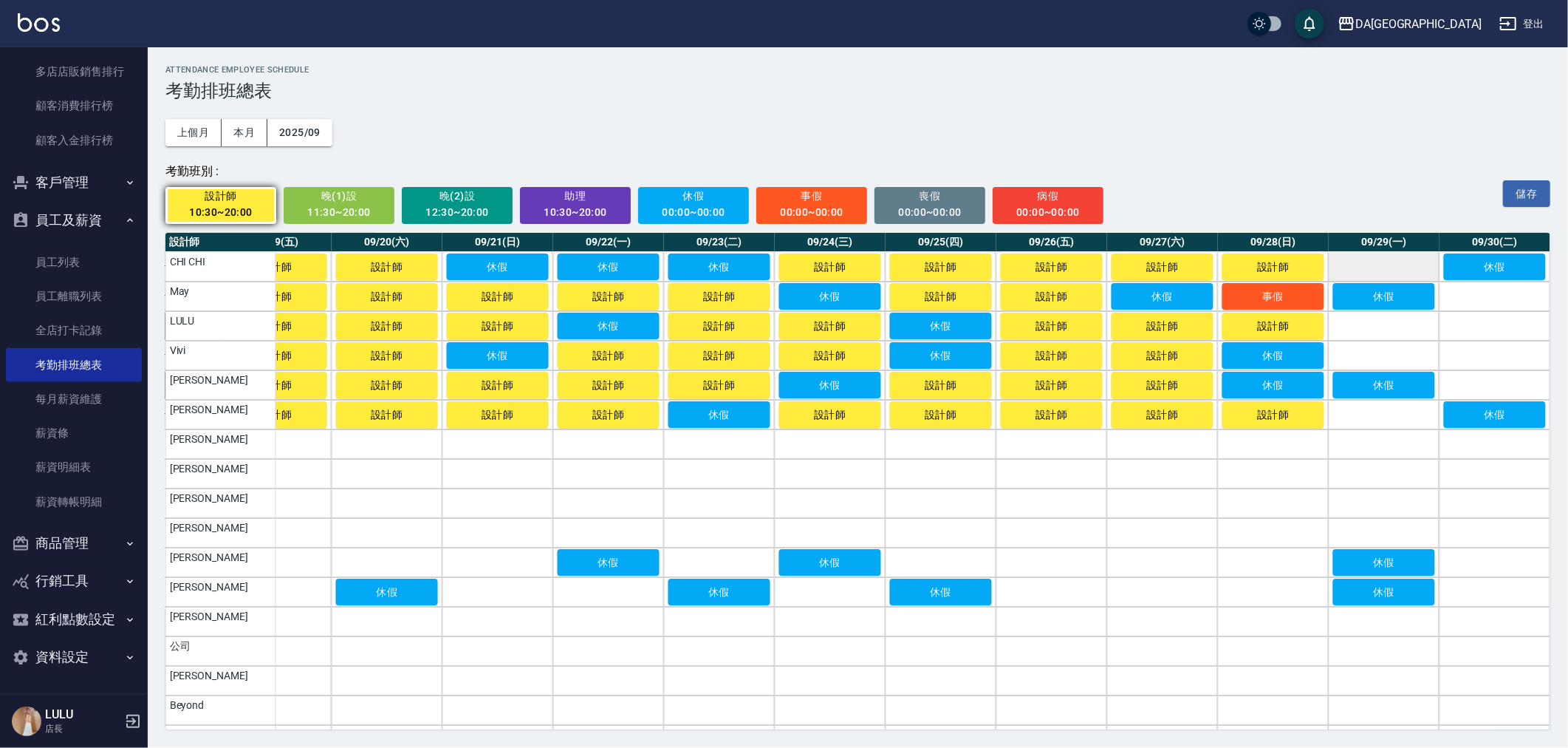
click at [1401, 264] on td "a dense table" at bounding box center [1384, 267] width 111 height 30
click at [1382, 319] on td "a dense table" at bounding box center [1384, 326] width 111 height 30
click at [1379, 354] on td "a dense table" at bounding box center [1384, 355] width 111 height 30
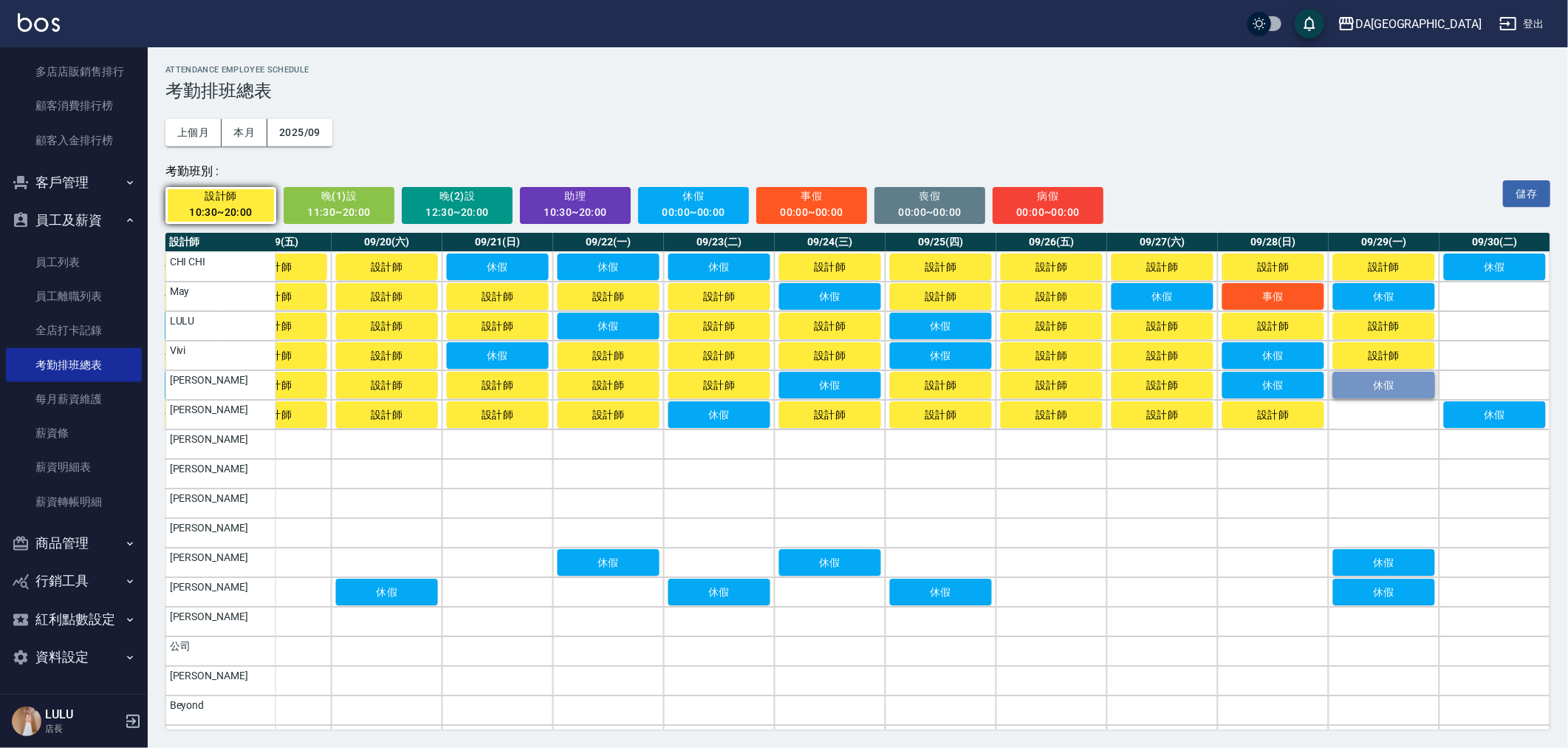
click at [1378, 397] on button "休假" at bounding box center [1384, 385] width 102 height 27
click at [1379, 397] on button "設計師" at bounding box center [1384, 385] width 102 height 27
click at [1374, 414] on td "a dense table" at bounding box center [1384, 414] width 111 height 30
click at [690, 203] on span "休假" at bounding box center [694, 196] width 91 height 18
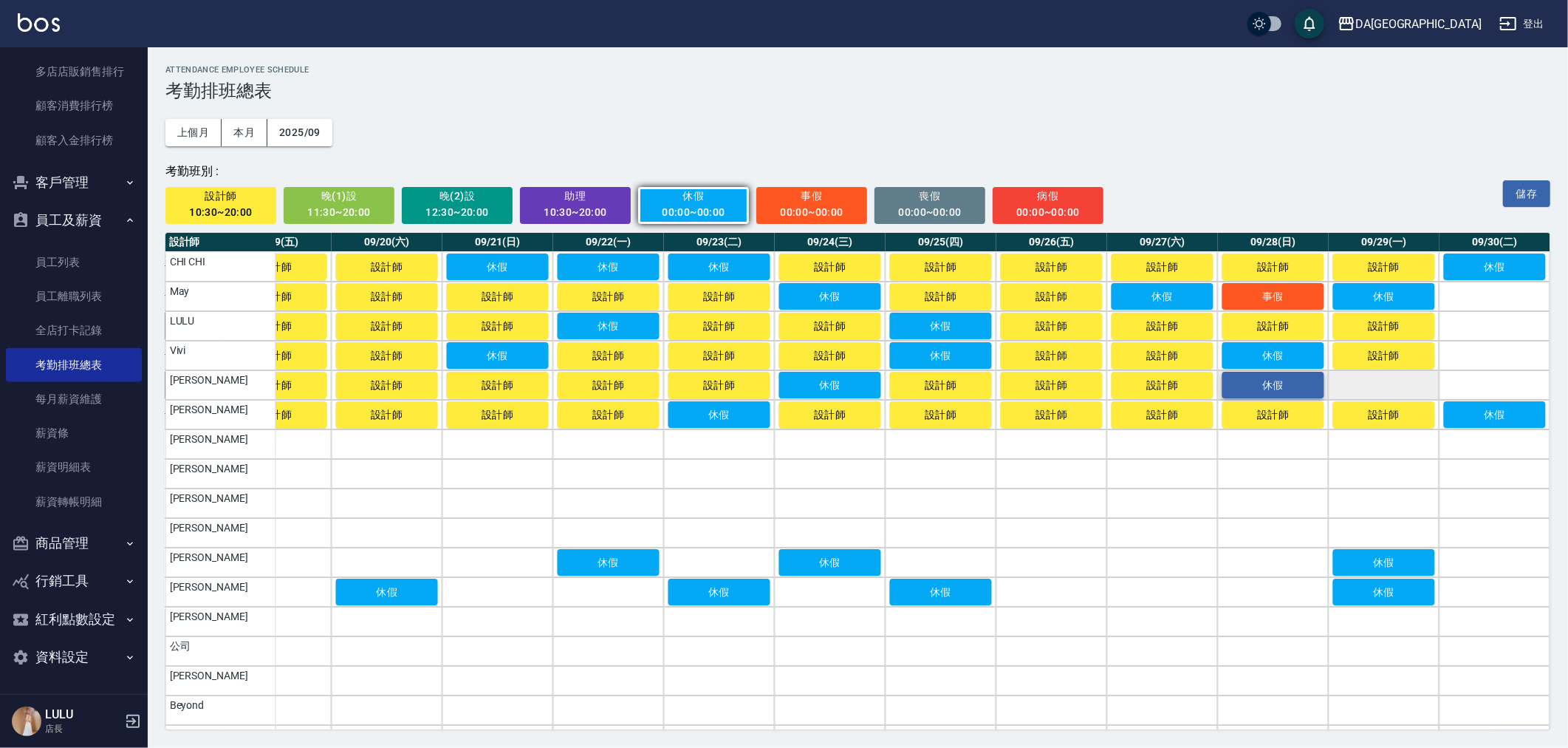
drag, startPoint x: 1364, startPoint y: 381, endPoint x: 1288, endPoint y: 381, distance: 76.0
click at [1363, 382] on td "a dense table" at bounding box center [1384, 385] width 111 height 30
click at [259, 205] on span "設計師" at bounding box center [221, 196] width 91 height 18
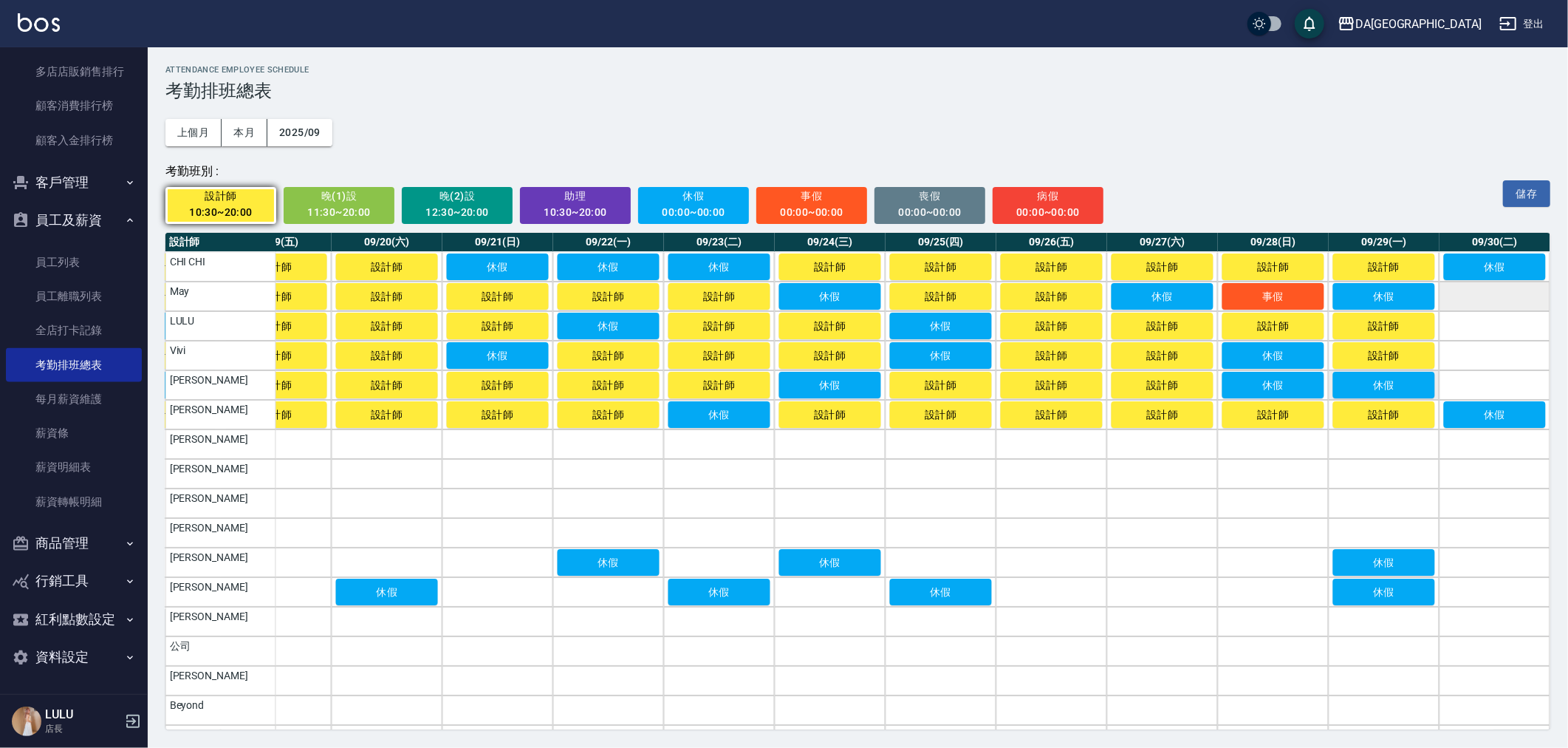
click at [1498, 306] on td "a dense table" at bounding box center [1495, 296] width 111 height 30
drag, startPoint x: 1495, startPoint y: 328, endPoint x: 1492, endPoint y: 354, distance: 26.2
click at [1495, 330] on td "a dense table" at bounding box center [1495, 326] width 111 height 30
click at [1490, 358] on td "a dense table" at bounding box center [1495, 355] width 111 height 30
click at [1489, 375] on td "a dense table" at bounding box center [1495, 385] width 111 height 30
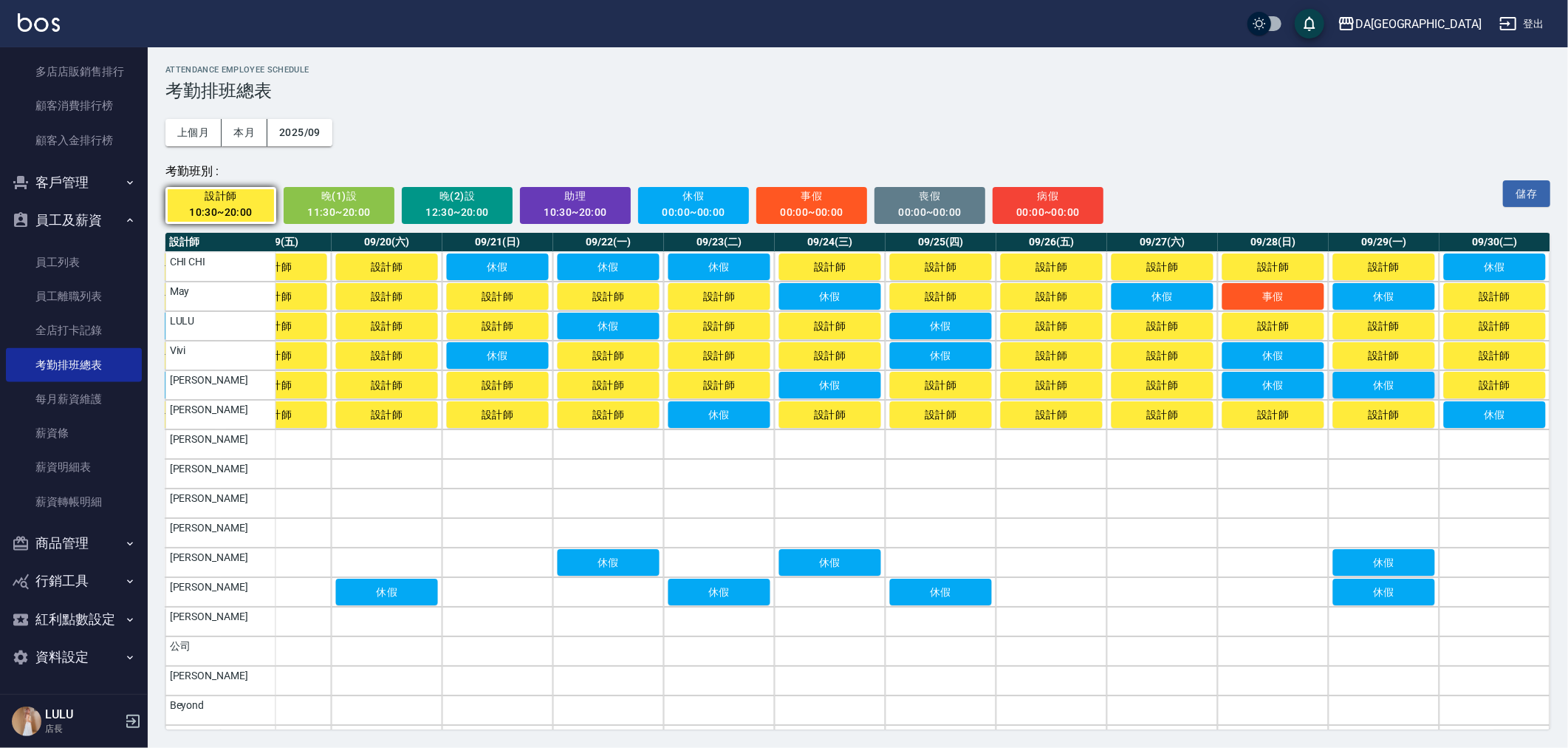
drag, startPoint x: 572, startPoint y: 205, endPoint x: 608, endPoint y: 220, distance: 39.0
click at [572, 205] on div "10:30~20:00" at bounding box center [575, 212] width 91 height 18
click at [1516, 562] on td "a dense table" at bounding box center [1495, 562] width 111 height 30
drag, startPoint x: 1508, startPoint y: 596, endPoint x: 1416, endPoint y: 612, distance: 93.4
click at [1507, 596] on td "a dense table" at bounding box center [1495, 592] width 111 height 30
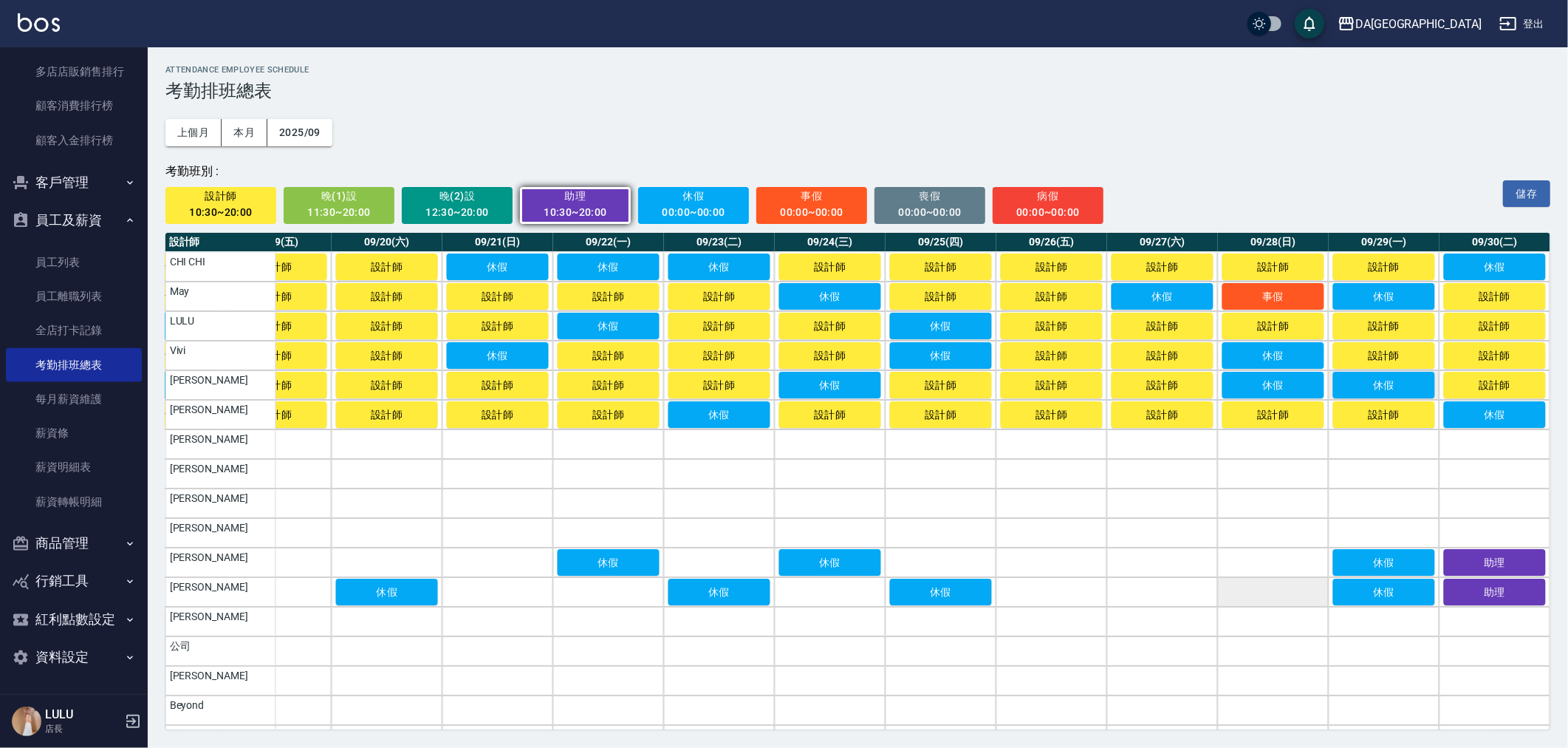
click at [1295, 593] on td "a dense table" at bounding box center [1274, 592] width 111 height 30
click at [1282, 562] on td "a dense table" at bounding box center [1274, 562] width 111 height 30
click at [1160, 562] on td "a dense table" at bounding box center [1163, 562] width 111 height 30
click at [1155, 582] on td "a dense table" at bounding box center [1163, 592] width 111 height 30
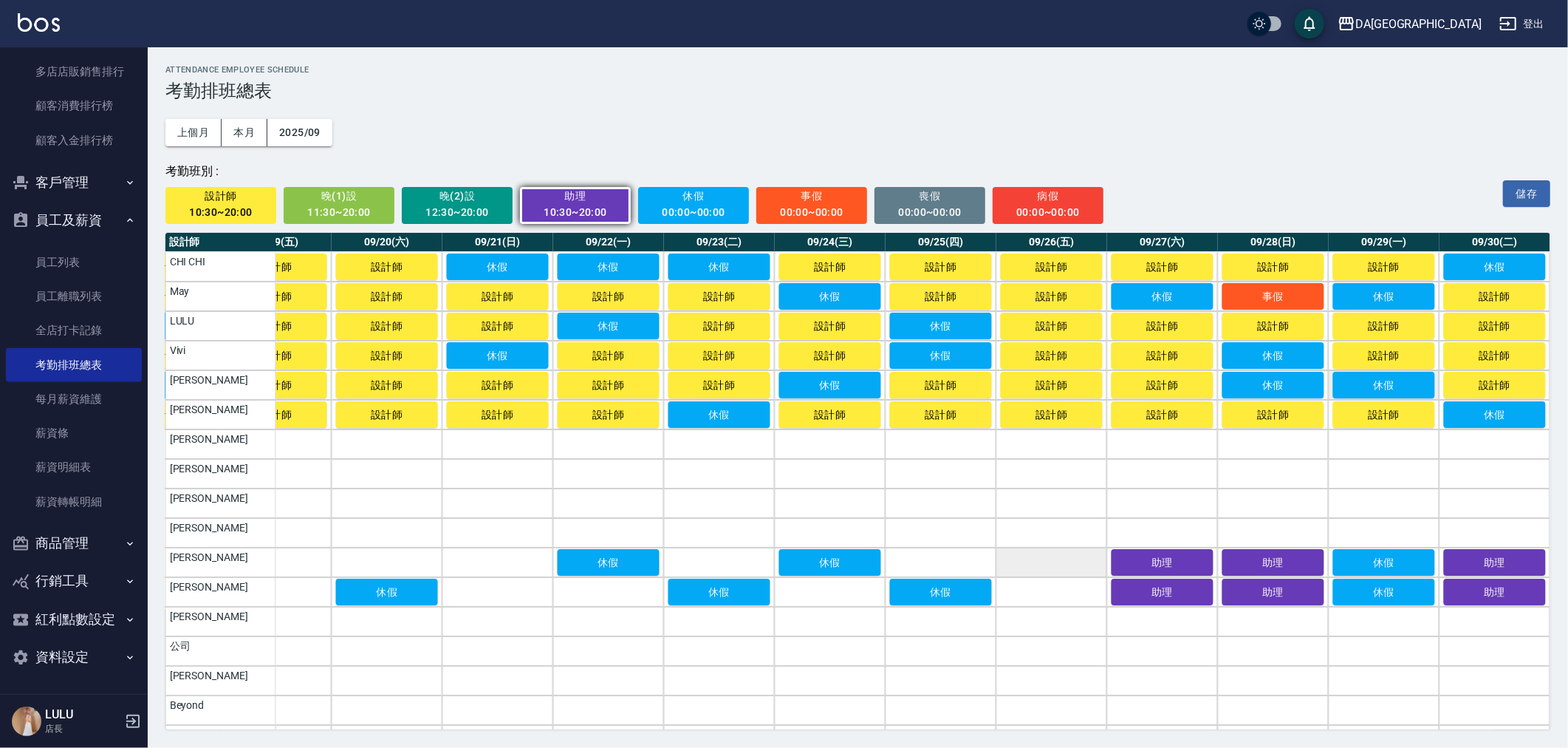
click at [1076, 565] on td "a dense table" at bounding box center [1052, 562] width 111 height 30
click at [1064, 585] on td "a dense table" at bounding box center [1052, 592] width 111 height 30
click at [929, 565] on td "a dense table" at bounding box center [941, 562] width 111 height 30
drag, startPoint x: 859, startPoint y: 590, endPoint x: 610, endPoint y: 591, distance: 249.0
click at [857, 591] on td "a dense table" at bounding box center [831, 592] width 111 height 30
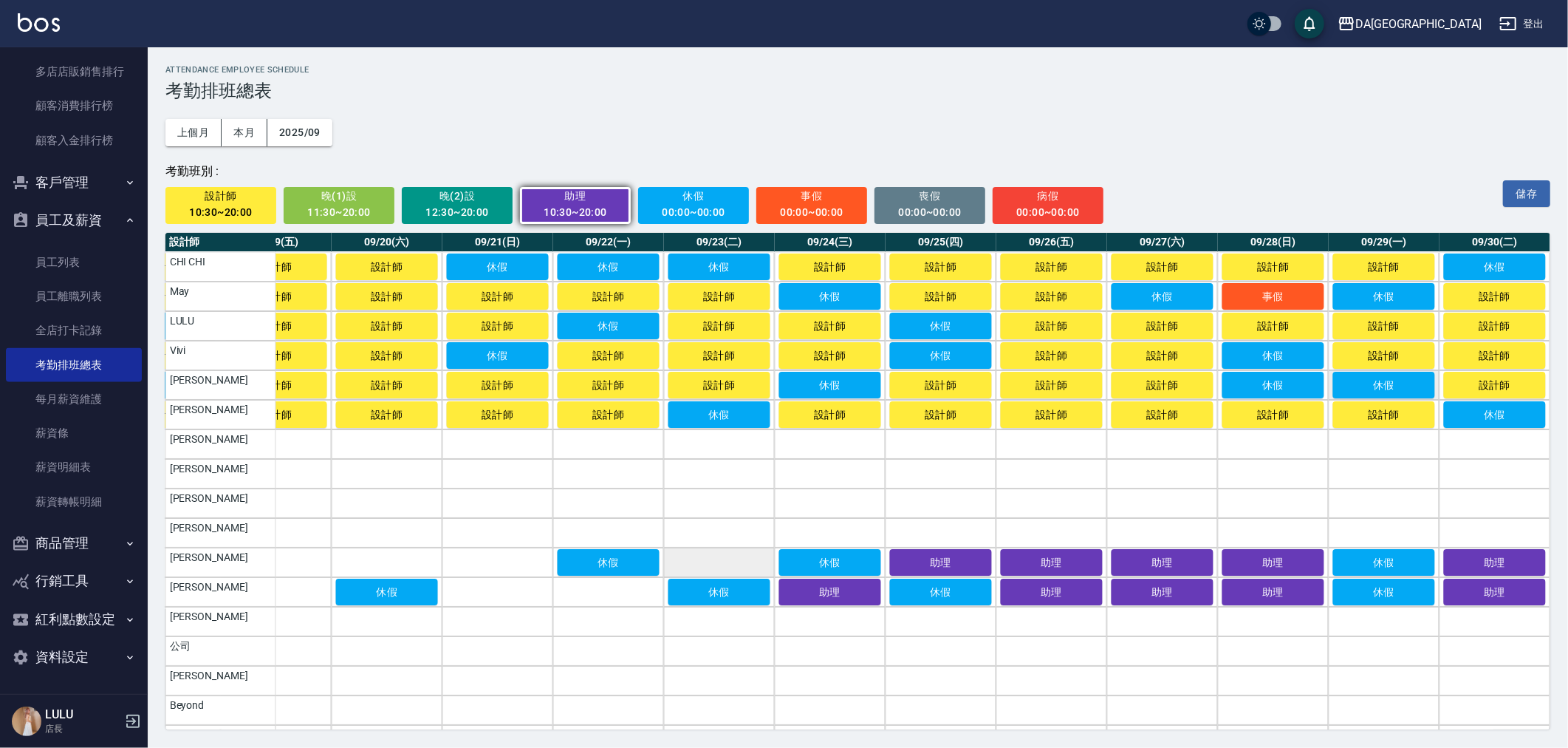
click at [723, 559] on td "a dense table" at bounding box center [720, 562] width 111 height 30
click at [599, 587] on td "a dense table" at bounding box center [609, 592] width 111 height 30
click at [503, 562] on td "a dense table" at bounding box center [498, 562] width 111 height 30
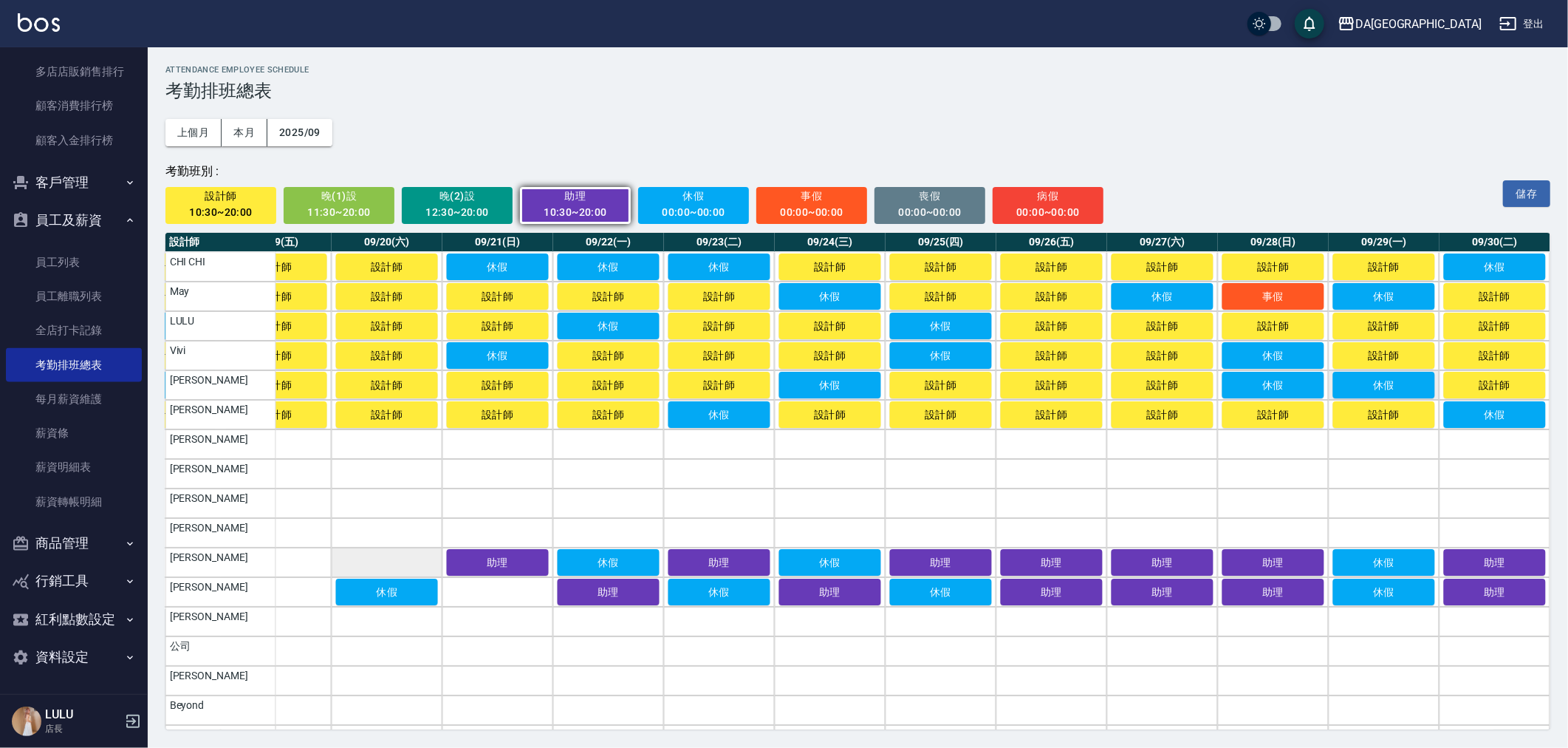
drag, startPoint x: 503, startPoint y: 582, endPoint x: 433, endPoint y: 570, distance: 71.0
click at [504, 582] on td "a dense table" at bounding box center [498, 592] width 111 height 30
click at [408, 564] on td "a dense table" at bounding box center [387, 562] width 111 height 30
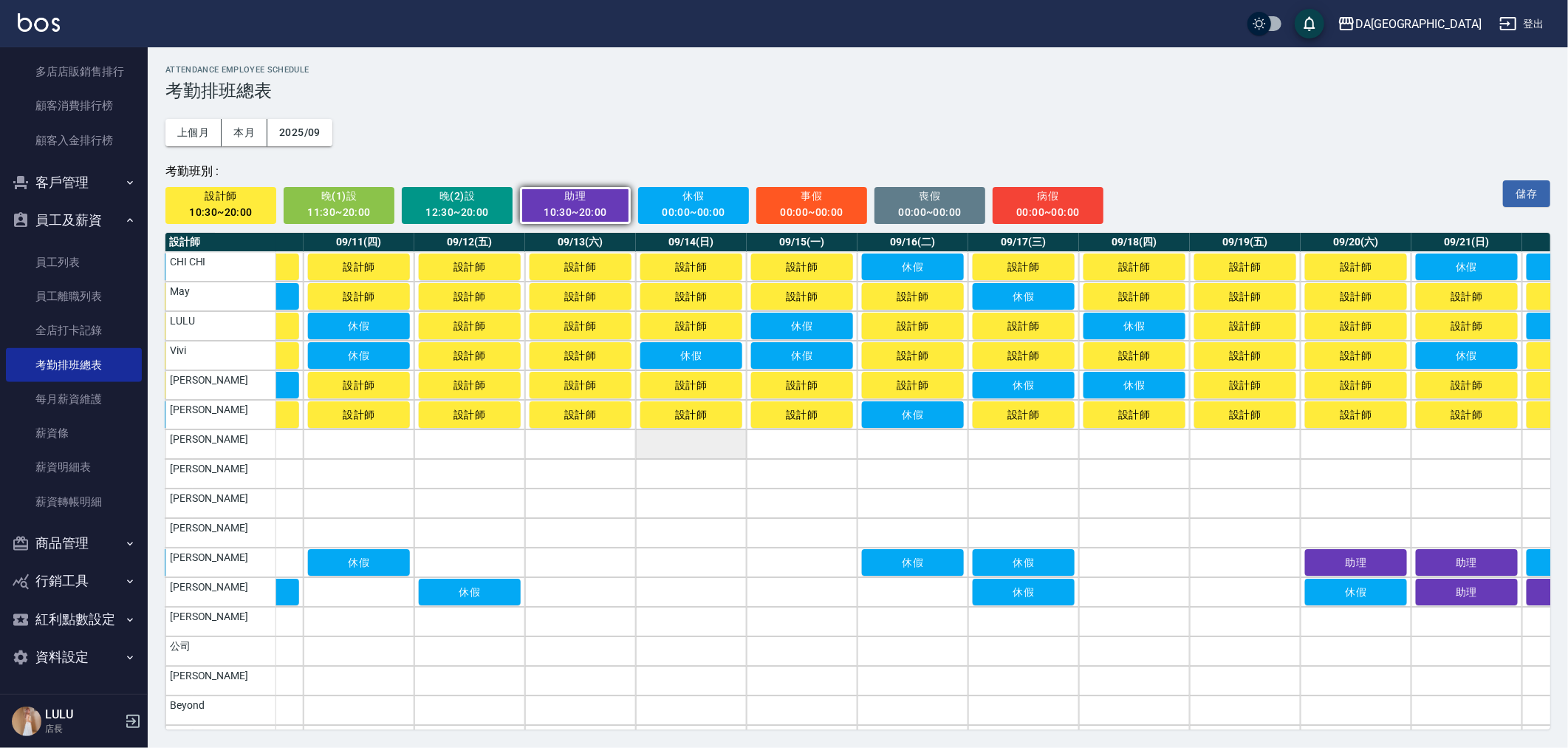
scroll to position [0, 1074]
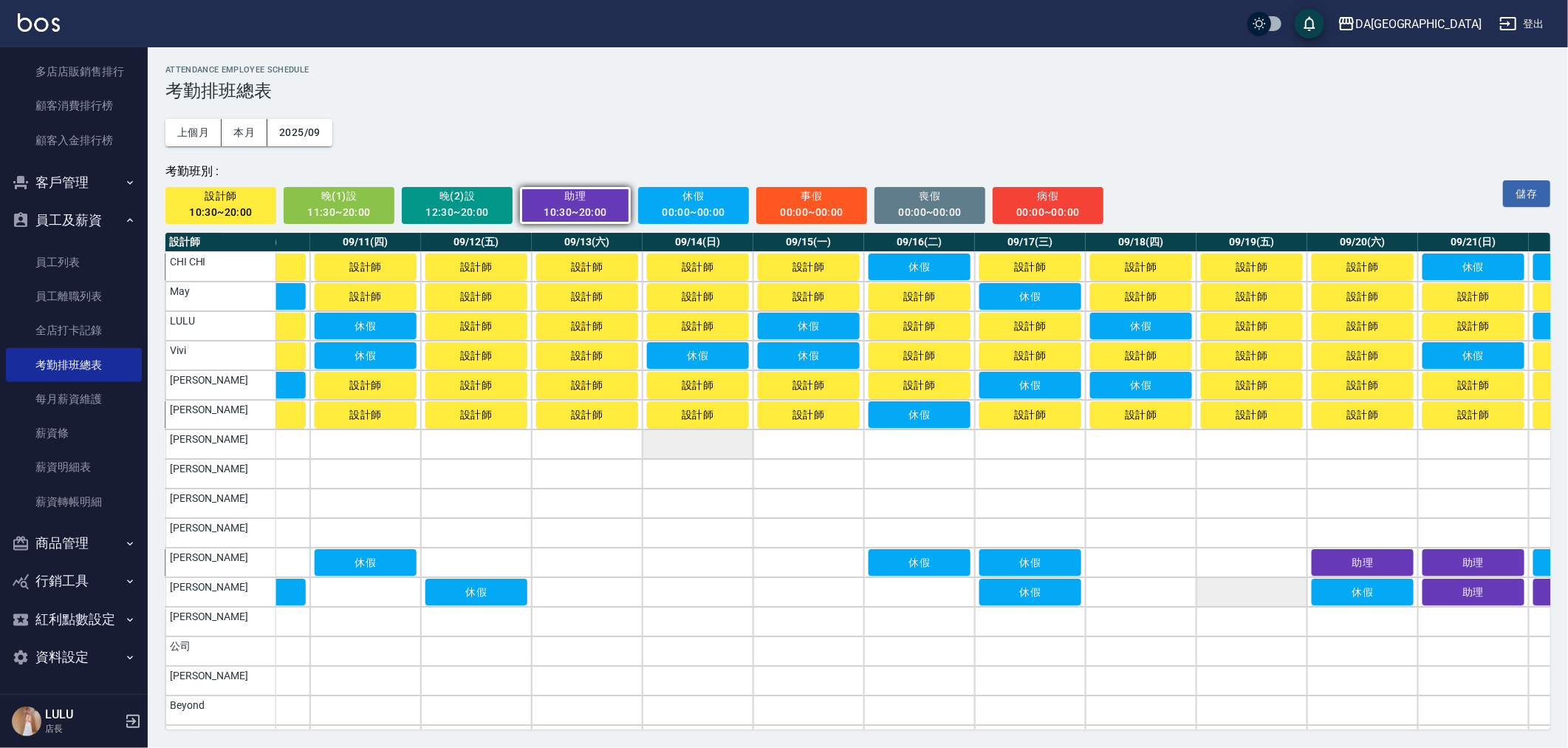
click at [1245, 570] on td "a dense table" at bounding box center [1252, 562] width 111 height 30
click at [1236, 587] on td "a dense table" at bounding box center [1252, 592] width 111 height 30
click at [1115, 582] on td "a dense table" at bounding box center [1141, 592] width 111 height 30
click at [1121, 570] on td "a dense table" at bounding box center [1141, 562] width 111 height 30
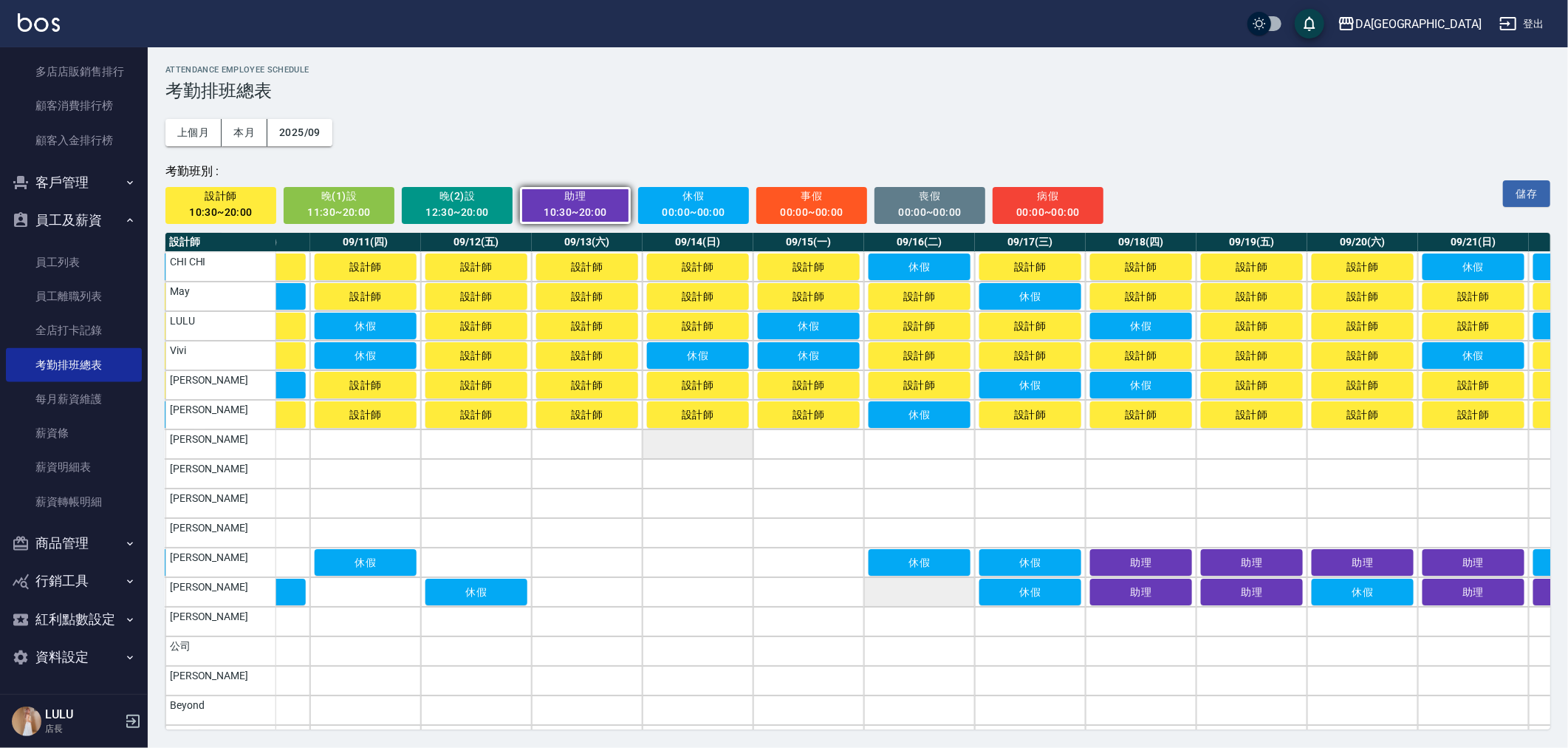
click at [946, 602] on td "a dense table" at bounding box center [919, 592] width 111 height 30
click at [801, 591] on td "a dense table" at bounding box center [809, 592] width 111 height 30
drag, startPoint x: 810, startPoint y: 570, endPoint x: 754, endPoint y: 570, distance: 56.0
click at [809, 570] on td "a dense table" at bounding box center [809, 562] width 111 height 30
click at [734, 567] on td "a dense table" at bounding box center [698, 562] width 111 height 30
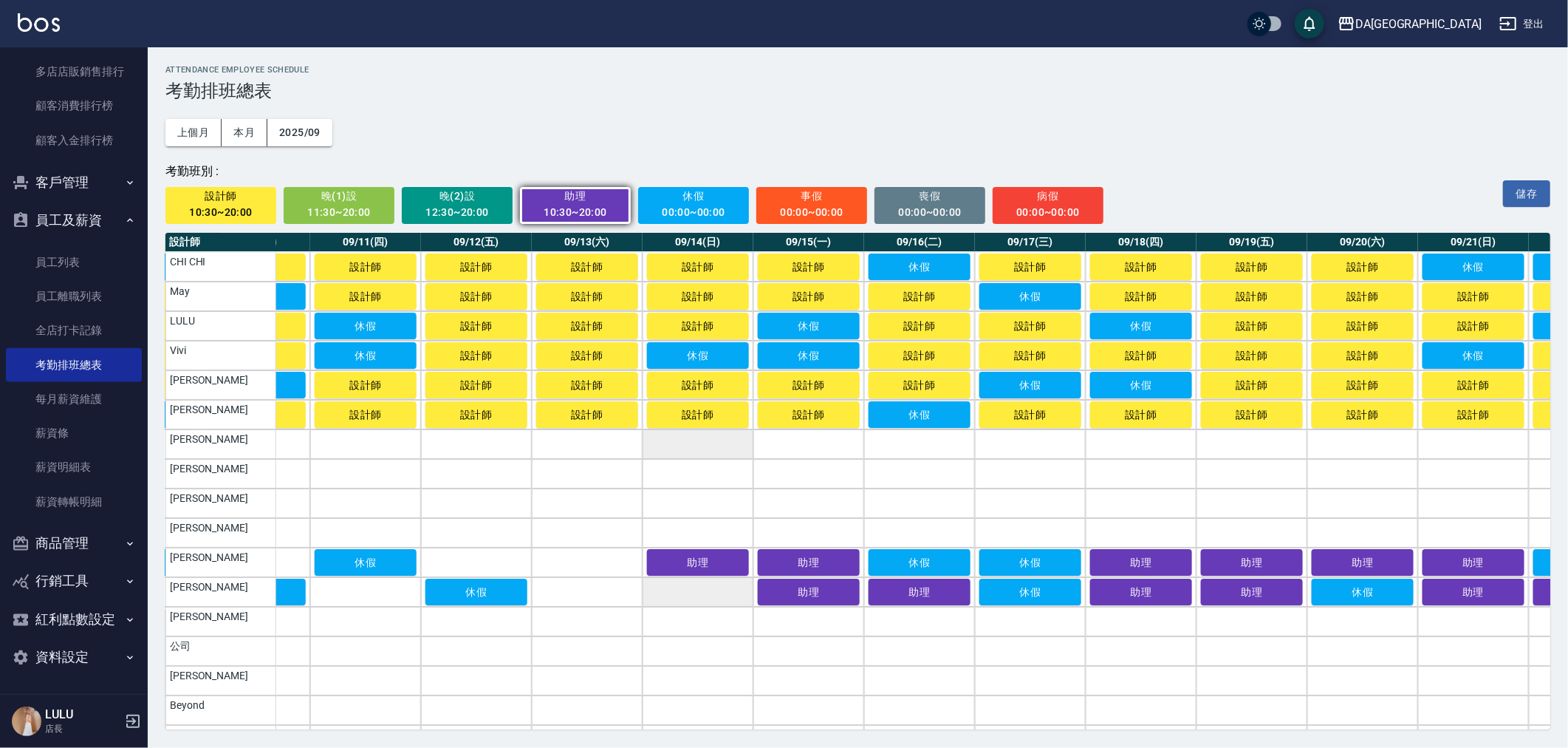
click at [726, 592] on td "a dense table" at bounding box center [698, 592] width 111 height 30
click at [618, 591] on td "a dense table" at bounding box center [587, 592] width 111 height 30
click at [623, 564] on td "a dense table" at bounding box center [587, 562] width 111 height 30
click at [460, 564] on td "a dense table" at bounding box center [476, 562] width 111 height 30
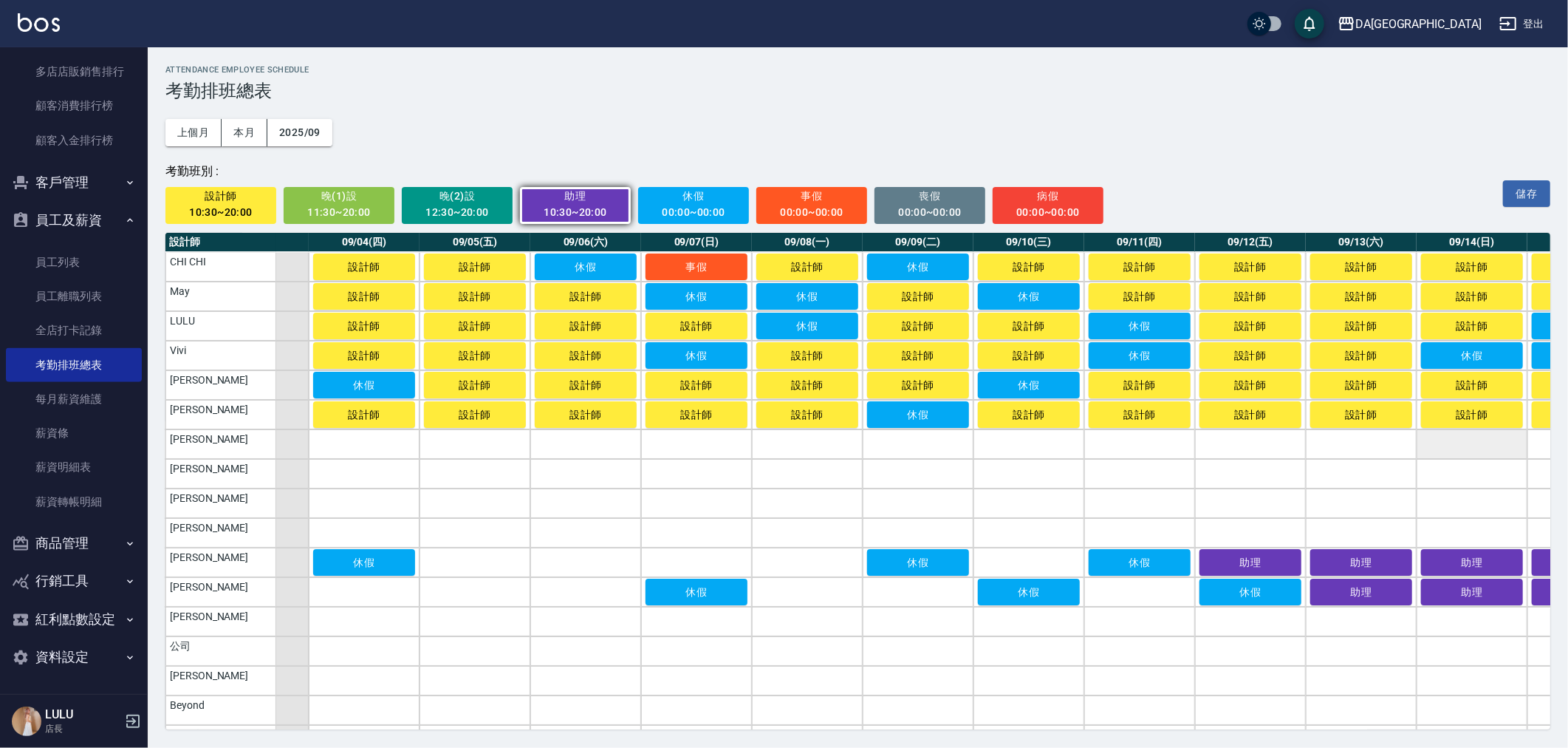
scroll to position [0, 266]
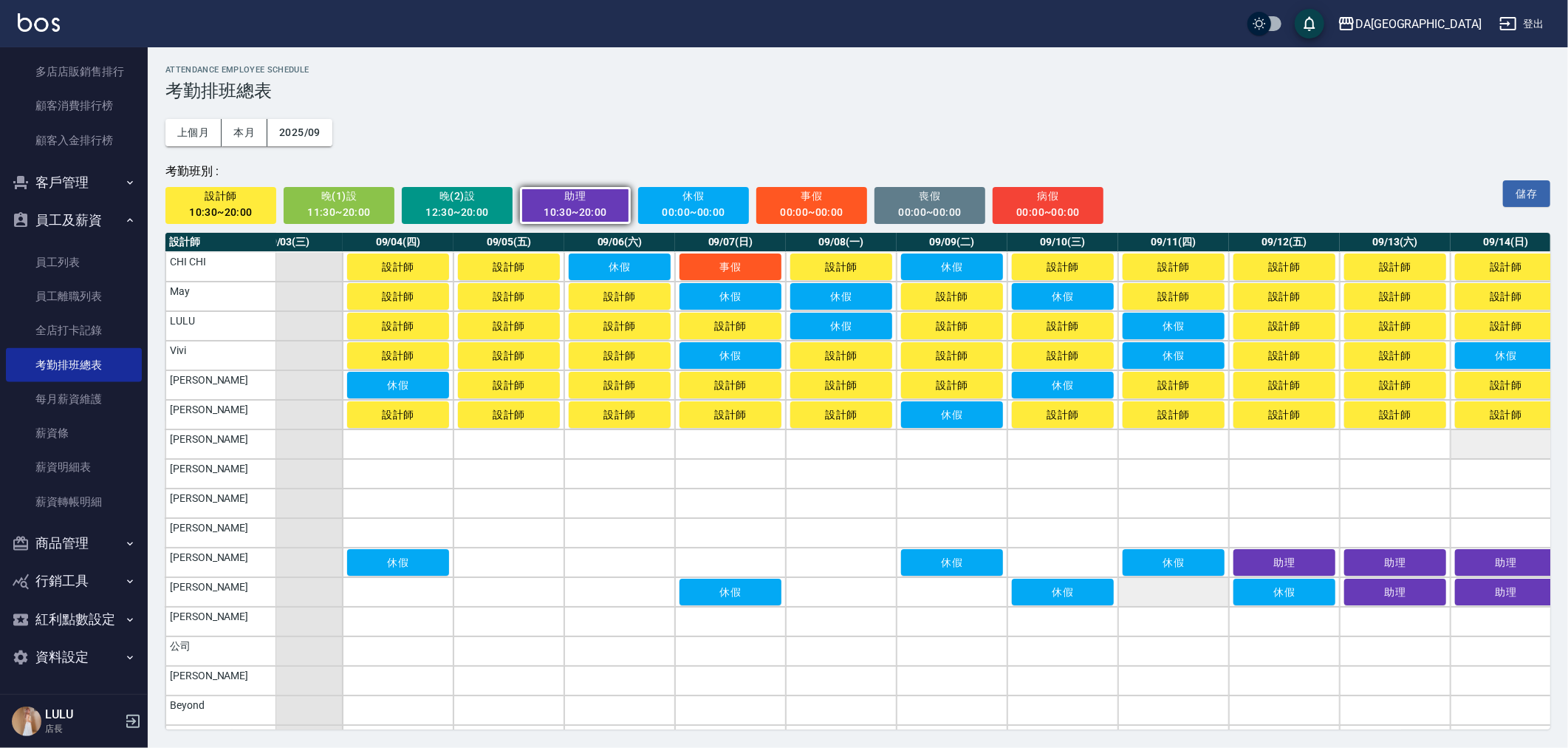
click at [1132, 599] on td "a dense table" at bounding box center [1174, 592] width 111 height 30
click at [1080, 565] on td "a dense table" at bounding box center [1063, 562] width 111 height 30
click at [970, 595] on td "a dense table" at bounding box center [952, 592] width 111 height 30
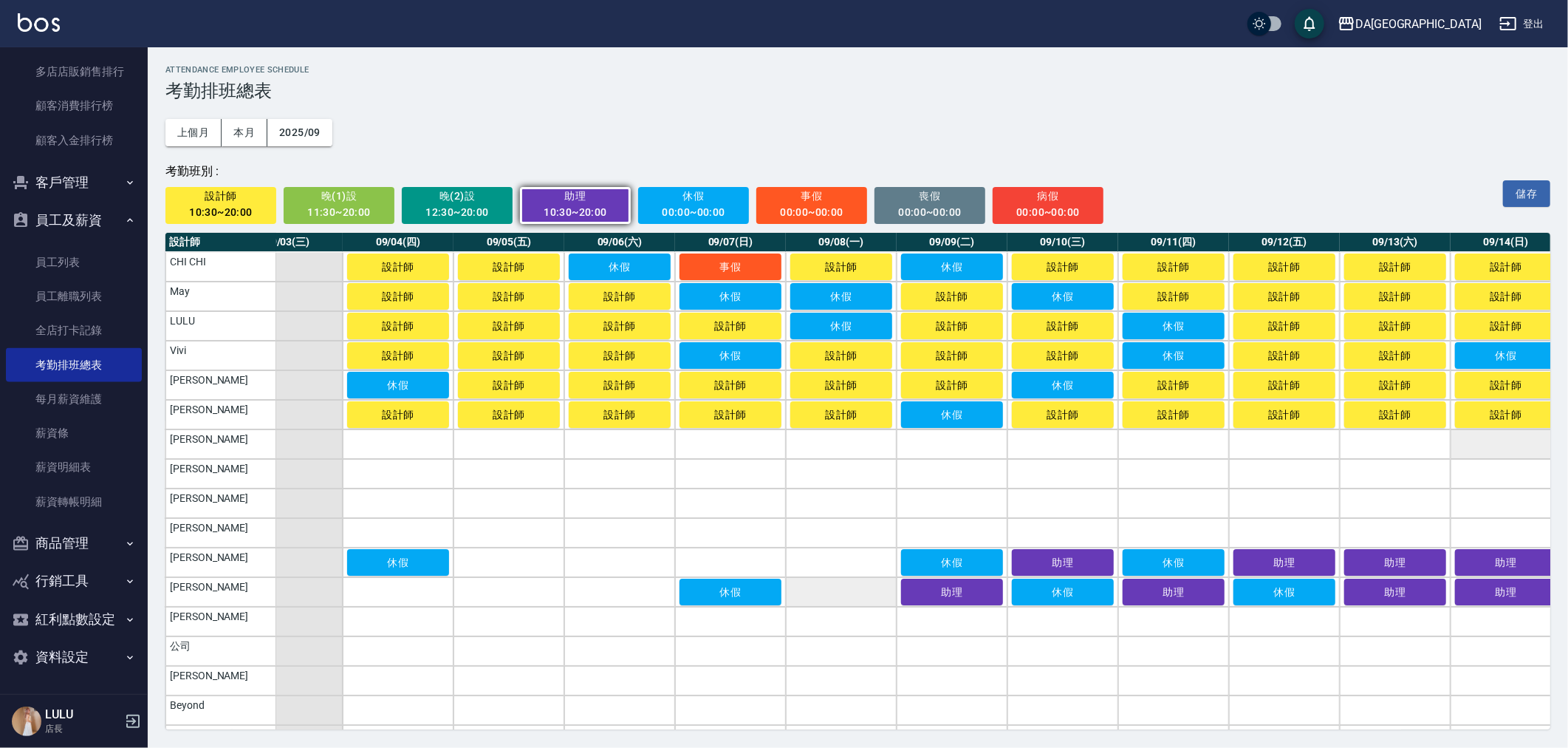
click at [862, 597] on td "a dense table" at bounding box center [842, 592] width 111 height 30
click at [828, 573] on td "a dense table" at bounding box center [842, 562] width 111 height 30
click at [708, 567] on td "a dense table" at bounding box center [731, 562] width 111 height 30
click at [612, 566] on td "a dense table" at bounding box center [620, 562] width 111 height 30
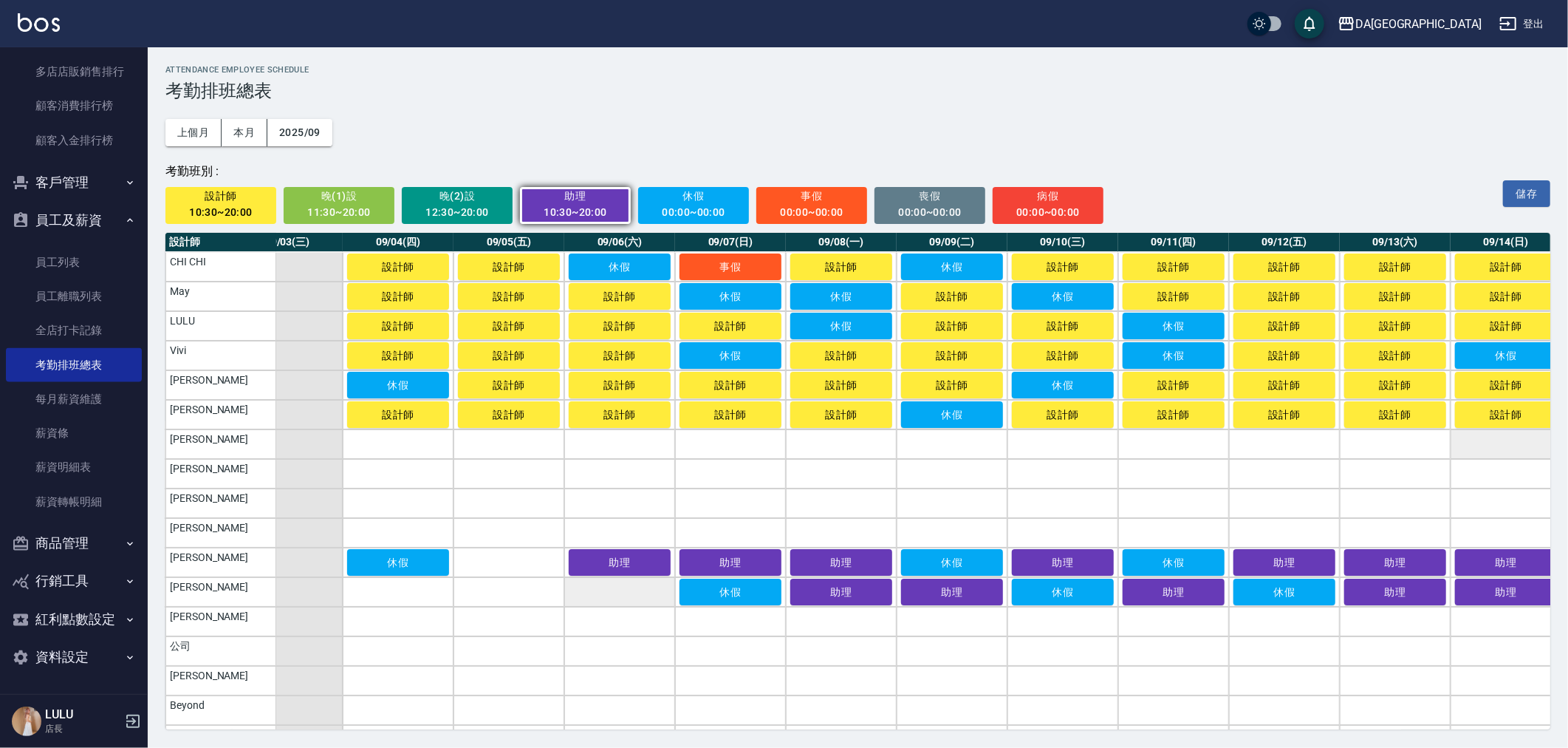
click at [601, 585] on td "a dense table" at bounding box center [620, 592] width 111 height 30
click at [490, 590] on td "a dense table" at bounding box center [509, 592] width 111 height 30
click at [495, 572] on td "a dense table" at bounding box center [509, 562] width 111 height 30
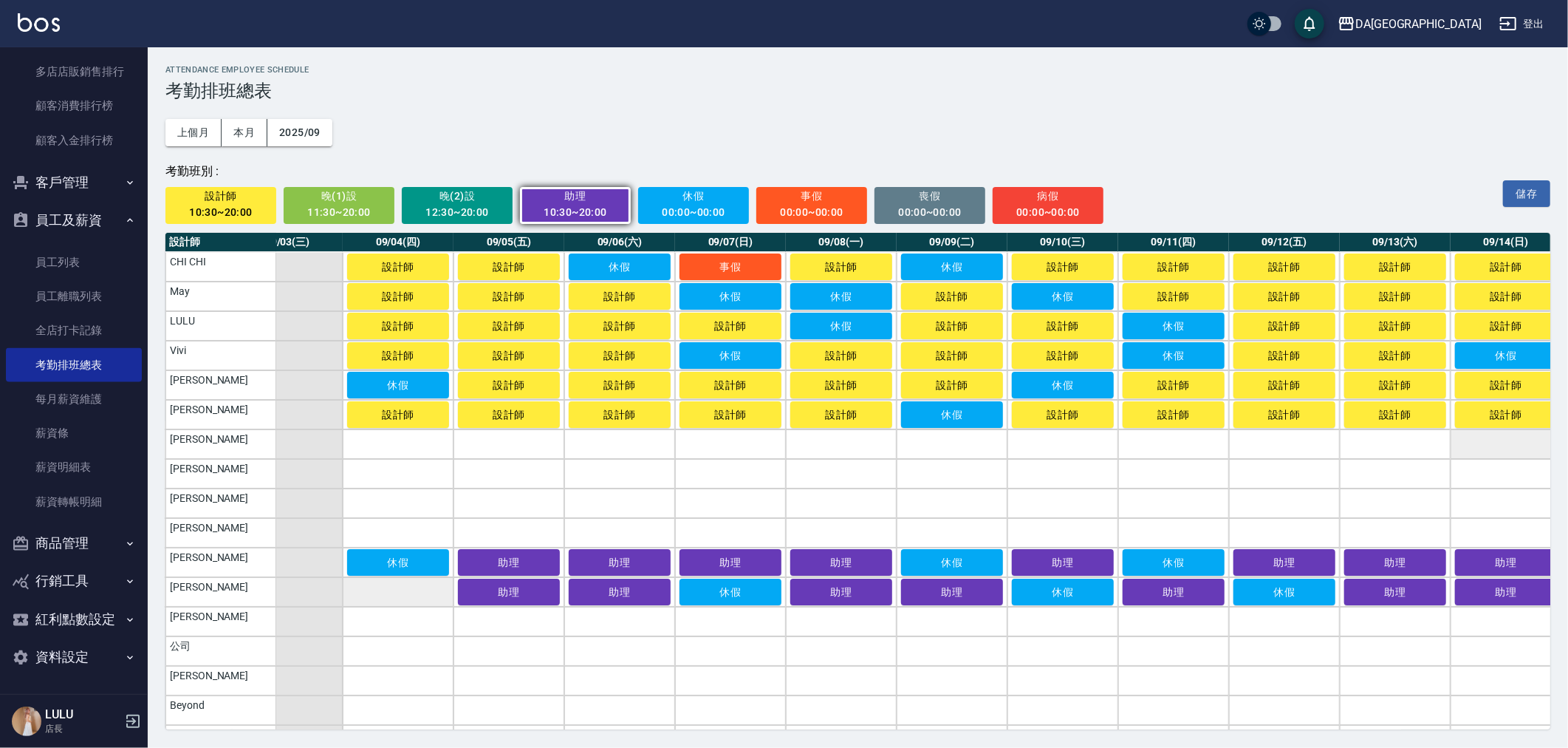
click at [394, 589] on td "a dense table" at bounding box center [398, 592] width 111 height 30
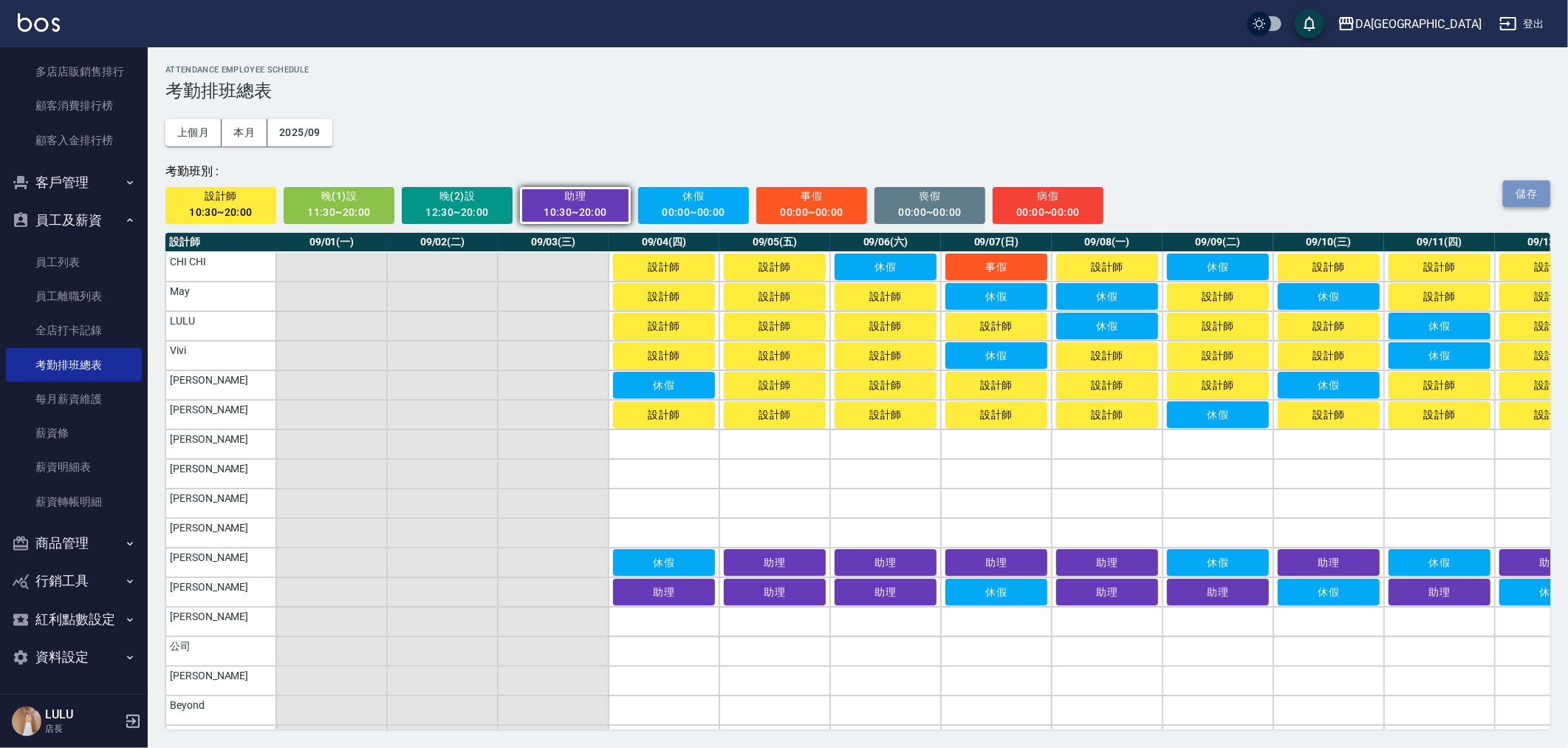
click at [1529, 186] on button "儲存" at bounding box center [1527, 194] width 47 height 27
